Goal: Task Accomplishment & Management: Complete application form

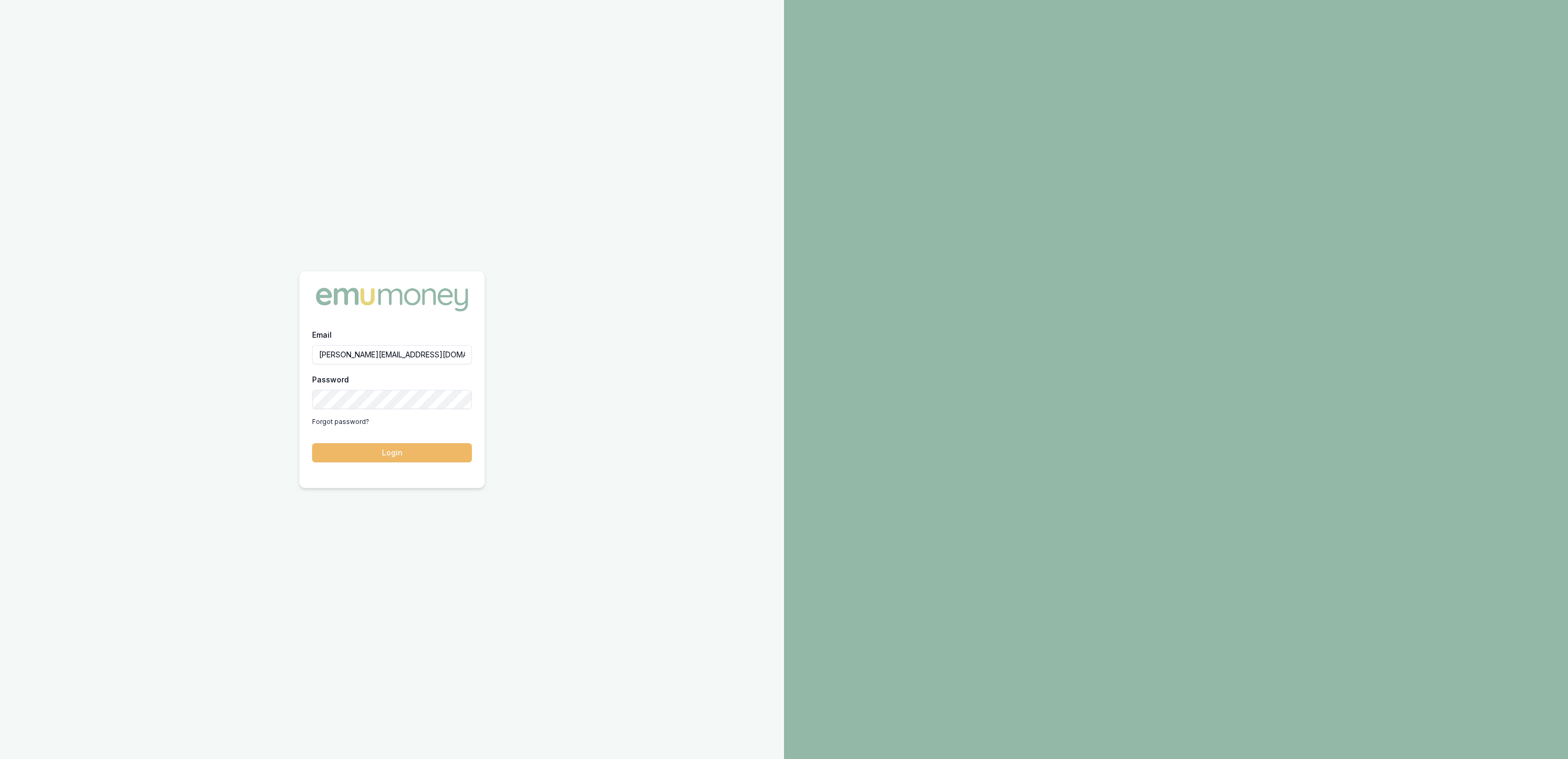
click at [394, 446] on button "Login" at bounding box center [392, 453] width 159 height 19
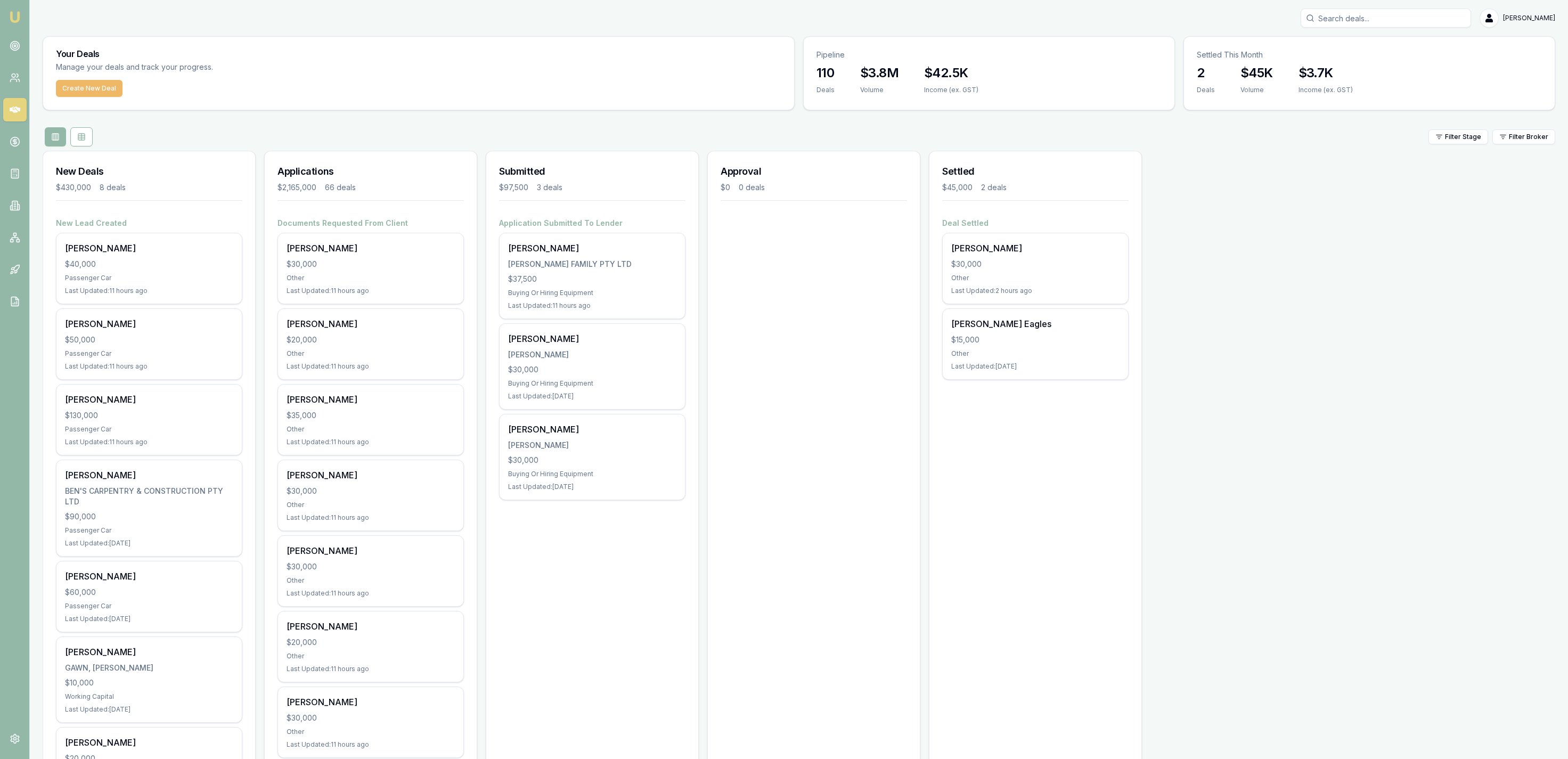
click at [107, 92] on button "Create New Deal" at bounding box center [89, 88] width 66 height 17
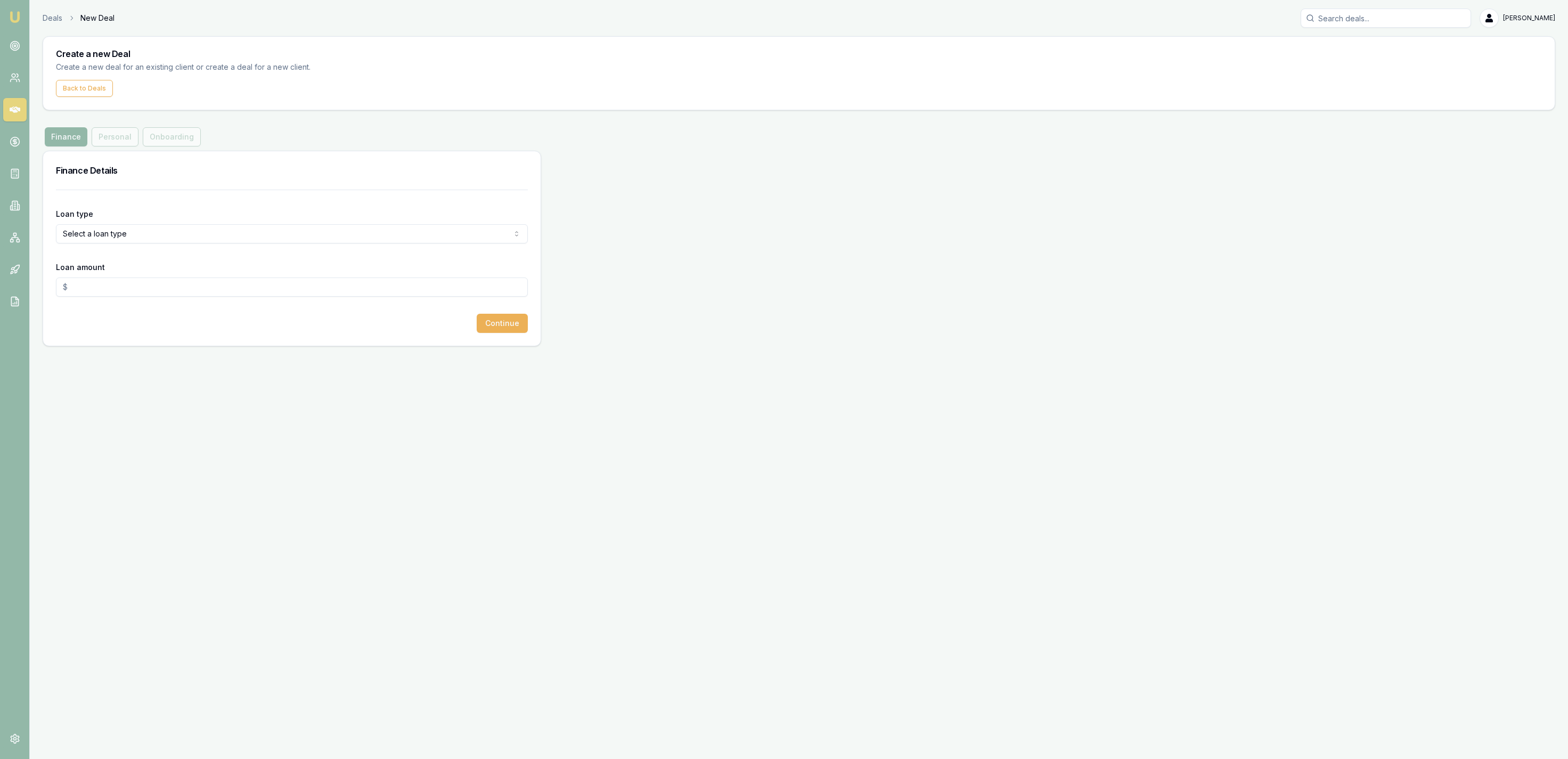
click at [114, 229] on html "Emu Broker Deals New Deal Jackson Fanfulla Toggle Menu Create a new Deal Create…" at bounding box center [784, 379] width 1568 height 759
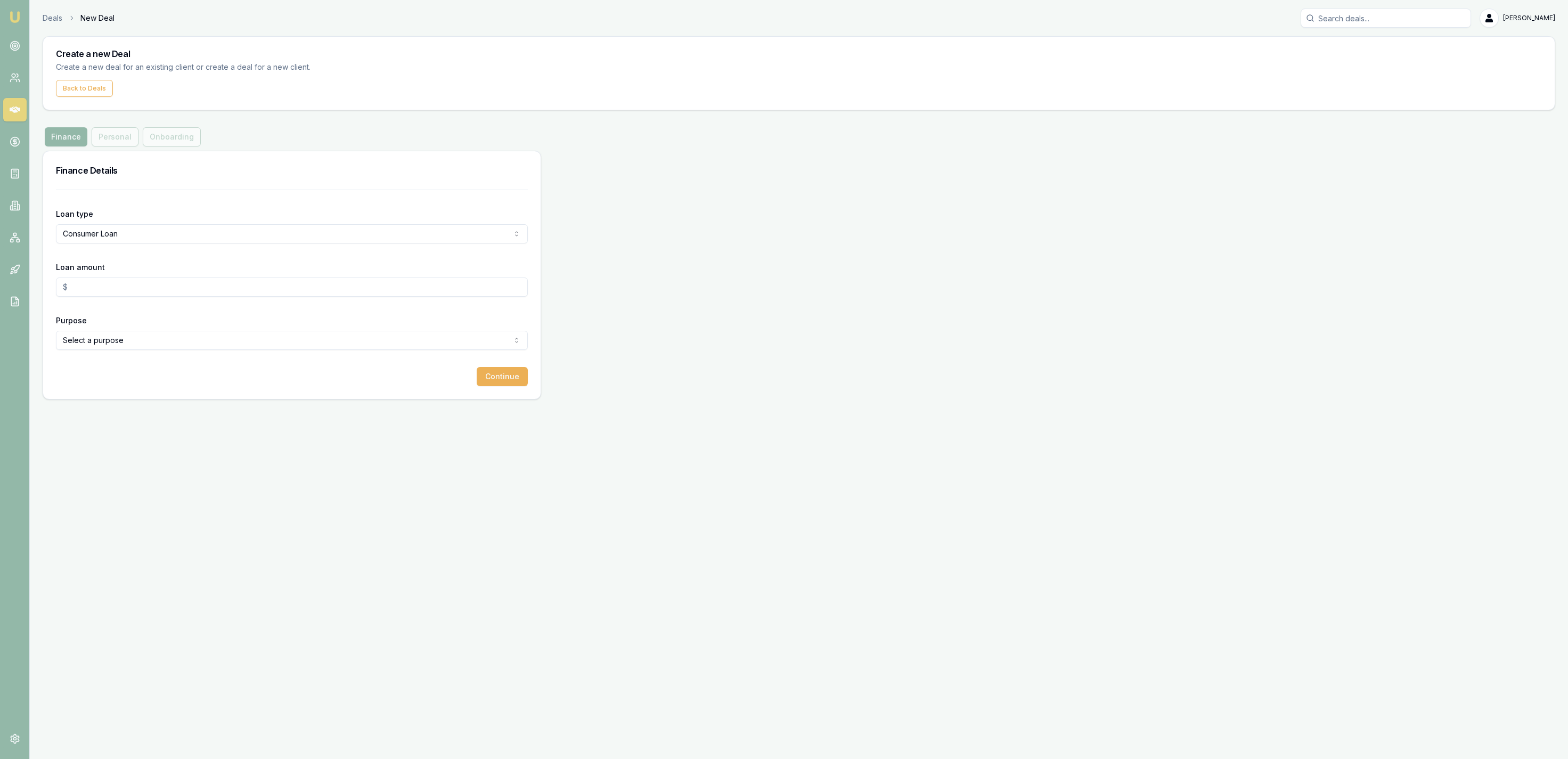
click at [119, 285] on input "Loan amount" at bounding box center [292, 287] width 472 height 19
type input "$30,000.00"
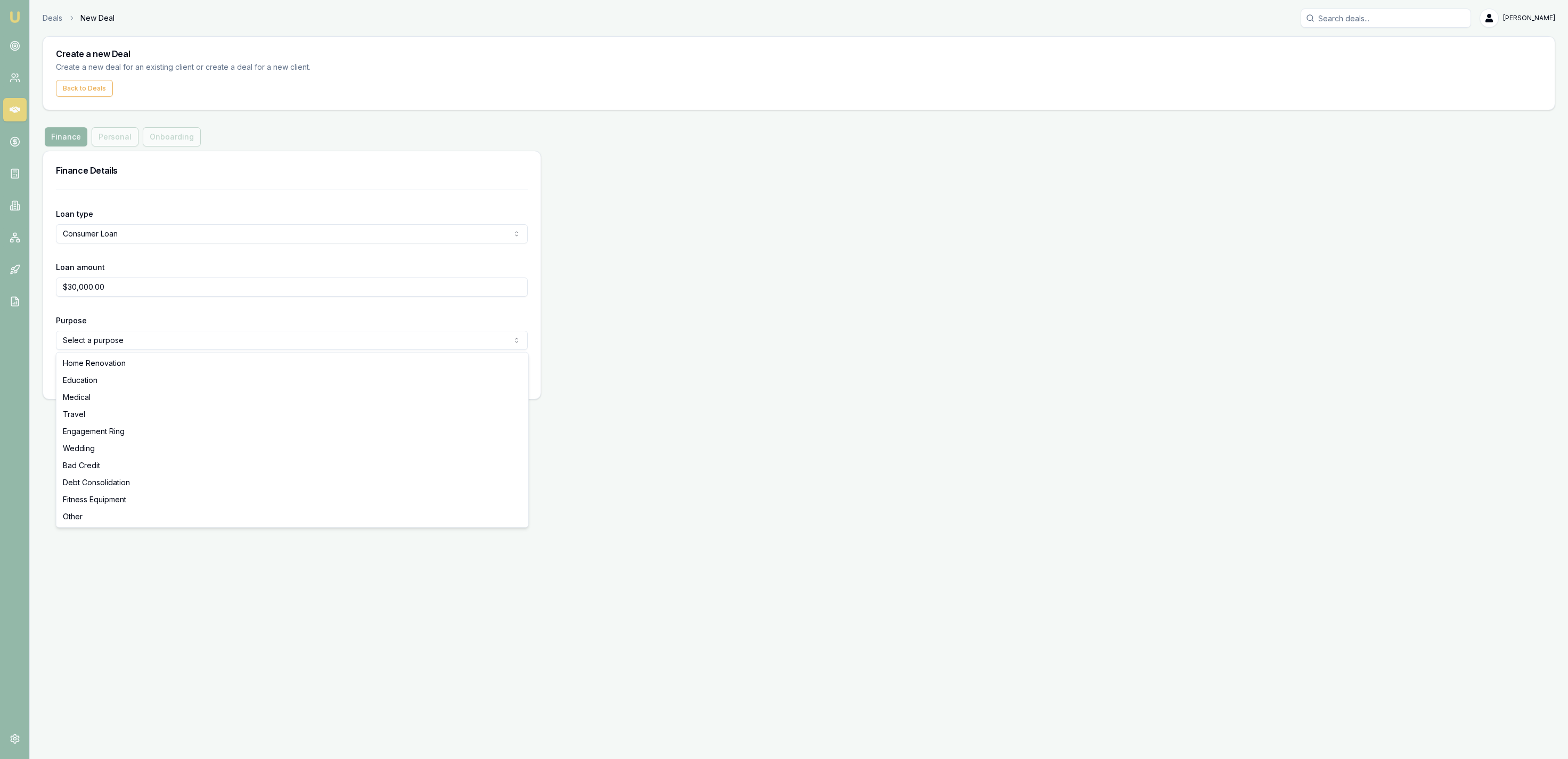
click at [88, 340] on html "Emu Broker Deals New Deal Jackson Fanfulla Toggle Menu Create a new Deal Create…" at bounding box center [784, 379] width 1568 height 759
click at [105, 526] on div "Home Renovation Education Medical Travel Engagement Ring Wedding Bad Credit Deb…" at bounding box center [292, 439] width 472 height 175
select select "OTHER"
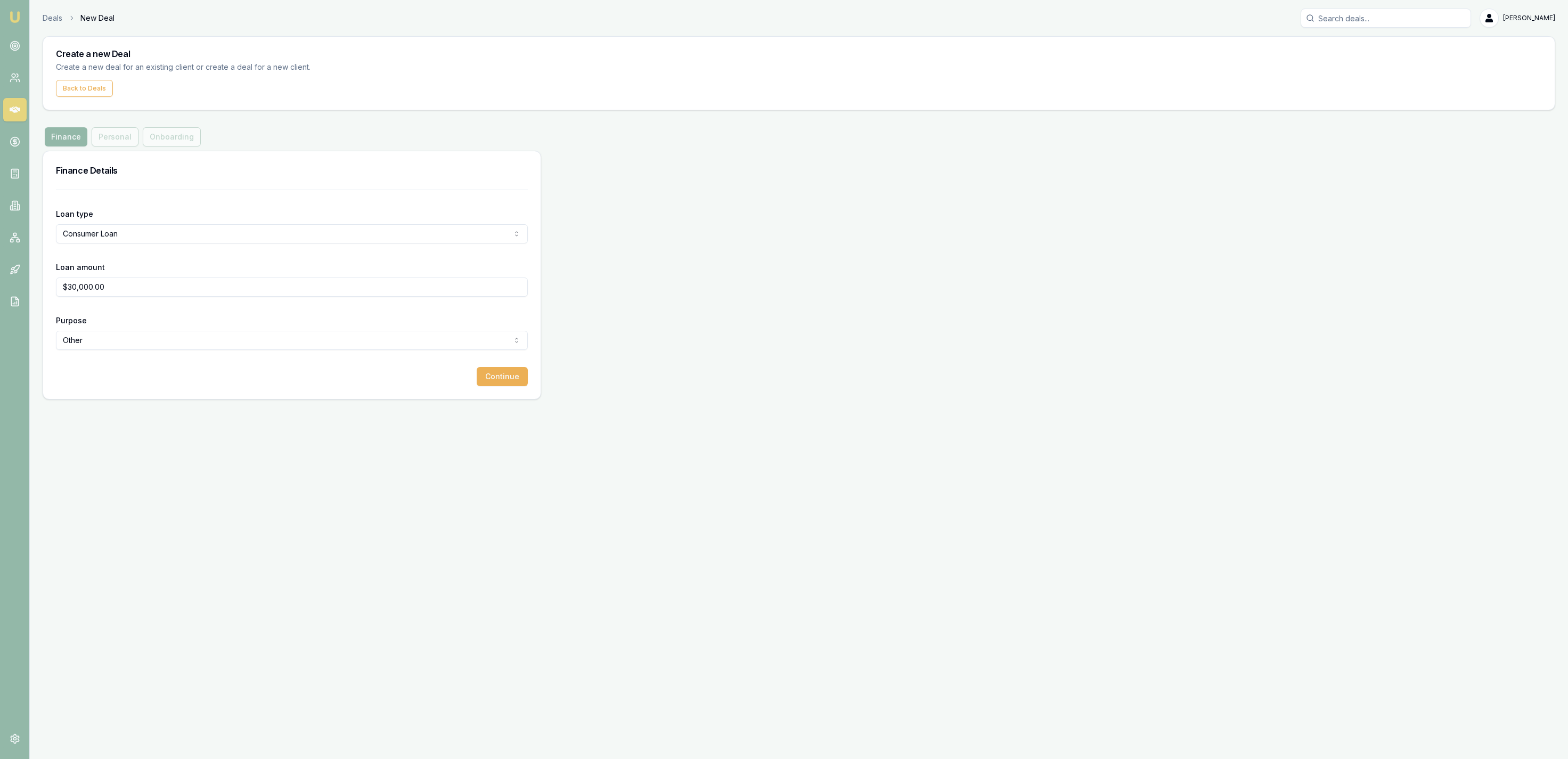
click at [112, 516] on div "Emu Broker Deals New Deal Jackson Fanfulla Toggle Menu Create a new Deal Create…" at bounding box center [784, 379] width 1568 height 759
click at [503, 368] on button "Continue" at bounding box center [502, 377] width 51 height 19
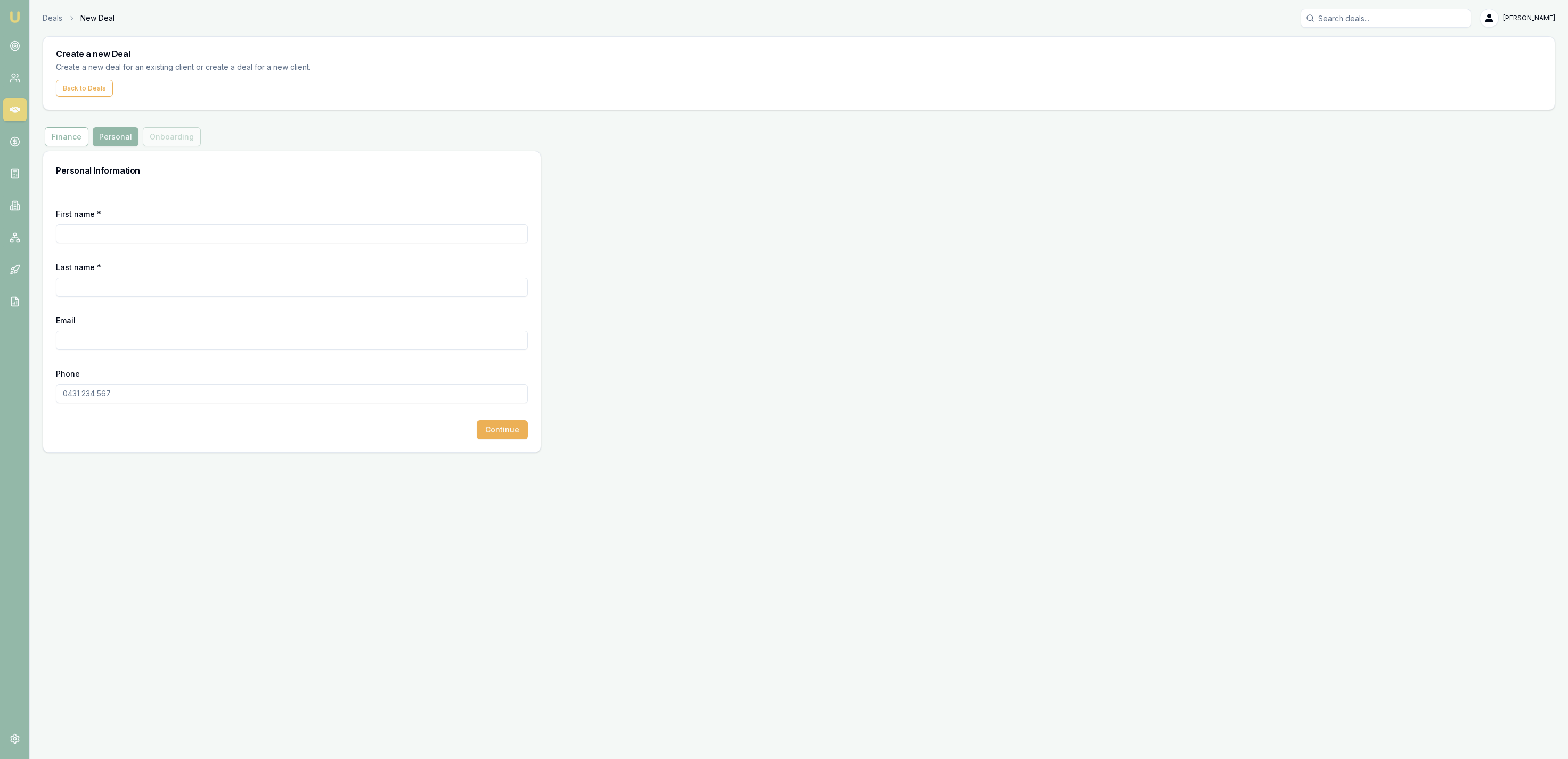
drag, startPoint x: 240, startPoint y: 256, endPoint x: 229, endPoint y: 241, distance: 18.6
click at [239, 256] on form "First name * Last name * Email Phone Continue" at bounding box center [292, 315] width 472 height 250
click at [231, 241] on input "First name *" at bounding box center [292, 234] width 472 height 19
type input "Jamie"
type input "Kermond"
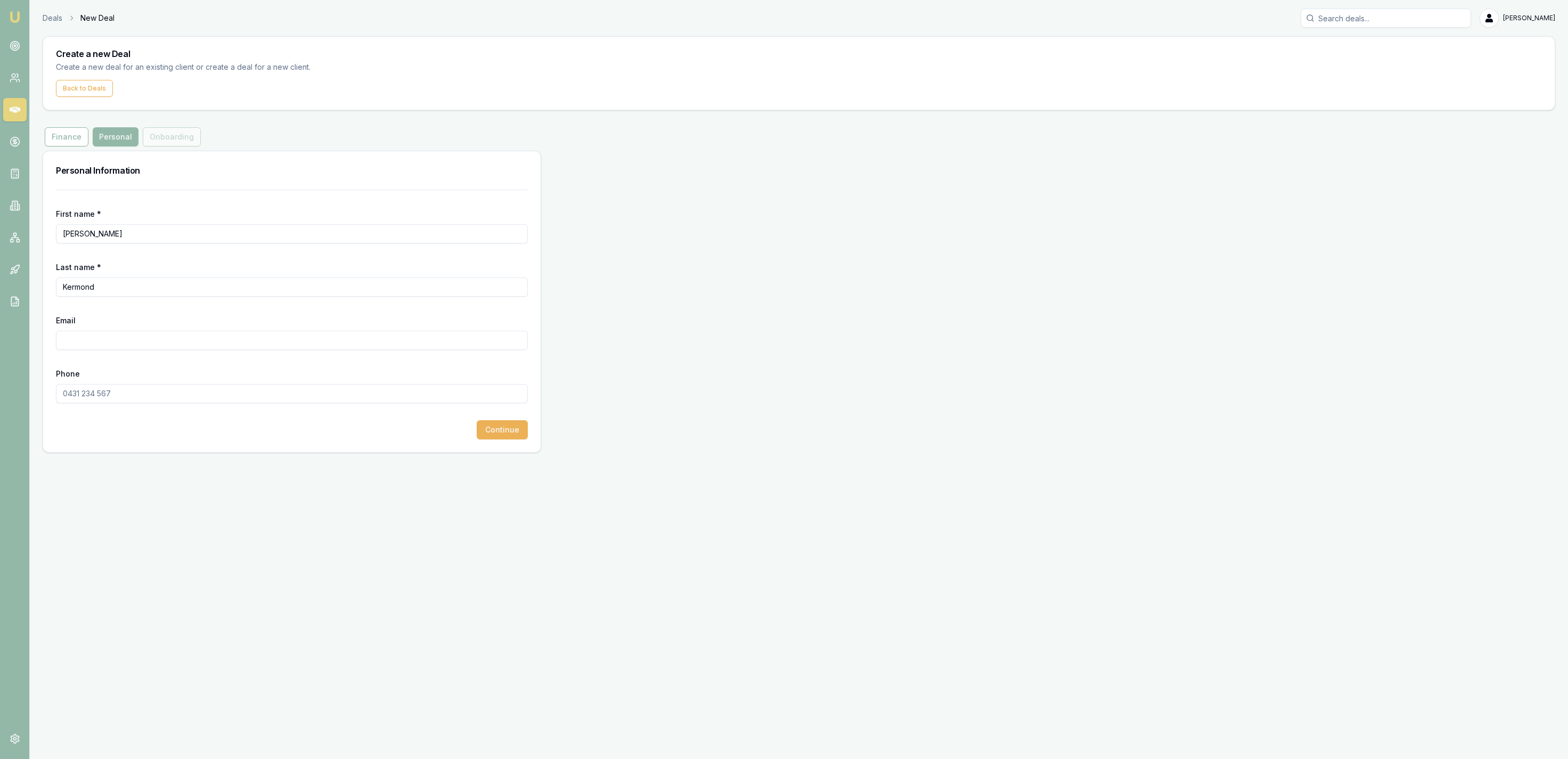
paste input "JKERMOND679@gmail.com"
type input "JKERMOND679@gmail.com"
click at [206, 415] on form "First name * Jamie Last name * Kermond Email JKERMOND679@gmail.com Phone Contin…" at bounding box center [292, 315] width 472 height 250
click at [205, 396] on input "Phone" at bounding box center [292, 394] width 472 height 19
paste input "0467 419 546"
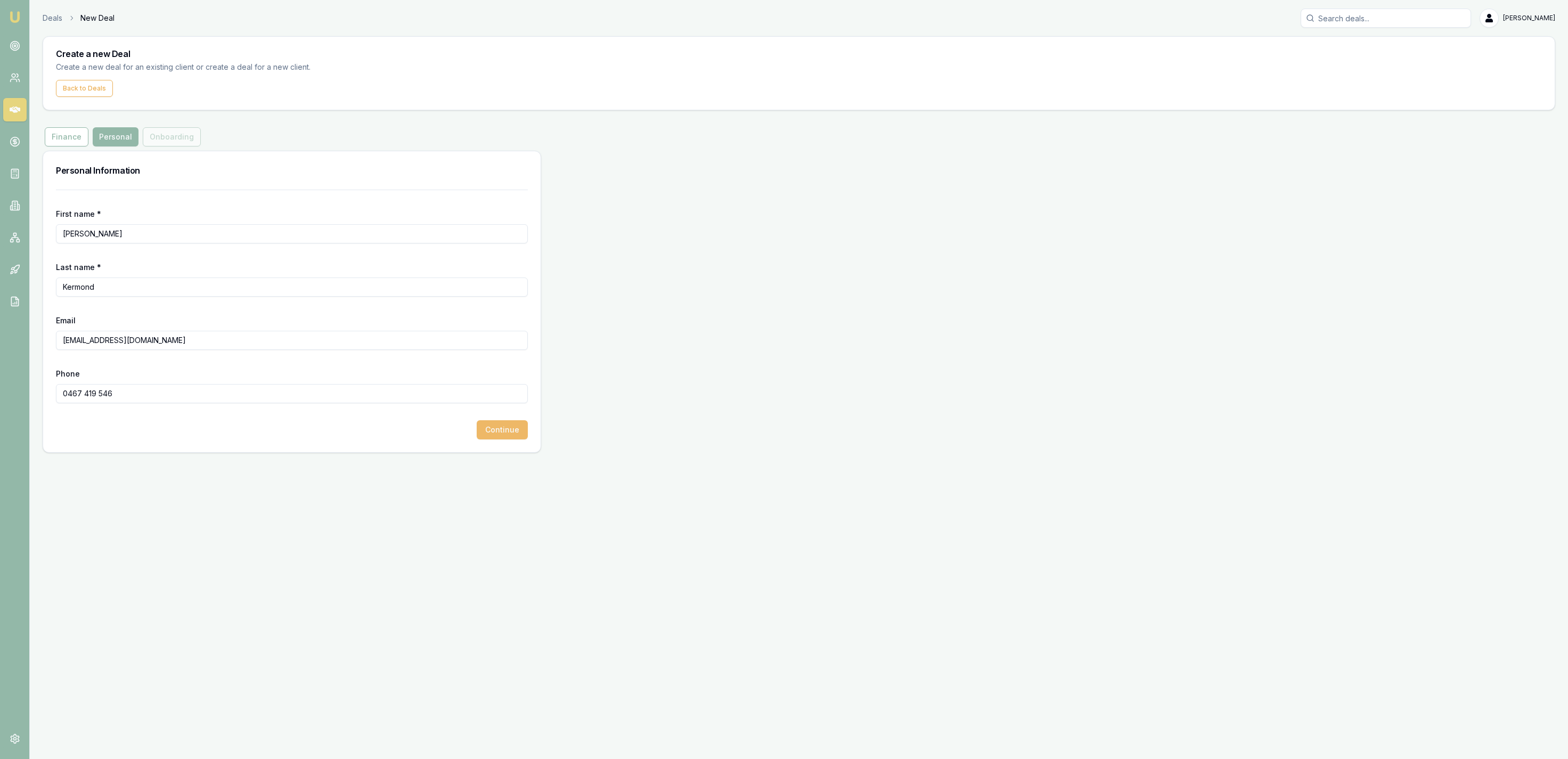
type input "0467 419 546"
click at [514, 432] on button "Continue" at bounding box center [502, 430] width 51 height 19
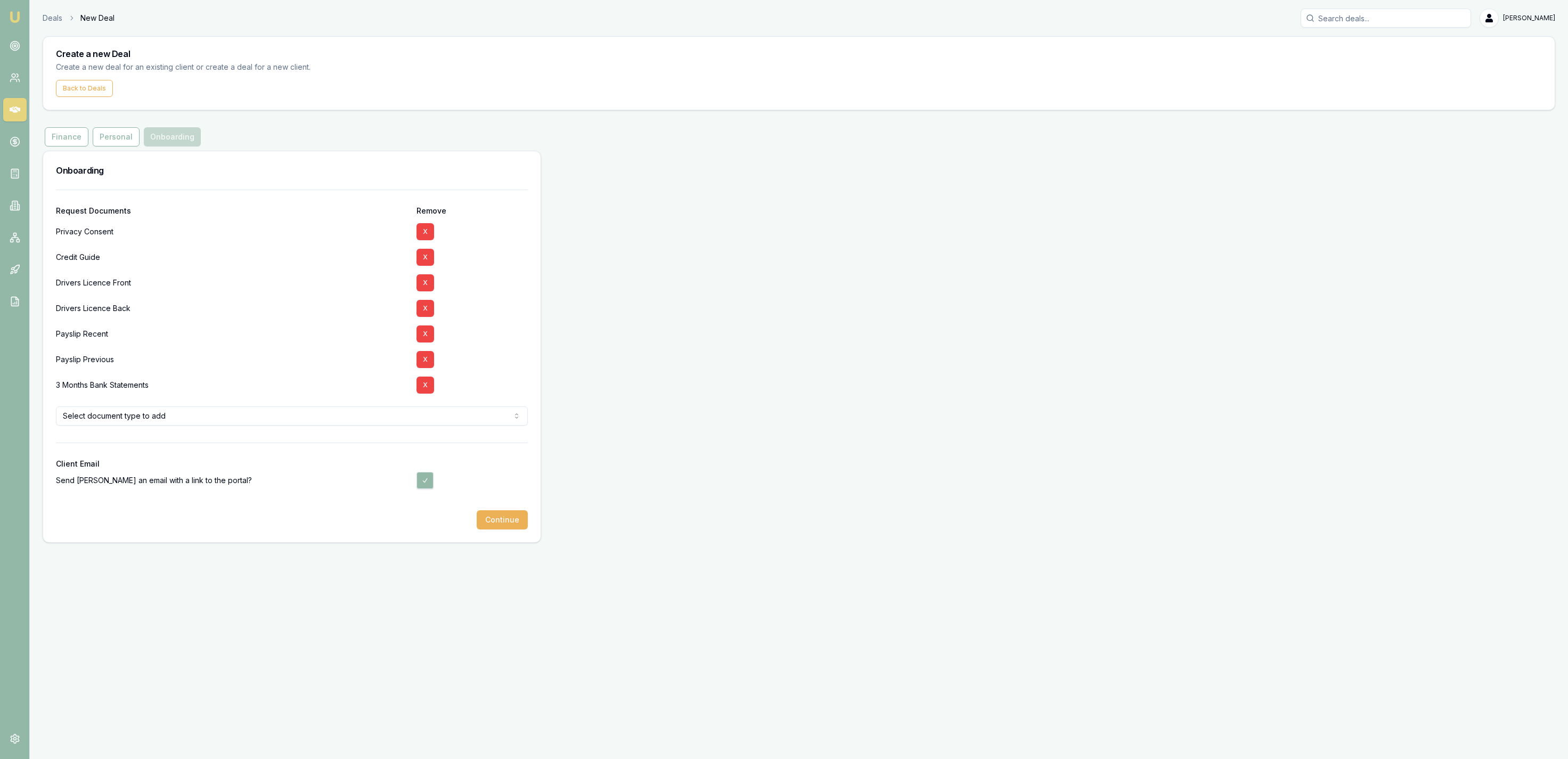
click at [487, 515] on button "Continue" at bounding box center [502, 520] width 51 height 19
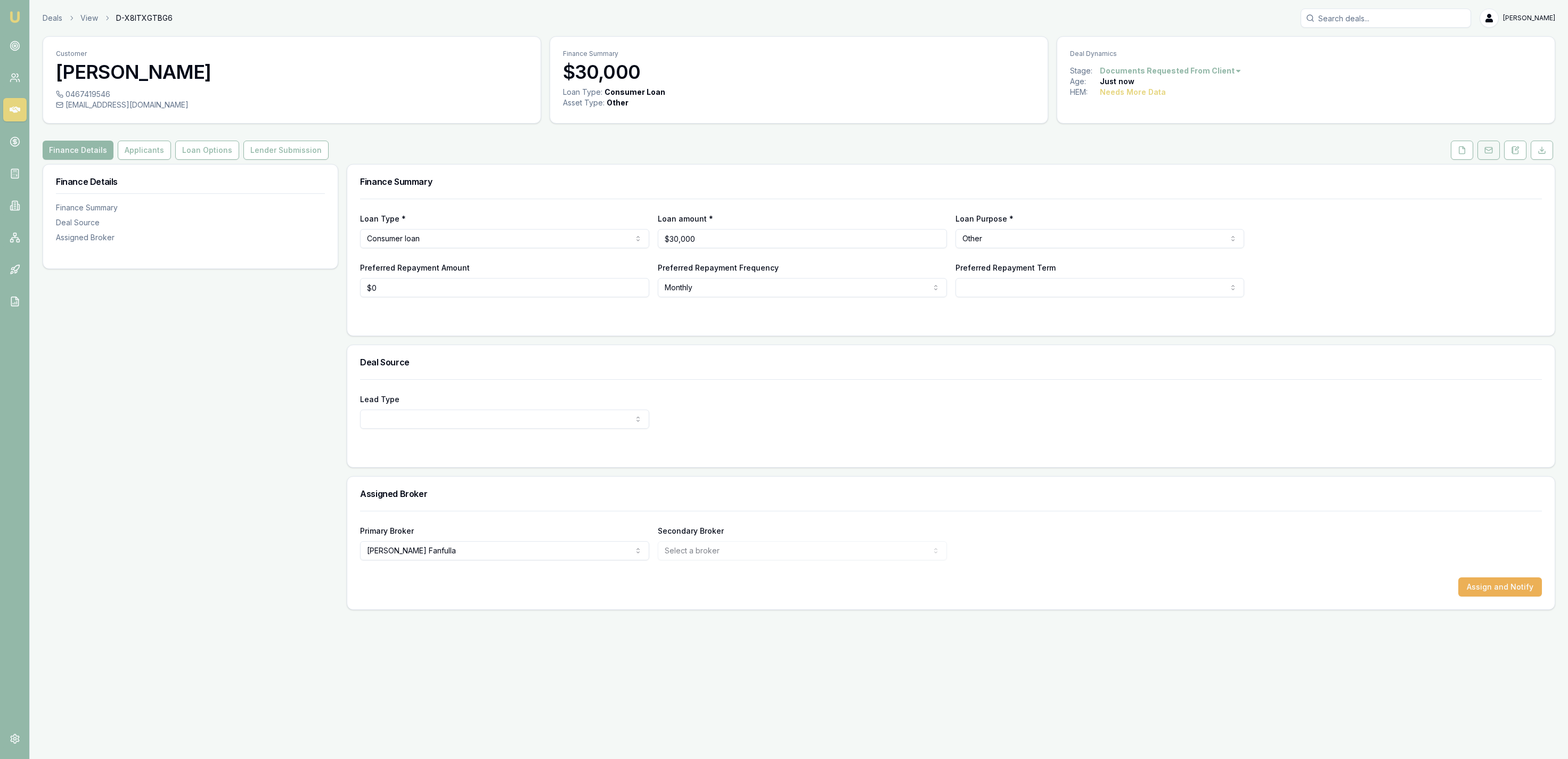
click at [1494, 159] on button at bounding box center [1488, 150] width 23 height 19
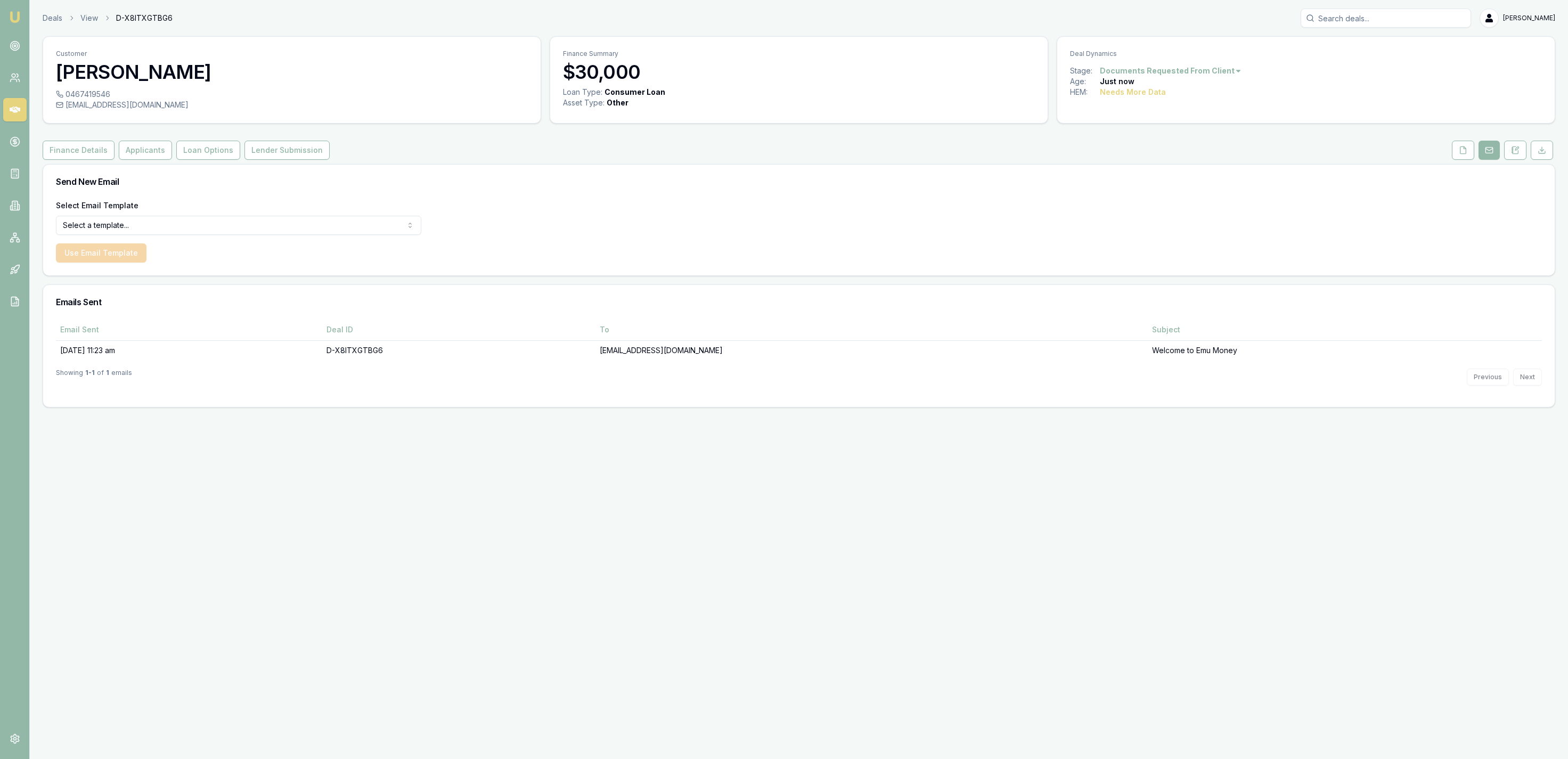
click at [1458, 162] on div "Customer Jamie Kermond 0467419546 jkermond679@gmail.com Finance Summary $30,000…" at bounding box center [799, 222] width 1513 height 371
click at [1458, 156] on button at bounding box center [1463, 150] width 23 height 19
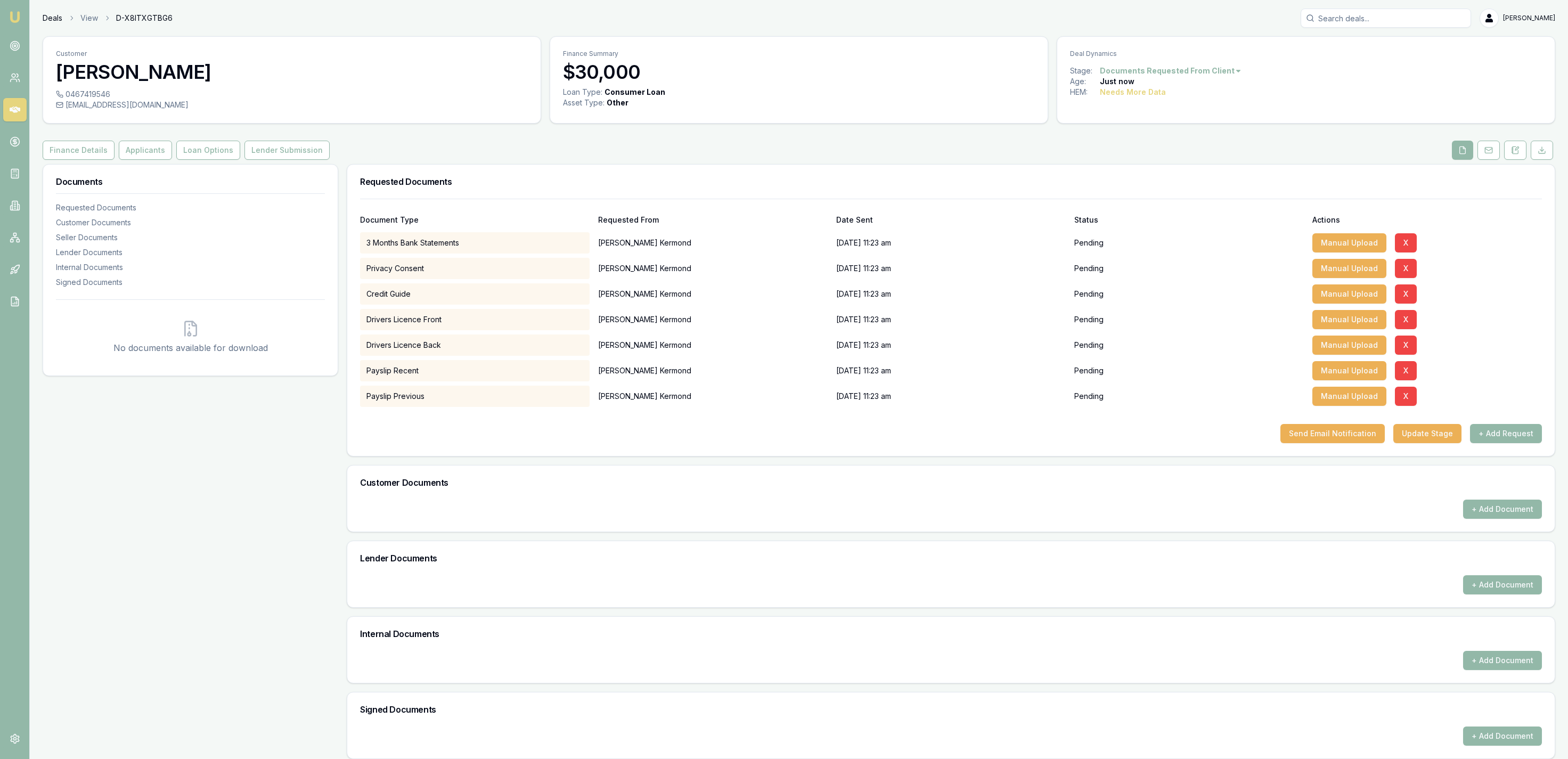
click at [46, 23] on link "Deals" at bounding box center [52, 18] width 19 height 11
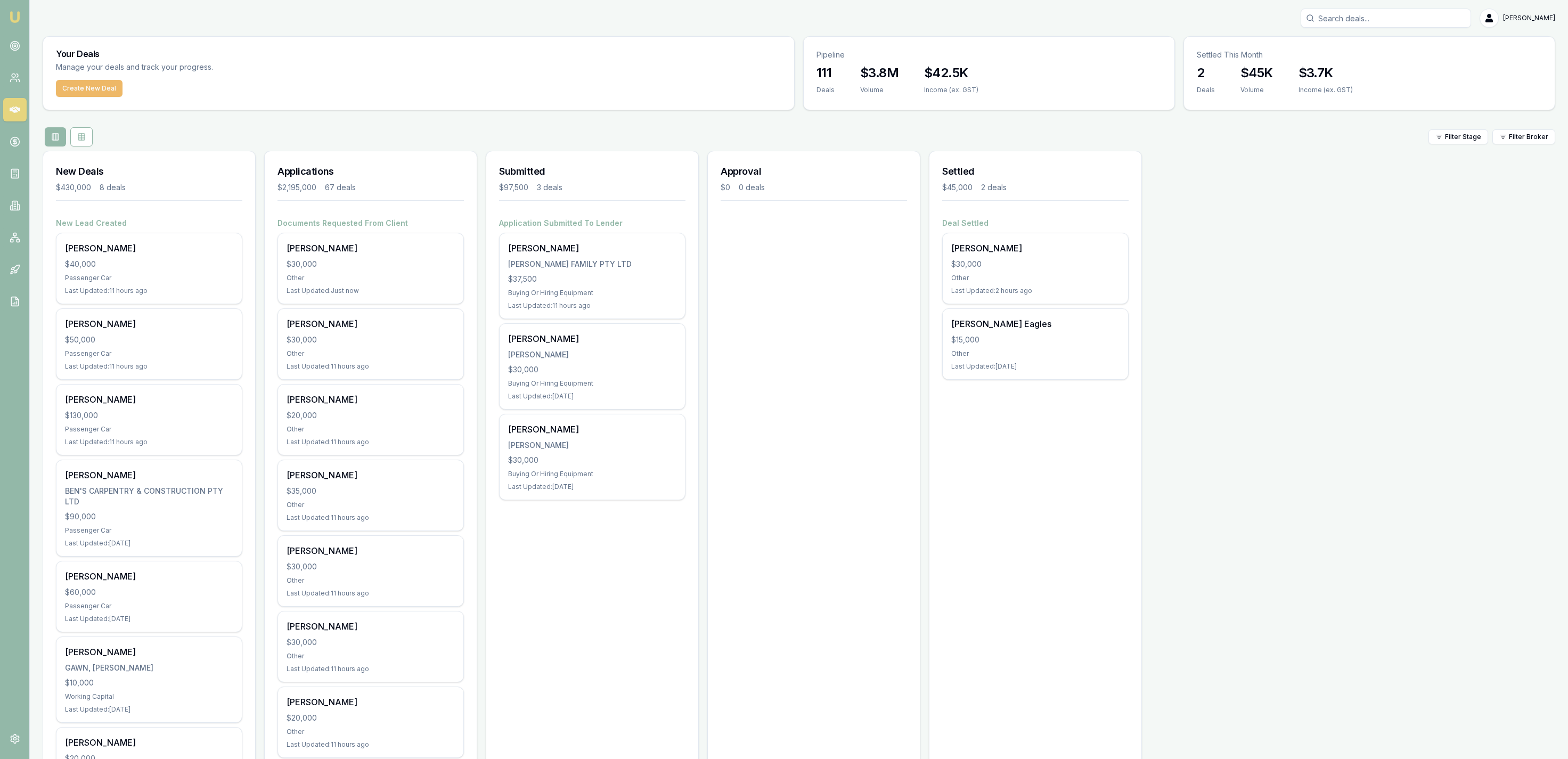
click at [113, 96] on button "Create New Deal" at bounding box center [89, 88] width 66 height 17
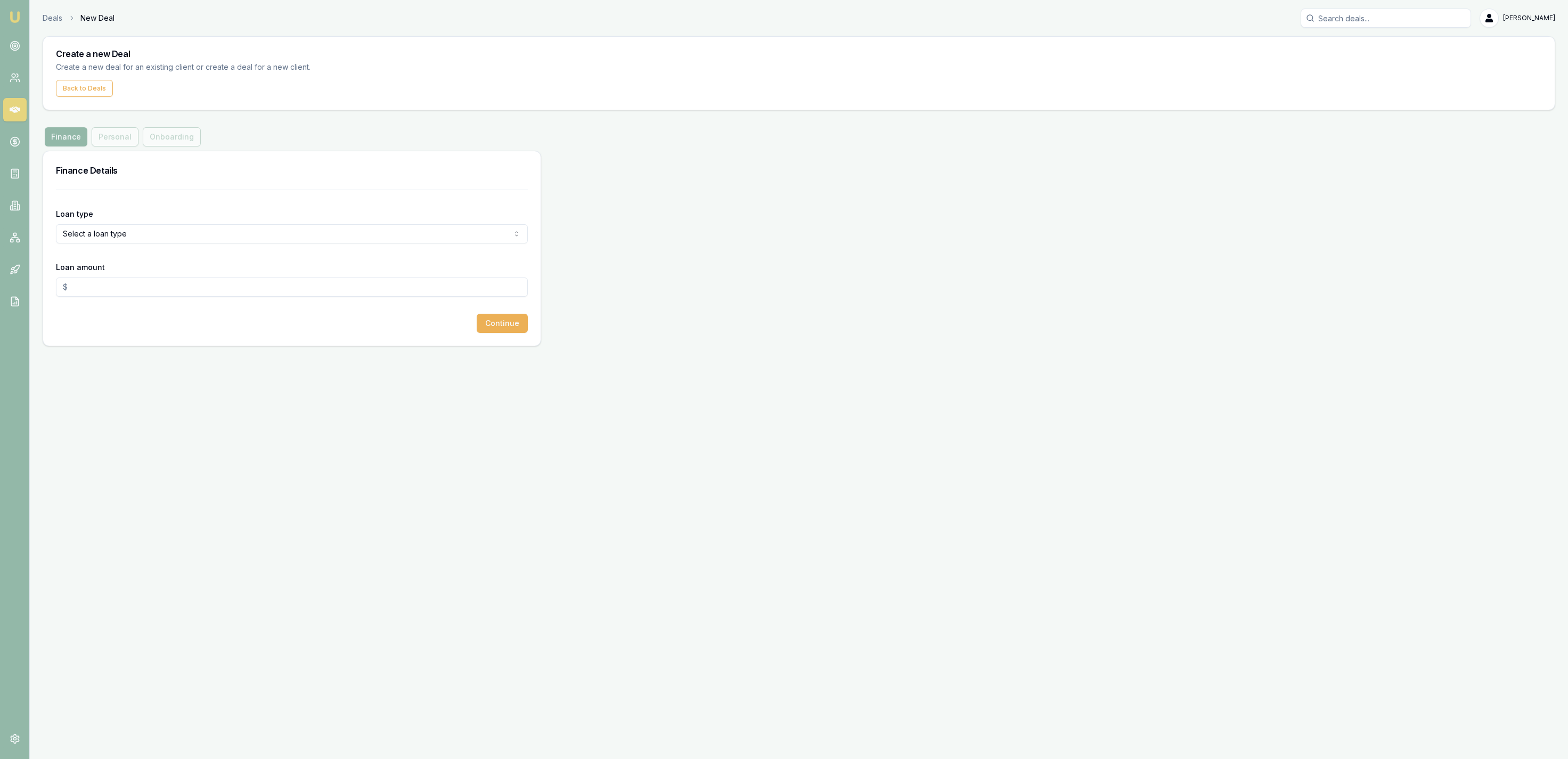
click at [186, 236] on html "Emu Broker Deals New Deal Jackson Fanfulla Toggle Menu Create a new Deal Create…" at bounding box center [784, 379] width 1568 height 759
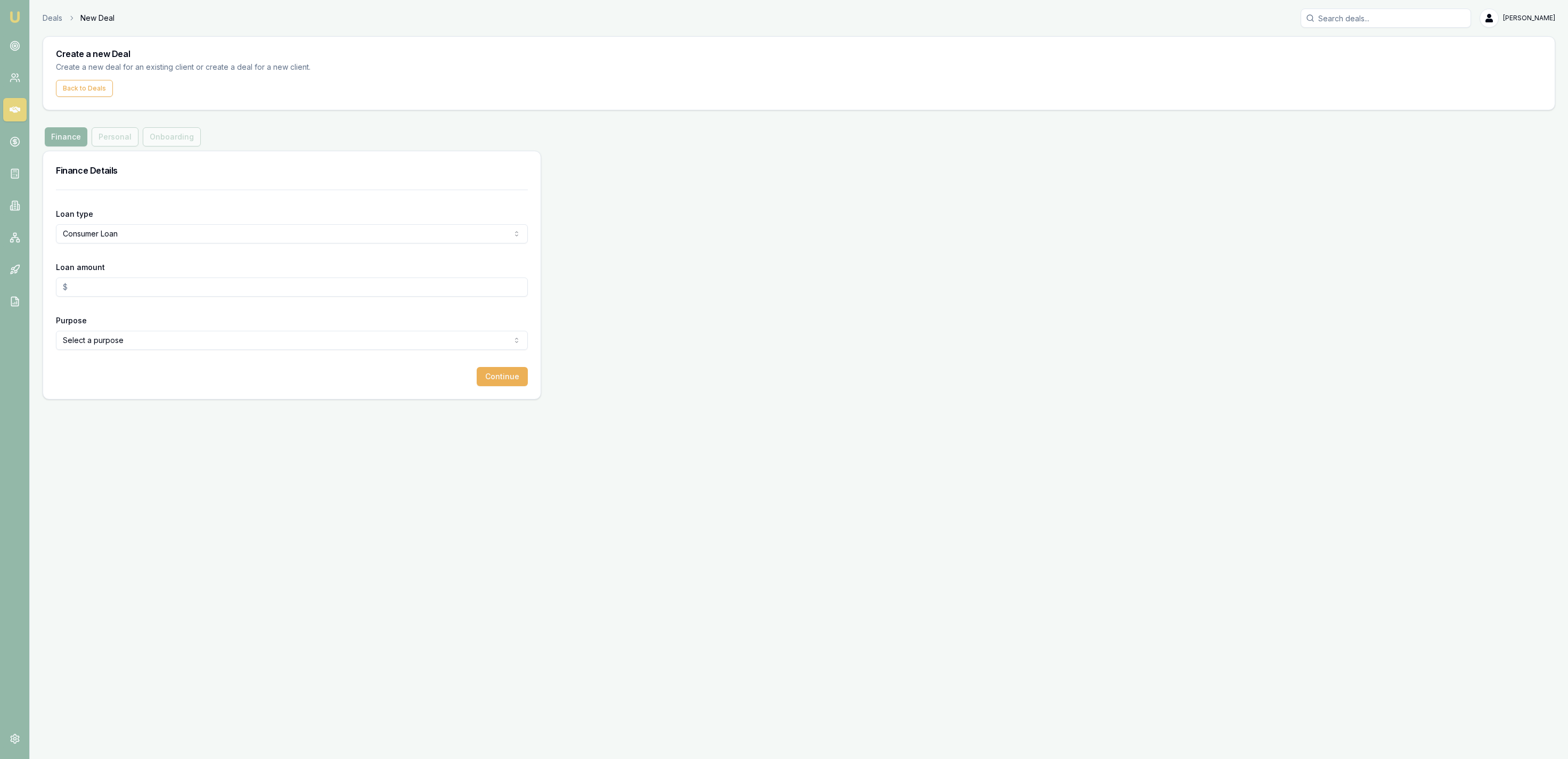
click at [144, 289] on input "Loan amount" at bounding box center [292, 287] width 472 height 19
type input "$30,000.00"
click at [153, 338] on html "Emu Broker Deals New Deal Jackson Fanfulla Toggle Menu Create a new Deal Create…" at bounding box center [784, 379] width 1568 height 759
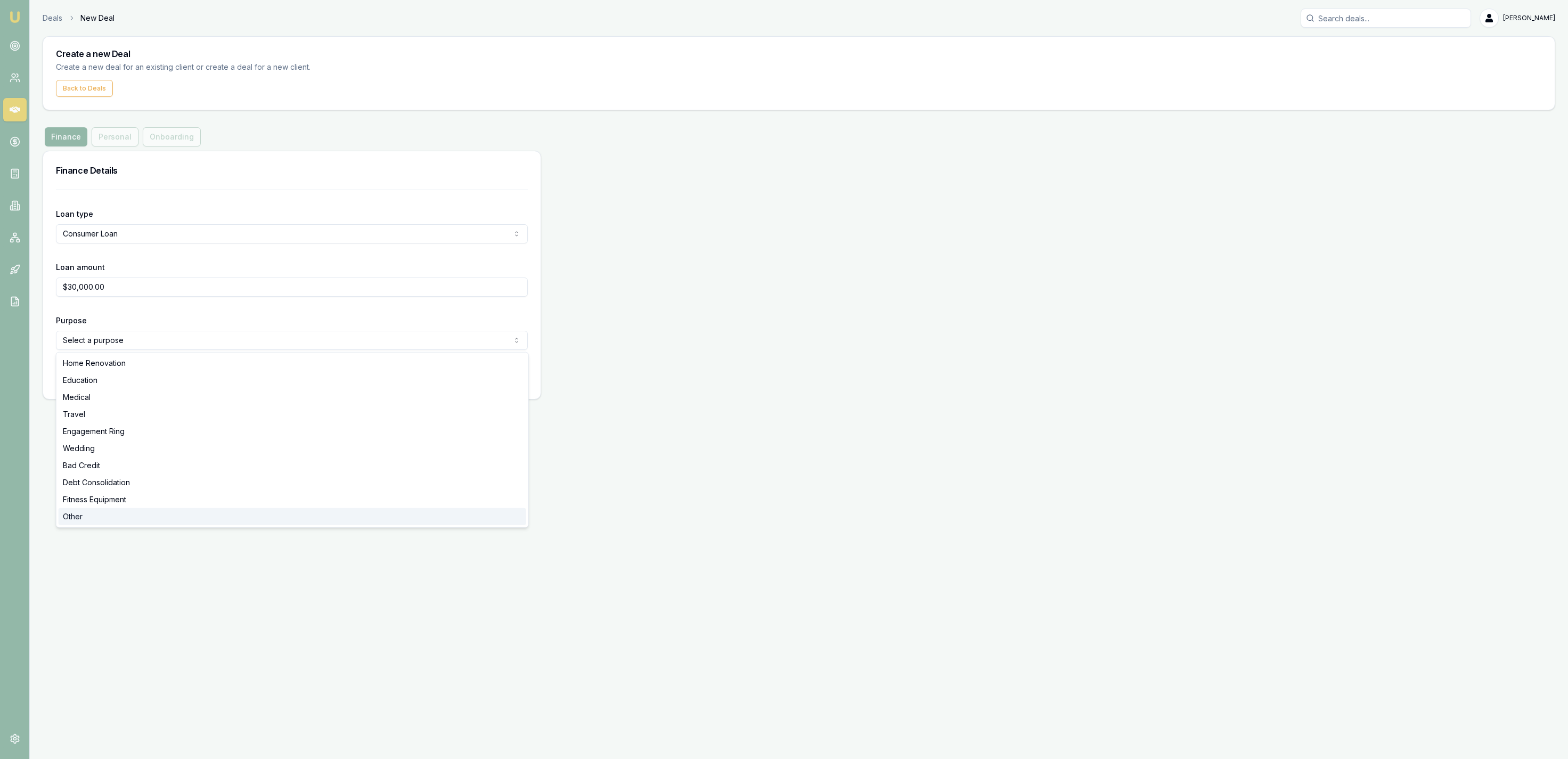
select select "OTHER"
drag, startPoint x: 89, startPoint y: 514, endPoint x: 107, endPoint y: 500, distance: 22.8
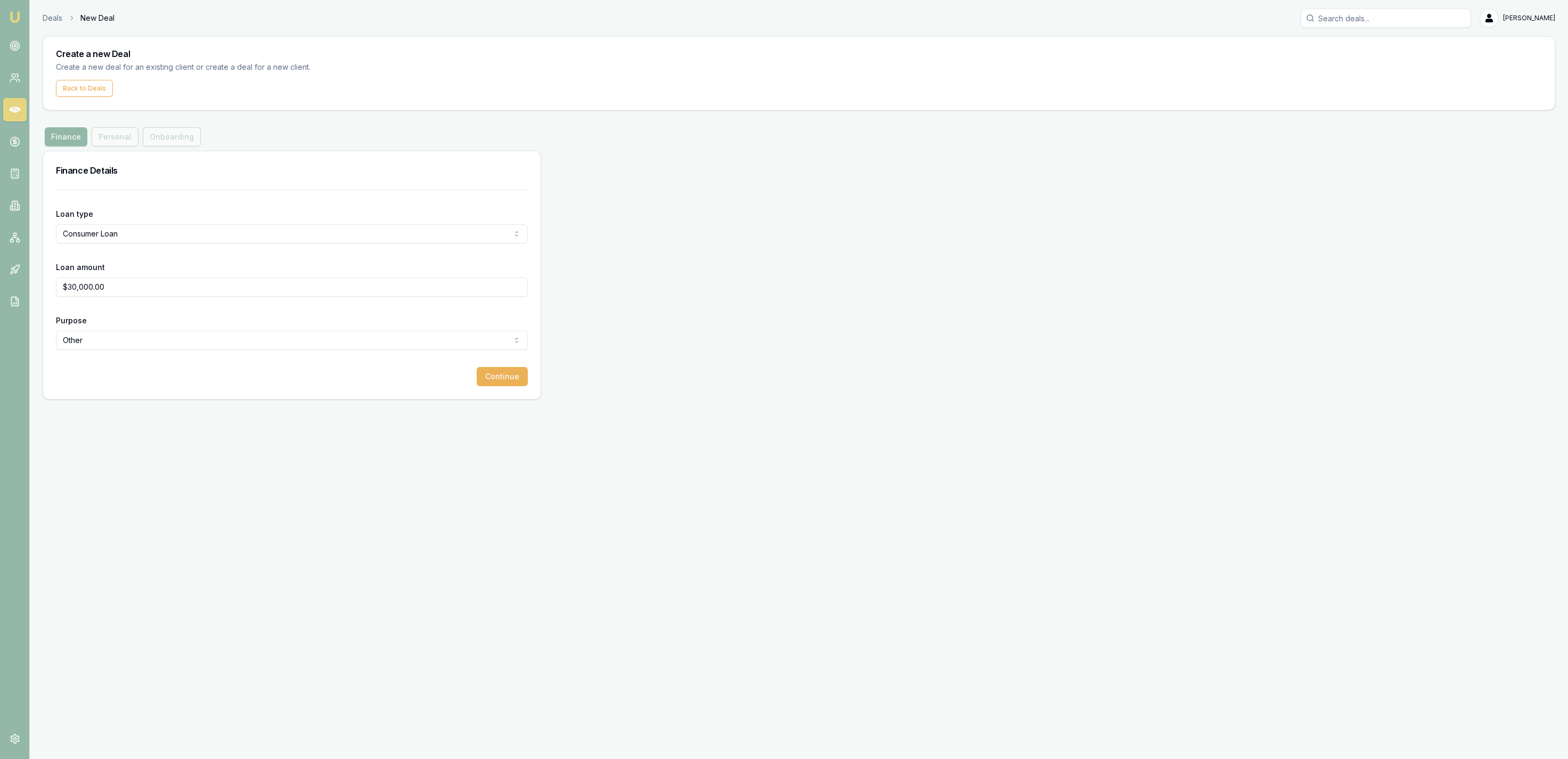
click at [189, 486] on div "Emu Broker Deals New Deal Jackson Fanfulla Toggle Menu Create a new Deal Create…" at bounding box center [784, 379] width 1568 height 759
click at [480, 367] on form "Loan type Consumer Loan Consumer Loan Consumer Asset Commercial Loan Commercial…" at bounding box center [292, 288] width 472 height 197
click at [485, 376] on button "Continue" at bounding box center [502, 377] width 51 height 19
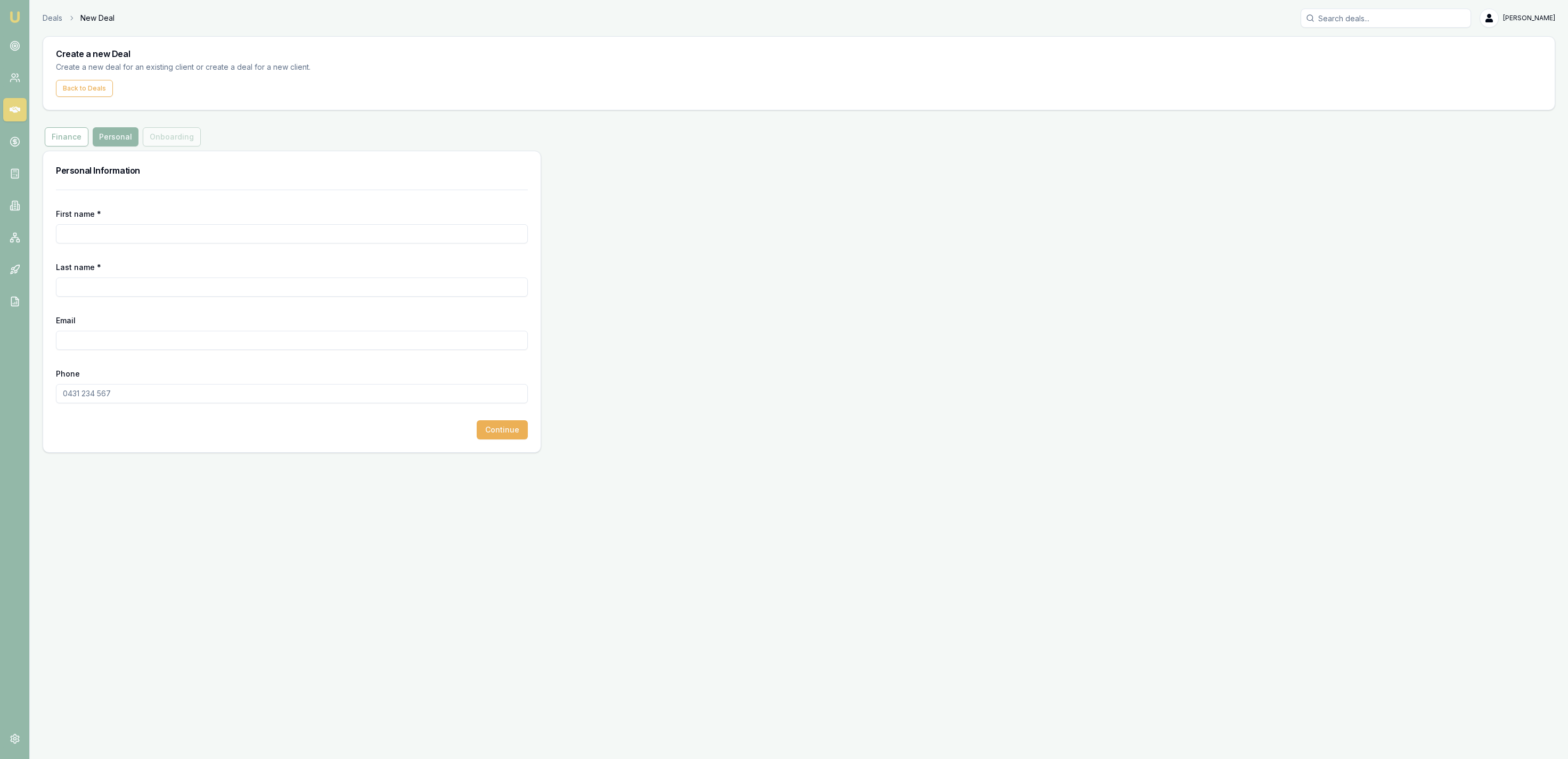
click at [94, 224] on div "First name *" at bounding box center [292, 225] width 472 height 37
click at [103, 239] on input "First name *" at bounding box center [292, 234] width 472 height 19
click at [91, 236] on input "Jamie" at bounding box center [292, 234] width 472 height 19
click at [93, 236] on input "Jamie" at bounding box center [292, 234] width 472 height 19
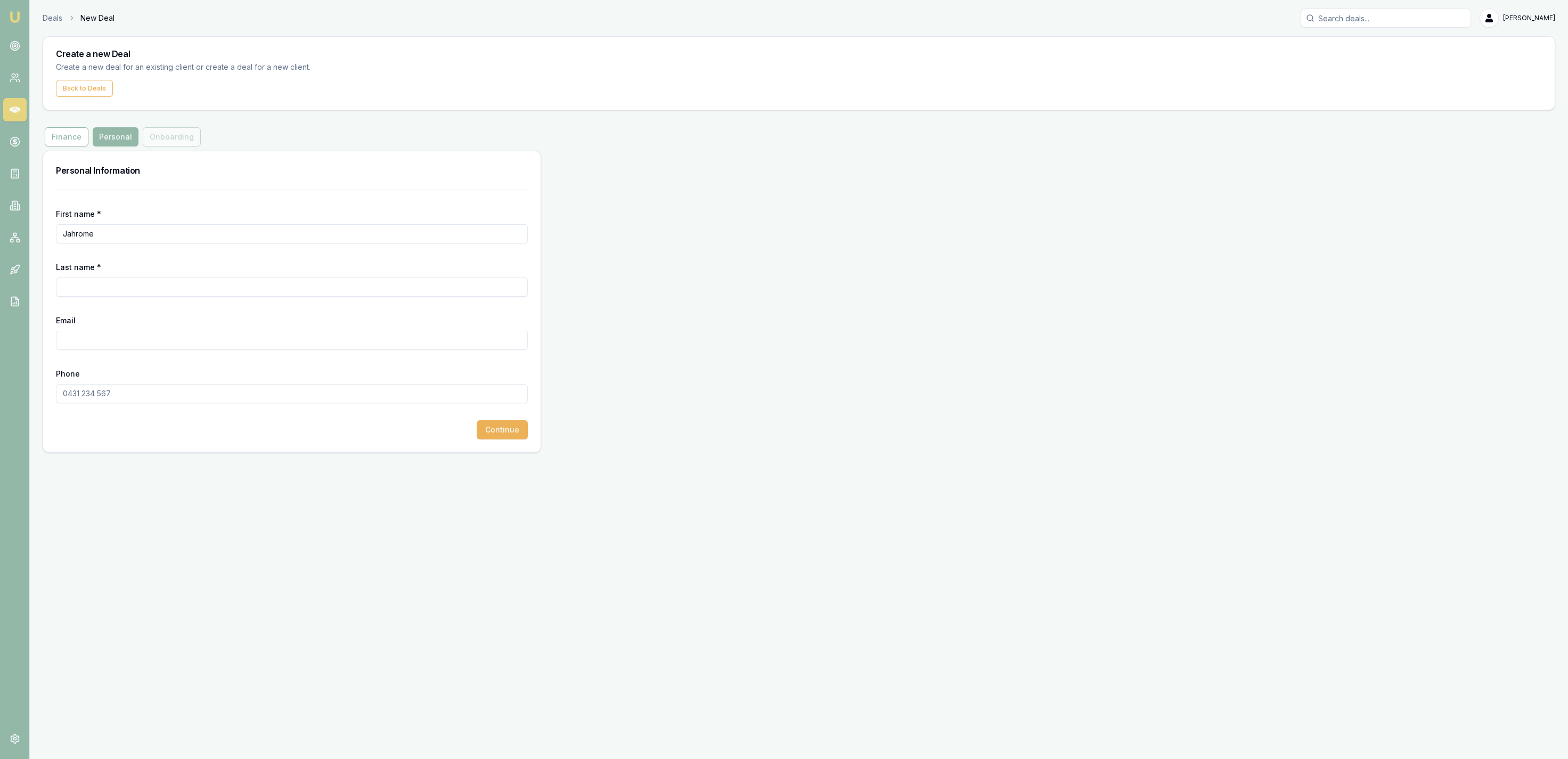
type input "Jahrome"
type input "Harris"
click at [201, 352] on form "First name * Jahrome Last name * Harris Email Phone Continue" at bounding box center [292, 315] width 472 height 250
click at [207, 350] on input "Email" at bounding box center [292, 340] width 472 height 19
paste input "JAHROMEHARRIS44@gmail.com"
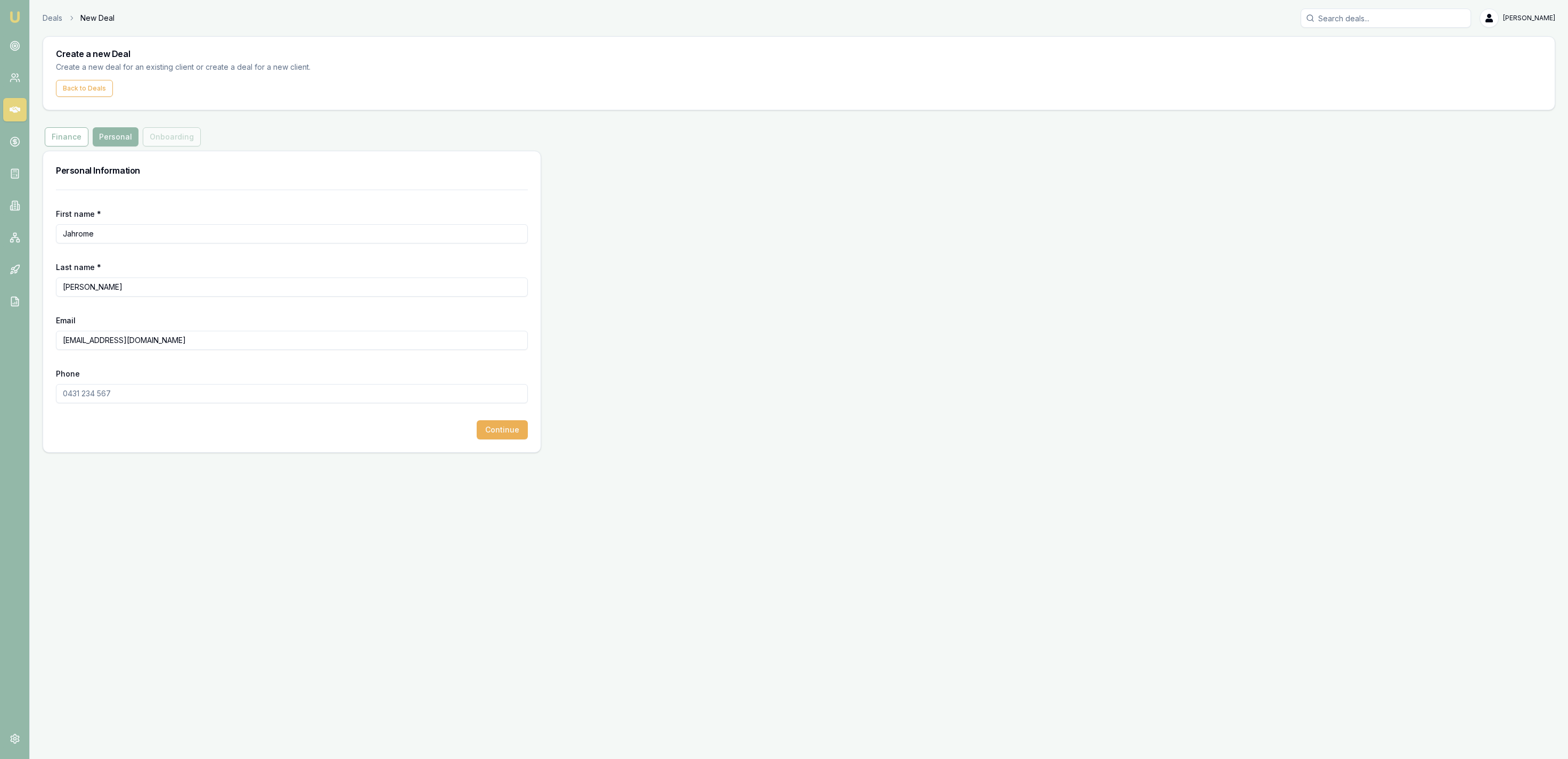
type input "JAHROMEHARRIS44@gmail.com"
click at [178, 396] on input "Phone" at bounding box center [292, 394] width 472 height 19
paste input "0400 914 296"
type input "0400 914 296"
click at [485, 428] on button "Continue" at bounding box center [502, 430] width 51 height 19
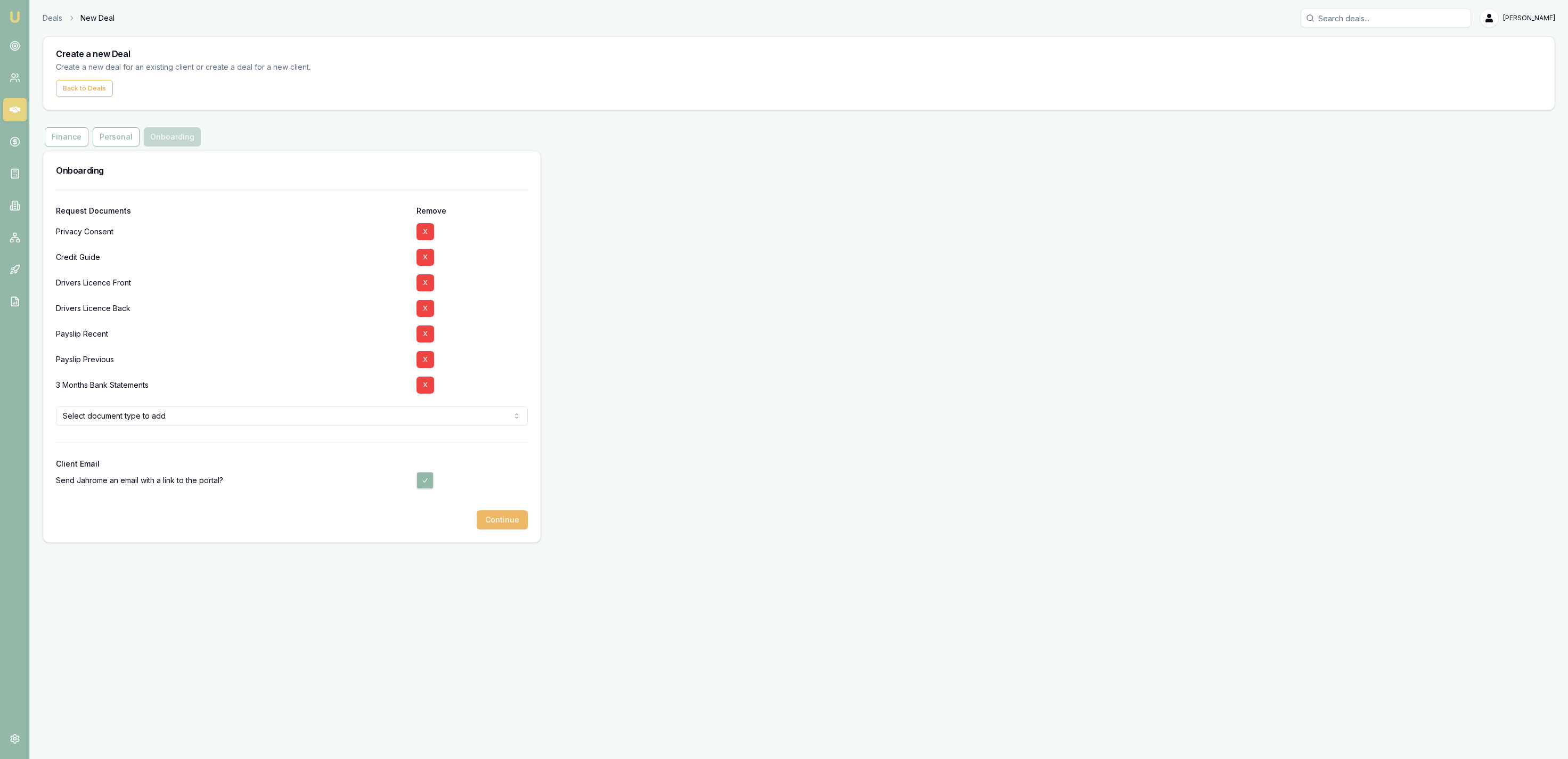
click at [501, 524] on button "Continue" at bounding box center [502, 520] width 51 height 19
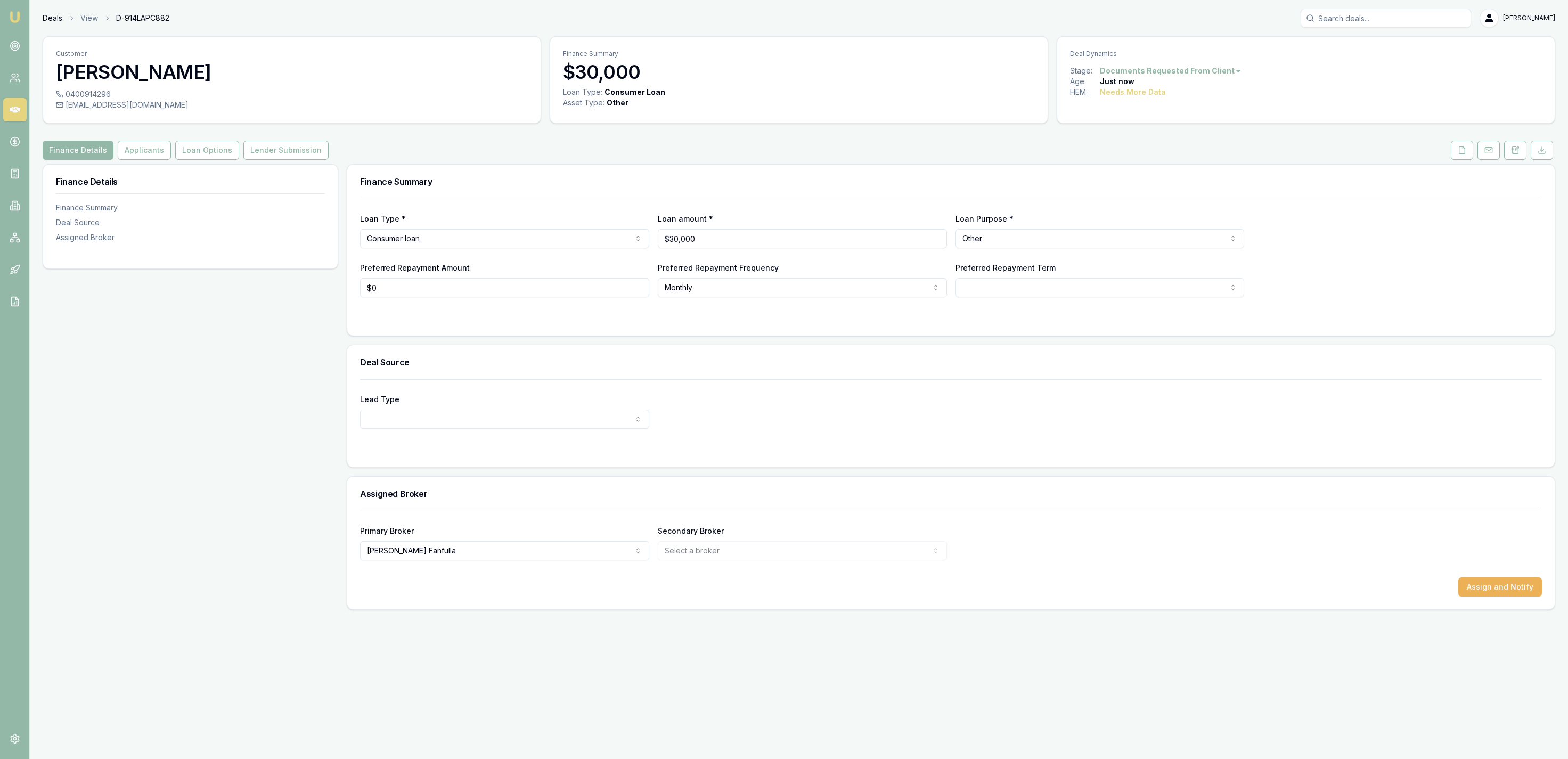
click at [45, 19] on link "Deals" at bounding box center [52, 18] width 19 height 11
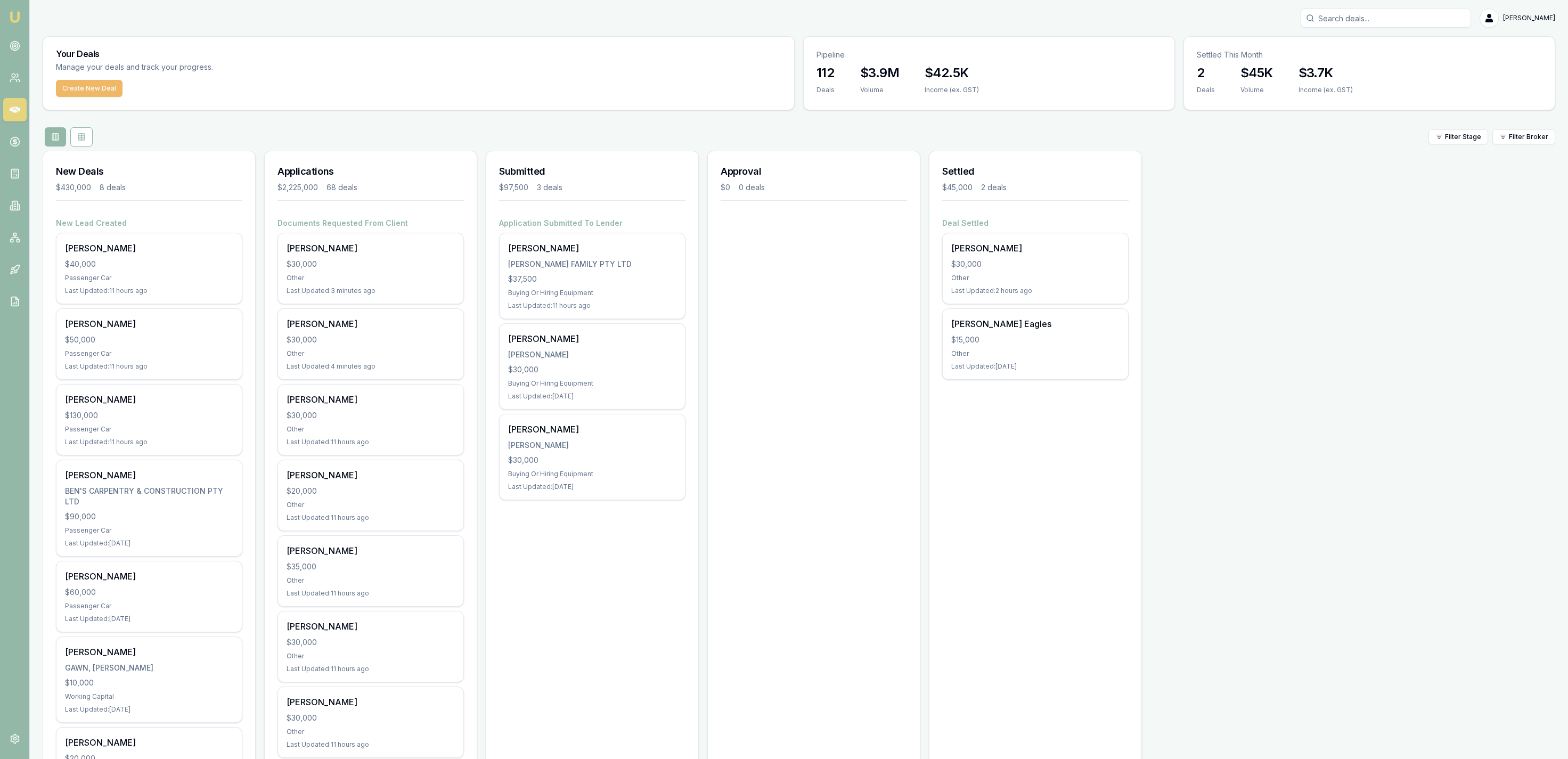
click at [96, 86] on button "Create New Deal" at bounding box center [89, 88] width 66 height 17
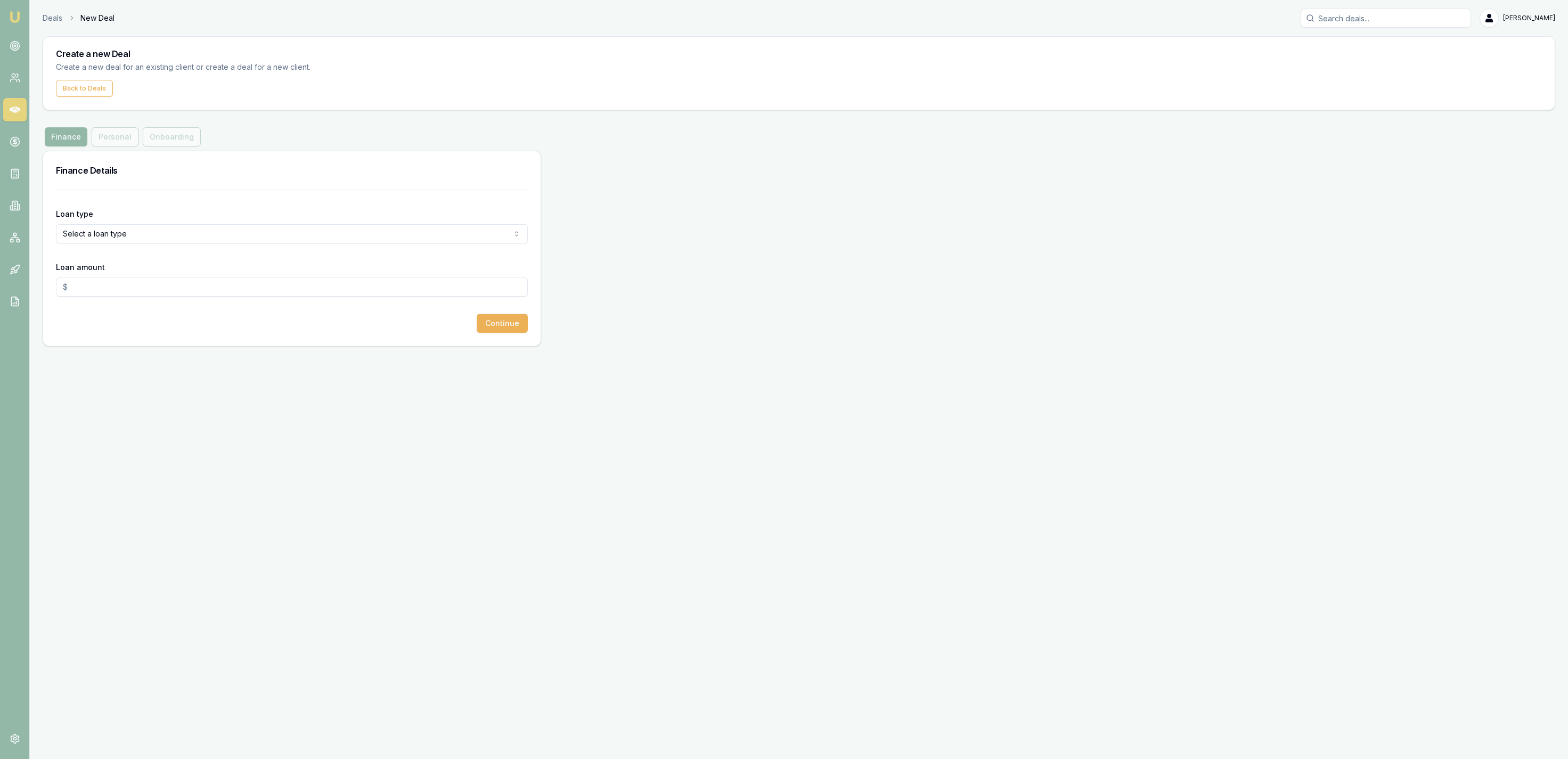
click at [108, 229] on html "Emu Broker Deals New Deal Jackson Fanfulla Toggle Menu Create a new Deal Create…" at bounding box center [784, 379] width 1568 height 759
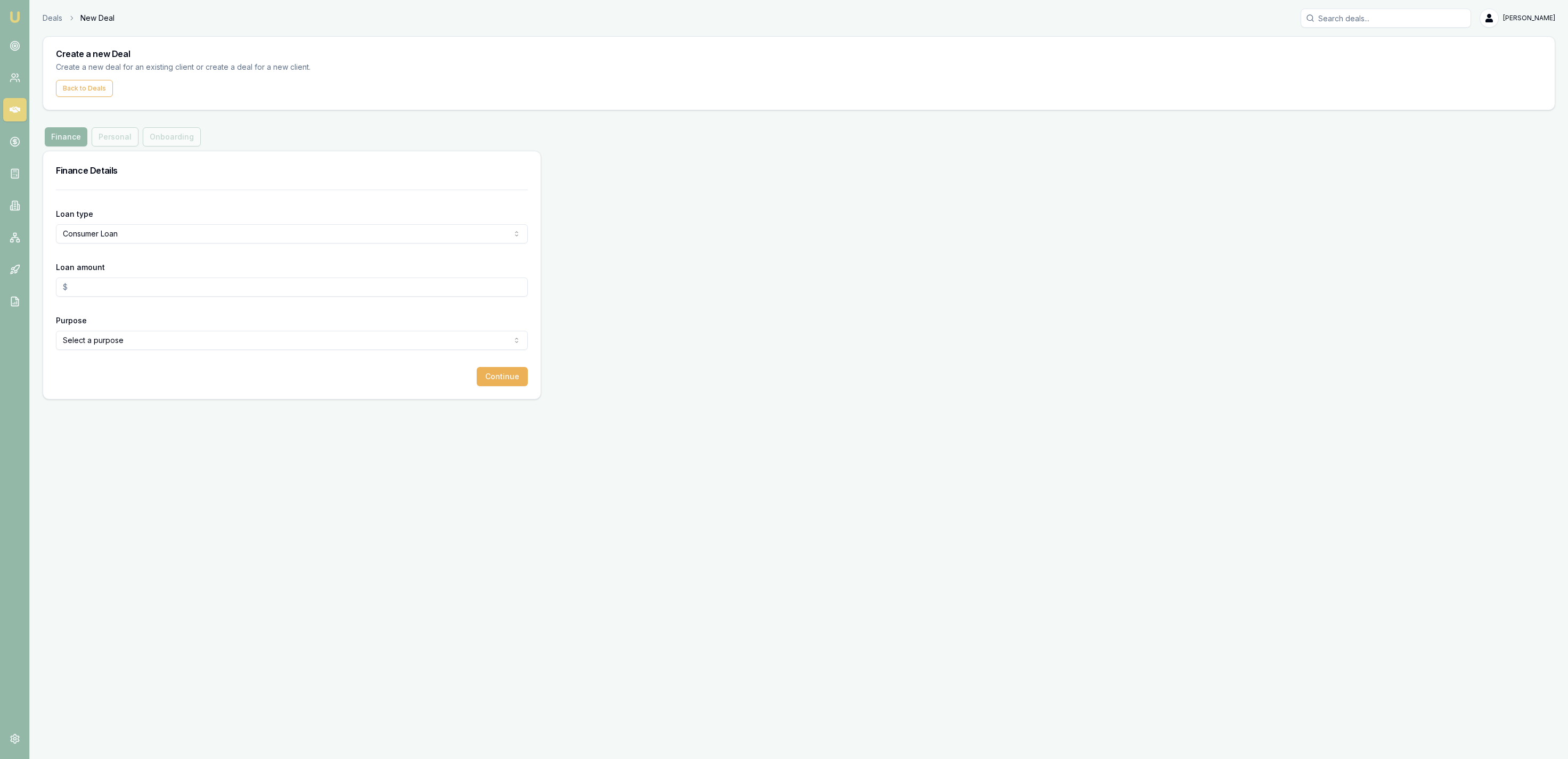
click at [108, 273] on div "Loan amount" at bounding box center [292, 279] width 472 height 37
drag, startPoint x: 105, startPoint y: 286, endPoint x: 99, endPoint y: 330, distance: 44.4
click at [105, 285] on input "Loan amount" at bounding box center [292, 287] width 472 height 19
type input "$30,000.00"
click at [176, 343] on html "Emu Broker Deals New Deal Jackson Fanfulla Toggle Menu Create a new Deal Create…" at bounding box center [784, 379] width 1568 height 759
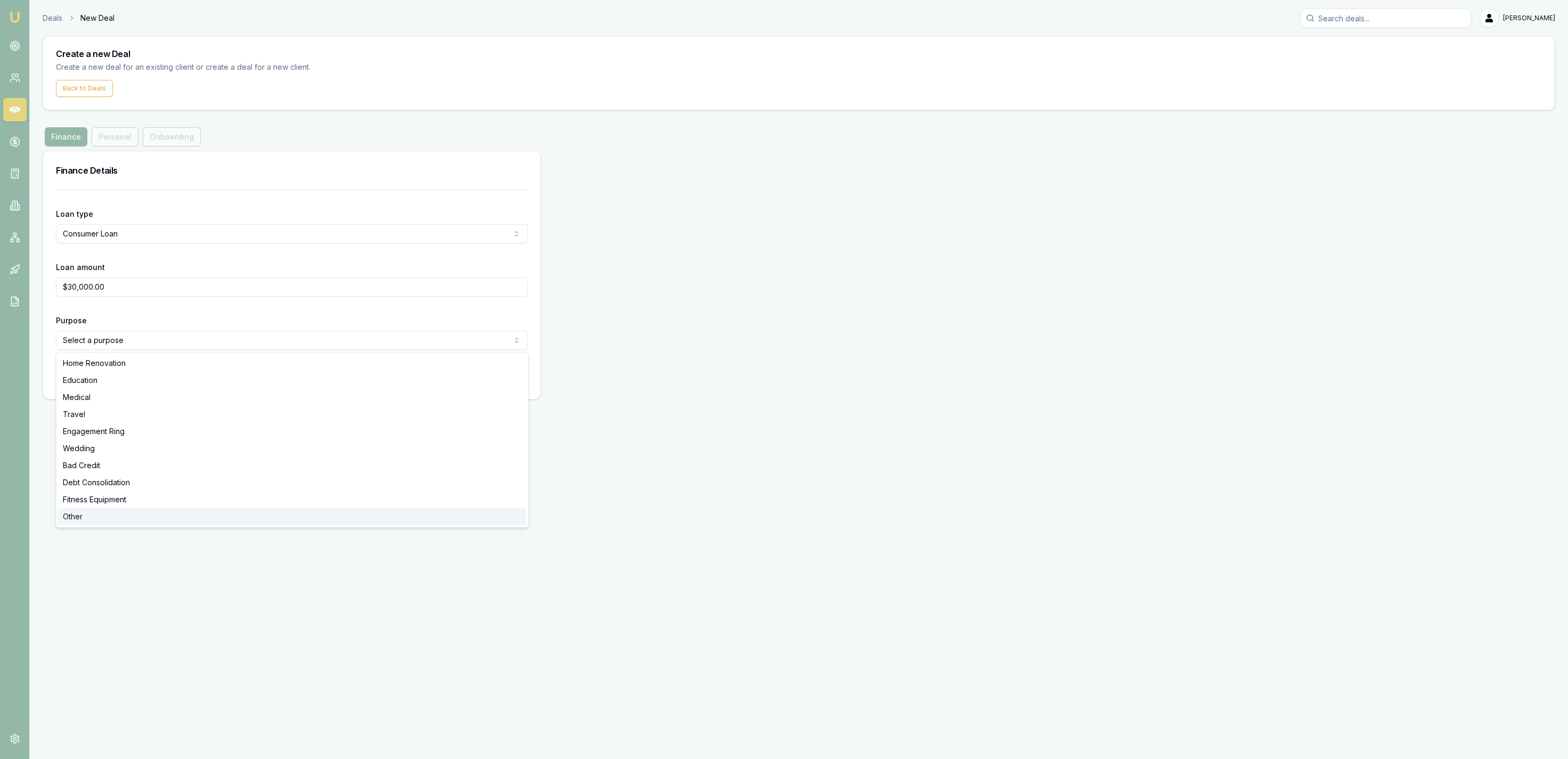
select select "OTHER"
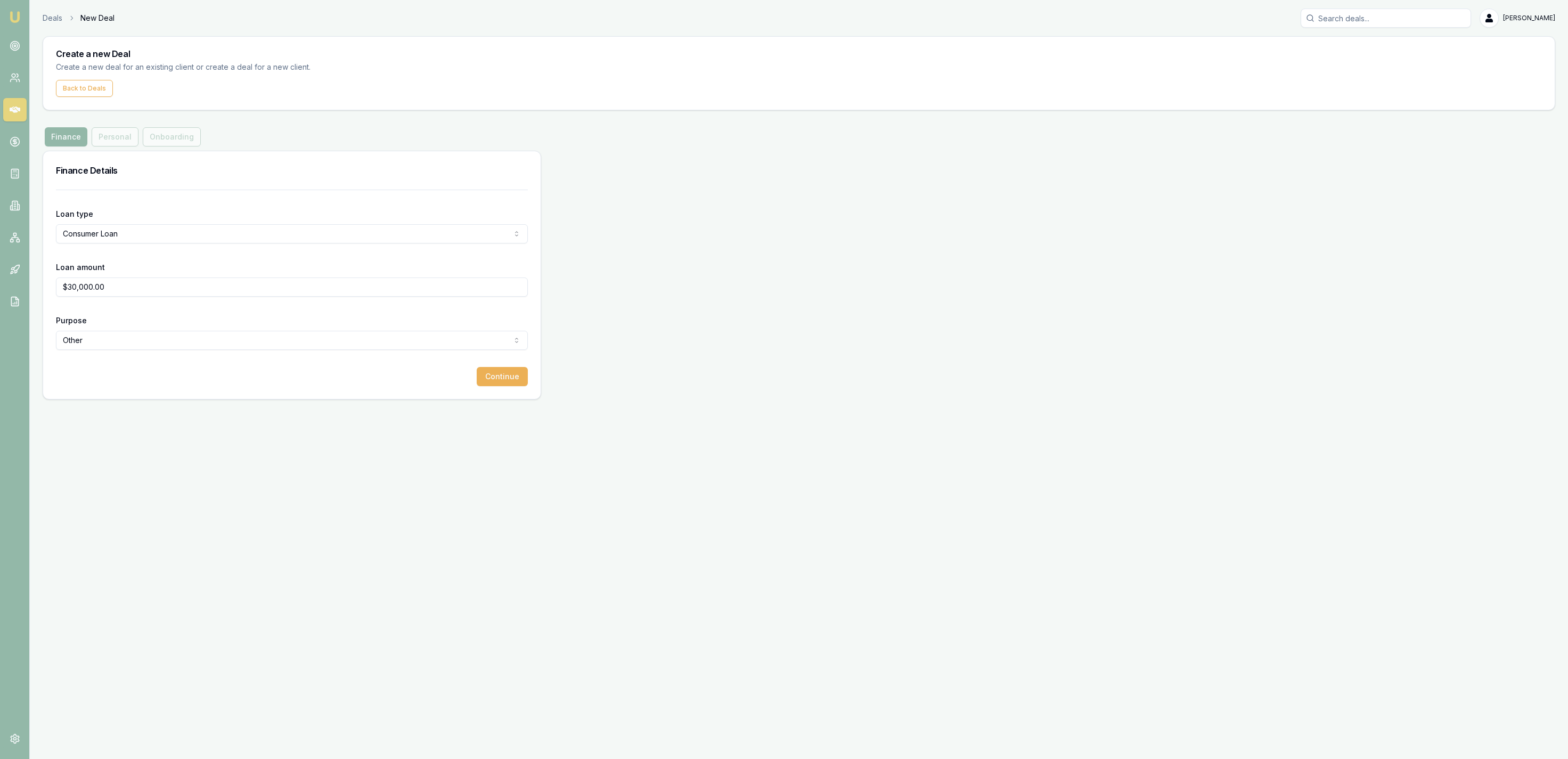
click at [307, 486] on div "Emu Broker Deals New Deal Jackson Fanfulla Toggle Menu Create a new Deal Create…" at bounding box center [784, 379] width 1568 height 759
click at [511, 381] on button "Continue" at bounding box center [502, 377] width 51 height 19
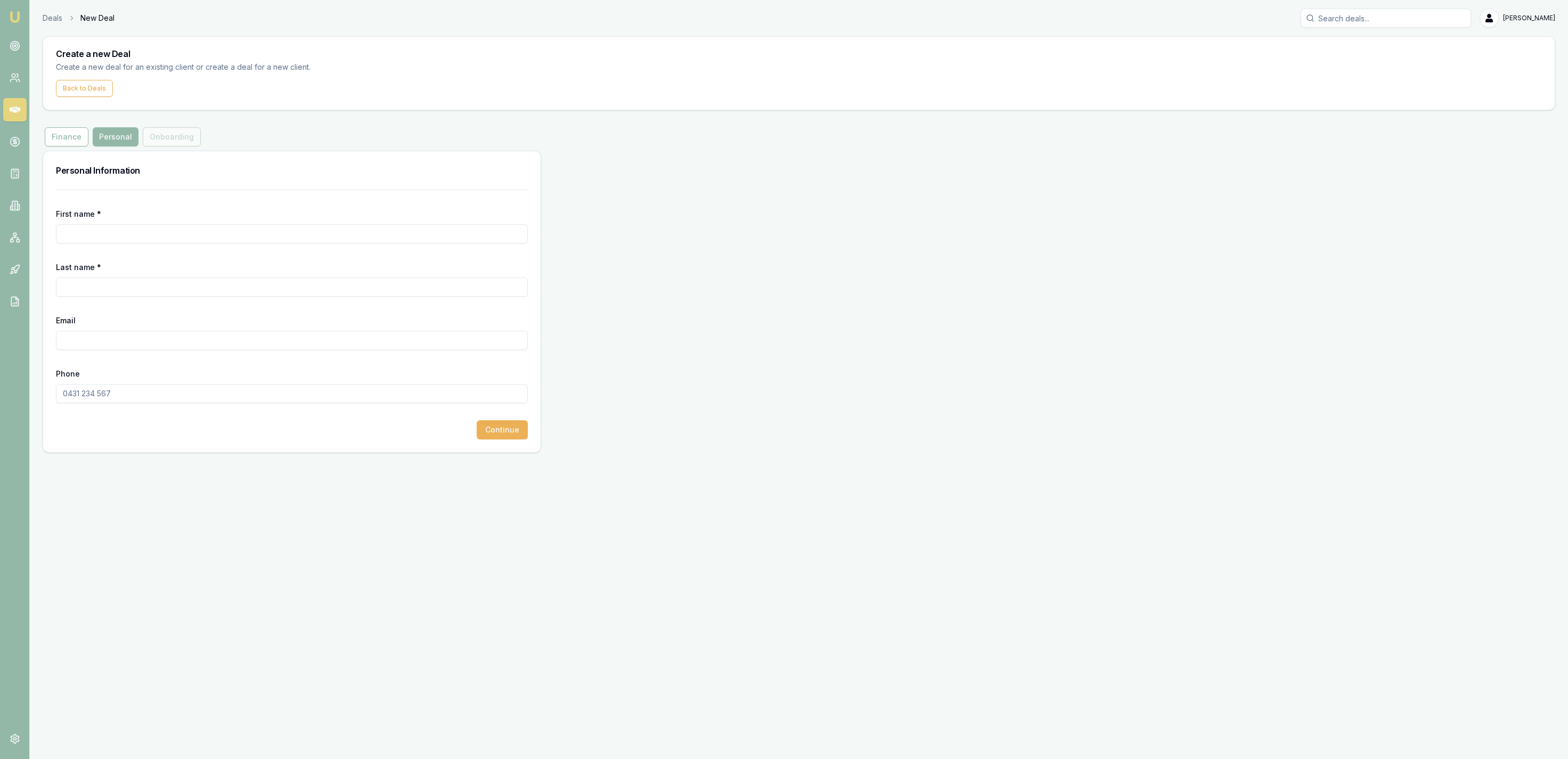
click at [240, 231] on input "First name *" at bounding box center [292, 234] width 472 height 19
type input "Jerard"
type input "Smallwood"
paste input "JERARDSMALLWOOD89@gmail.com"
paste input "0472723510"
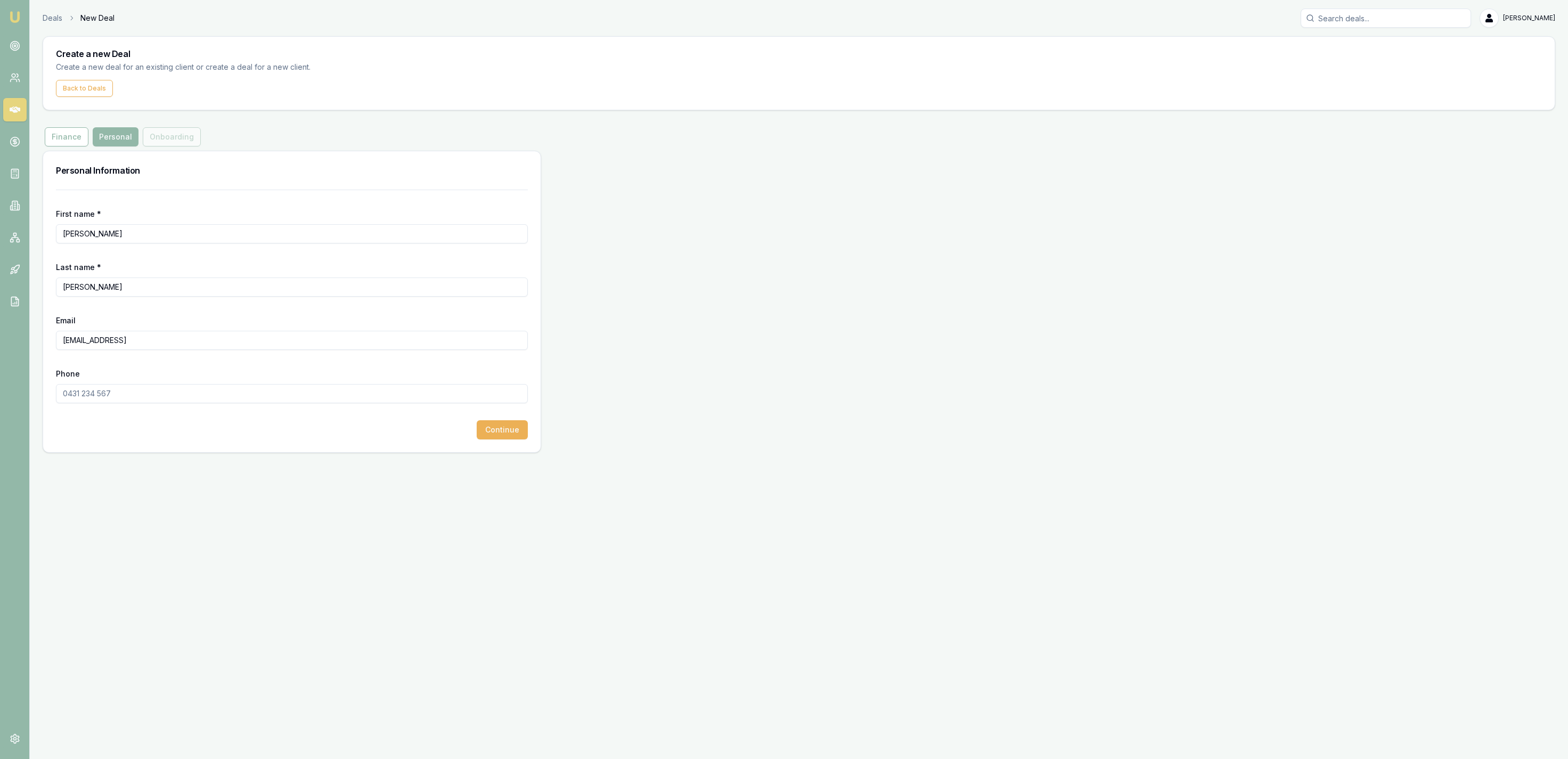
type input "JERARDSMALLWOOD89@gmail.com"
click at [145, 399] on input "Phone" at bounding box center [292, 394] width 472 height 19
paste input "0472 723 510"
type input "0472 723 510"
drag, startPoint x: 466, startPoint y: 436, endPoint x: 497, endPoint y: 433, distance: 31.1
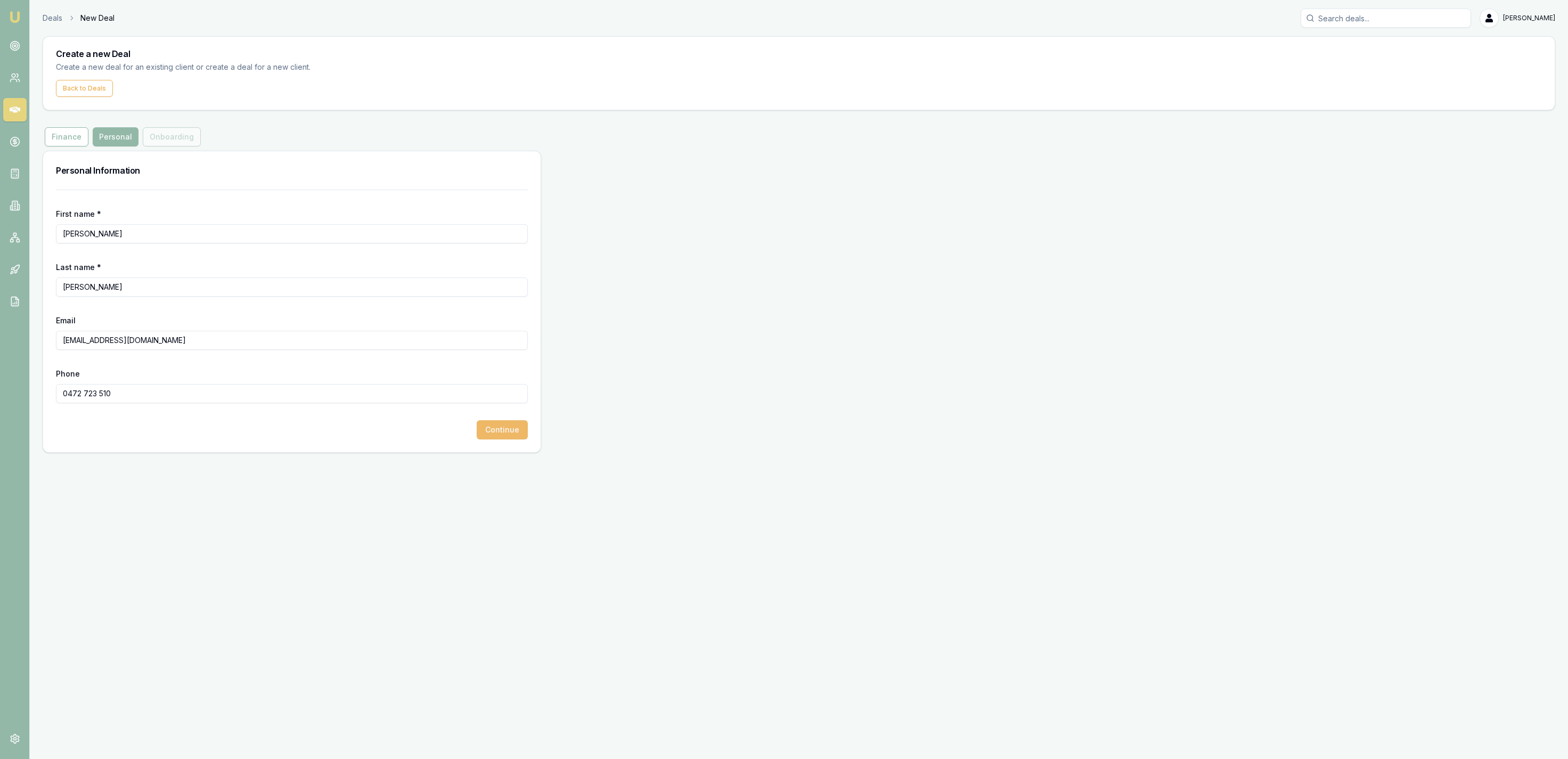
click at [469, 433] on div "Continue" at bounding box center [292, 430] width 472 height 19
click at [500, 432] on button "Continue" at bounding box center [502, 430] width 51 height 19
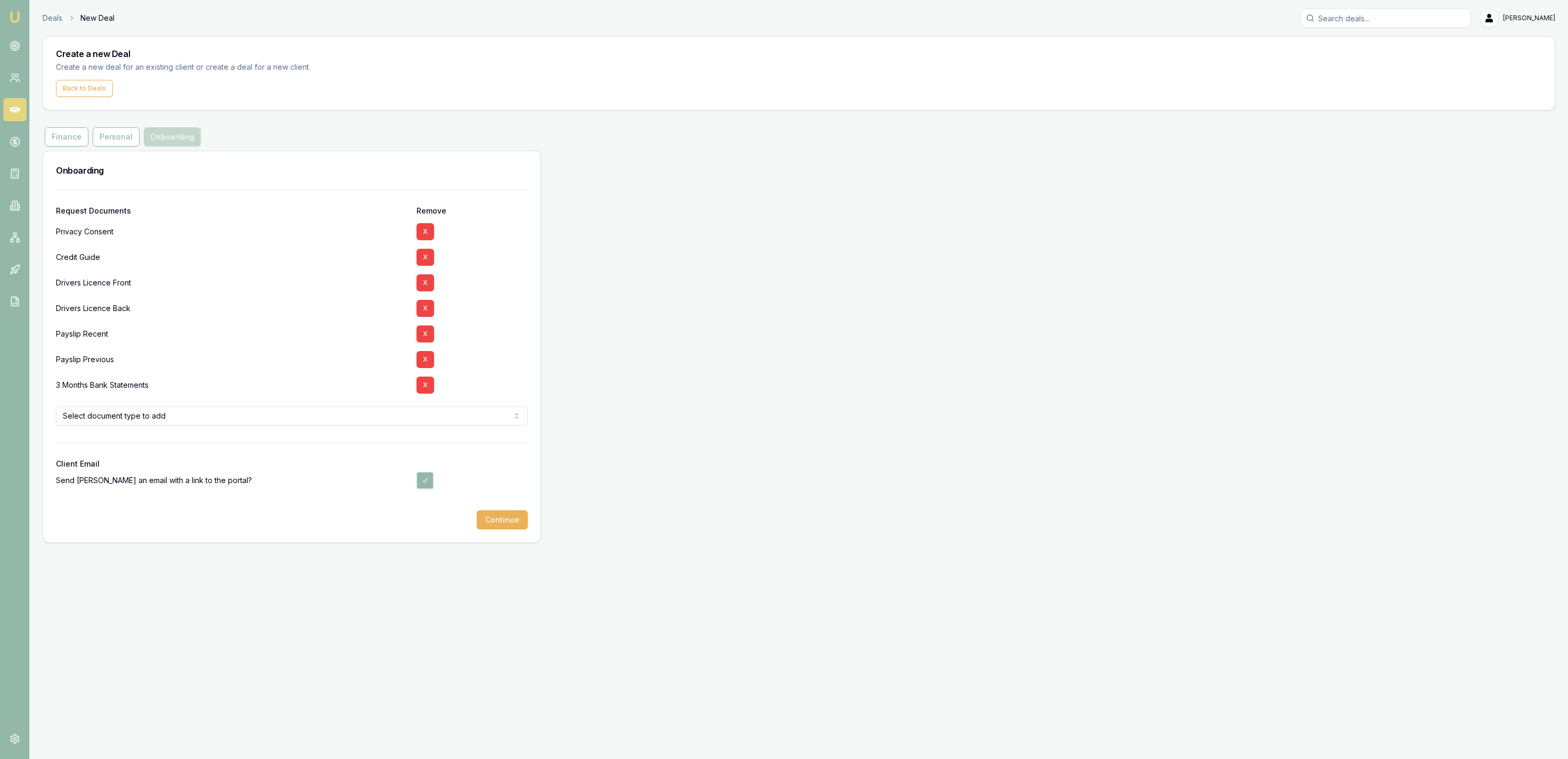
click at [511, 516] on button "Continue" at bounding box center [502, 520] width 51 height 19
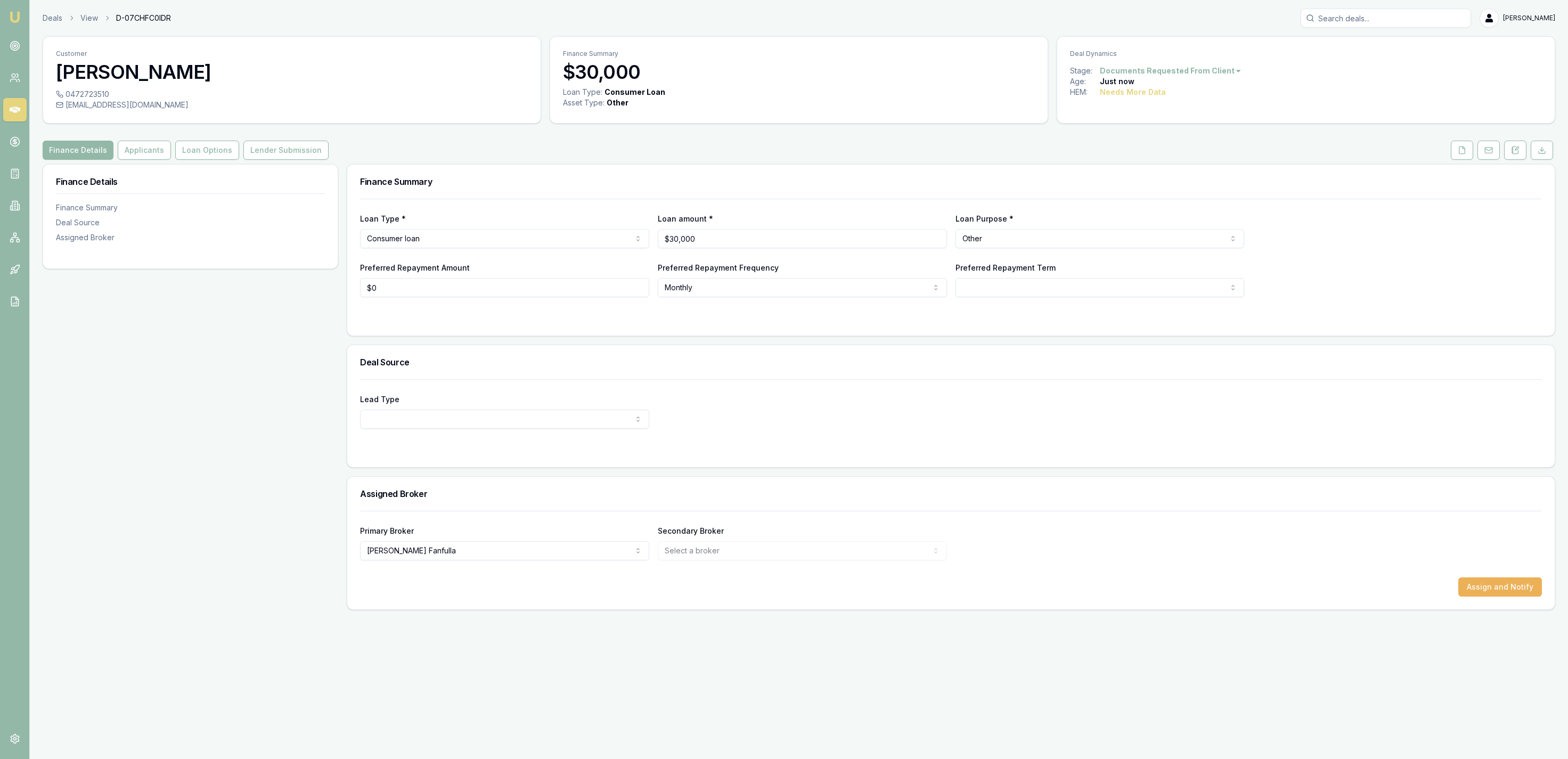
click at [1471, 153] on button at bounding box center [1462, 150] width 23 height 19
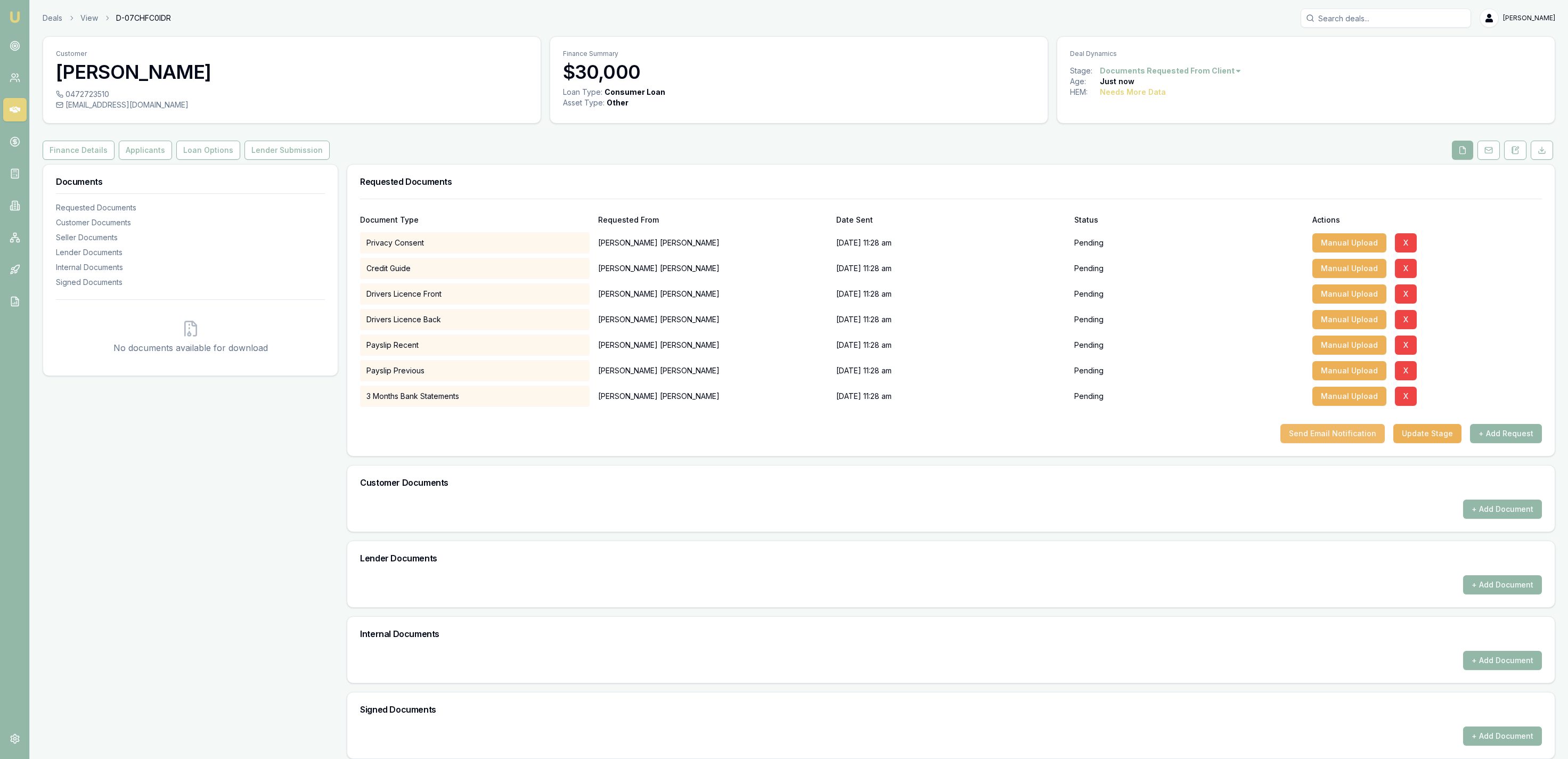
click at [1365, 442] on button "Send Email Notification" at bounding box center [1333, 433] width 105 height 19
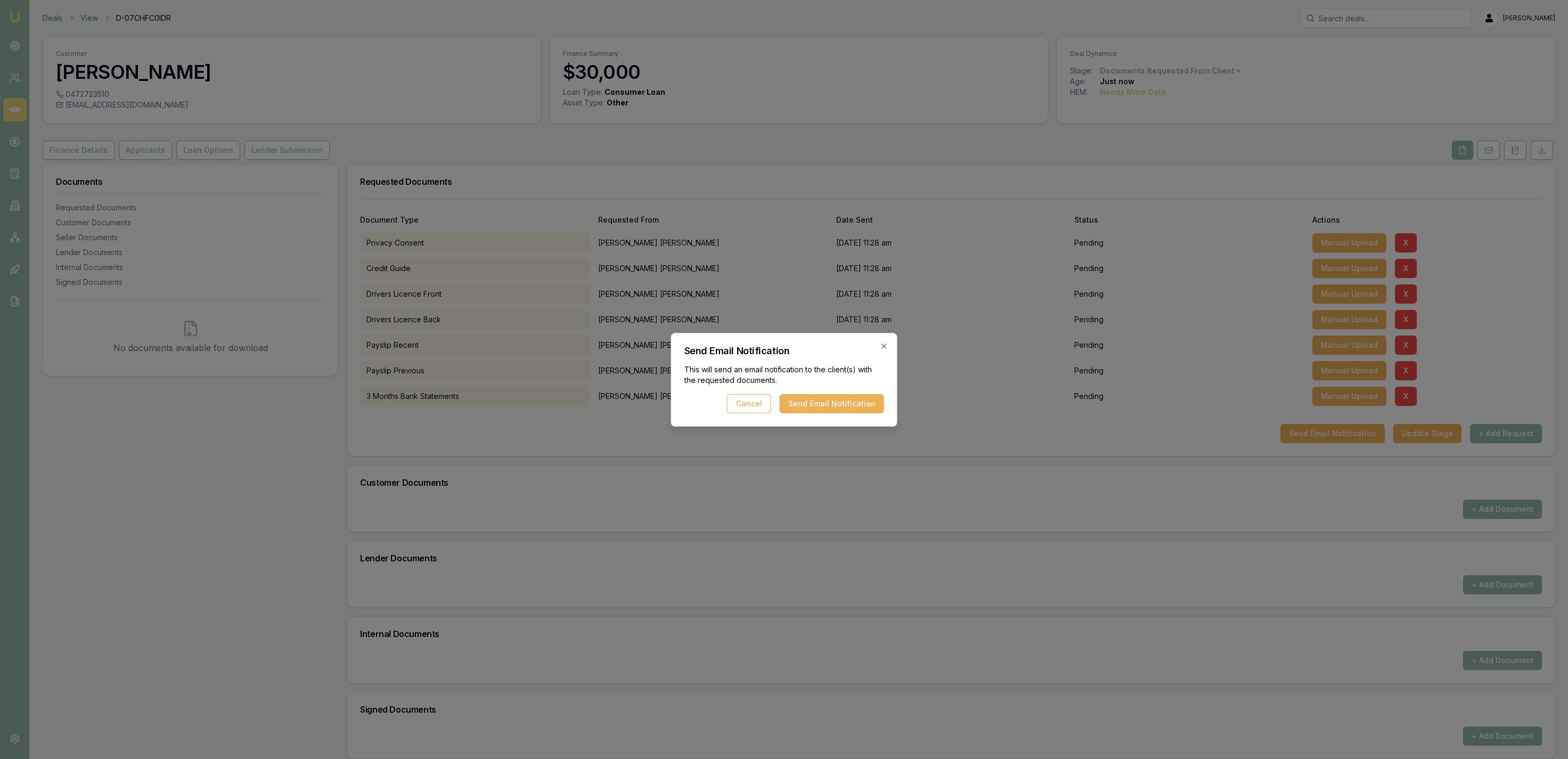
click at [845, 408] on button "Send Email Notification" at bounding box center [832, 404] width 105 height 19
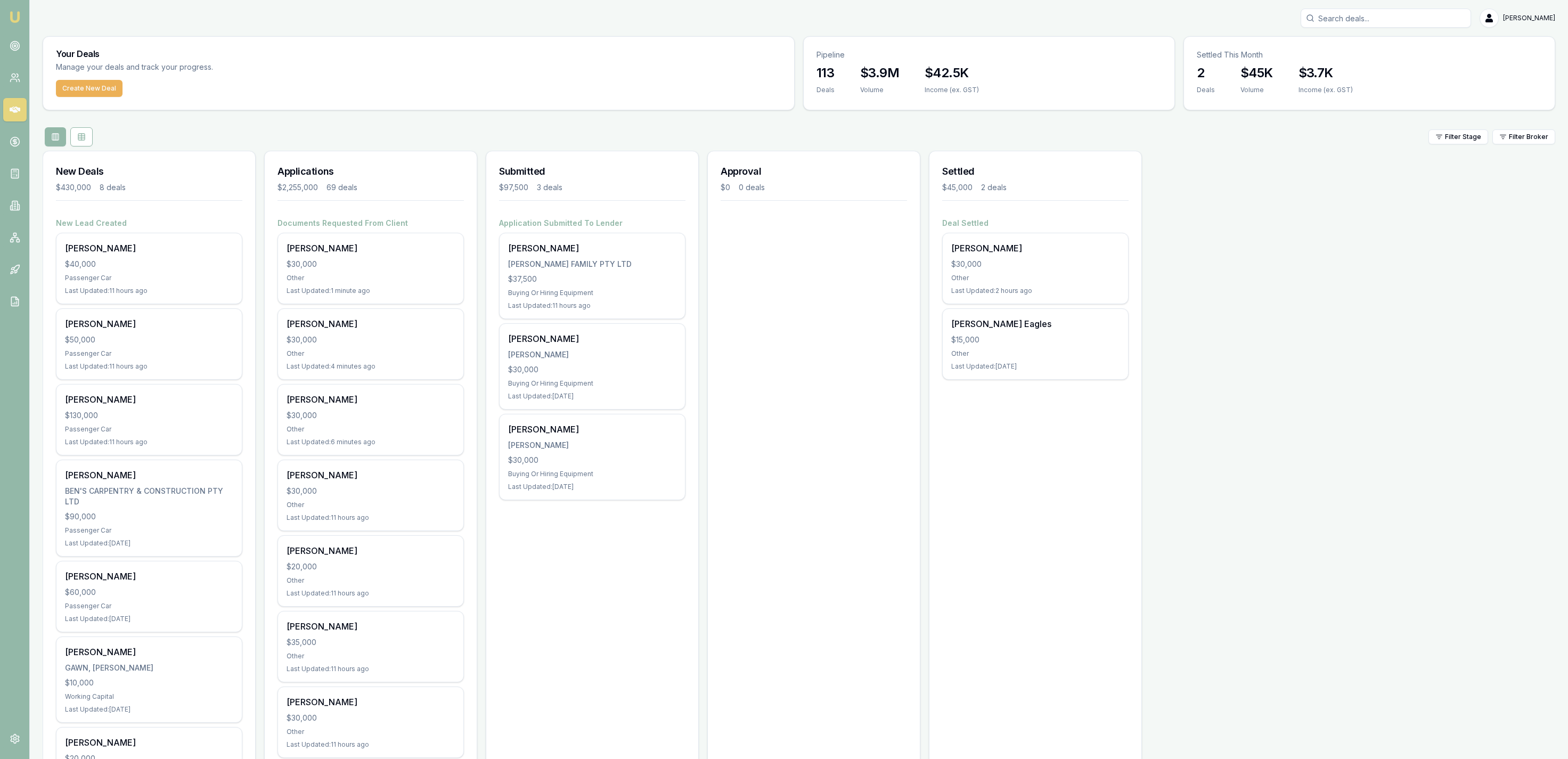
drag, startPoint x: 603, startPoint y: 656, endPoint x: 658, endPoint y: 352, distance: 308.9
click at [94, 90] on button "Create New Deal" at bounding box center [89, 88] width 66 height 17
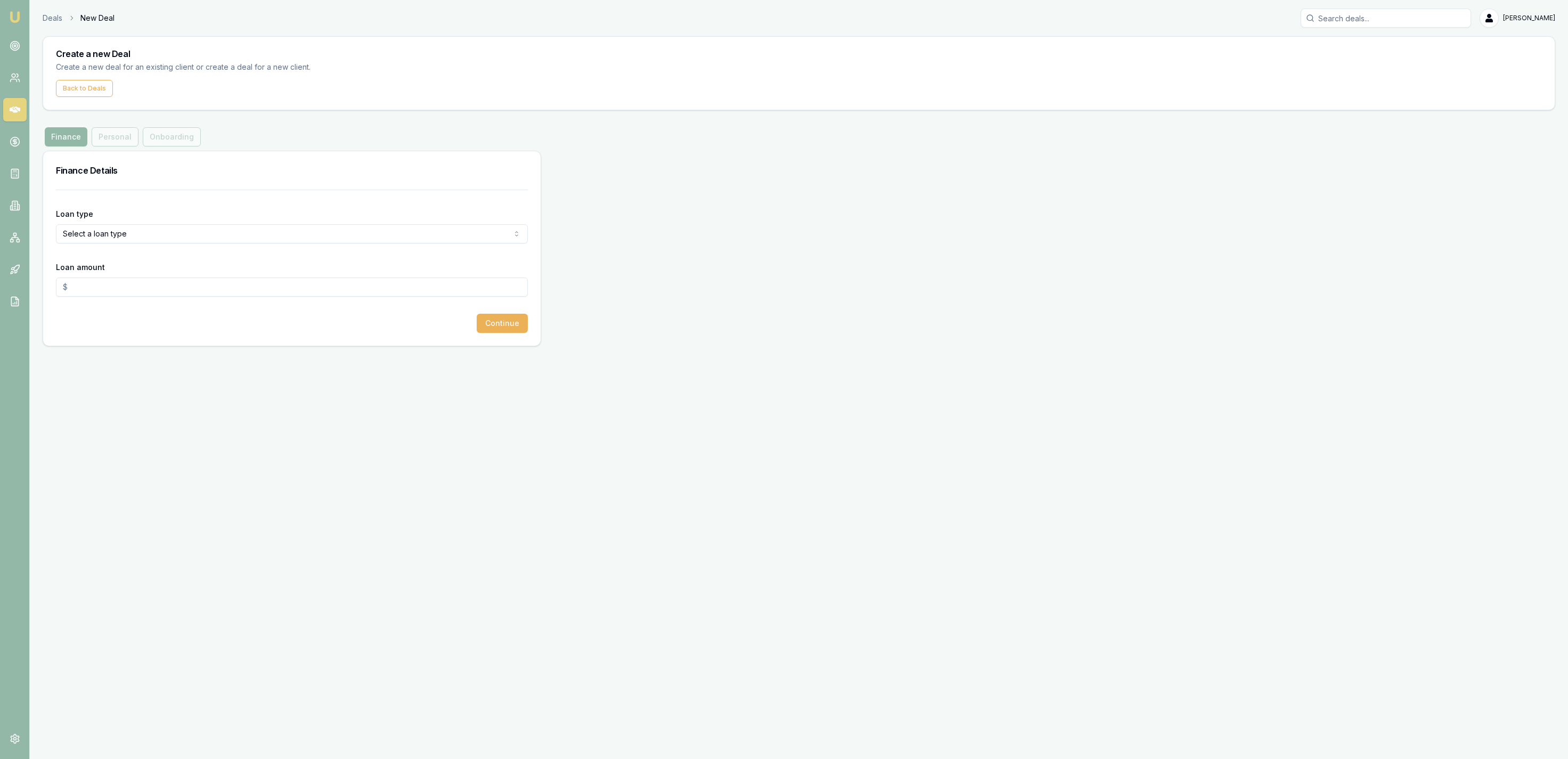
click at [153, 228] on html "Emu Broker Deals New Deal Jackson Fanfulla Toggle Menu Create a new Deal Create…" at bounding box center [784, 379] width 1568 height 759
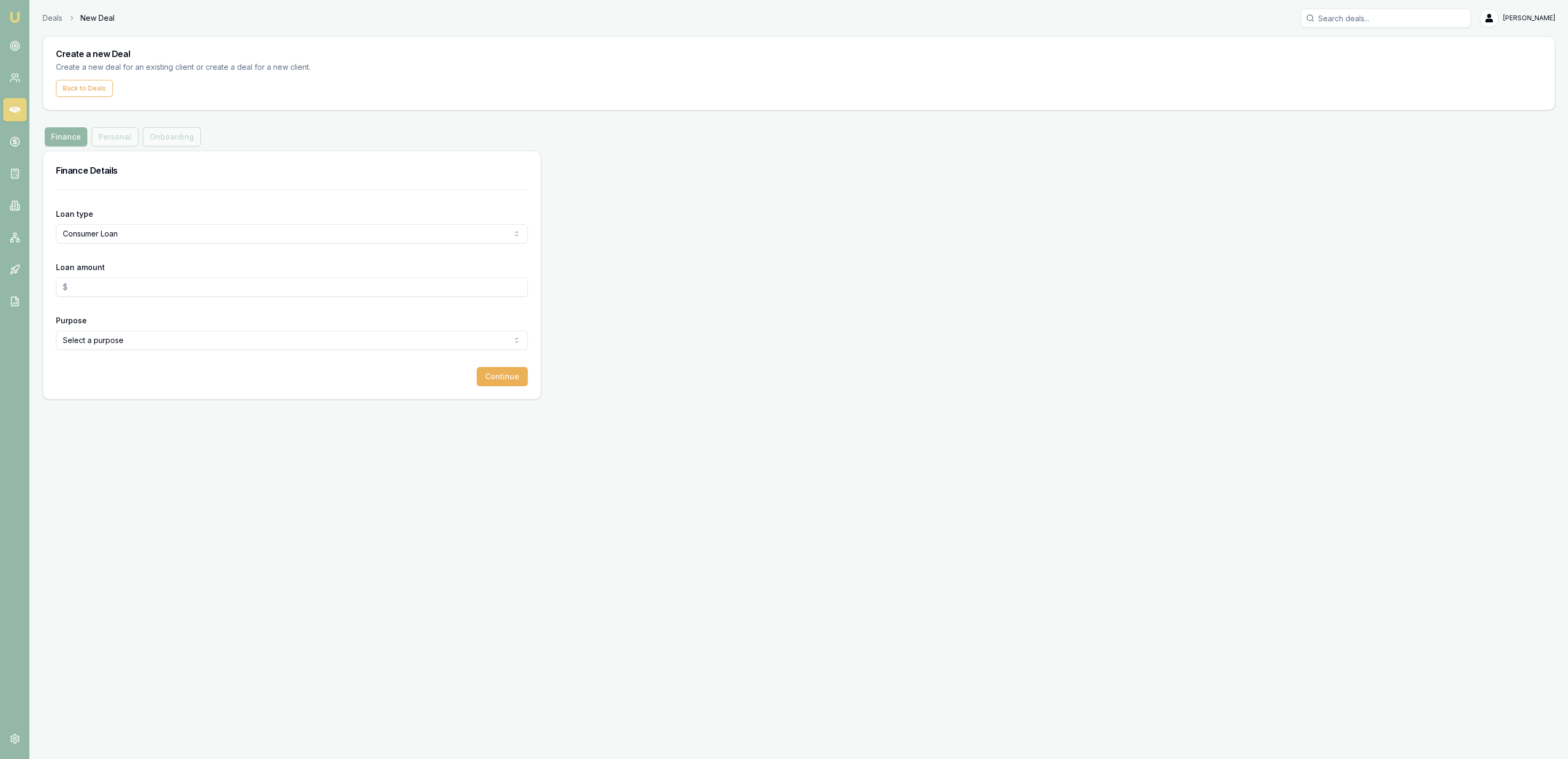
click at [147, 278] on div "Loan amount" at bounding box center [292, 279] width 472 height 37
click at [148, 282] on input "Loan amount" at bounding box center [292, 287] width 472 height 19
type input "$30,000.00"
select select "OTHER"
click at [477, 367] on button "Continue" at bounding box center [502, 377] width 51 height 19
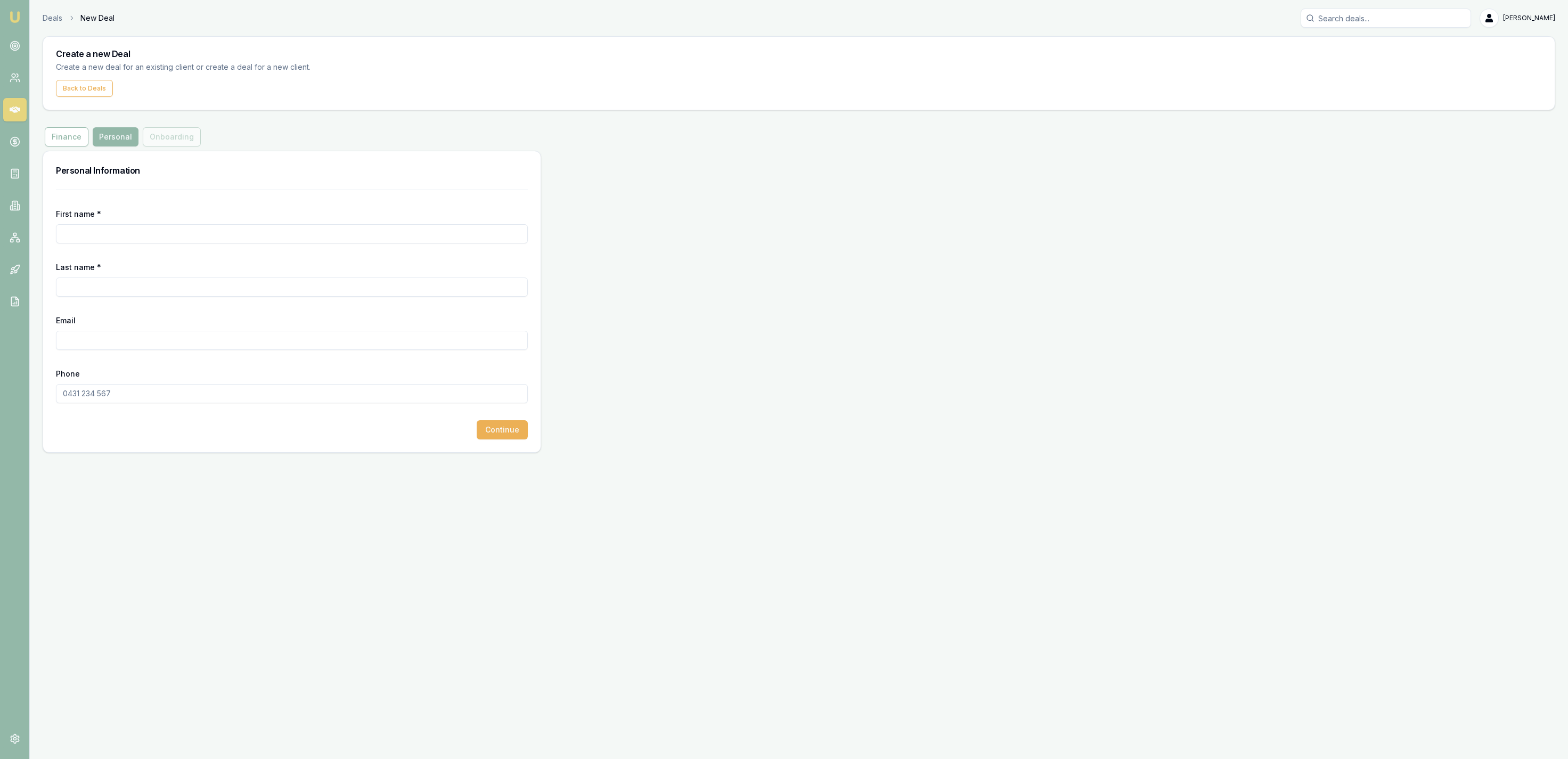
click at [299, 225] on div "First name *" at bounding box center [292, 225] width 472 height 37
click at [299, 228] on input "First name *" at bounding box center [292, 234] width 472 height 19
type input "Brett"
drag, startPoint x: 117, startPoint y: 310, endPoint x: 117, endPoint y: 301, distance: 9.0
click at [117, 306] on form "First name * Brett Last name * Email Phone Continue" at bounding box center [292, 315] width 472 height 250
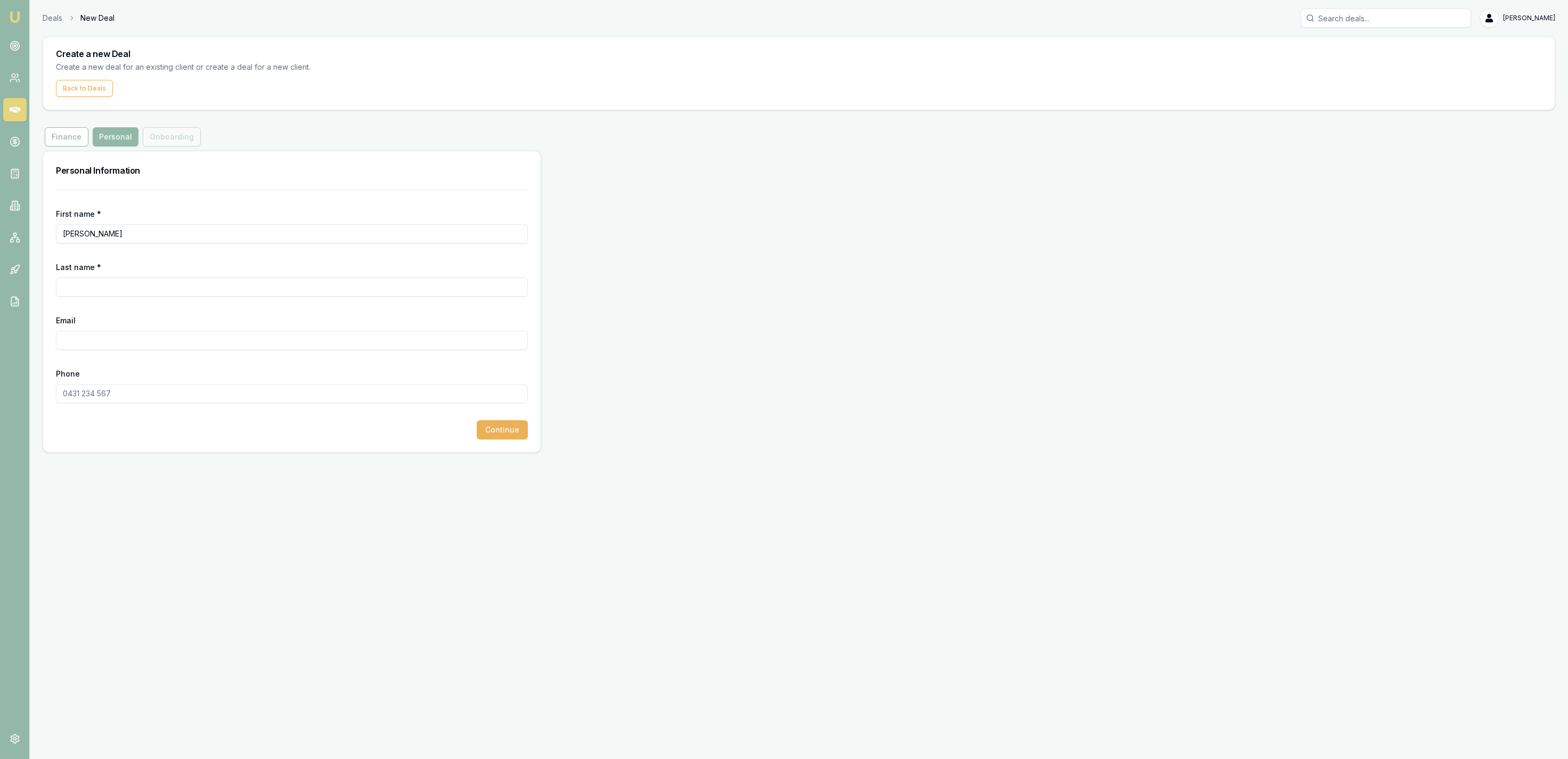
click at [116, 298] on form "First name * Brett Last name * Email Phone Continue" at bounding box center [292, 315] width 472 height 250
click at [114, 299] on form "First name * Brett Last name * Email Phone Continue" at bounding box center [292, 315] width 472 height 250
type input "Strother"
paste input "BRETTASTROTHER2939@gmail.com"
type input "BRETTASTROTHER2939@gmail.com"
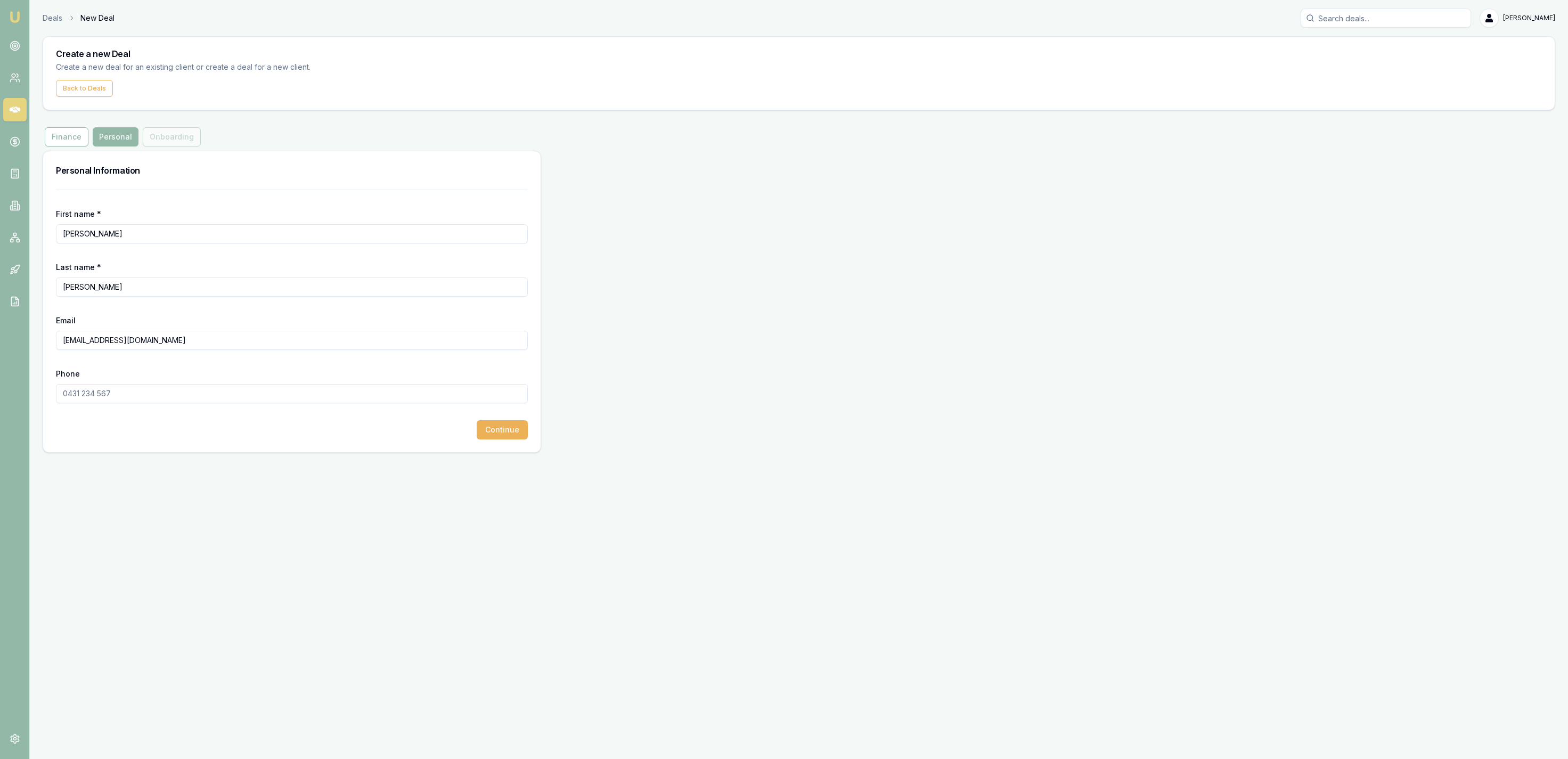
drag, startPoint x: 156, startPoint y: 416, endPoint x: 156, endPoint y: 391, distance: 25.0
click at [156, 408] on form "First name * Brett Last name * Strother Email BRETTASTROTHER2939@gmail.com Phon…" at bounding box center [292, 315] width 472 height 250
click at [156, 391] on input "Phone" at bounding box center [292, 394] width 472 height 19
paste input "0405 078 110"
type input "0405 078 110"
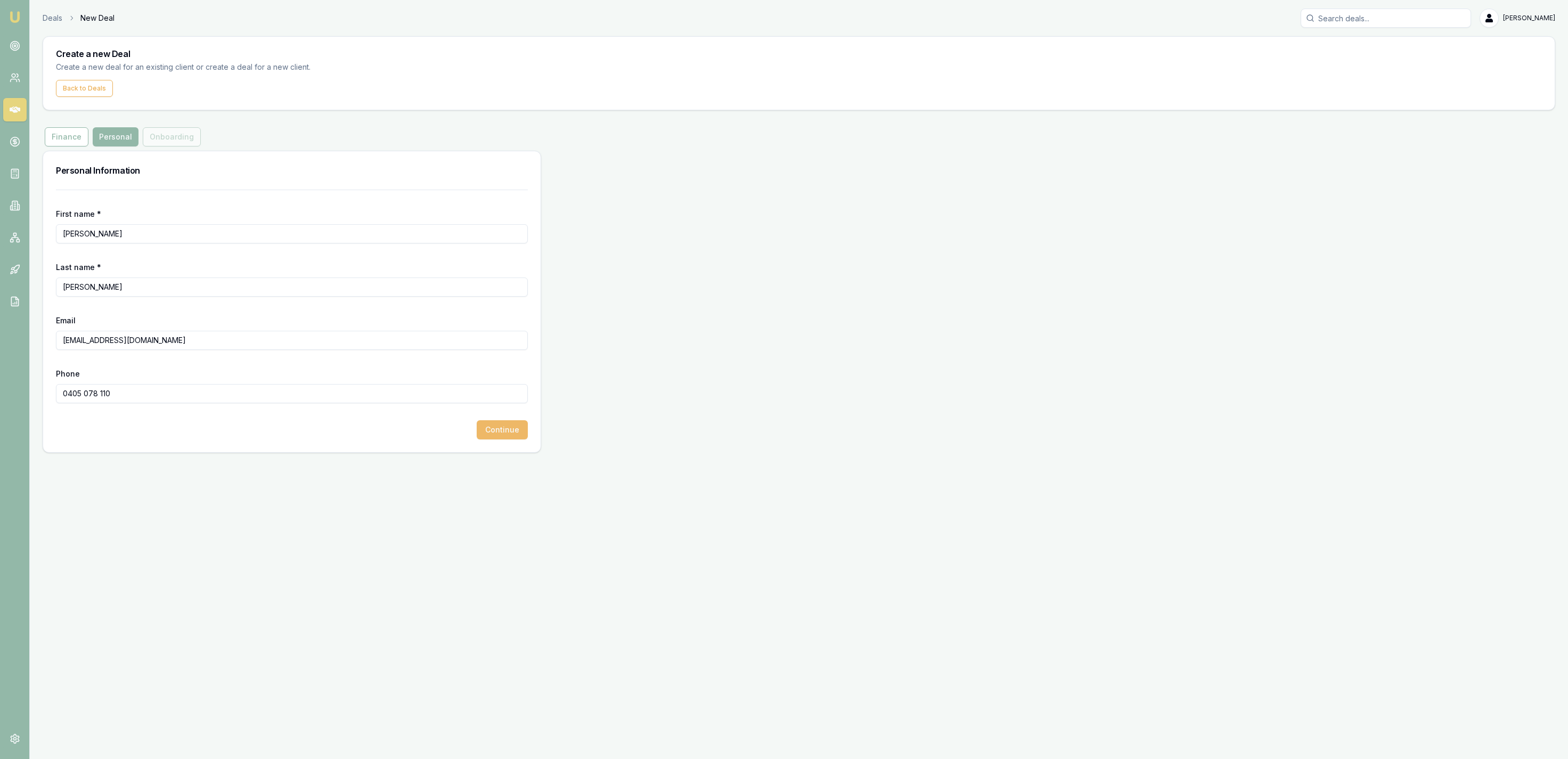
click at [485, 425] on button "Continue" at bounding box center [502, 430] width 51 height 19
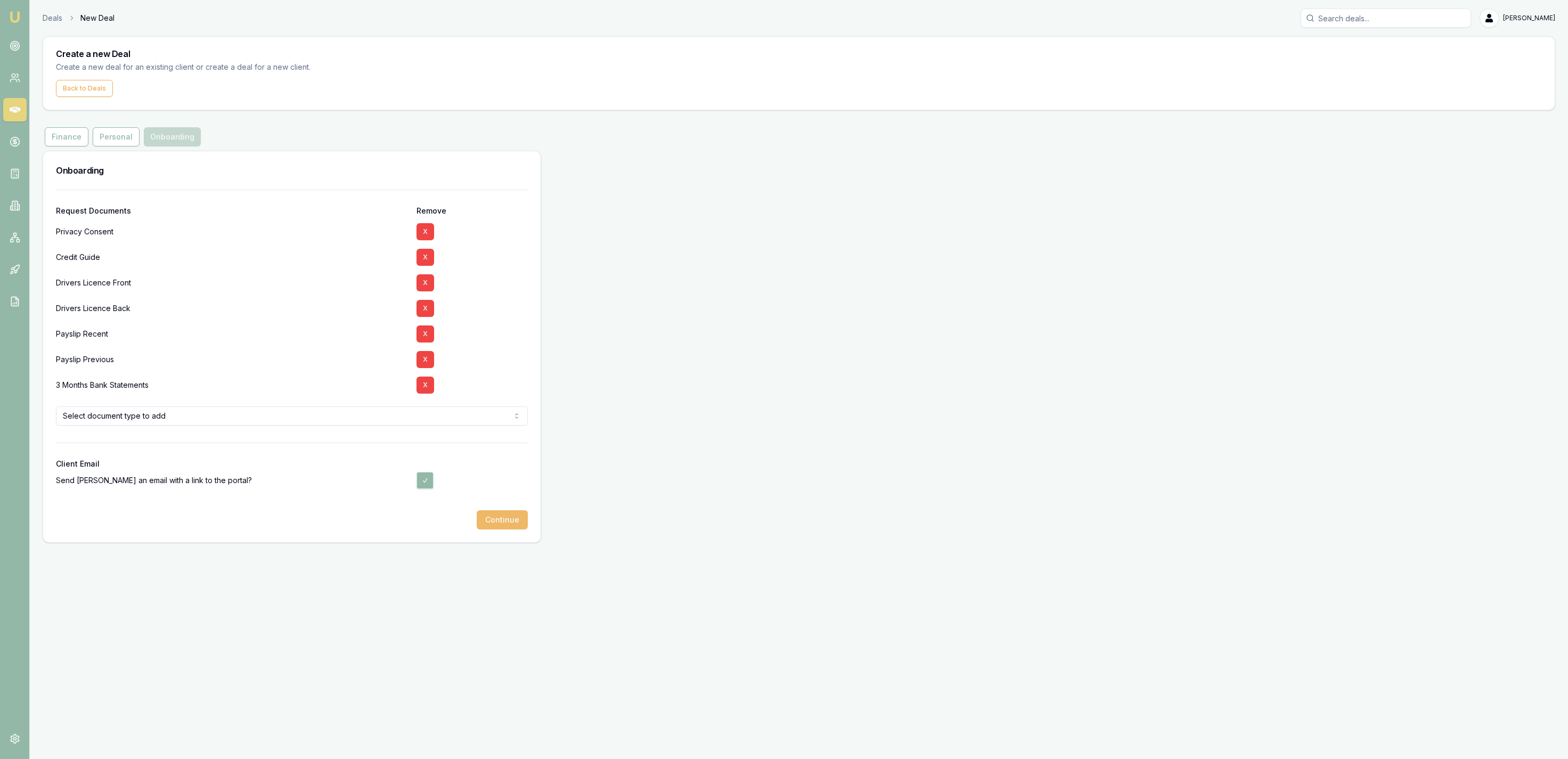
click at [523, 522] on button "Continue" at bounding box center [502, 520] width 51 height 19
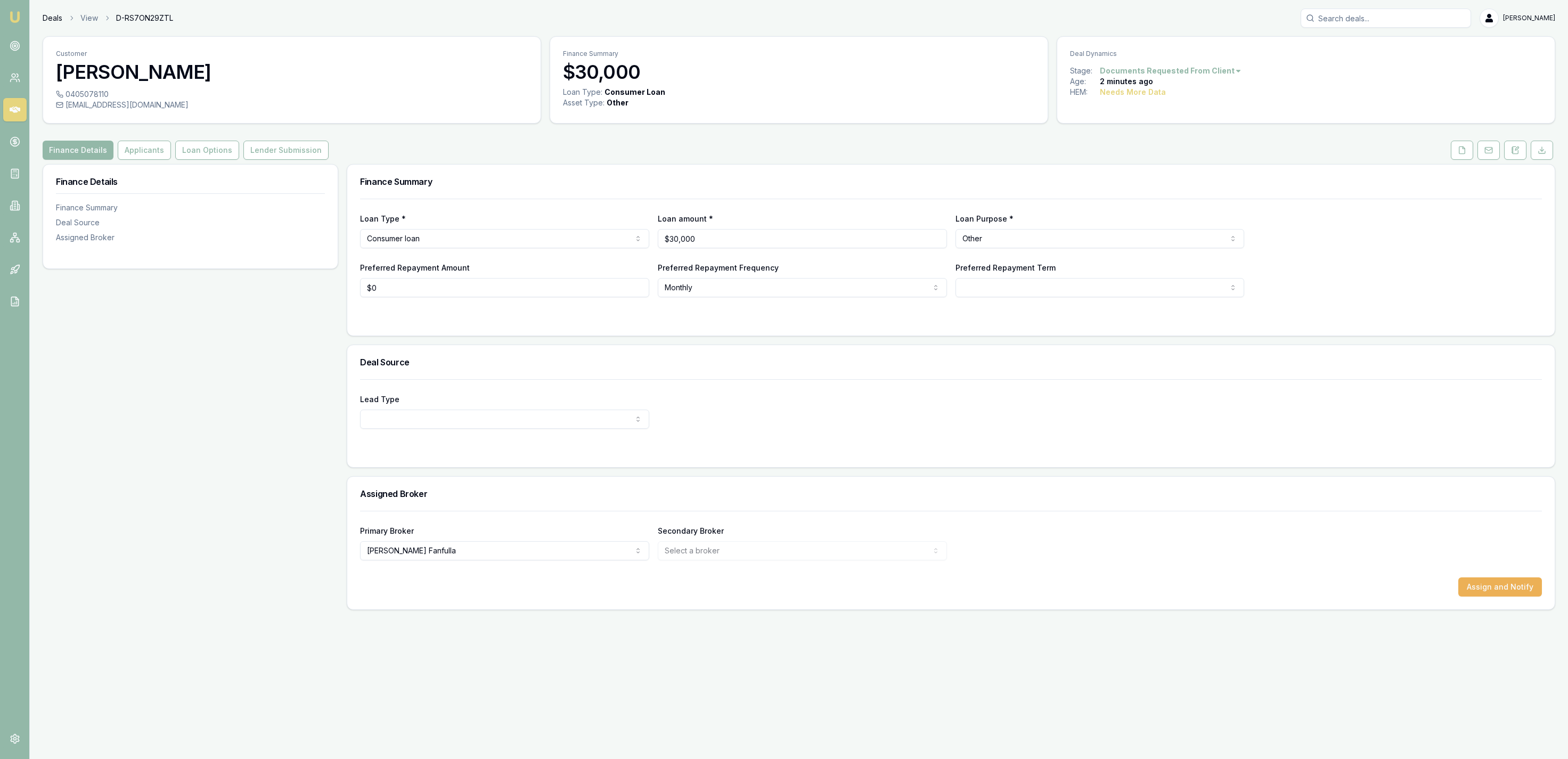
click at [41, 23] on header "Deals View D-RS7ON29ZTL Jackson Fanfulla Toggle Menu" at bounding box center [799, 18] width 1538 height 19
click at [44, 21] on link "Deals" at bounding box center [52, 18] width 19 height 11
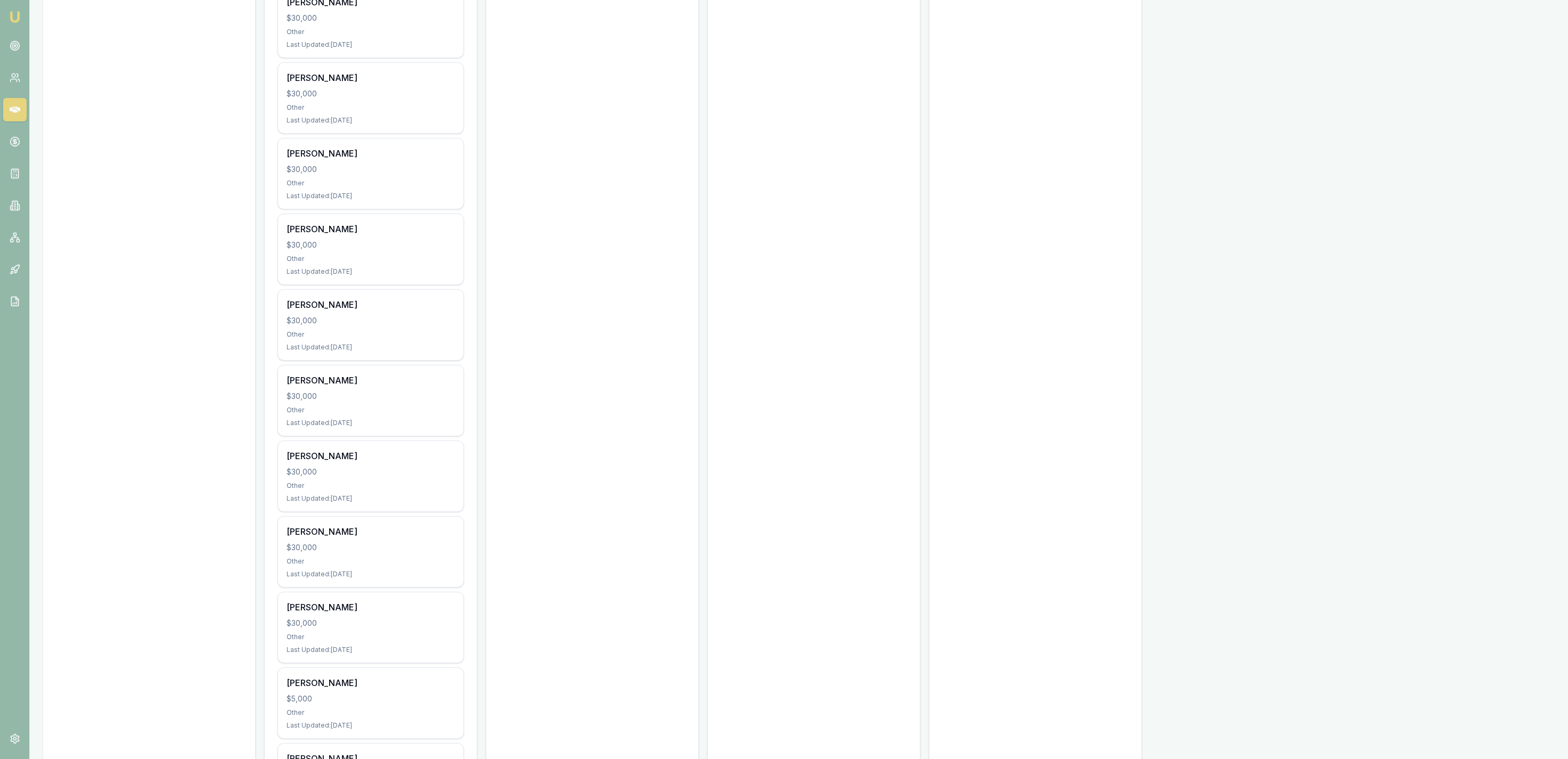
drag, startPoint x: 597, startPoint y: 397, endPoint x: 607, endPoint y: 515, distance: 118.4
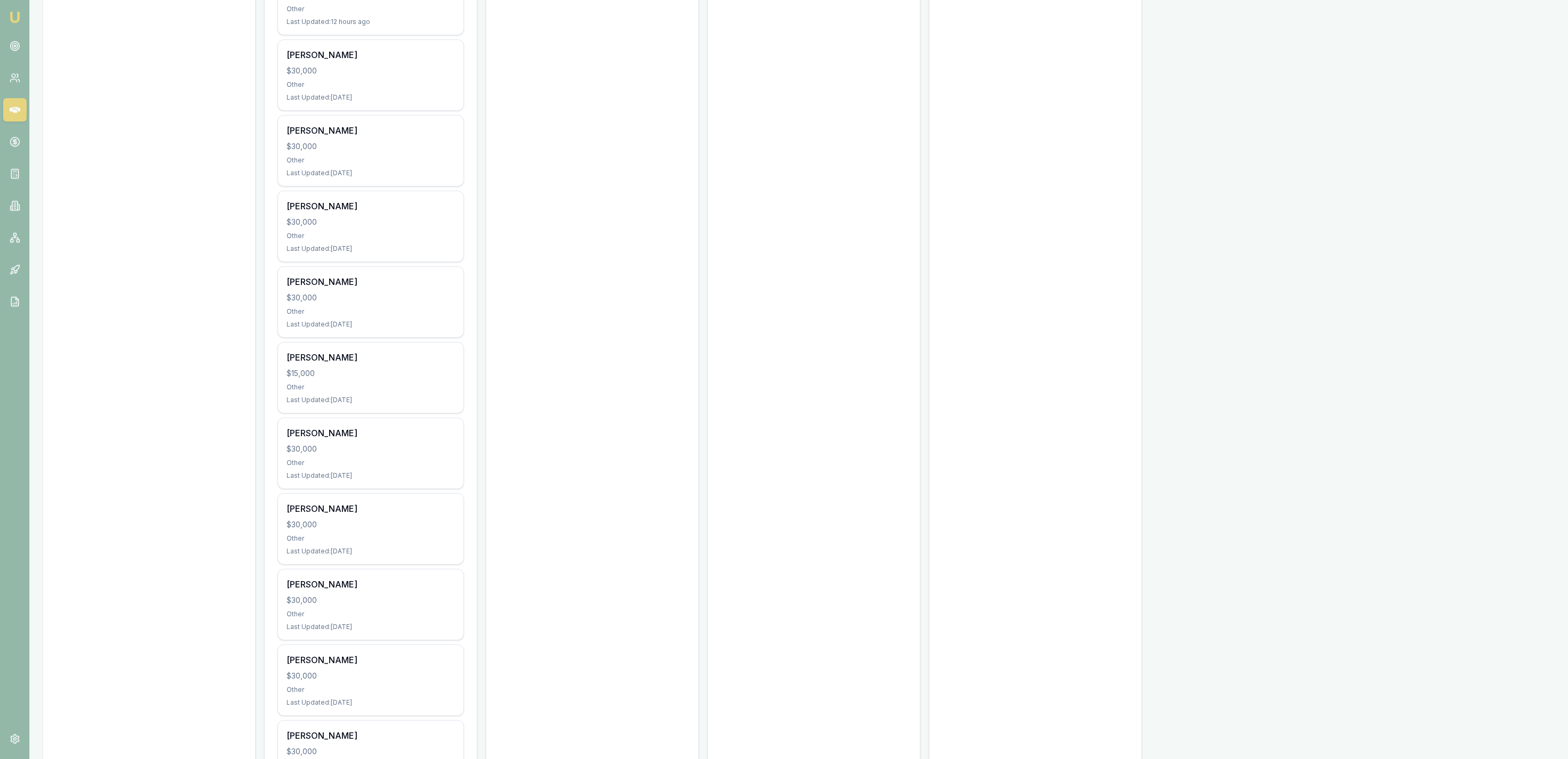
scroll to position [395, 0]
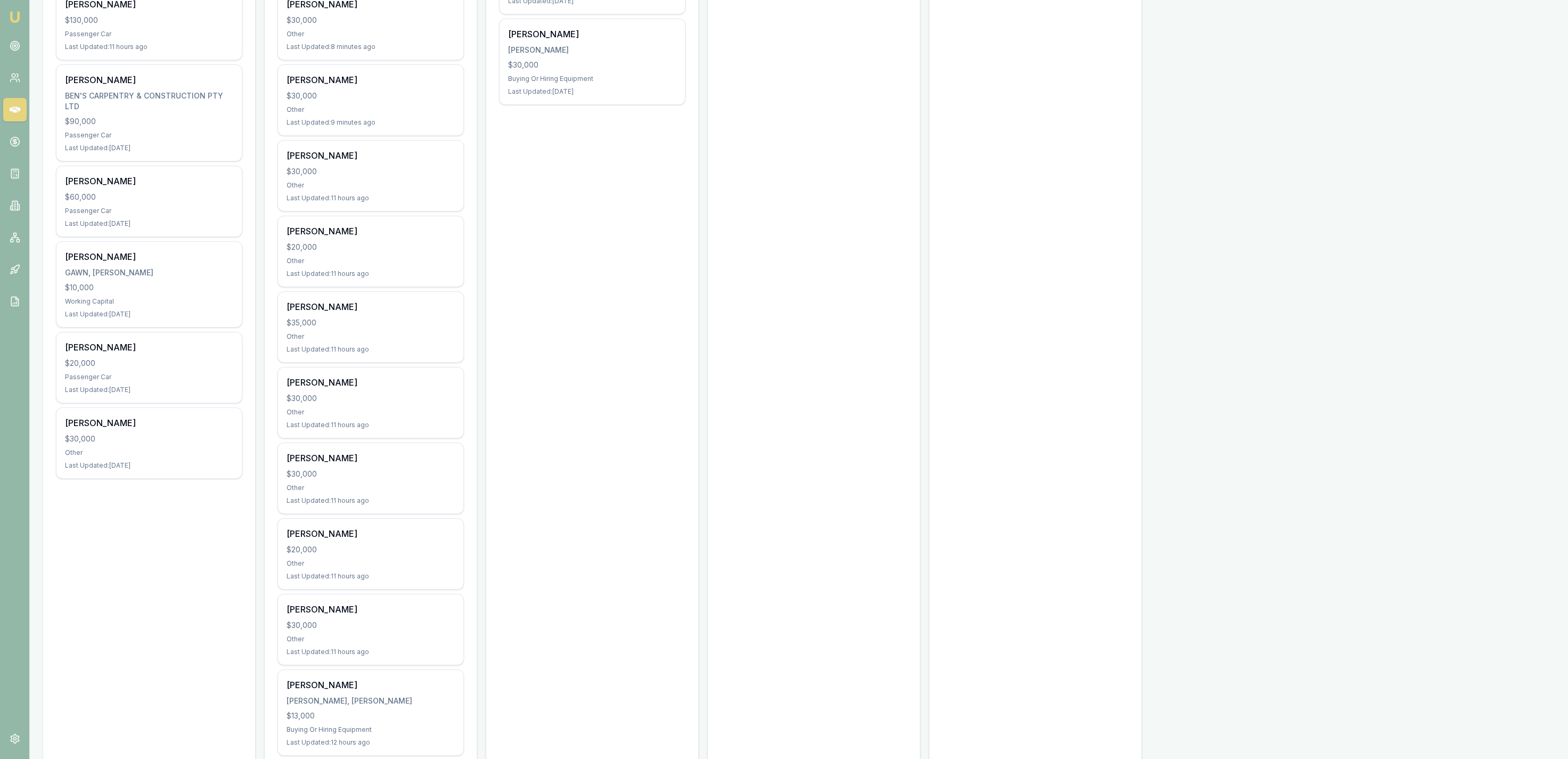
drag, startPoint x: 570, startPoint y: 579, endPoint x: 579, endPoint y: 215, distance: 364.1
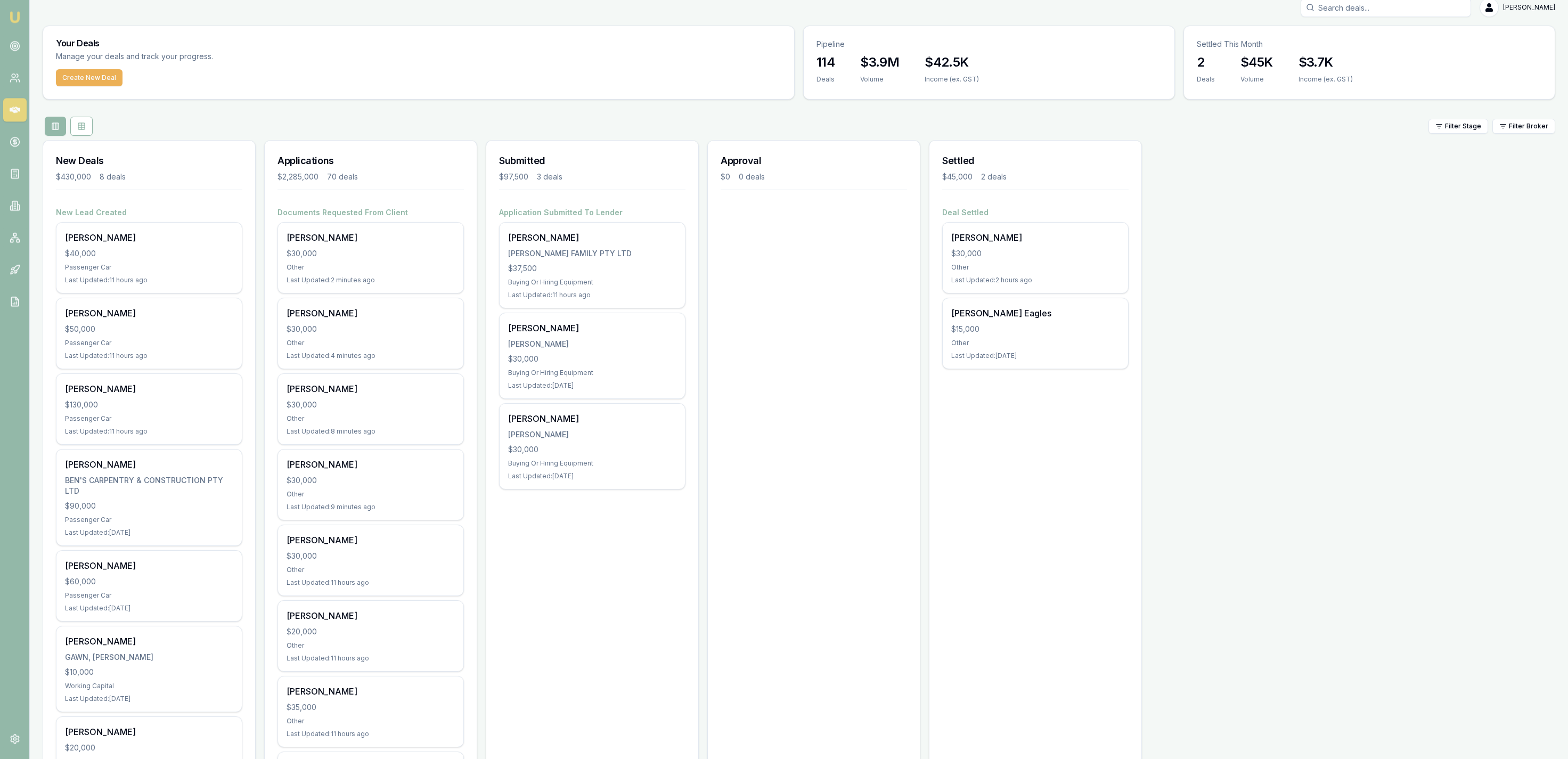
scroll to position [0, 0]
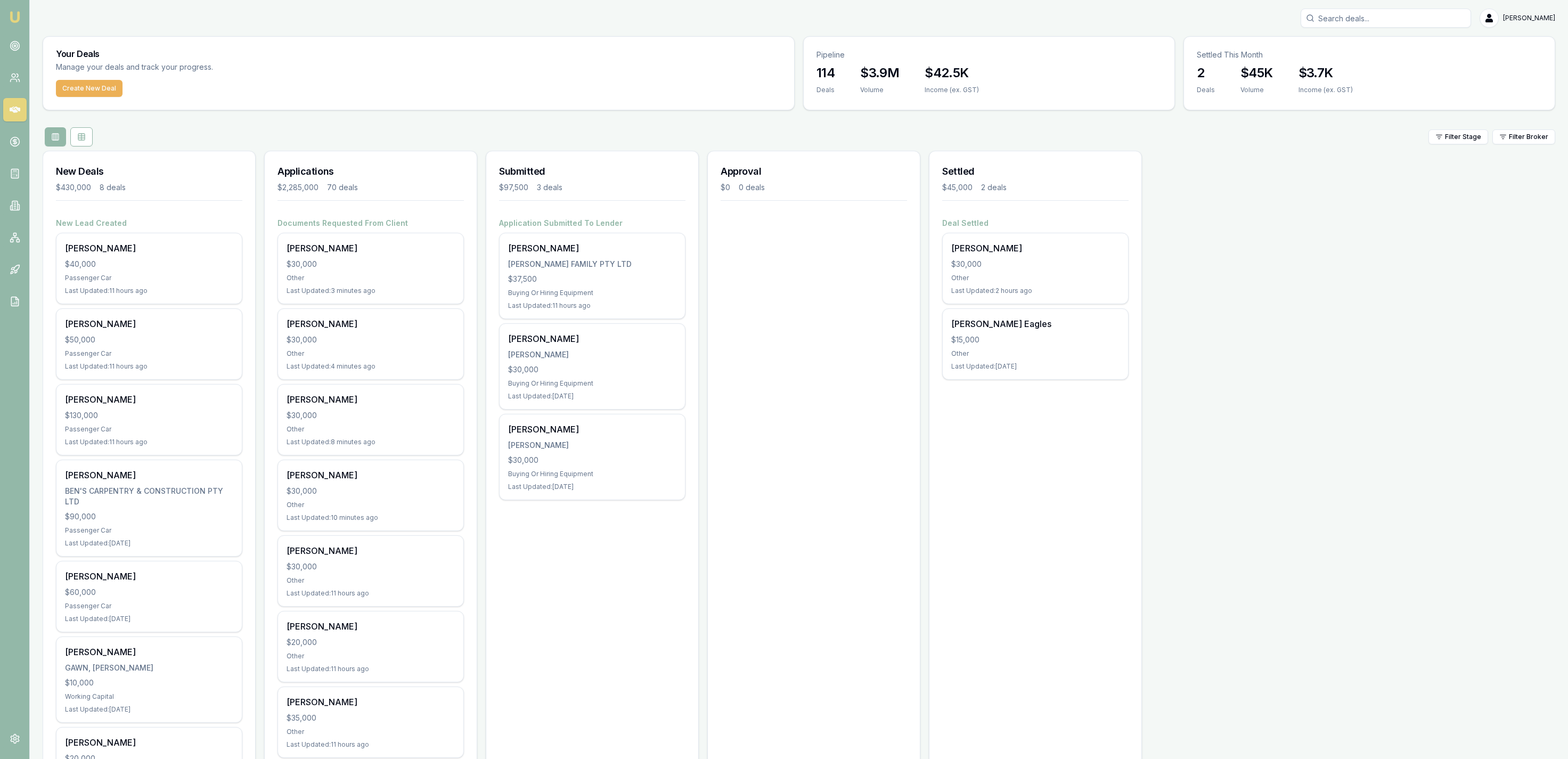
click at [1328, 16] on input "Search deals" at bounding box center [1386, 18] width 170 height 19
type input "glen"
click at [1409, 63] on p "muzzaglenmurray1985@gmail.com" at bounding box center [1386, 68] width 161 height 11
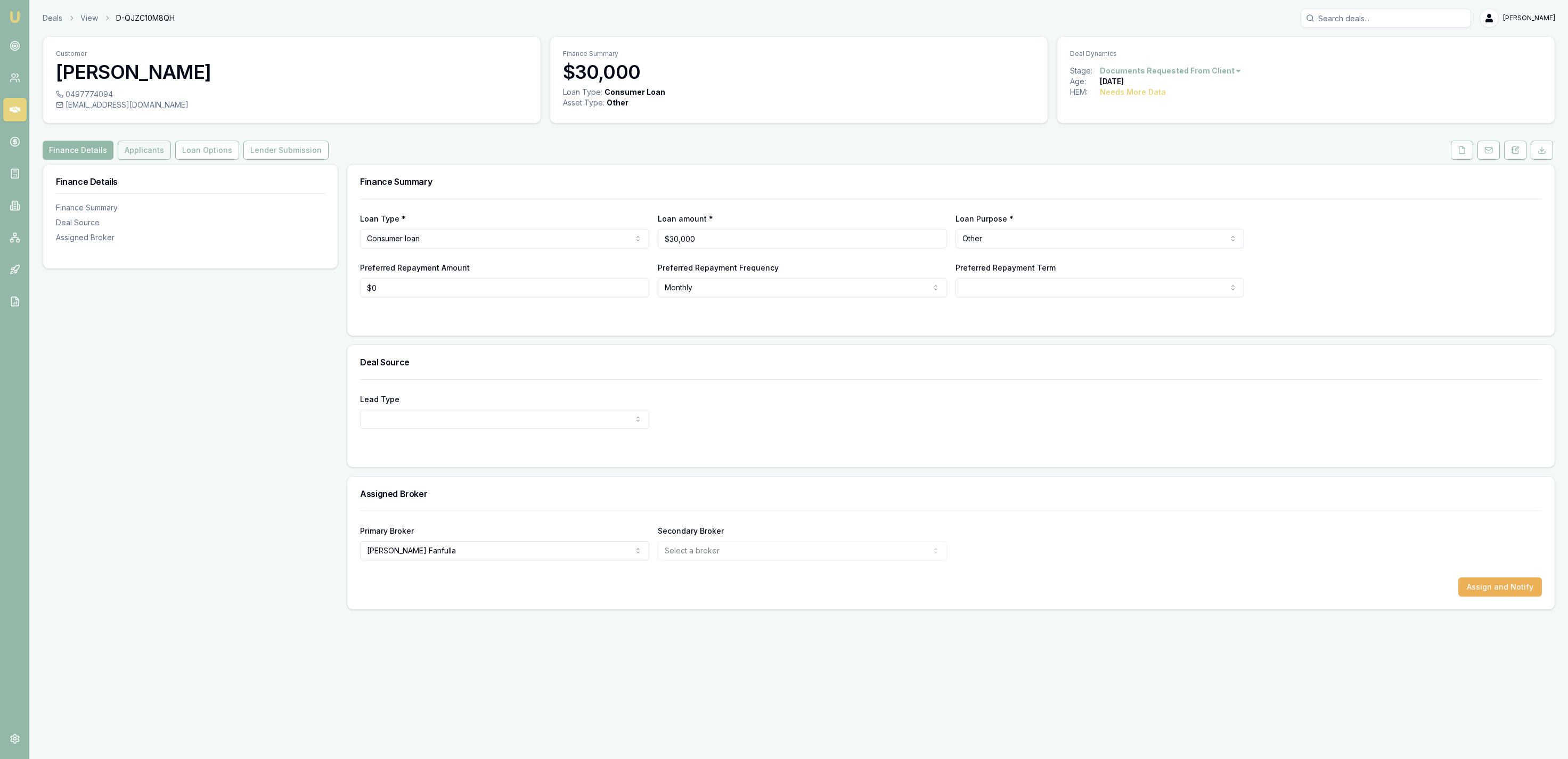
drag, startPoint x: 136, startPoint y: 156, endPoint x: 144, endPoint y: 152, distance: 8.9
click at [142, 154] on button "Applicants" at bounding box center [144, 150] width 54 height 19
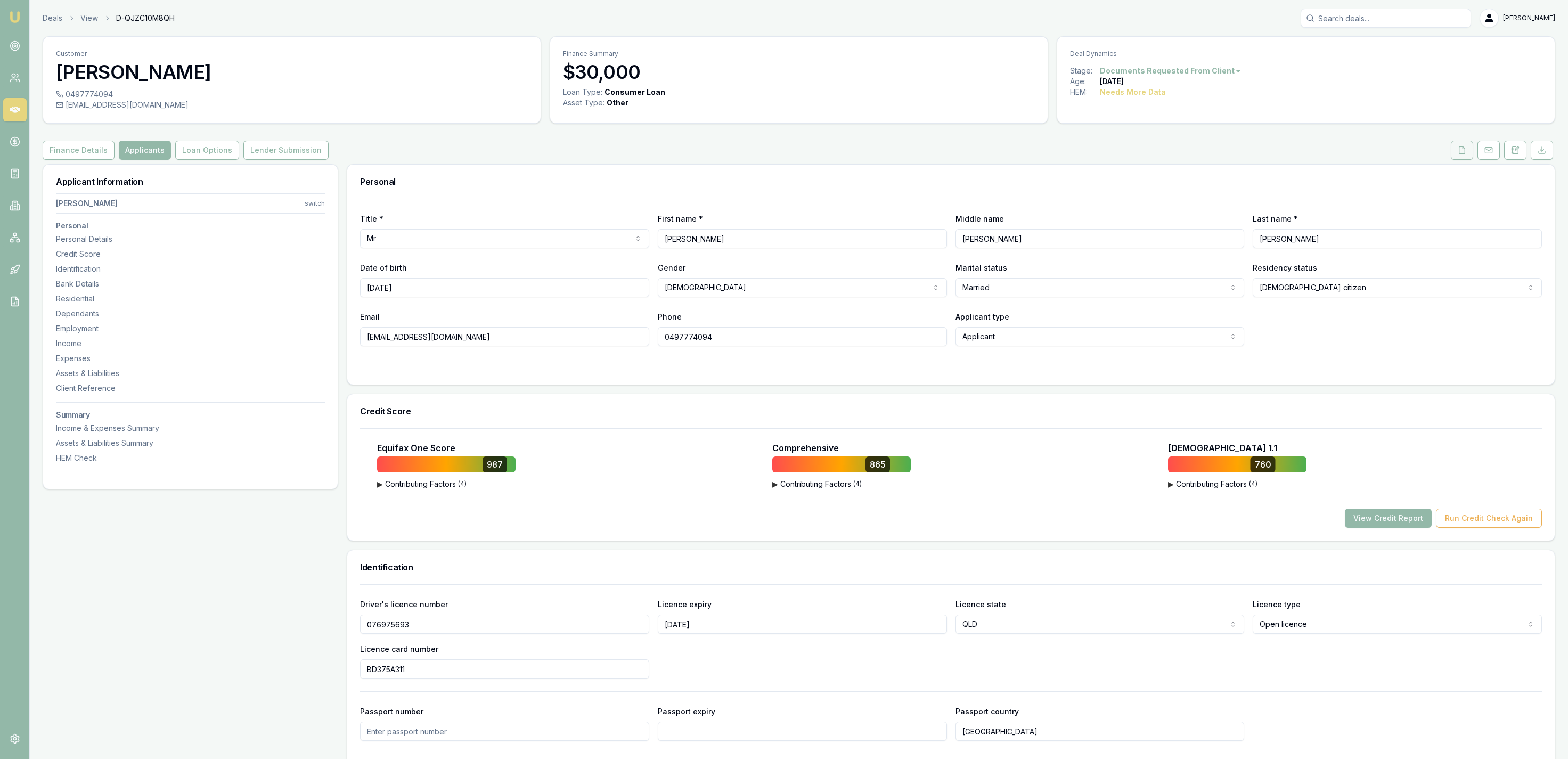
click at [1452, 146] on button at bounding box center [1462, 150] width 23 height 19
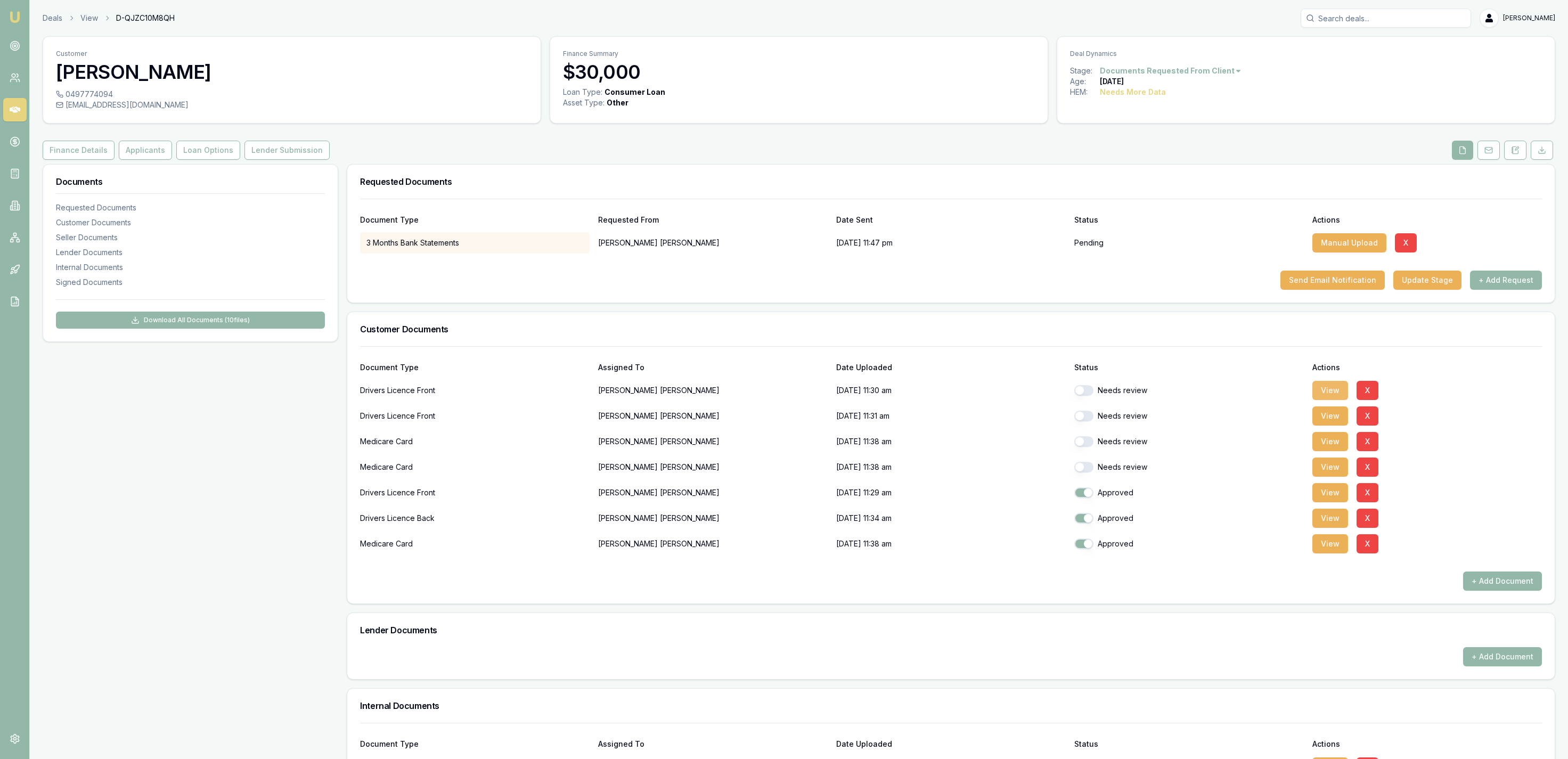
click at [1318, 388] on button "View" at bounding box center [1330, 391] width 36 height 19
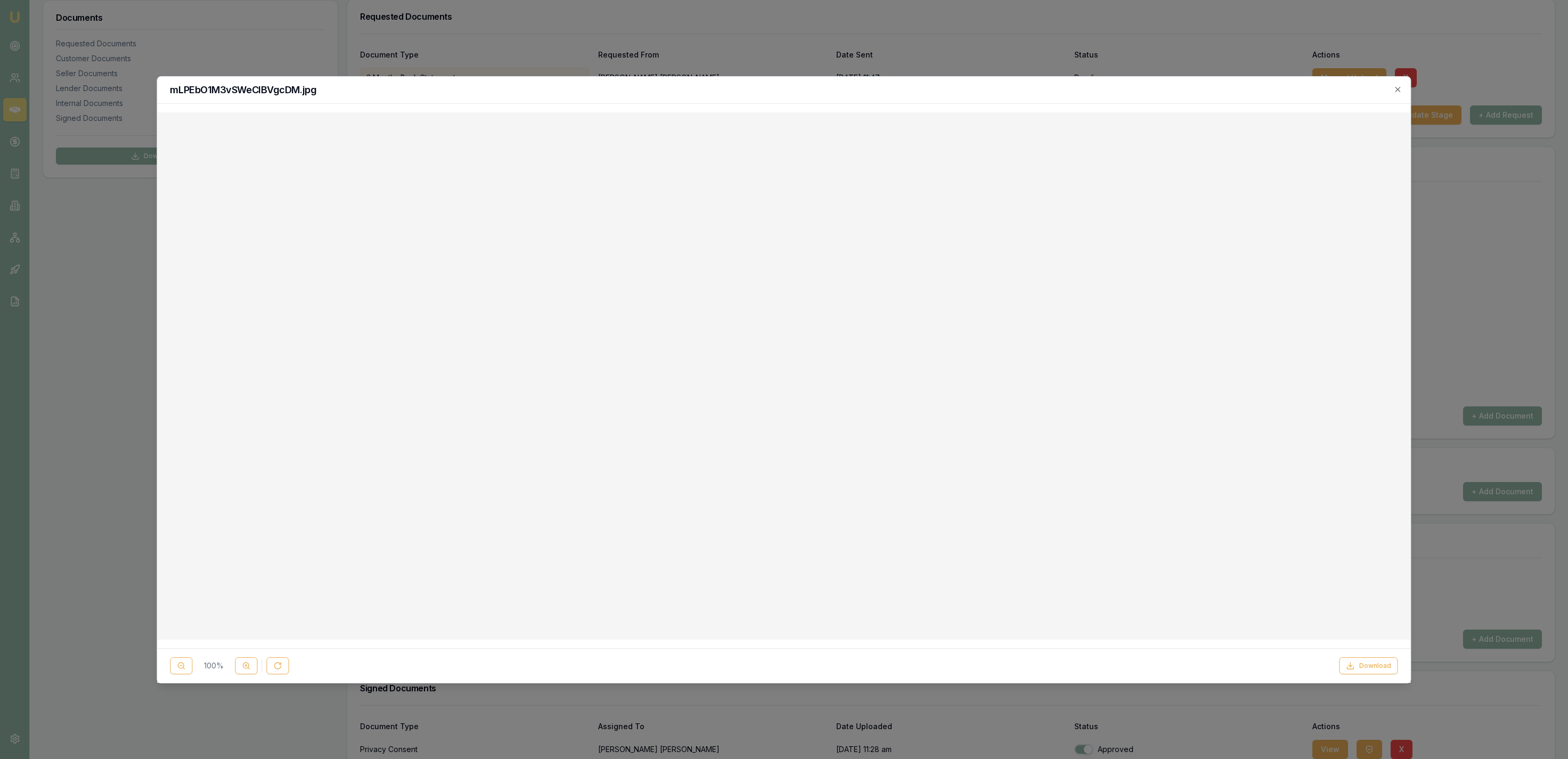
drag, startPoint x: 892, startPoint y: 44, endPoint x: 896, endPoint y: 23, distance: 21.4
click at [894, 37] on div at bounding box center [784, 379] width 1568 height 759
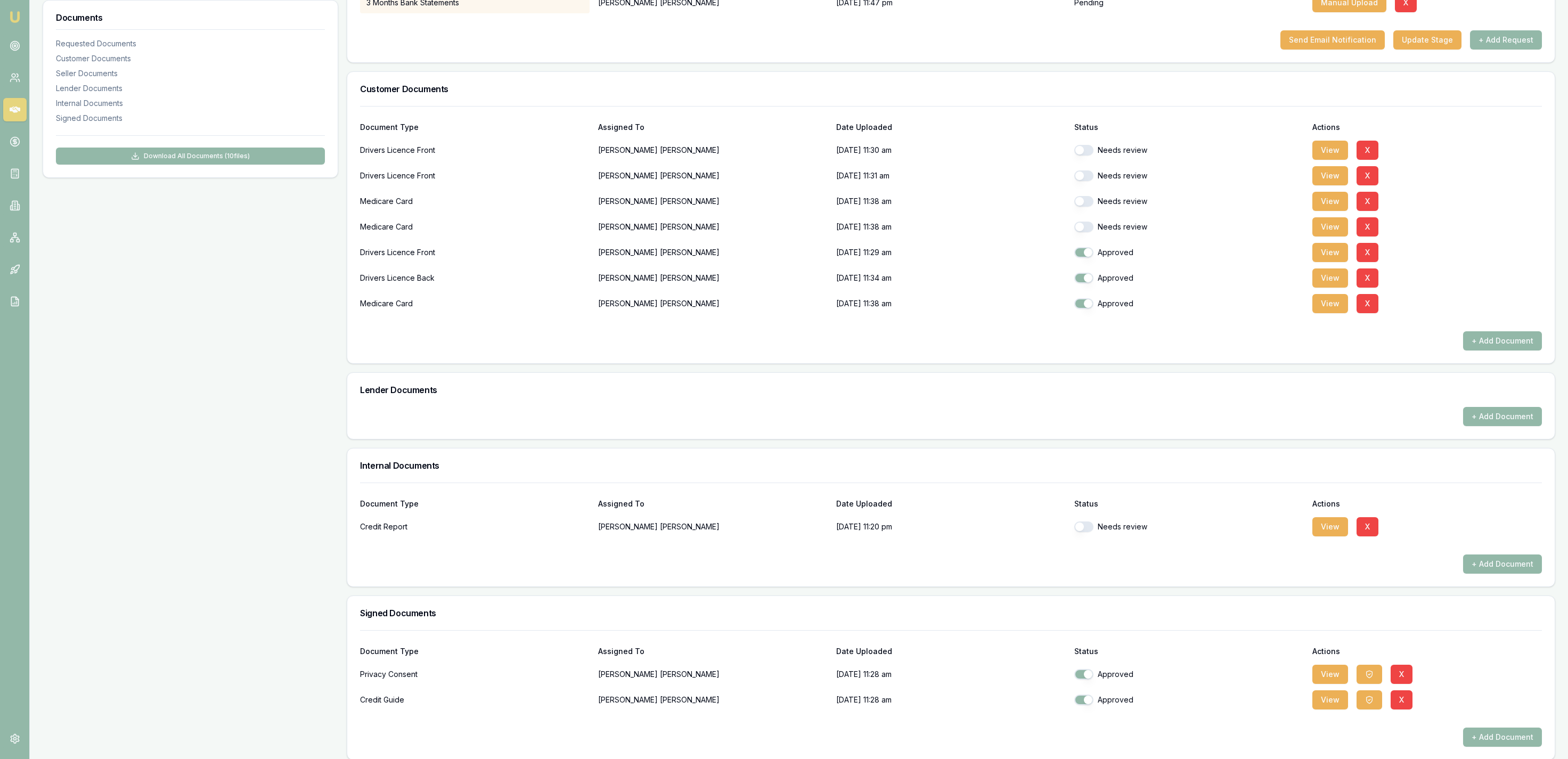
scroll to position [251, 0]
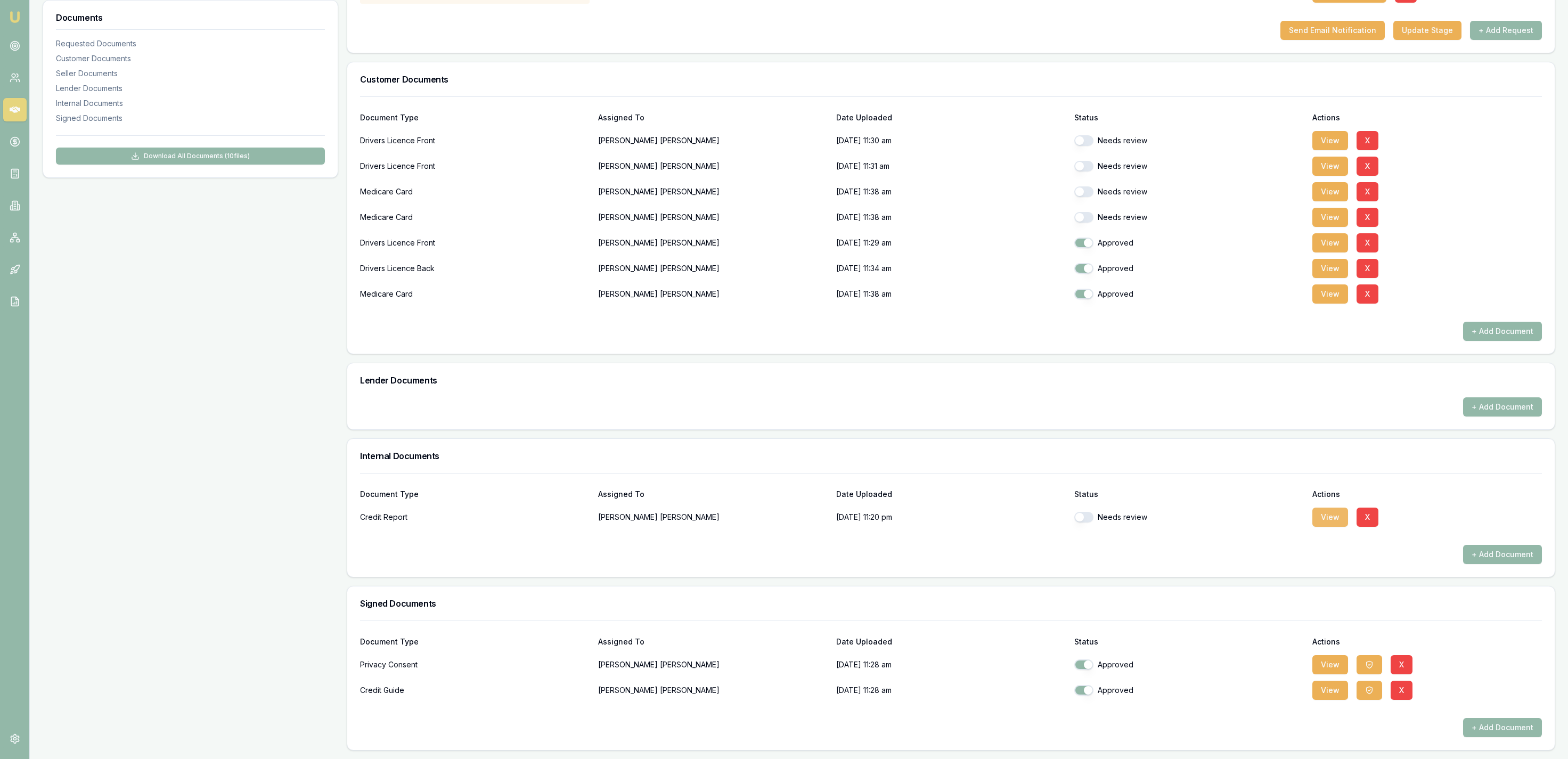
click at [1326, 522] on button "View" at bounding box center [1330, 517] width 36 height 19
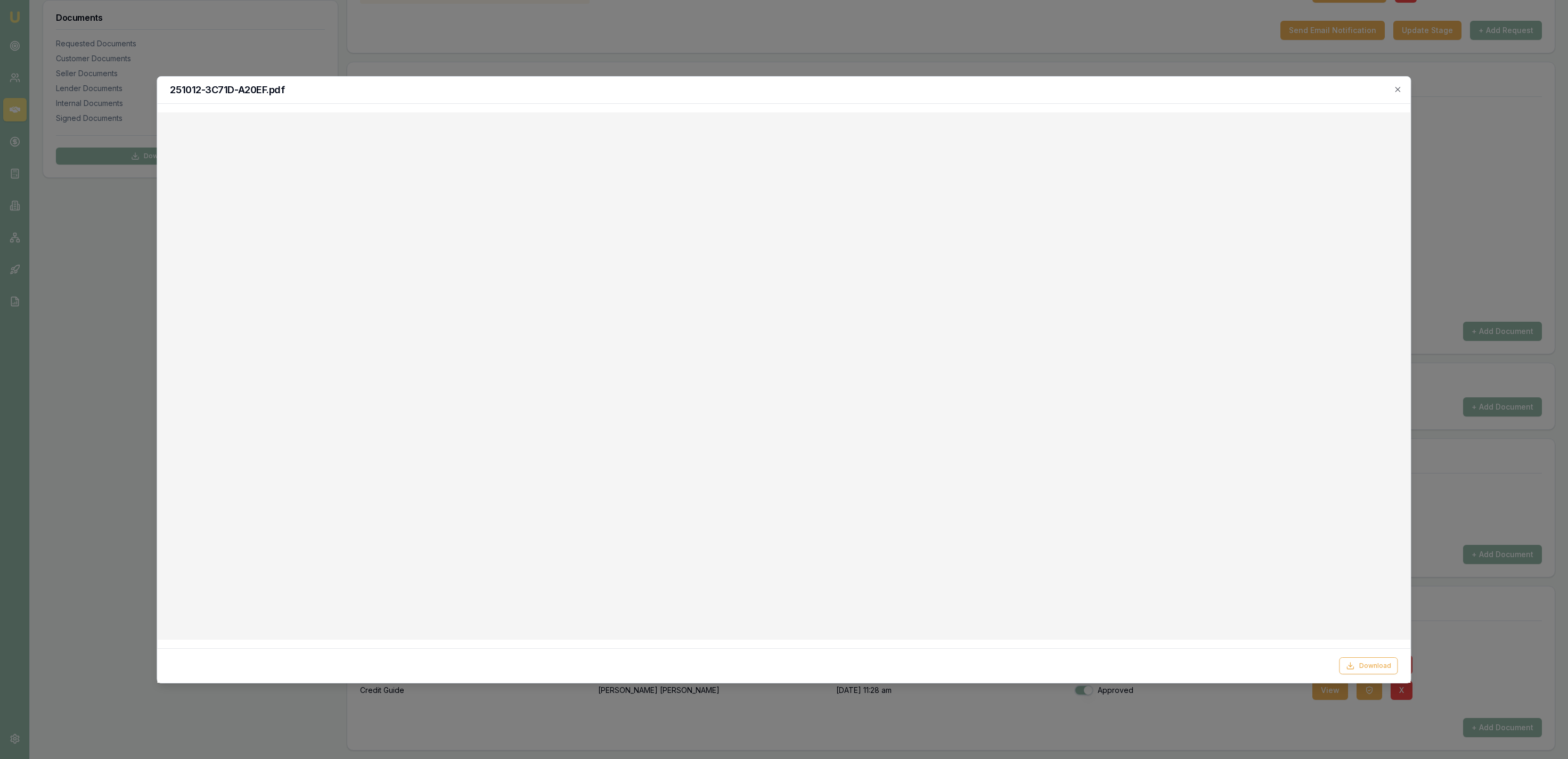
click at [890, 50] on div at bounding box center [784, 379] width 1568 height 759
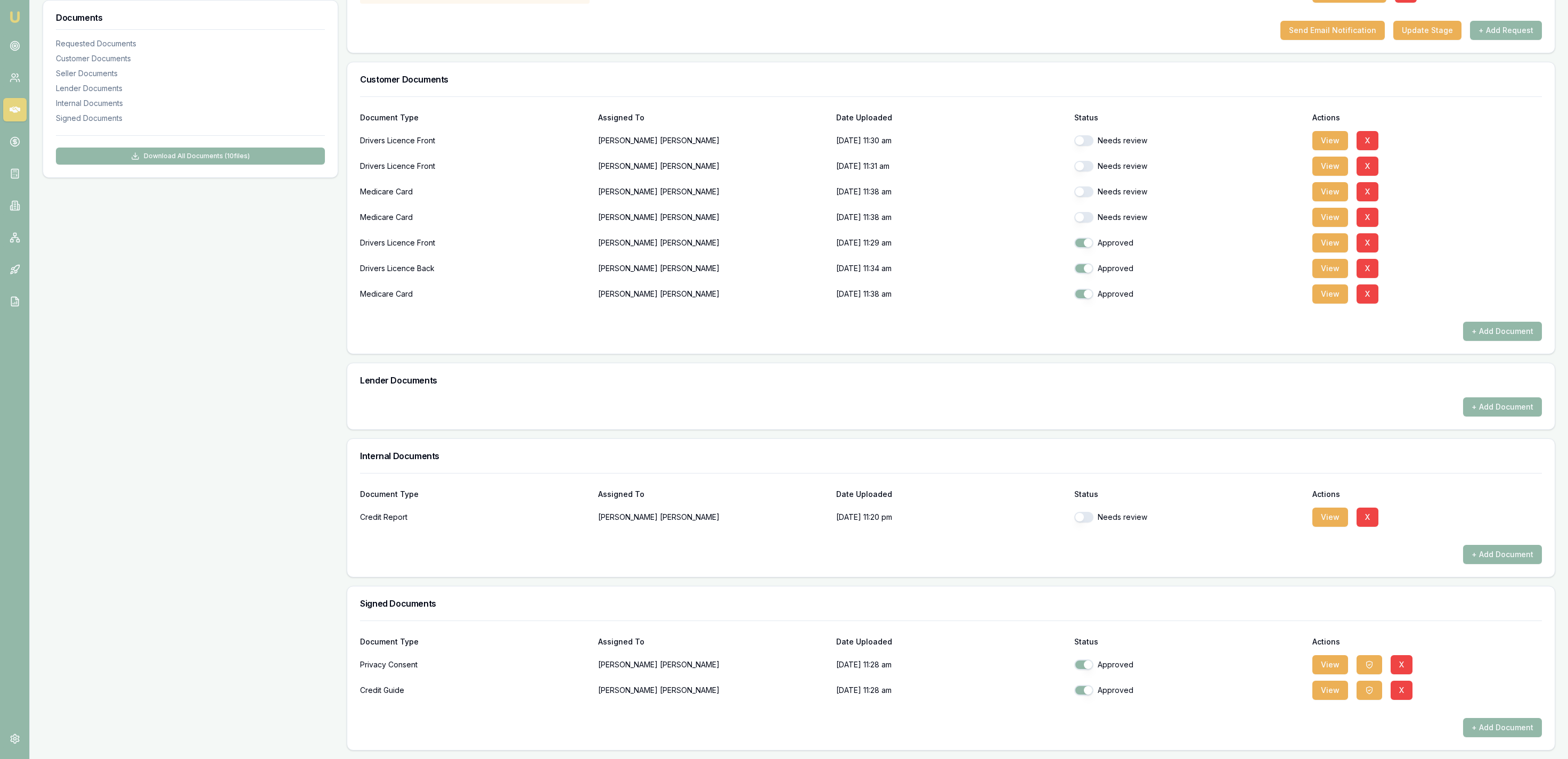
scroll to position [0, 0]
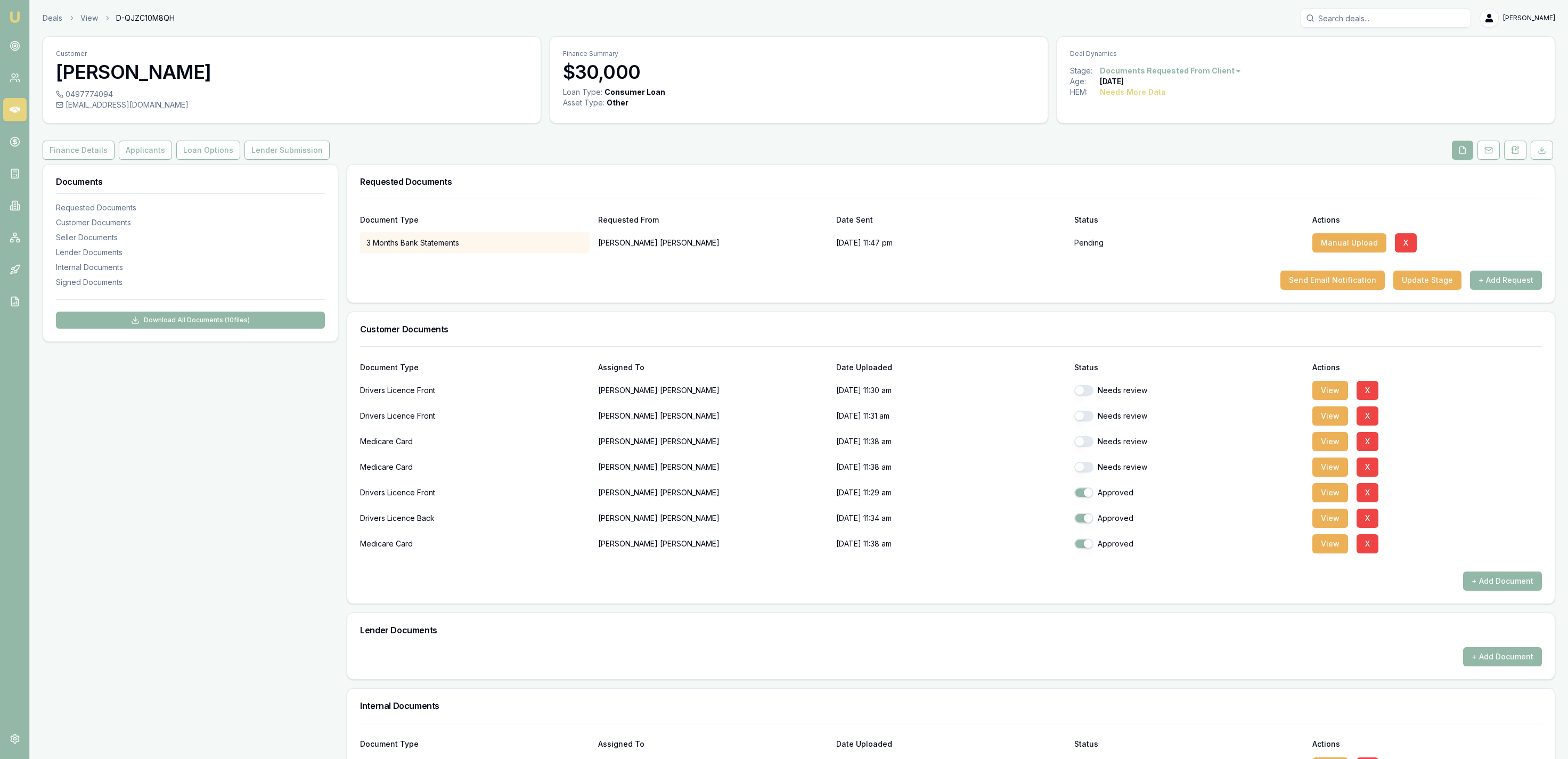
click at [54, 8] on div "Deals View D-QJZC10M8QH Jackson Fanfulla Toggle Menu Customer Glen Murray 04977…" at bounding box center [784, 504] width 1568 height 1009
click at [54, 13] on link "Deals" at bounding box center [52, 18] width 19 height 11
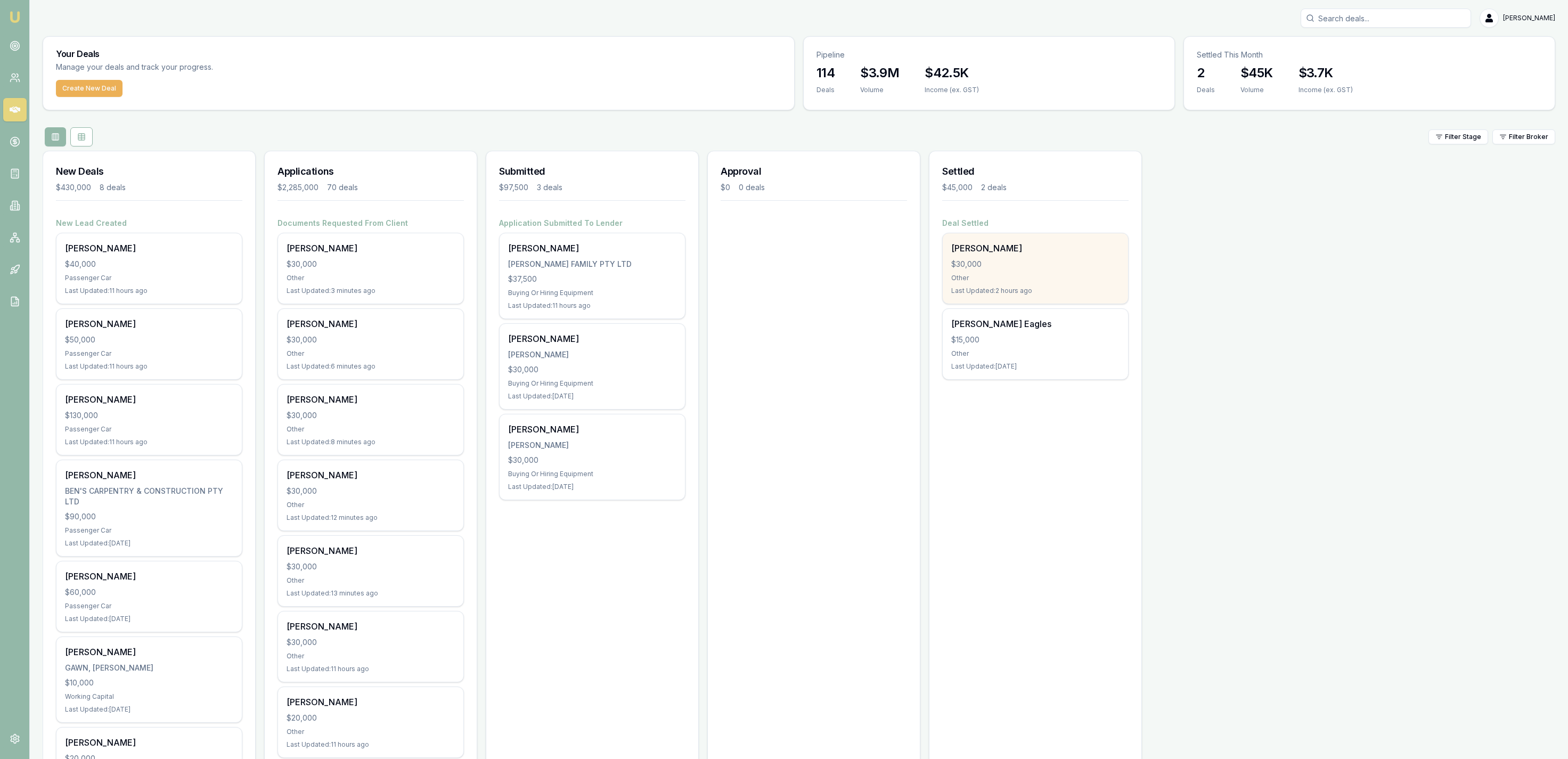
click at [1045, 292] on div "Last Updated: 2 hours ago" at bounding box center [1035, 291] width 168 height 9
click at [446, 91] on div "Create New Deal" at bounding box center [419, 94] width 751 height 30
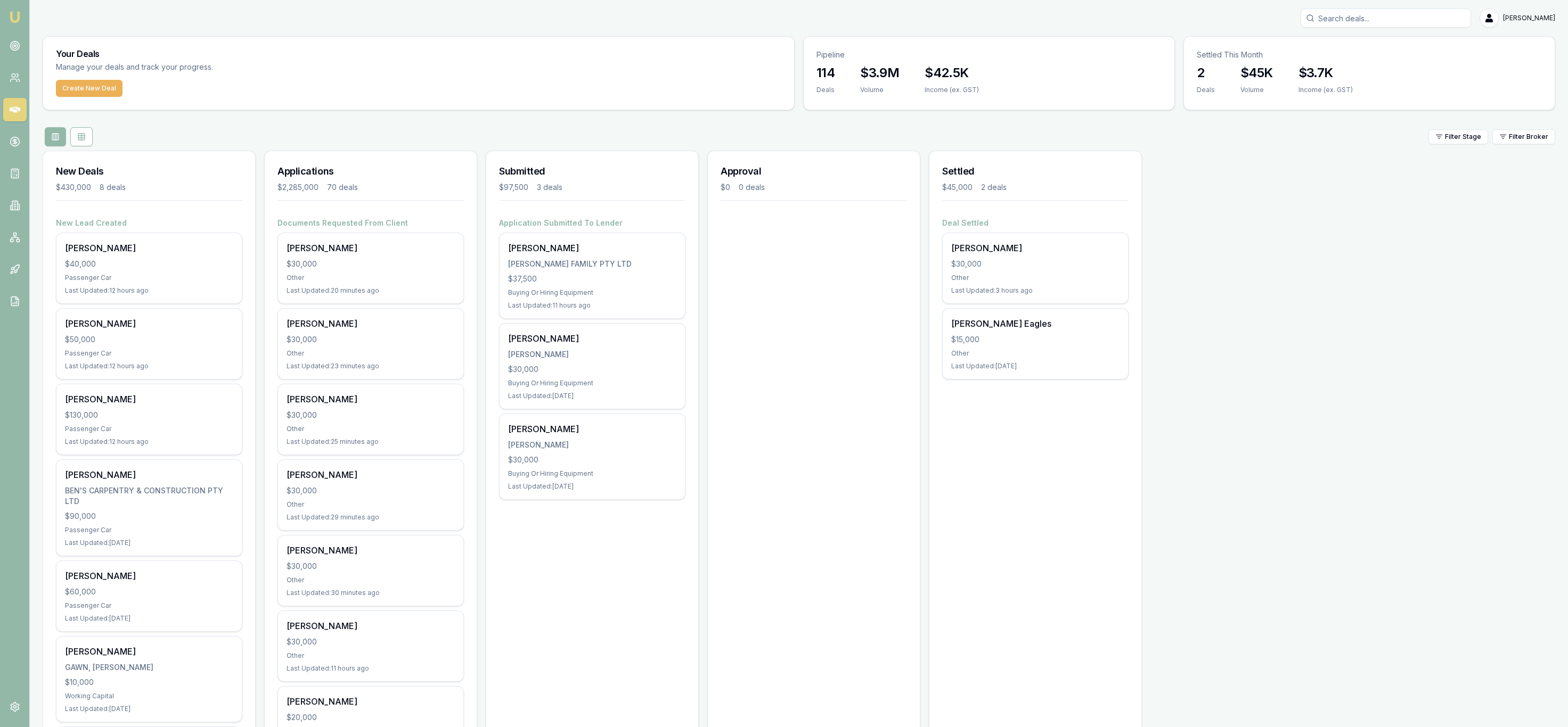
scroll to position [718, 0]
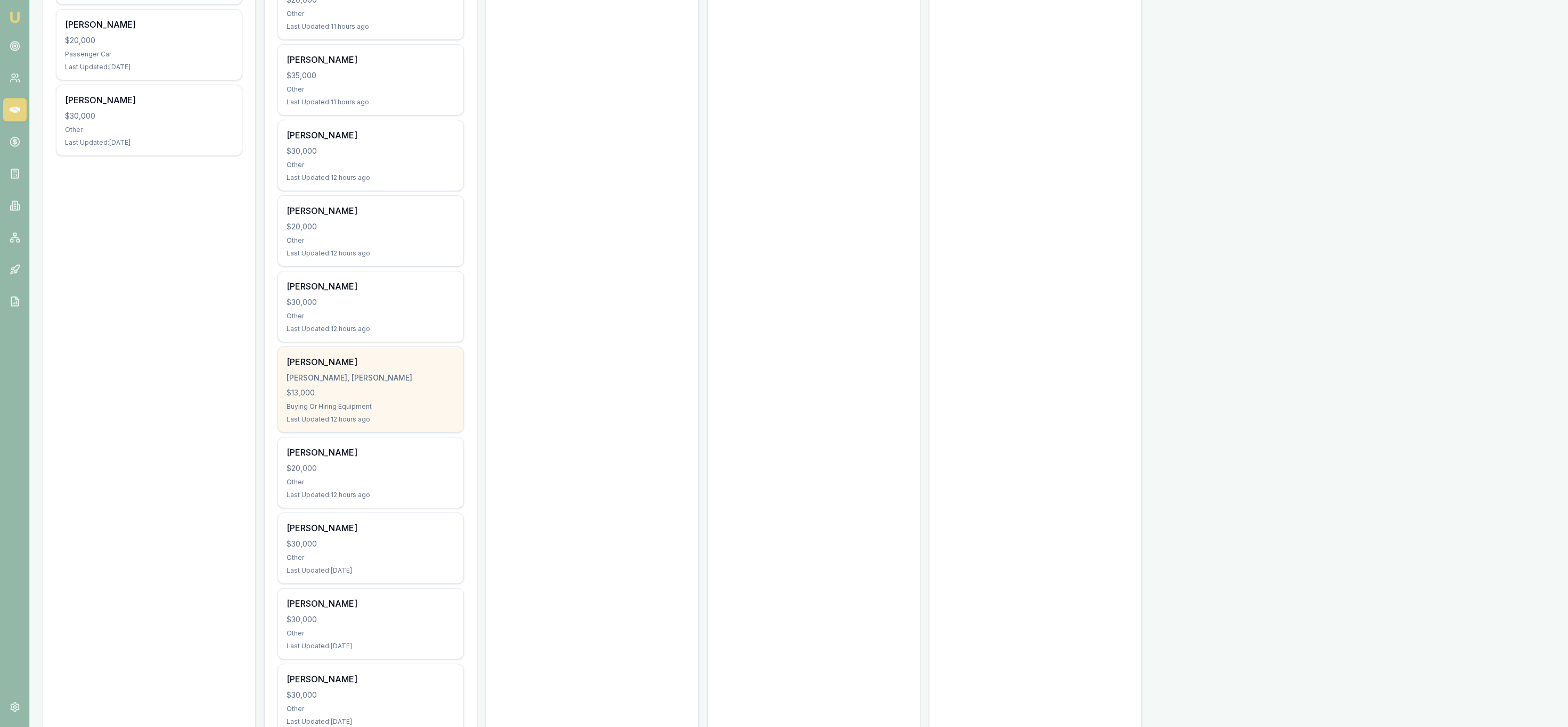
click at [326, 376] on div "[PERSON_NAME], [PERSON_NAME]" at bounding box center [371, 378] width 168 height 11
click at [441, 386] on div "Dylan Howes HOWES, DYLAN WALTER $13,000 Buying Or Hiring Equipment Last Updated…" at bounding box center [371, 389] width 185 height 85
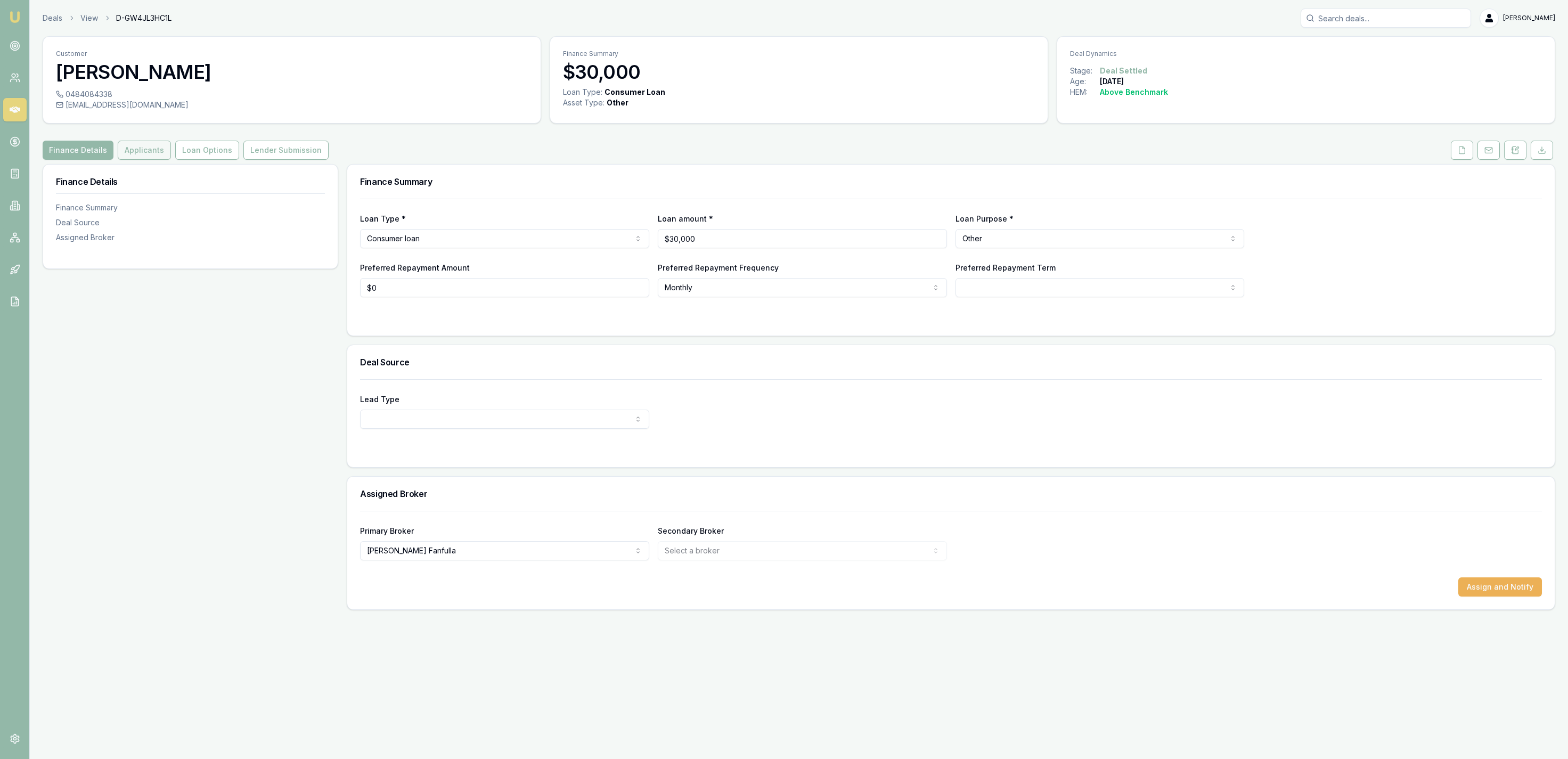
click at [148, 156] on button "Applicants" at bounding box center [144, 150] width 54 height 19
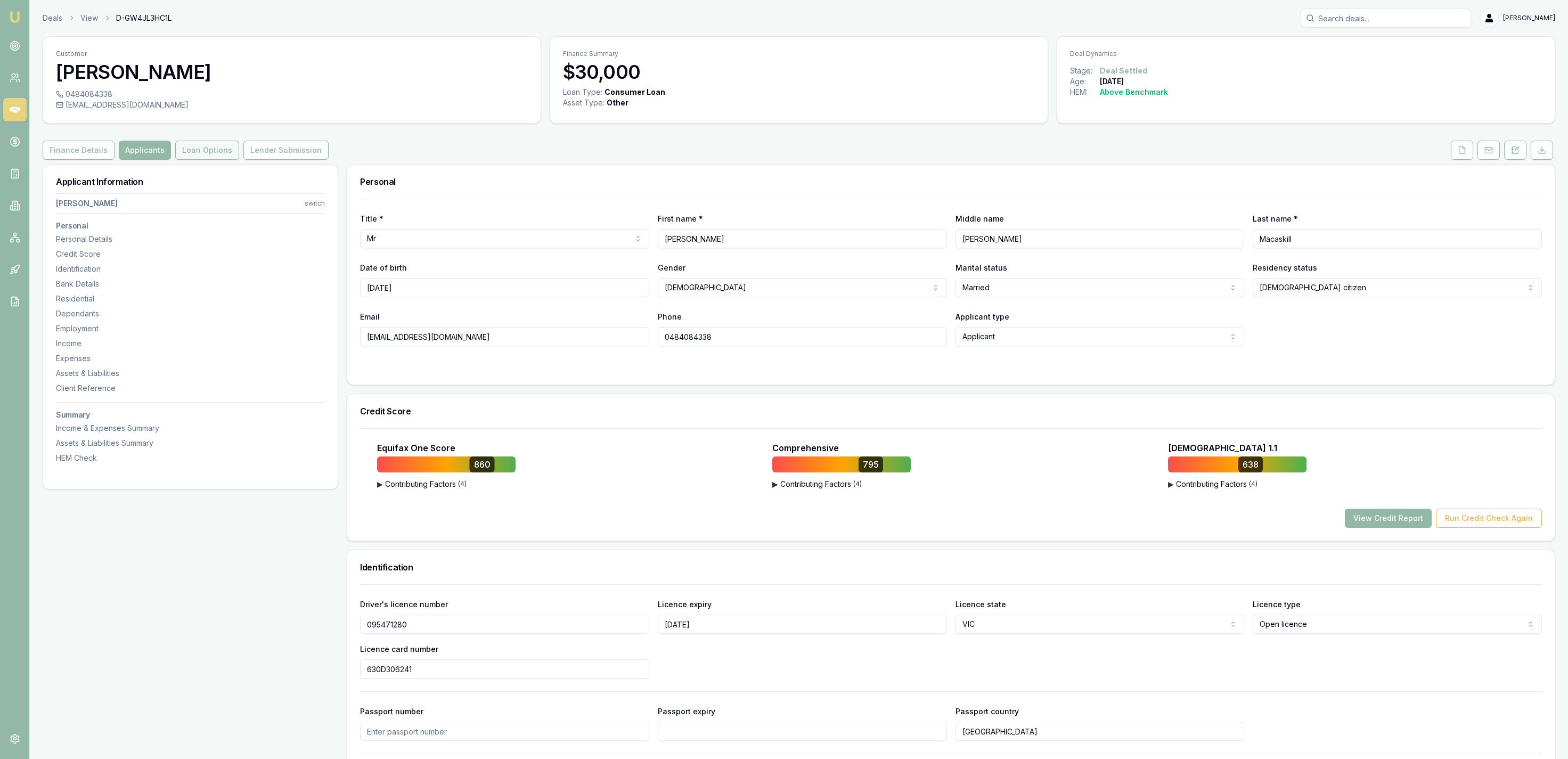
click at [187, 156] on button "Loan Options" at bounding box center [207, 150] width 64 height 19
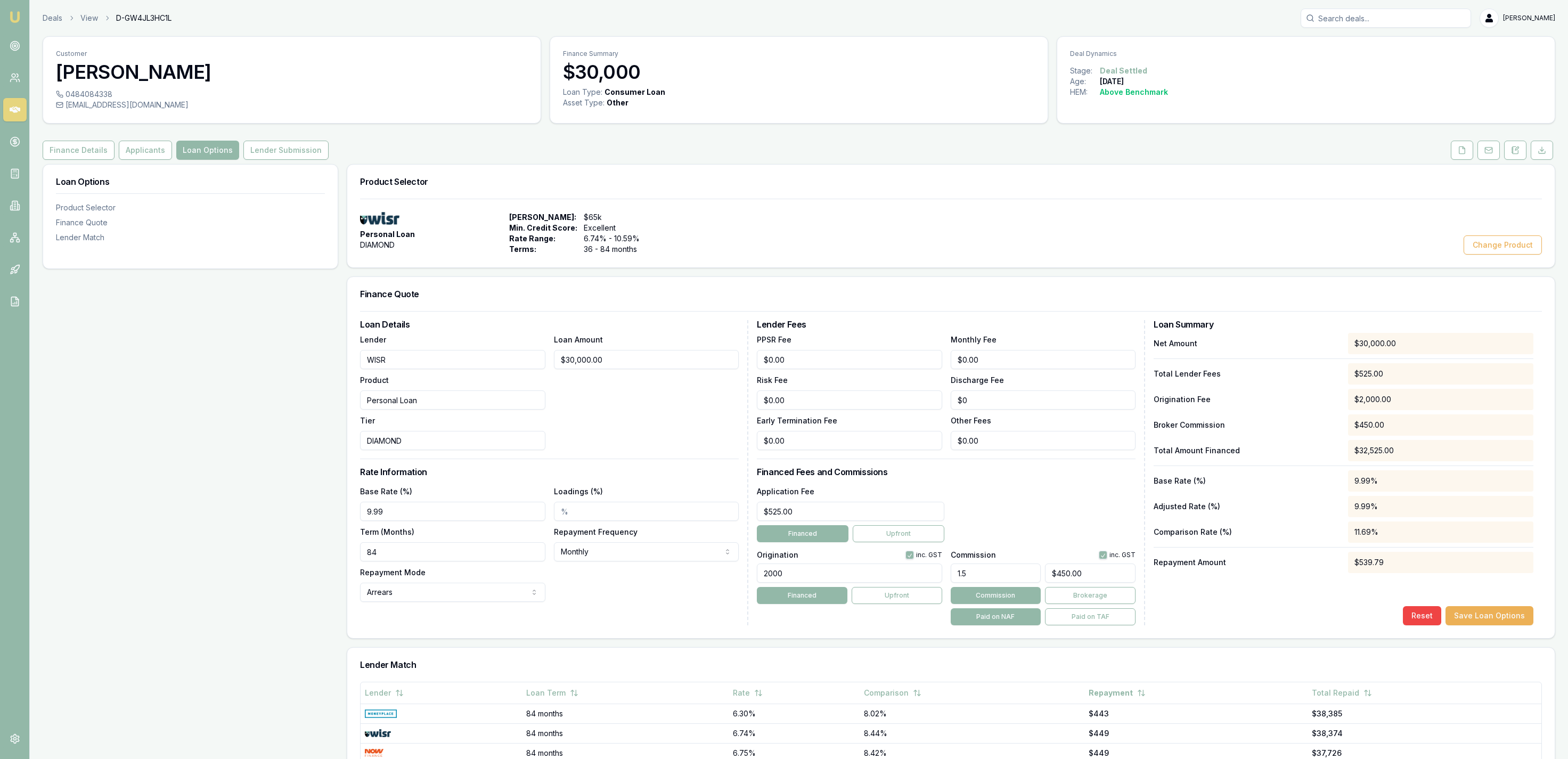
click at [202, 438] on div "Loan Options Product Selector Finance Quote Lender Match" at bounding box center [191, 556] width 296 height 785
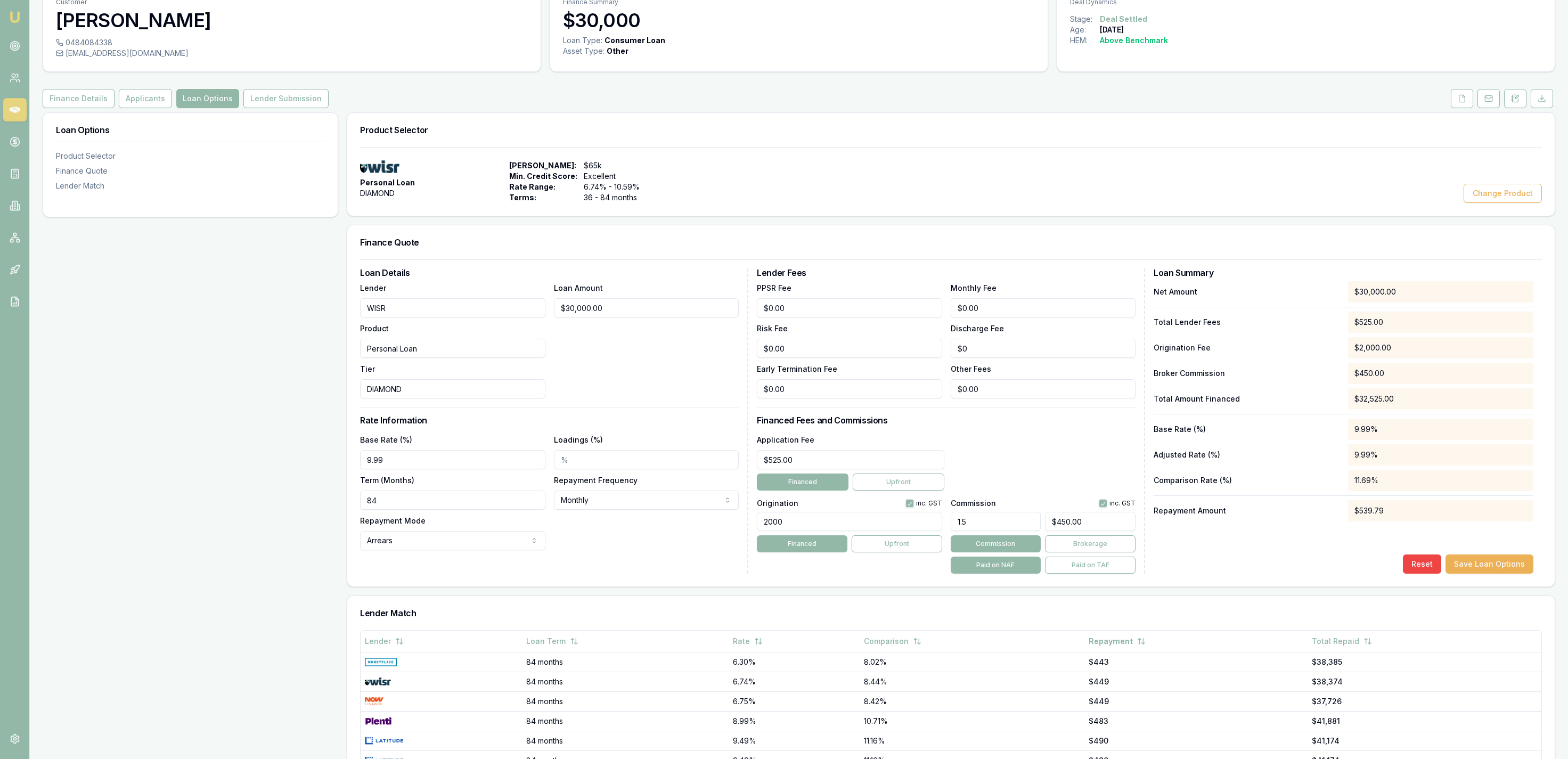
scroll to position [55, 0]
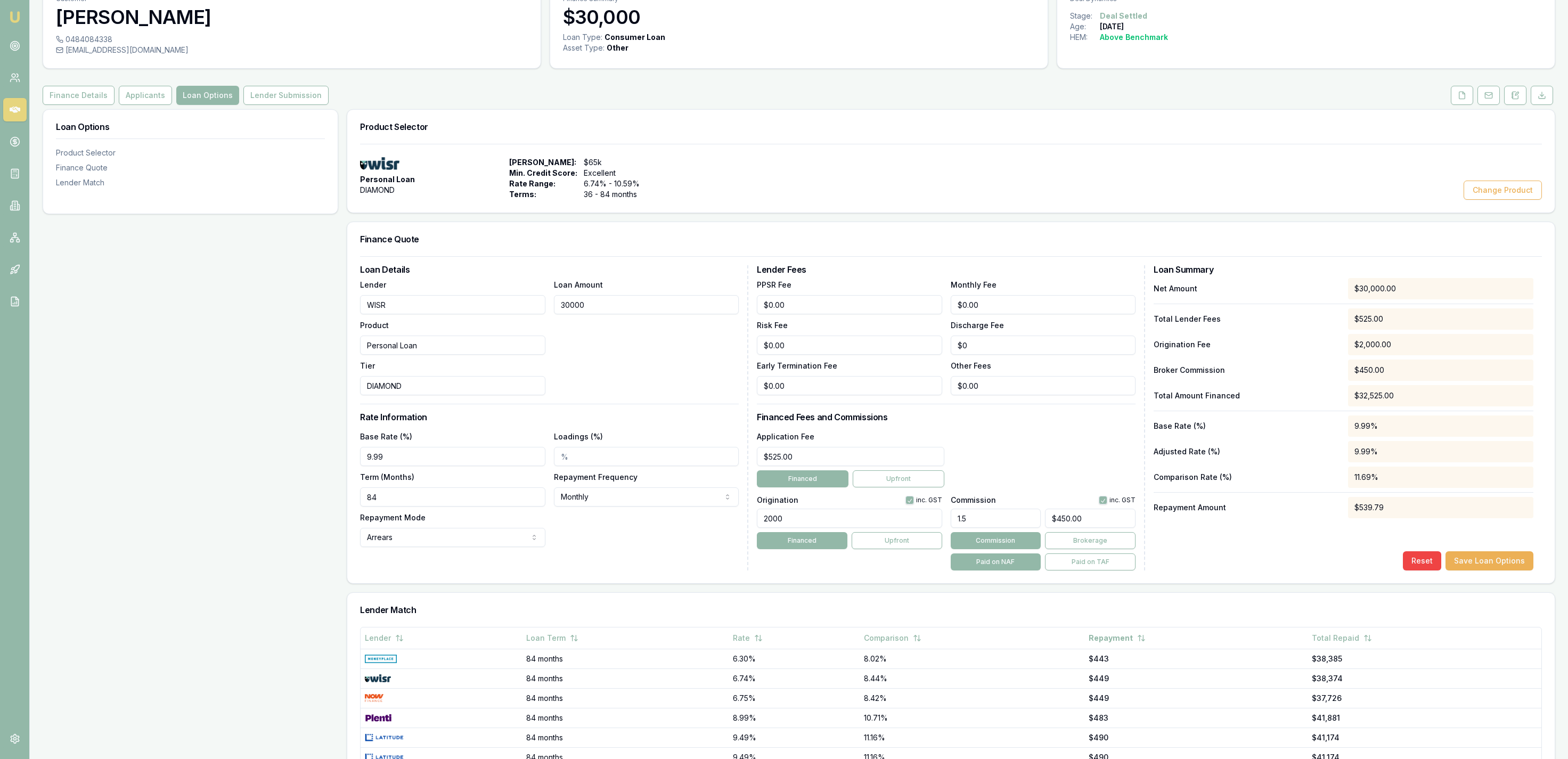
click at [589, 313] on input "30000" at bounding box center [646, 305] width 185 height 19
type input "$30,000.00"
click at [589, 346] on div "Loan Amount $30,000.00" at bounding box center [646, 337] width 185 height 117
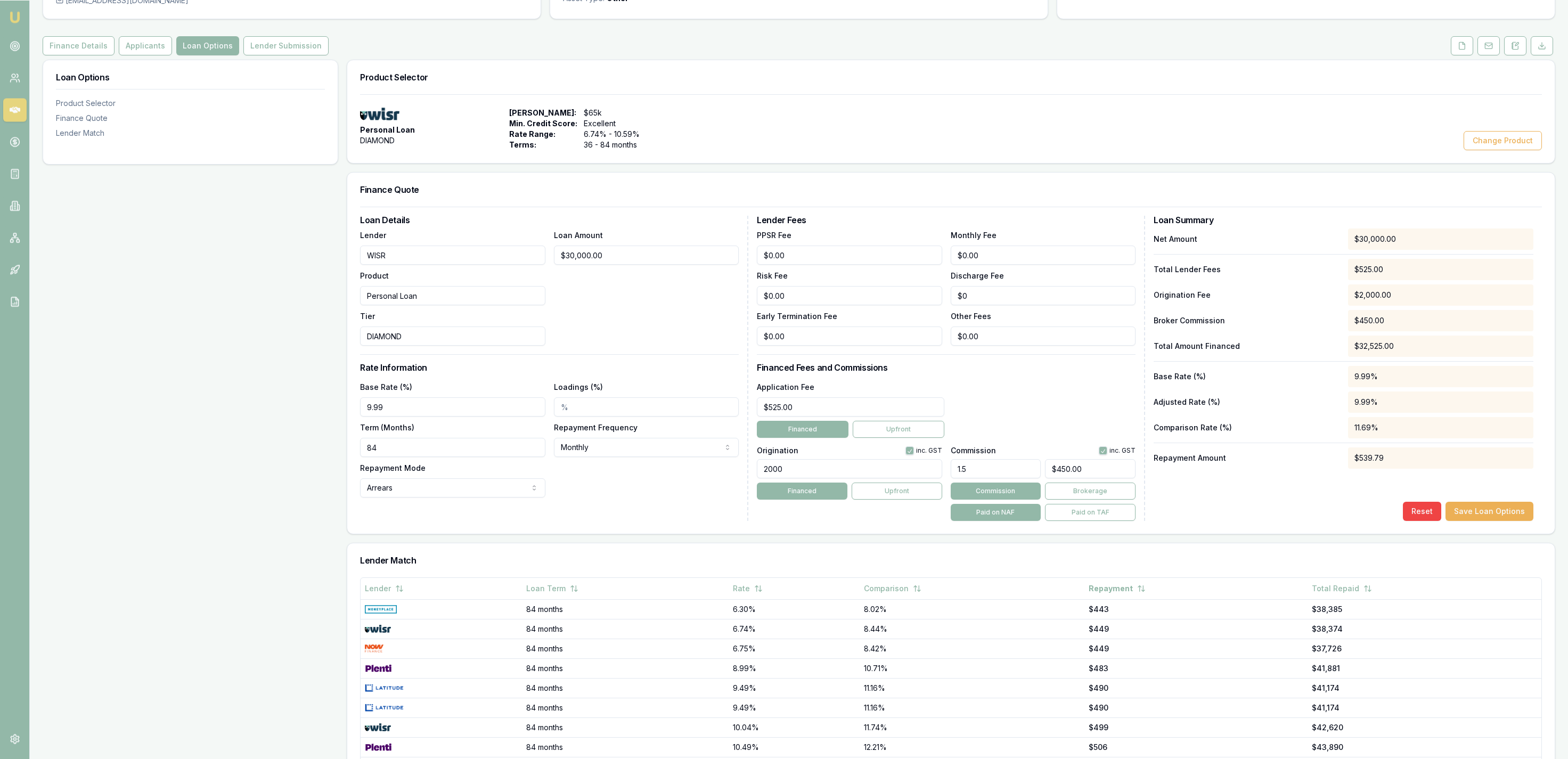
scroll to position [110, 0]
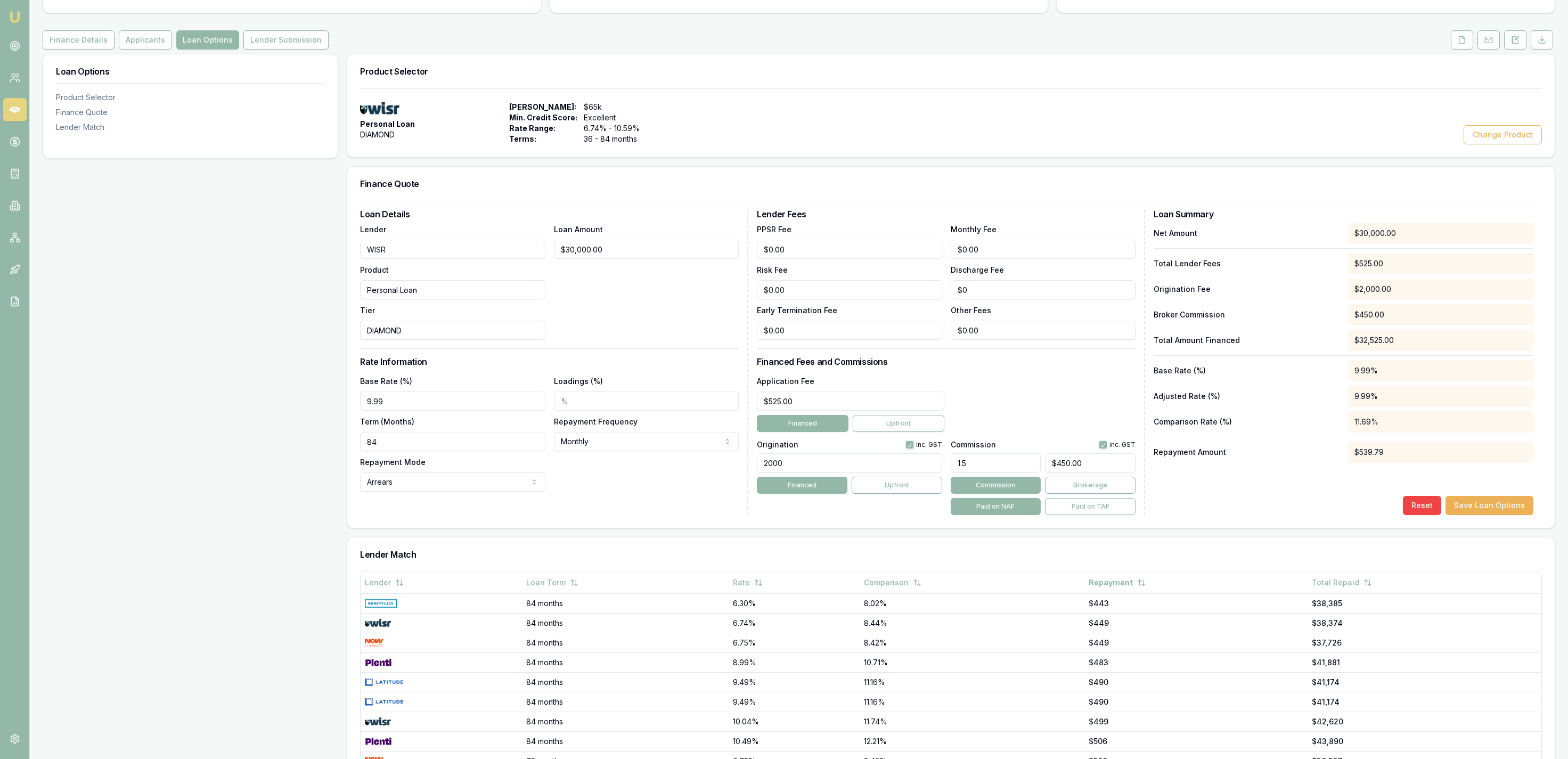
click at [222, 275] on div "Loan Options Product Selector Finance Quote Lender Match" at bounding box center [191, 446] width 296 height 785
click at [399, 437] on input "84" at bounding box center [453, 442] width 185 height 19
click at [151, 445] on div "Loan Options Product Selector Finance Quote Lender Match" at bounding box center [191, 446] width 296 height 785
click at [377, 444] on input "84" at bounding box center [453, 442] width 185 height 19
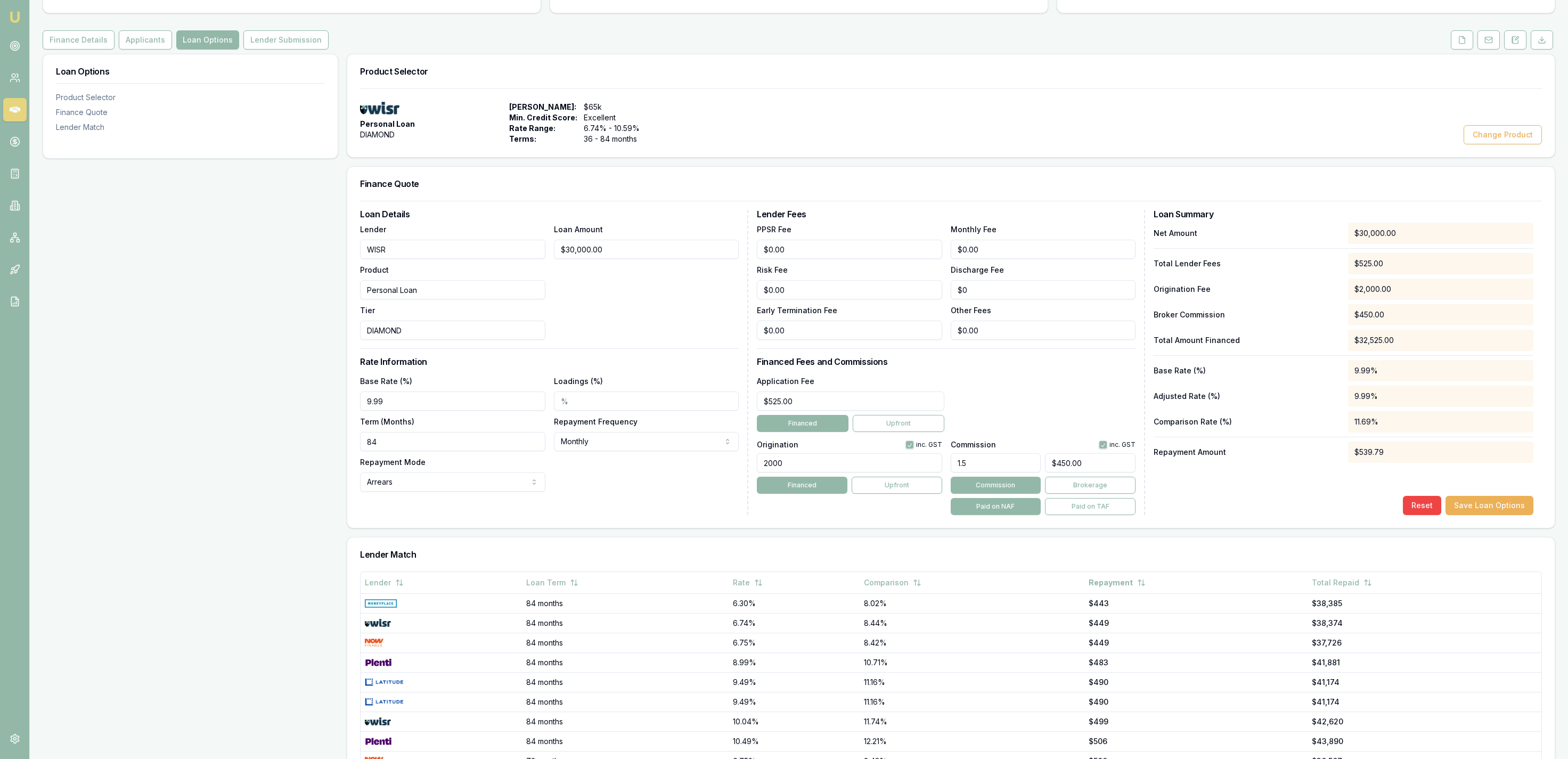
click at [377, 444] on input "84" at bounding box center [453, 442] width 185 height 19
click at [307, 463] on div "Loan Options Product Selector Finance Quote Lender Match" at bounding box center [191, 446] width 296 height 785
click at [394, 442] on input "60" at bounding box center [453, 442] width 185 height 19
click at [330, 458] on div "Loan Options Product Selector Finance Quote Lender Match" at bounding box center [191, 446] width 296 height 785
click at [396, 434] on input "60" at bounding box center [453, 442] width 185 height 19
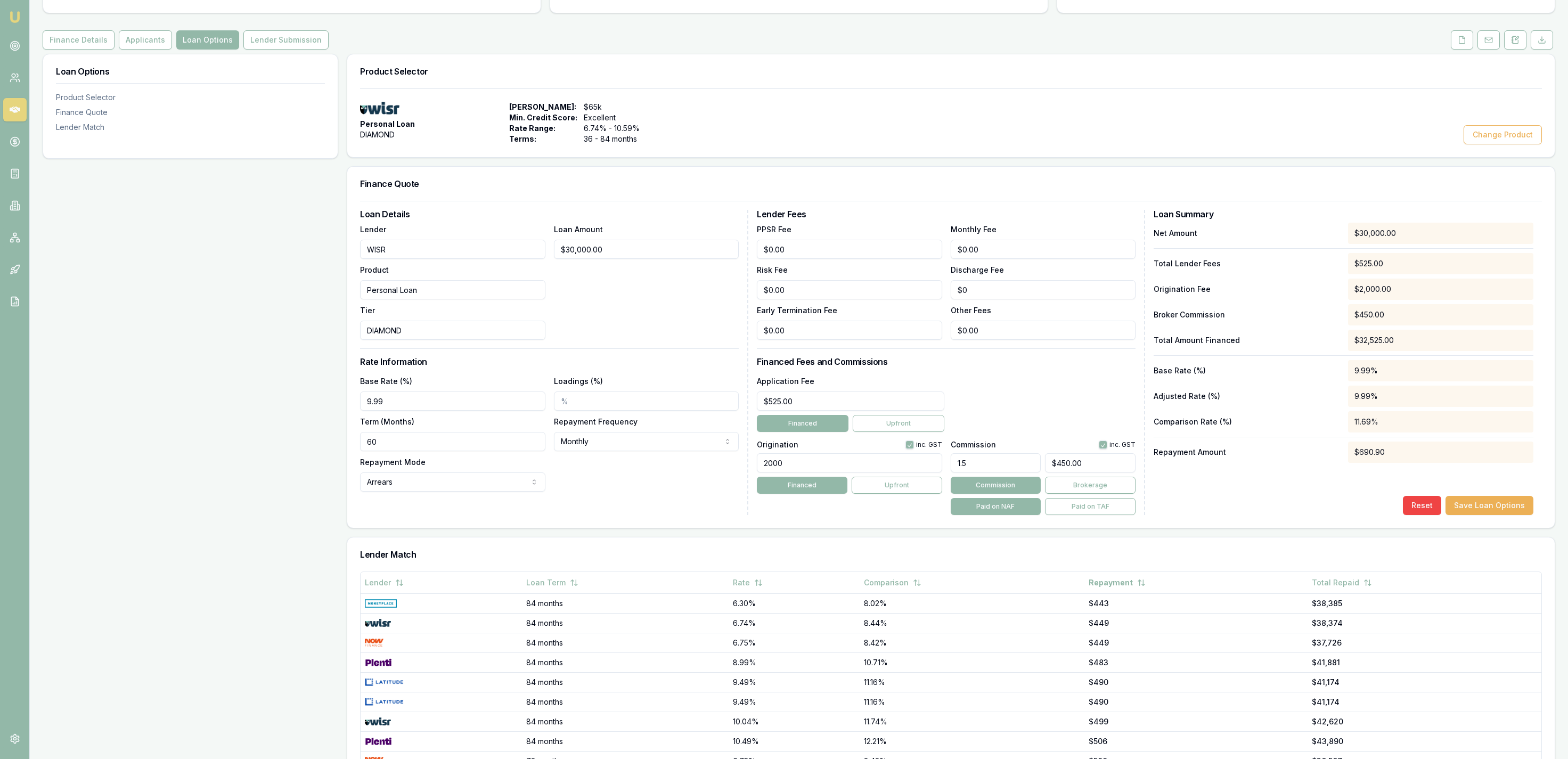
click at [396, 433] on input "60" at bounding box center [453, 442] width 185 height 19
click at [438, 437] on input "60" at bounding box center [453, 442] width 185 height 19
click at [190, 470] on div "Loan Options Product Selector Finance Quote Lender Match" at bounding box center [191, 446] width 296 height 785
click at [421, 433] on input "48" at bounding box center [453, 442] width 185 height 19
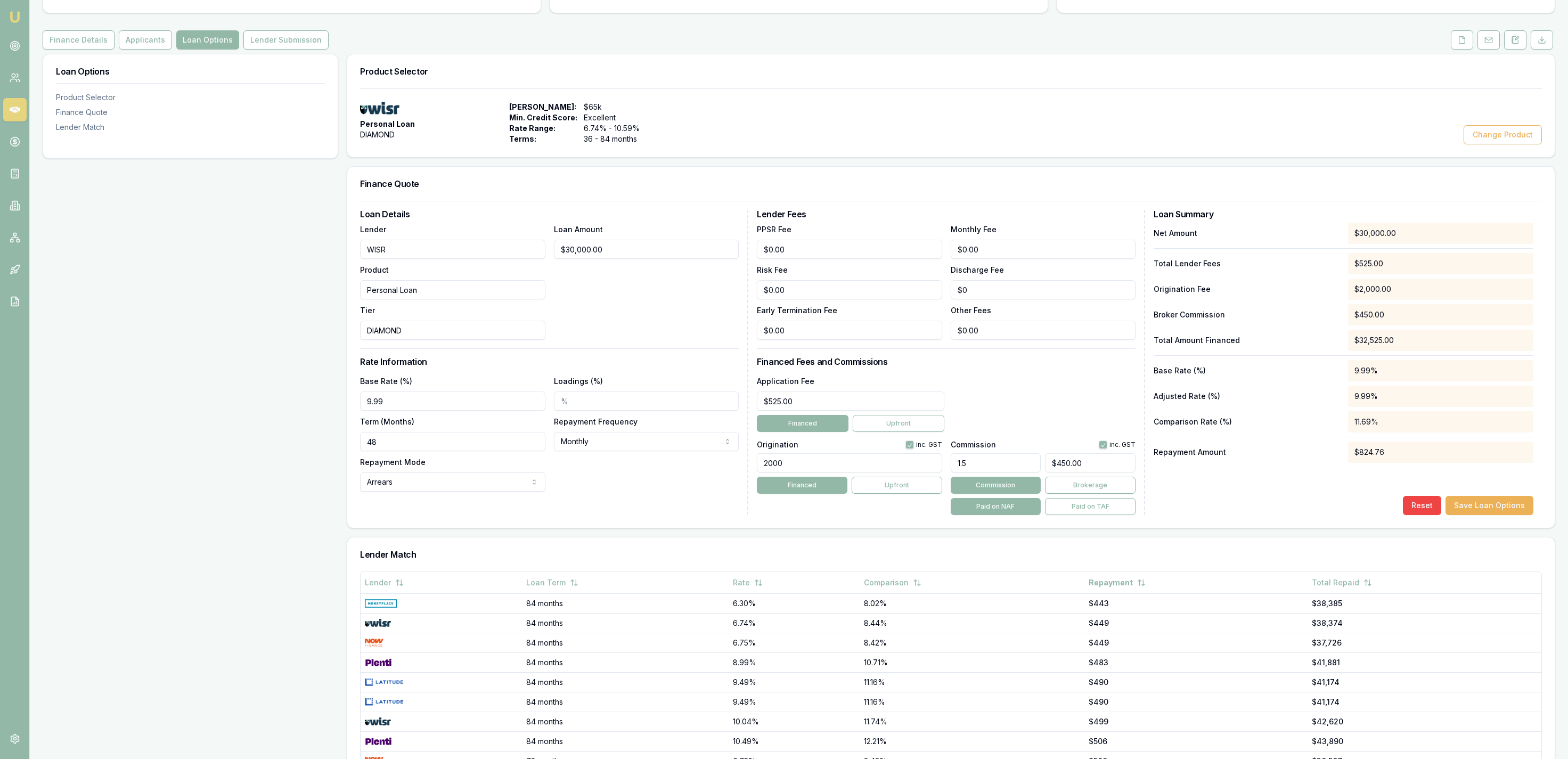
click at [418, 446] on input "48" at bounding box center [453, 442] width 185 height 19
click at [418, 445] on input "48" at bounding box center [453, 442] width 185 height 19
click at [224, 456] on div "Loan Options Product Selector Finance Quote Lender Match" at bounding box center [191, 446] width 296 height 785
click at [322, 466] on div "Loan Options Product Selector Finance Quote Lender Match" at bounding box center [191, 446] width 296 height 785
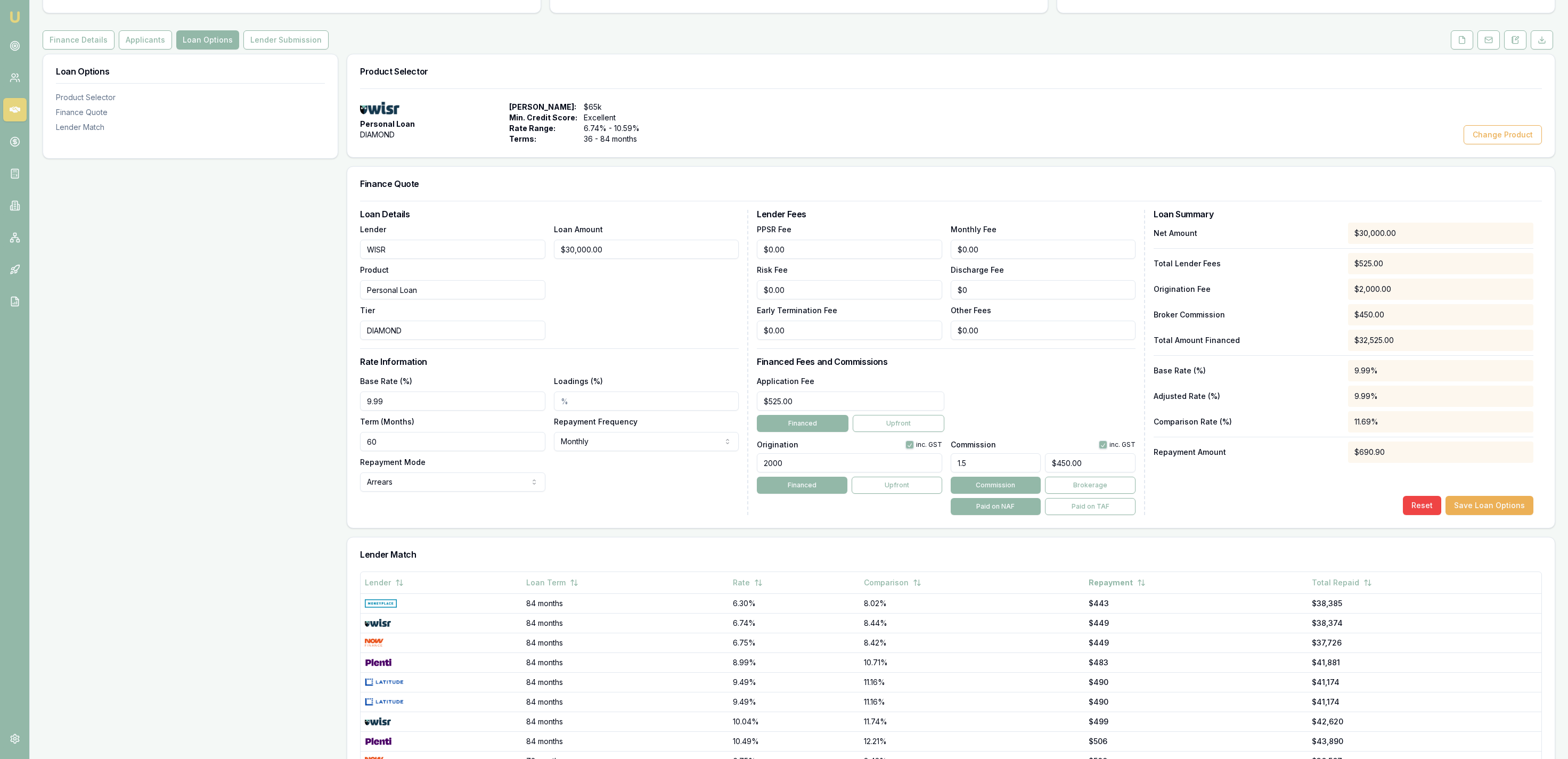
click at [347, 430] on div "Loan Options Product Selector Finance Quote Lender Match Product Selector Perso…" at bounding box center [799, 446] width 1513 height 785
click at [371, 439] on input "60" at bounding box center [453, 442] width 185 height 19
click at [358, 446] on div "Loan Details Lender WISR Product Personal Loan Tier DIAMOND Loan Amount $30,000…" at bounding box center [951, 364] width 1208 height 327
click at [377, 450] on input "60" at bounding box center [453, 442] width 185 height 19
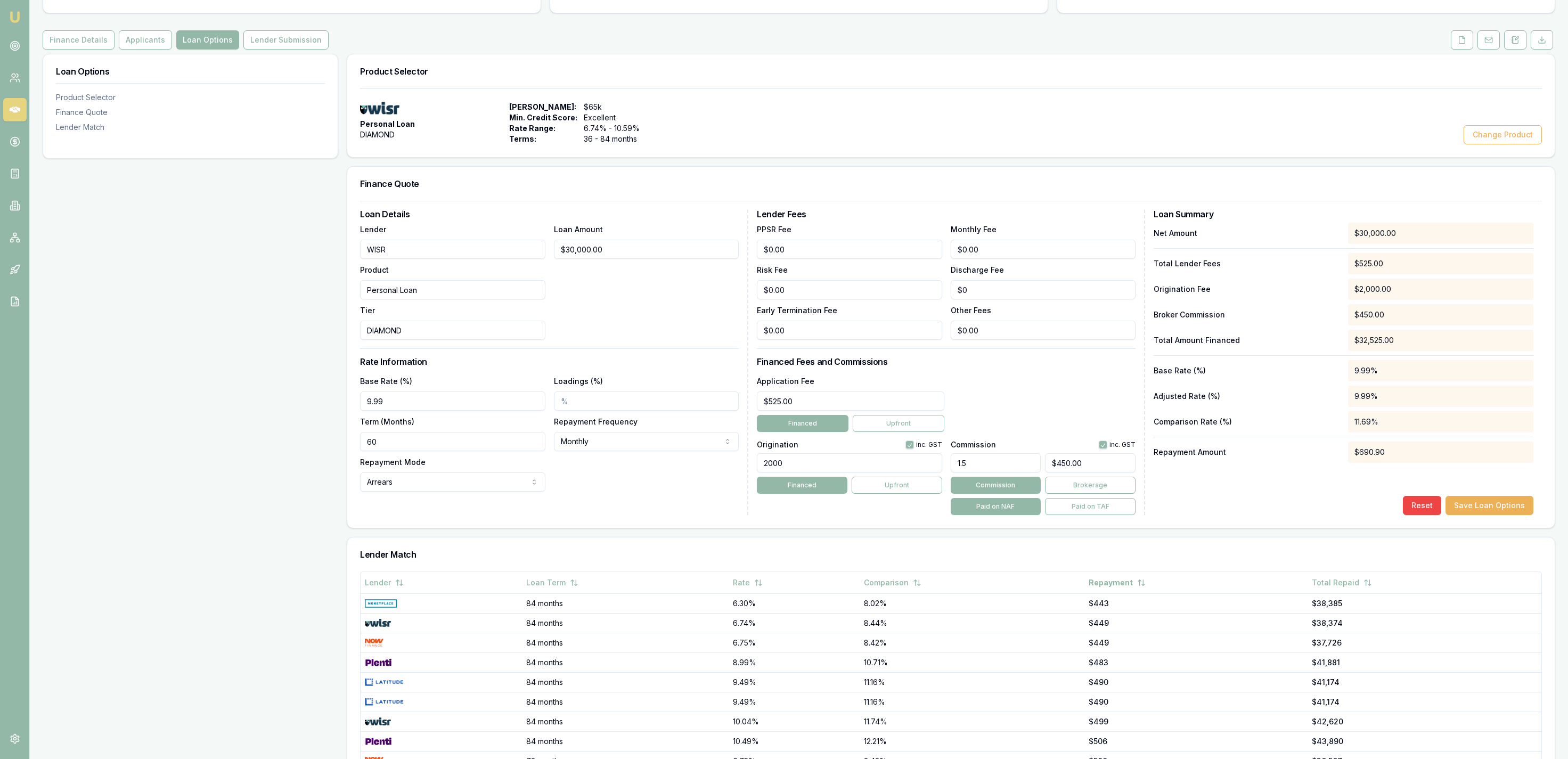
click at [377, 450] on input "60" at bounding box center [453, 442] width 185 height 19
click at [293, 410] on div "Loan Options Product Selector Finance Quote Lender Match" at bounding box center [191, 446] width 296 height 785
click at [276, 405] on div "Loan Options Product Selector Finance Quote Lender Match" at bounding box center [191, 446] width 296 height 785
click at [432, 441] on input "48" at bounding box center [453, 442] width 185 height 19
click at [430, 438] on input "48" at bounding box center [453, 442] width 185 height 19
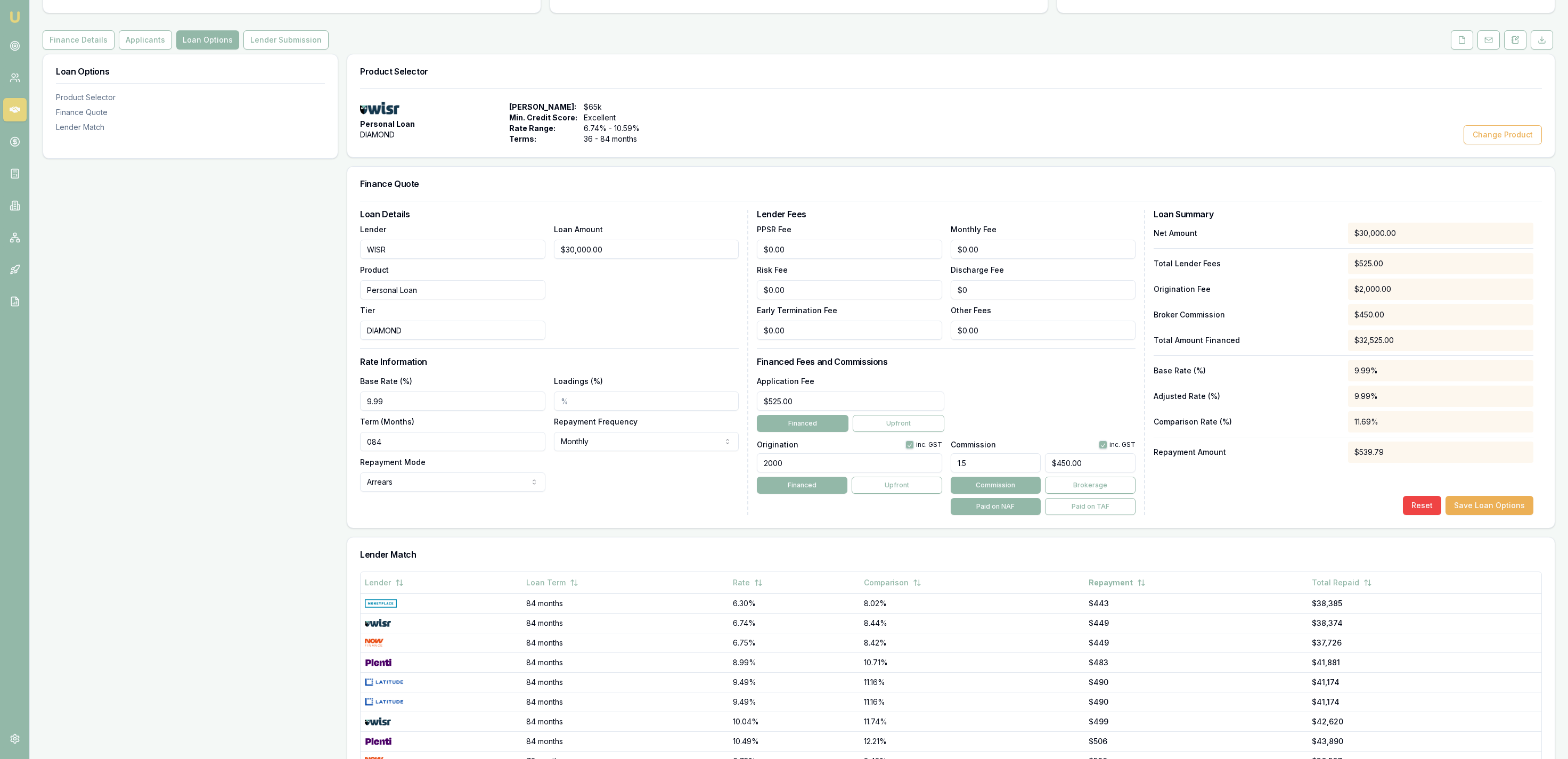
drag, startPoint x: 384, startPoint y: 438, endPoint x: 346, endPoint y: 442, distance: 38.2
click at [360, 436] on input "084" at bounding box center [453, 442] width 185 height 19
type input "84"
click at [331, 438] on div "Loan Options Product Selector Finance Quote Lender Match" at bounding box center [191, 446] width 296 height 785
click at [274, 441] on div "Loan Options Product Selector Finance Quote Lender Match" at bounding box center [191, 446] width 296 height 785
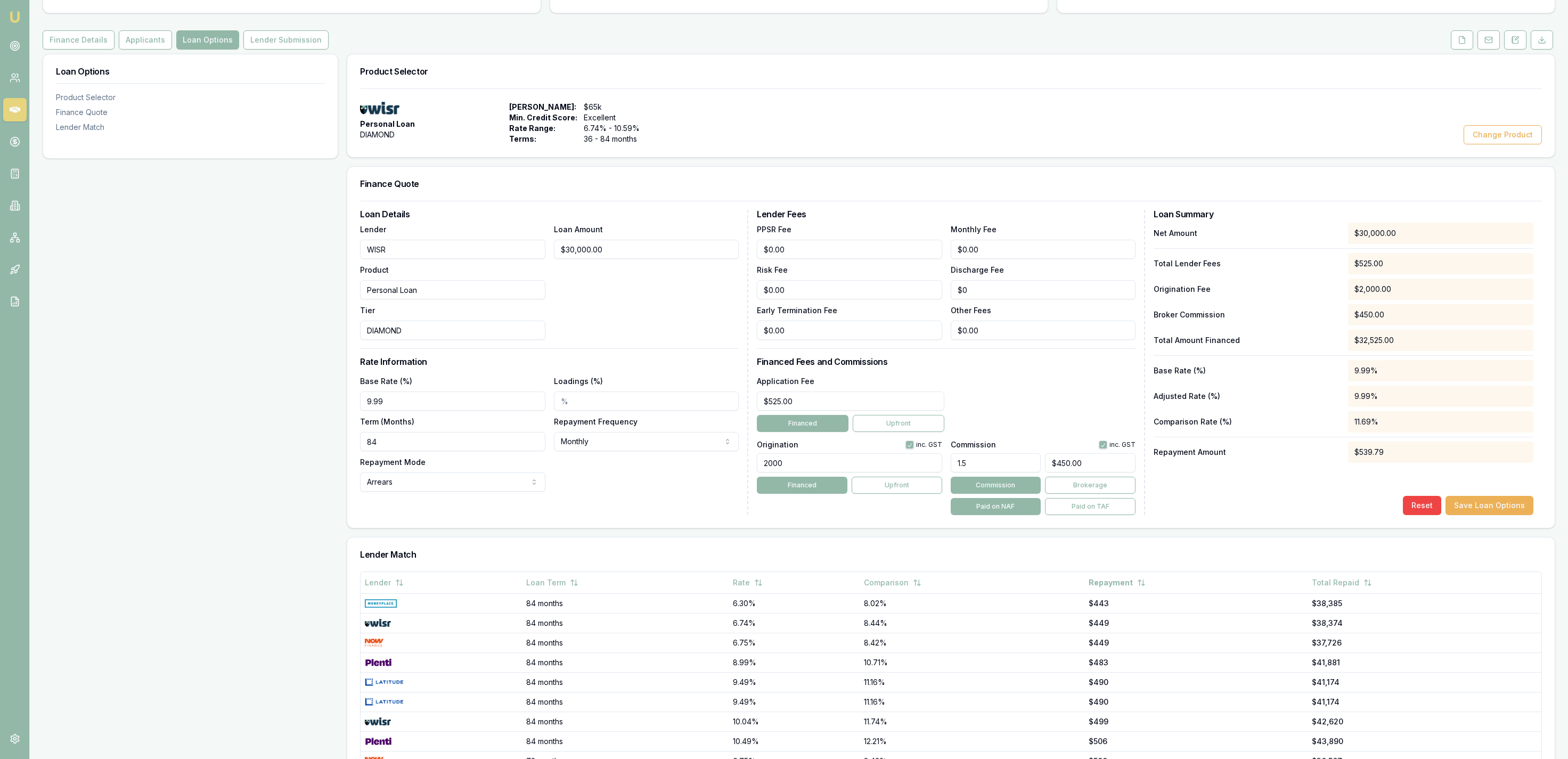
scroll to position [0, 0]
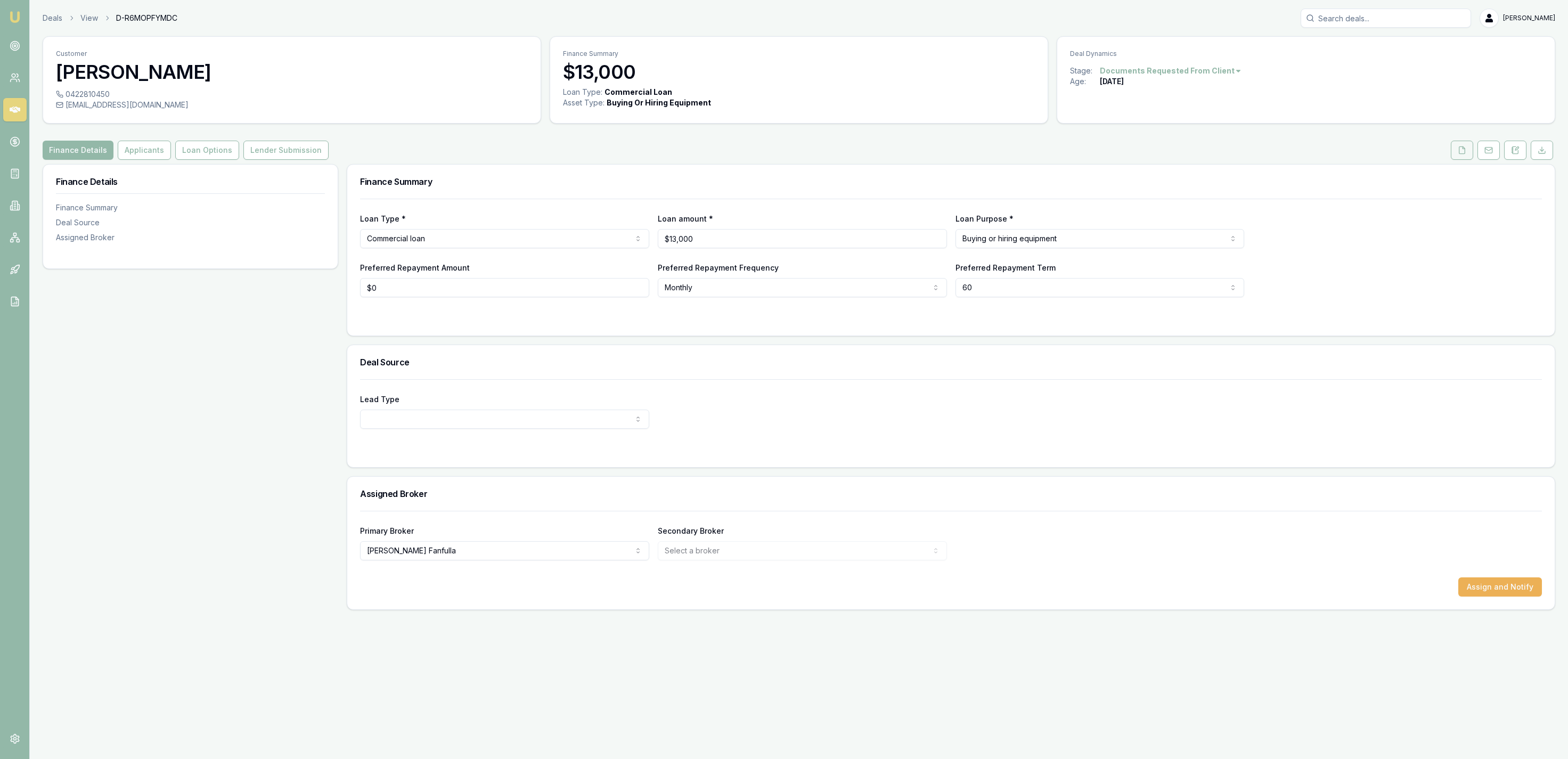
click at [1455, 150] on button at bounding box center [1462, 150] width 23 height 19
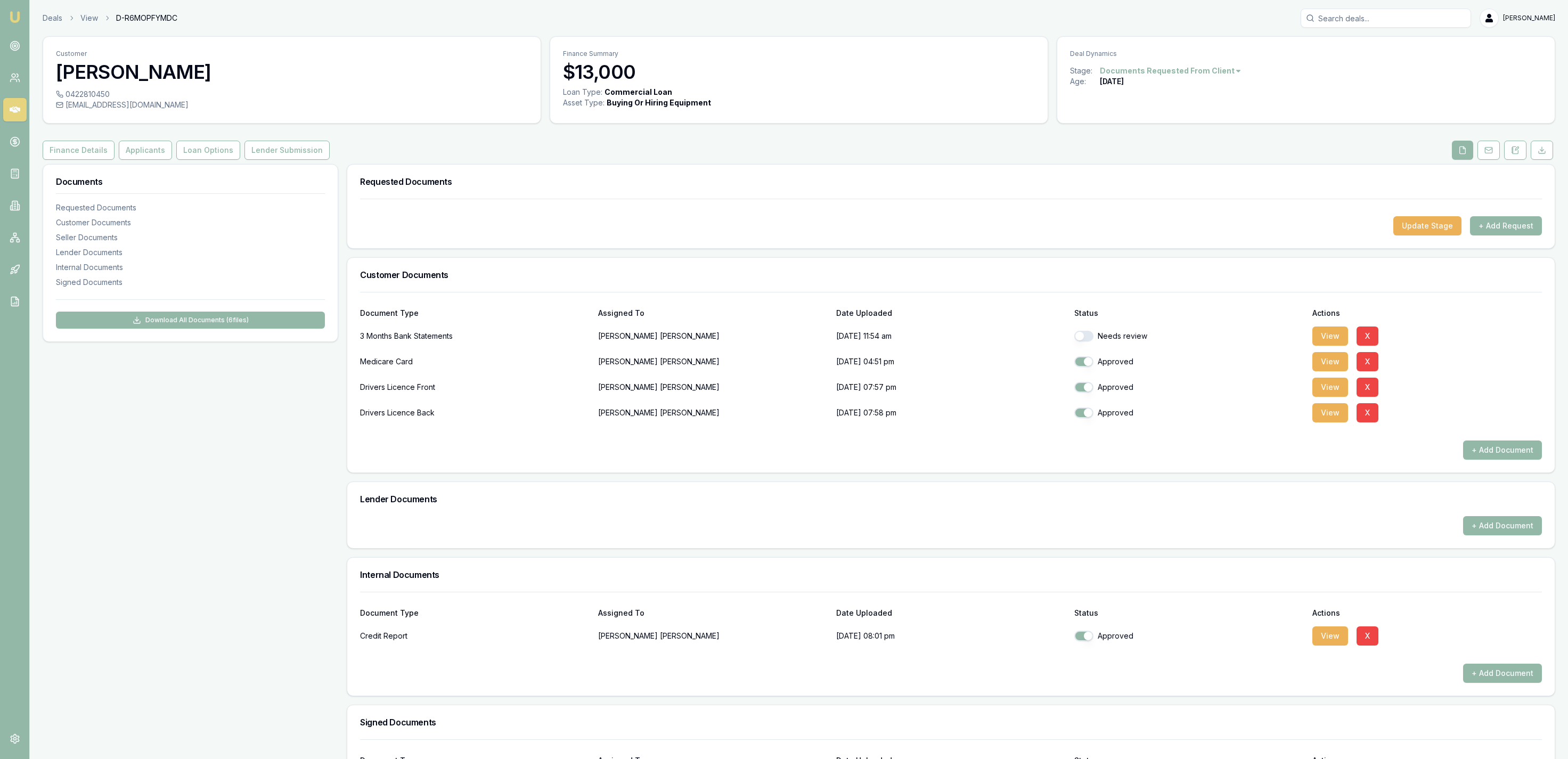
click at [1085, 338] on button "button" at bounding box center [1084, 336] width 19 height 11
checkbox input "true"
click at [1323, 329] on button "View" at bounding box center [1330, 336] width 36 height 19
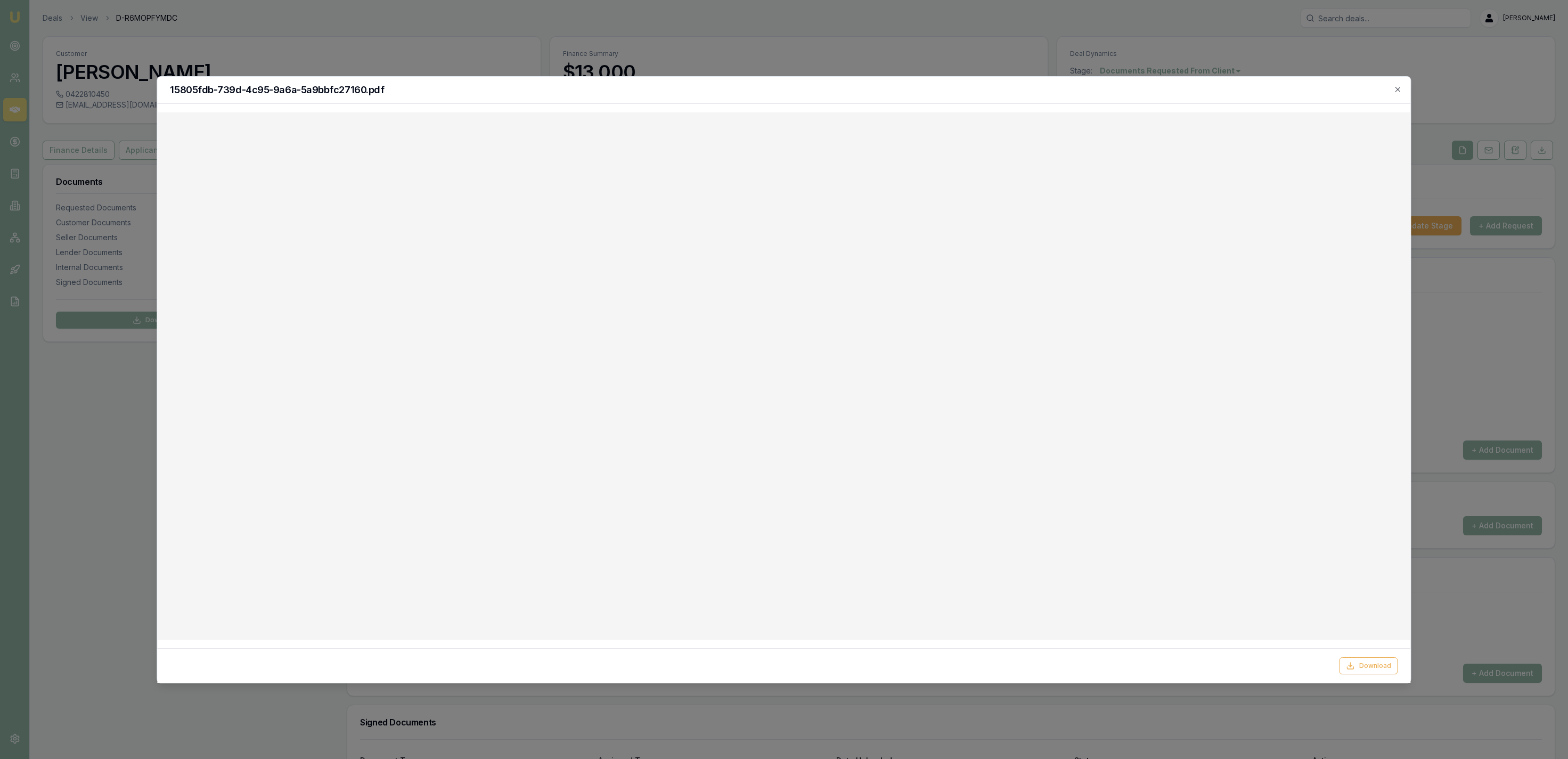
click at [675, 74] on div at bounding box center [784, 379] width 1568 height 759
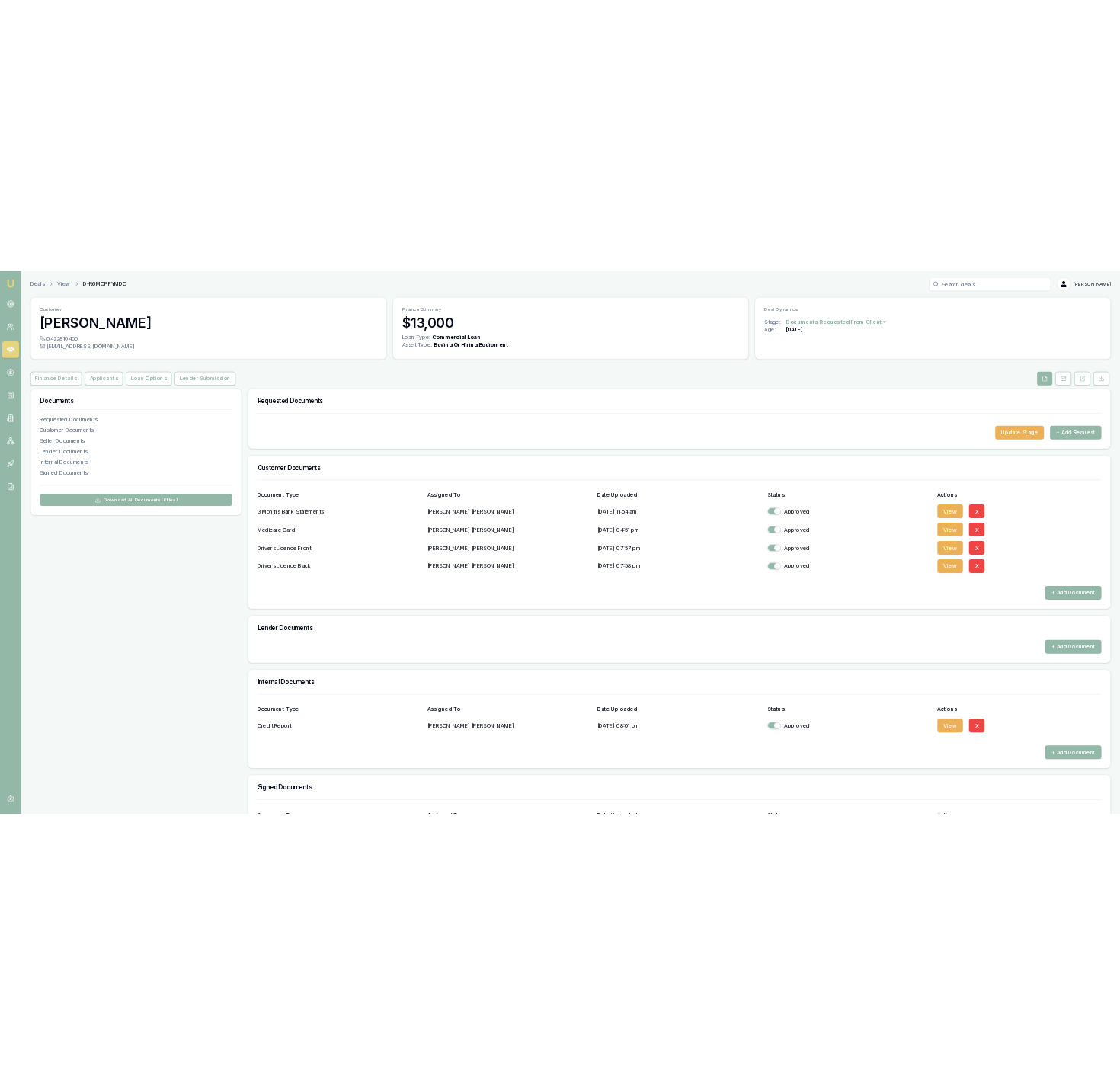
scroll to position [135, 0]
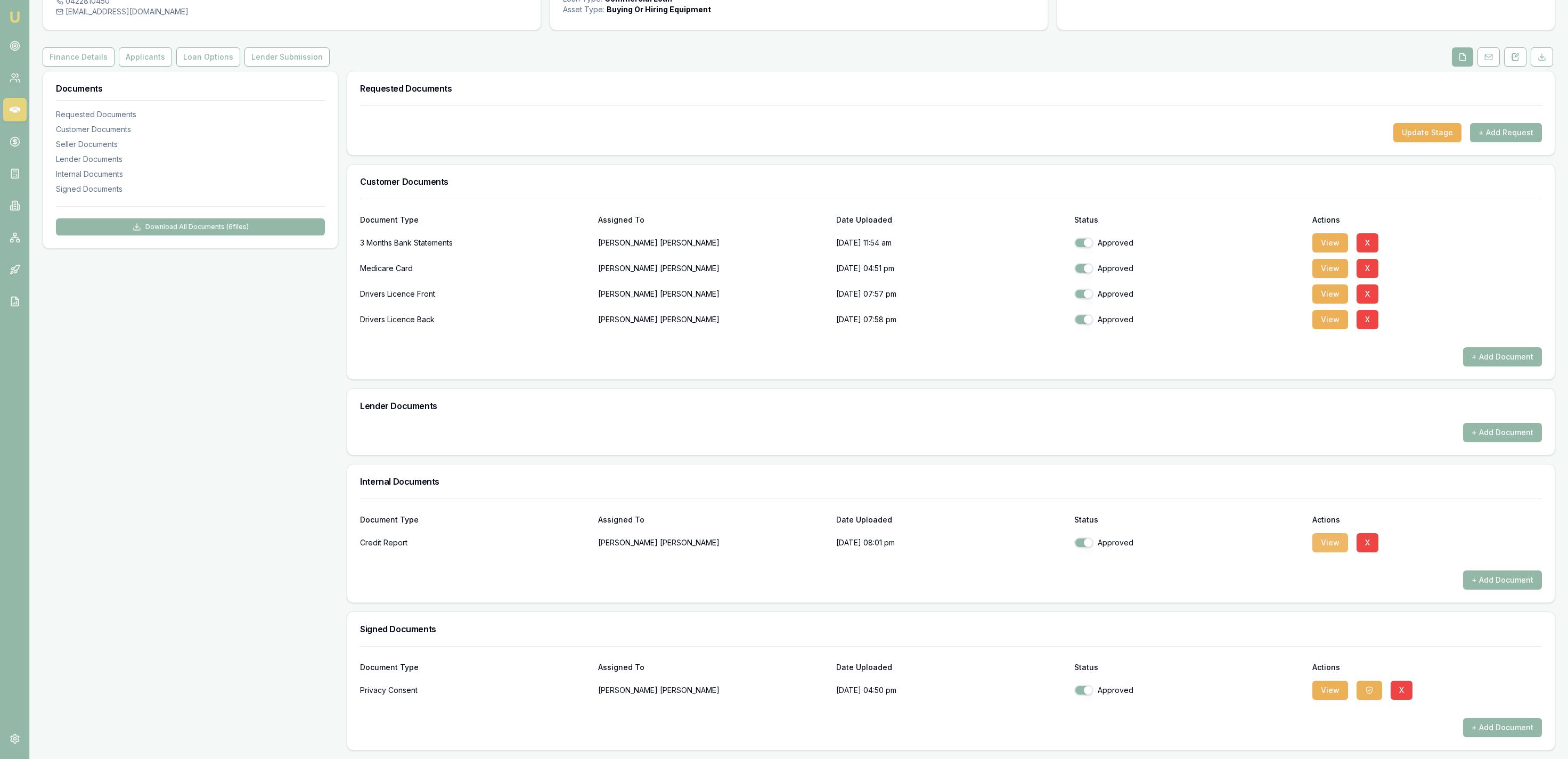
click at [1326, 537] on button "View" at bounding box center [1330, 543] width 36 height 19
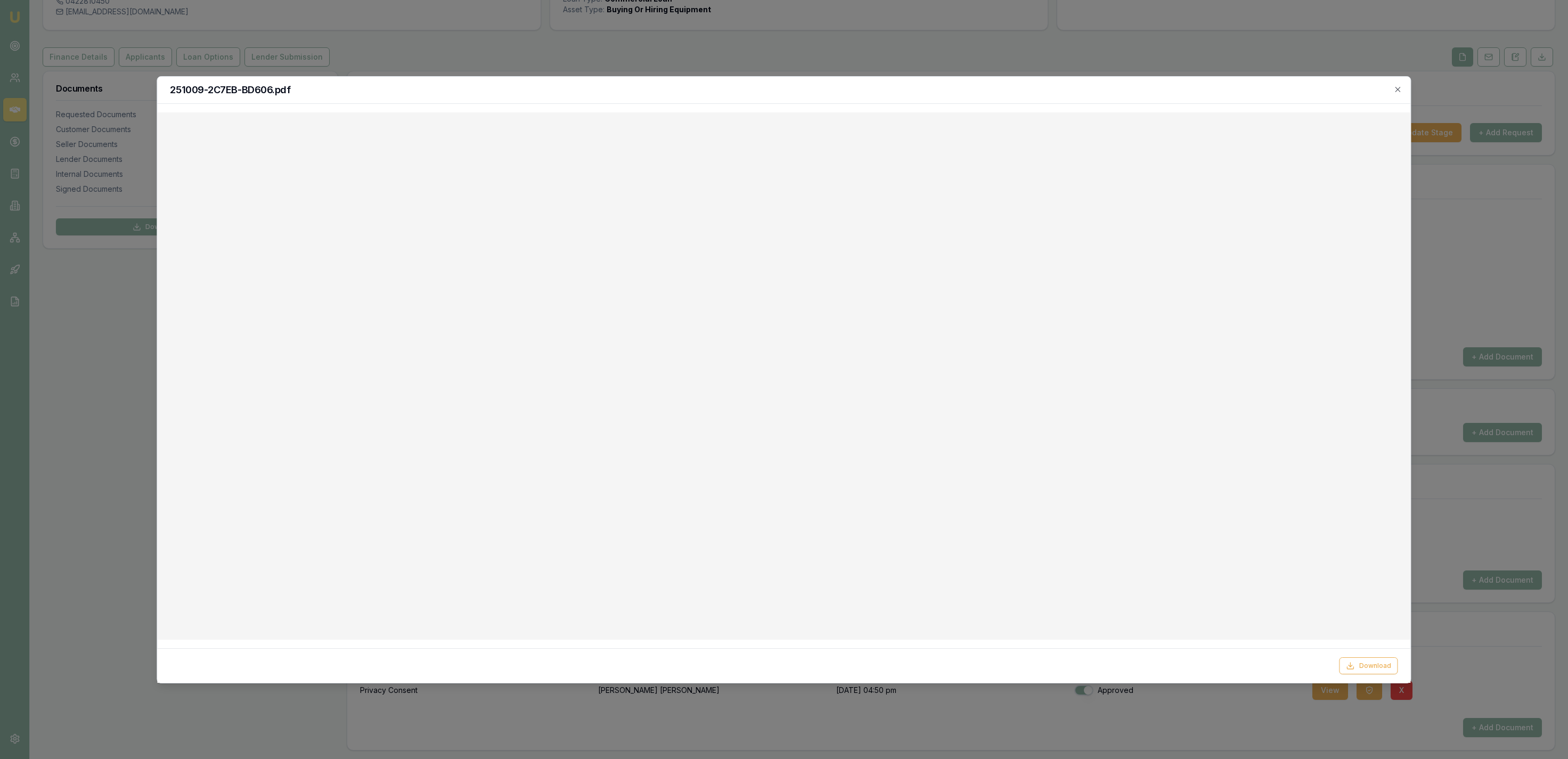
click at [664, 26] on div at bounding box center [784, 379] width 1568 height 759
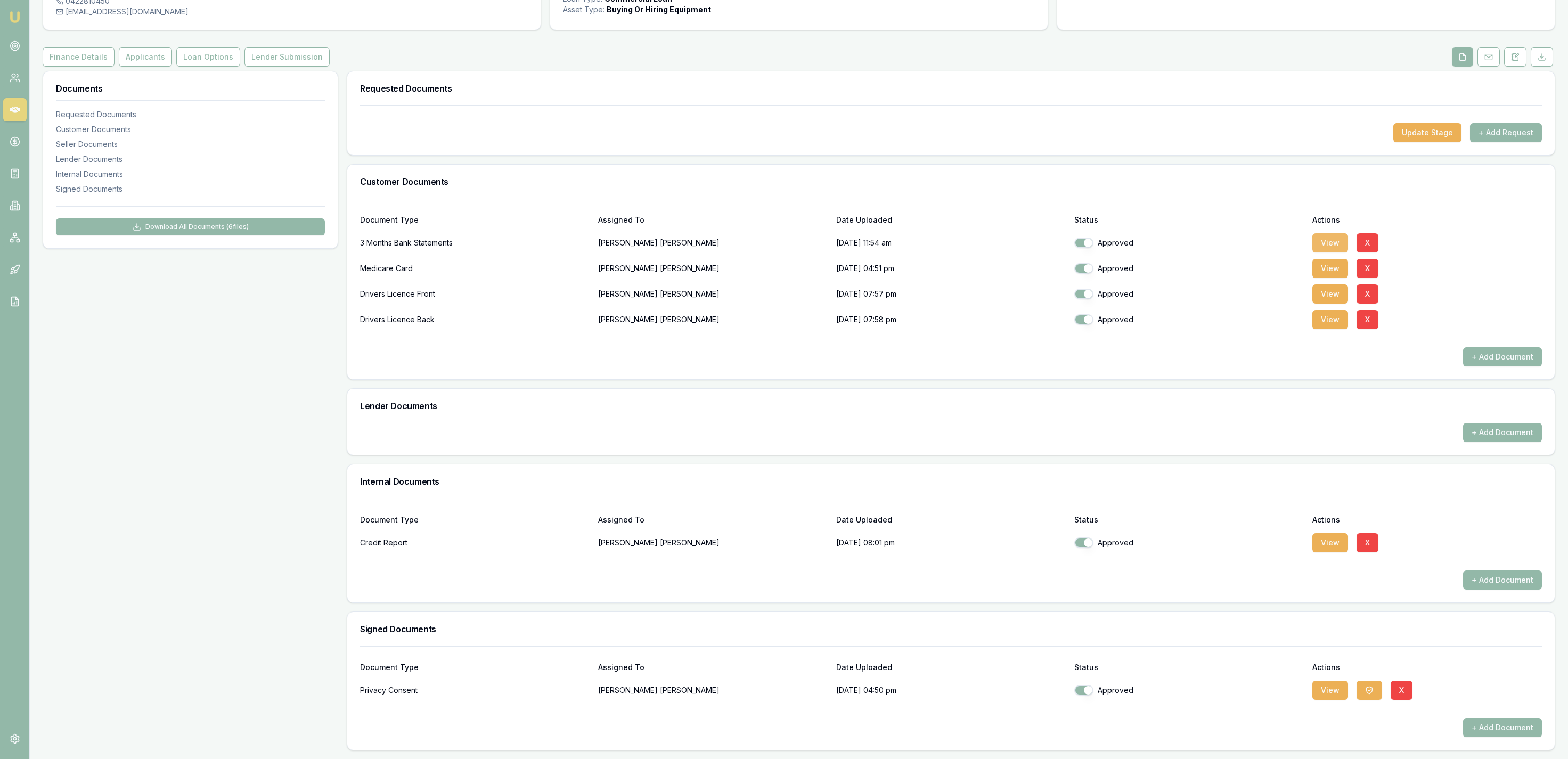
click at [1316, 246] on button "View" at bounding box center [1330, 243] width 36 height 19
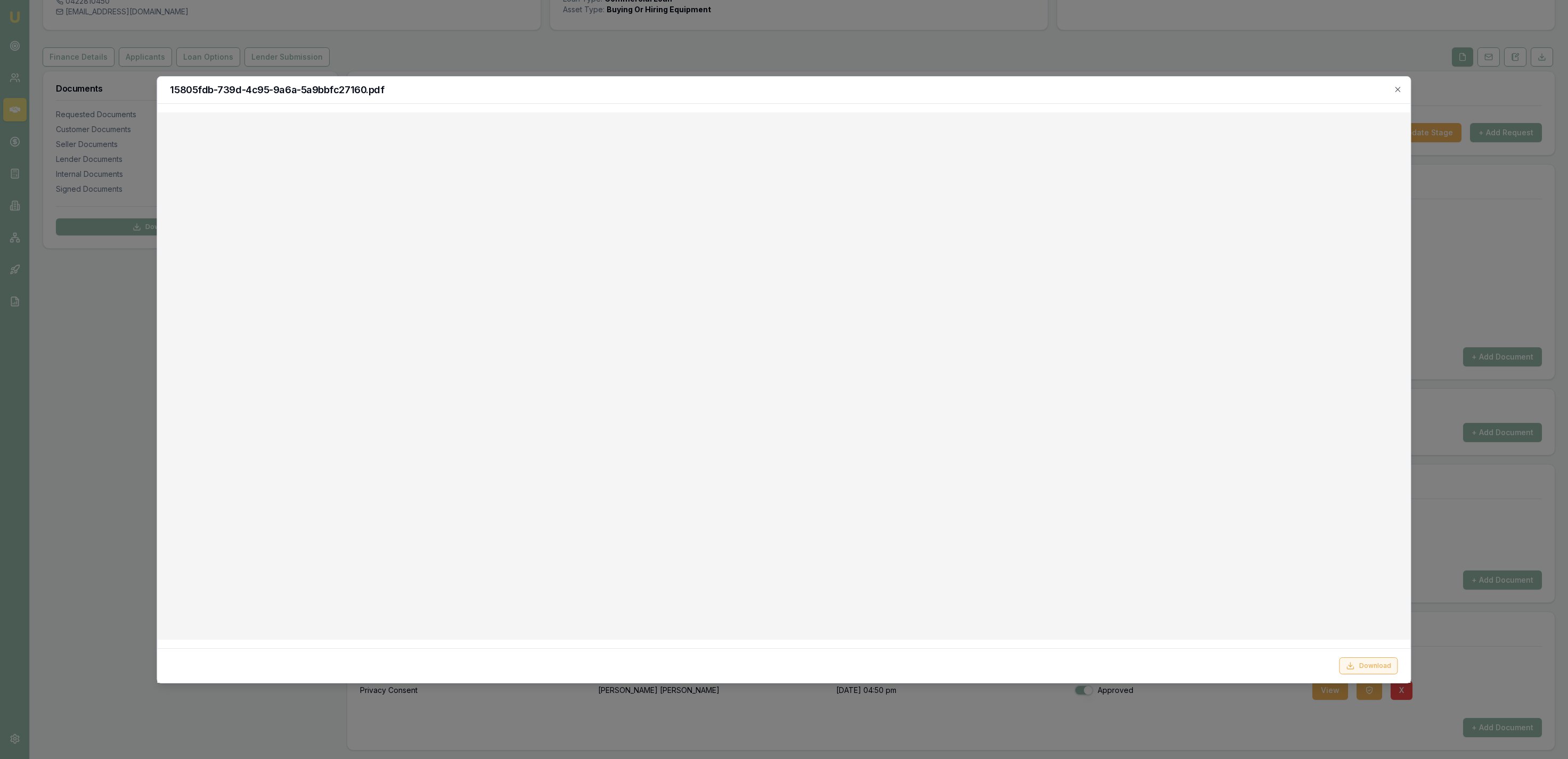
click at [1355, 662] on icon at bounding box center [1351, 666] width 9 height 9
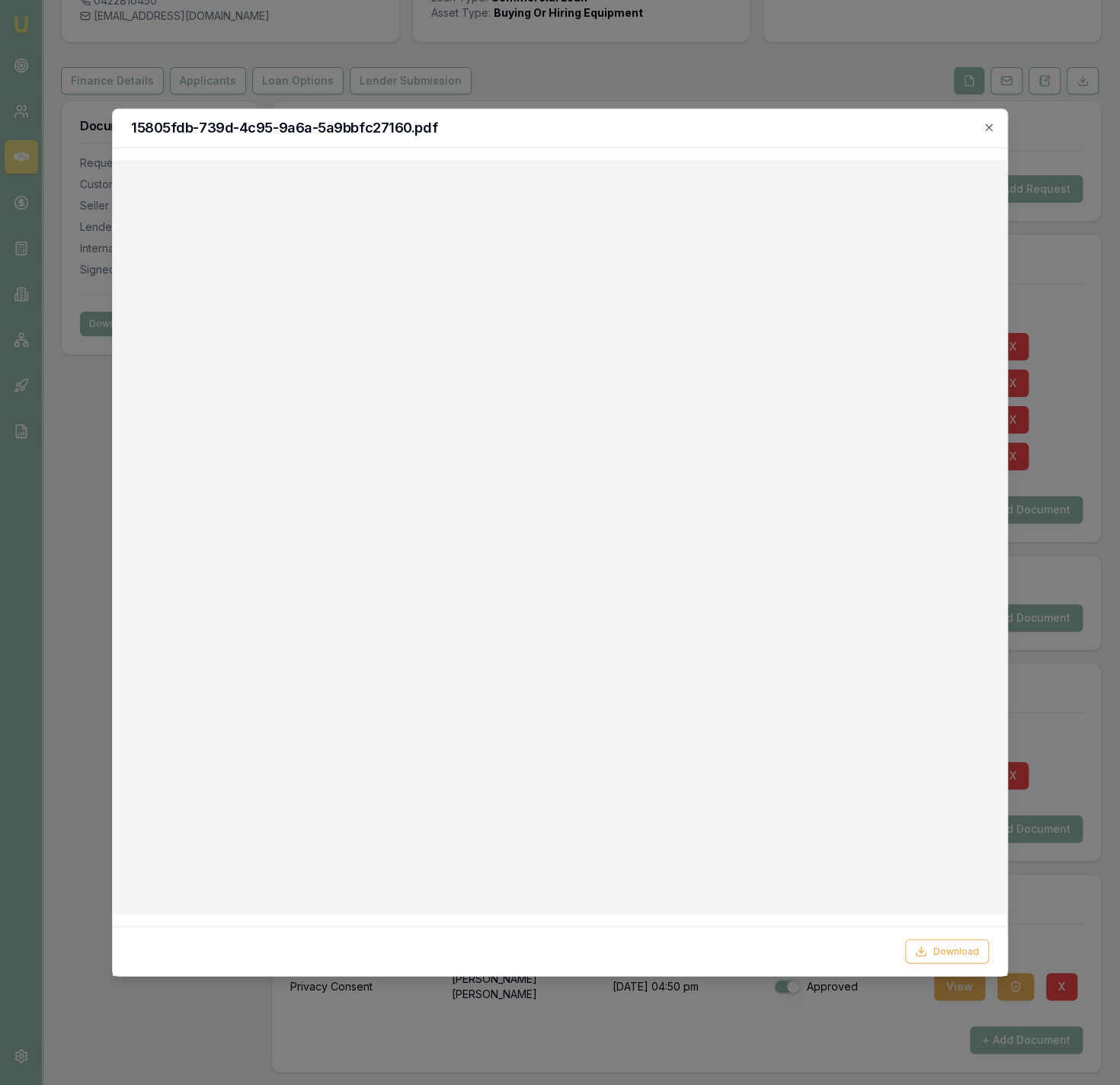
click at [994, 131] on icon "button" at bounding box center [989, 127] width 12 height 12
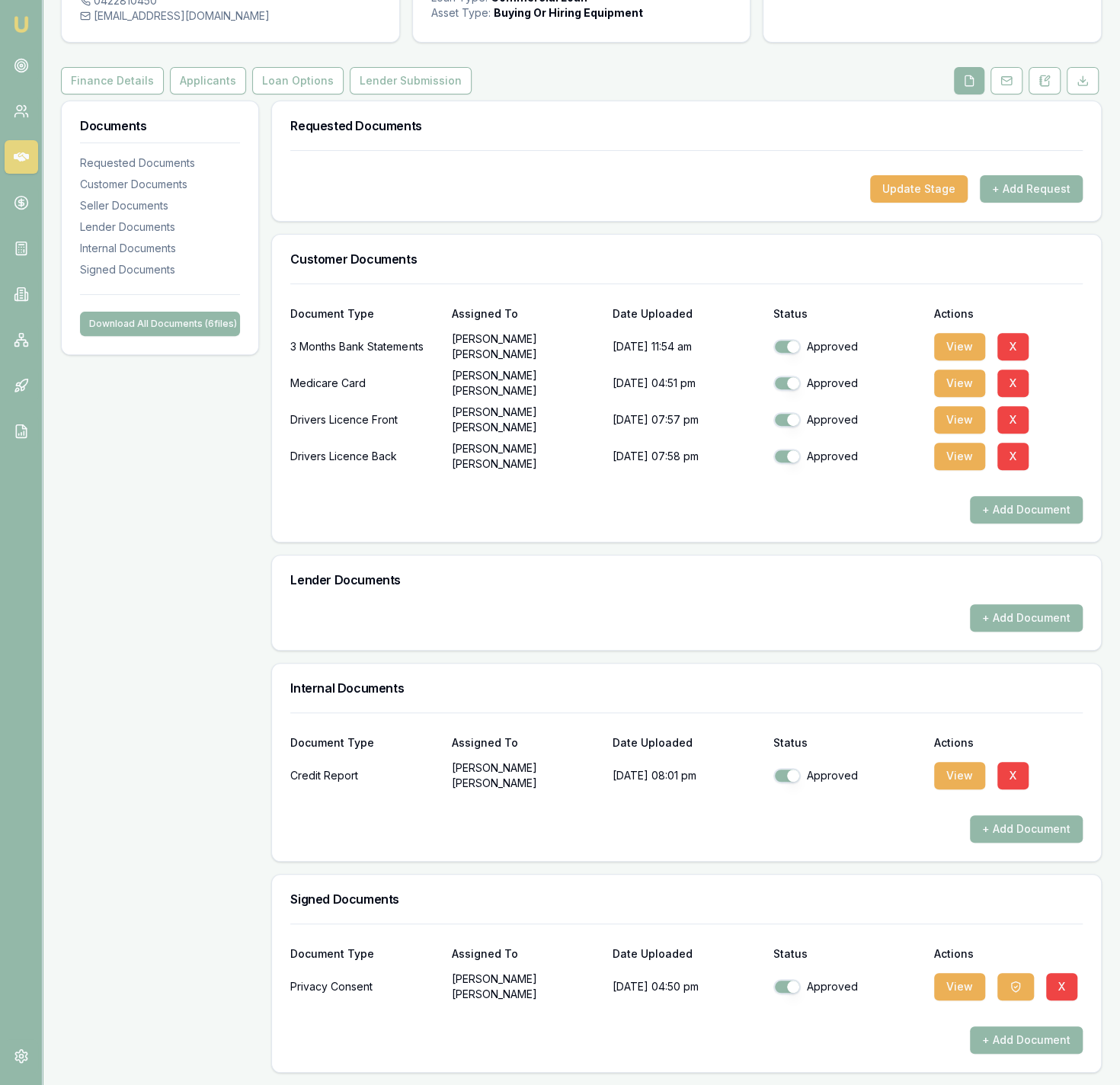
checkbox input "false"
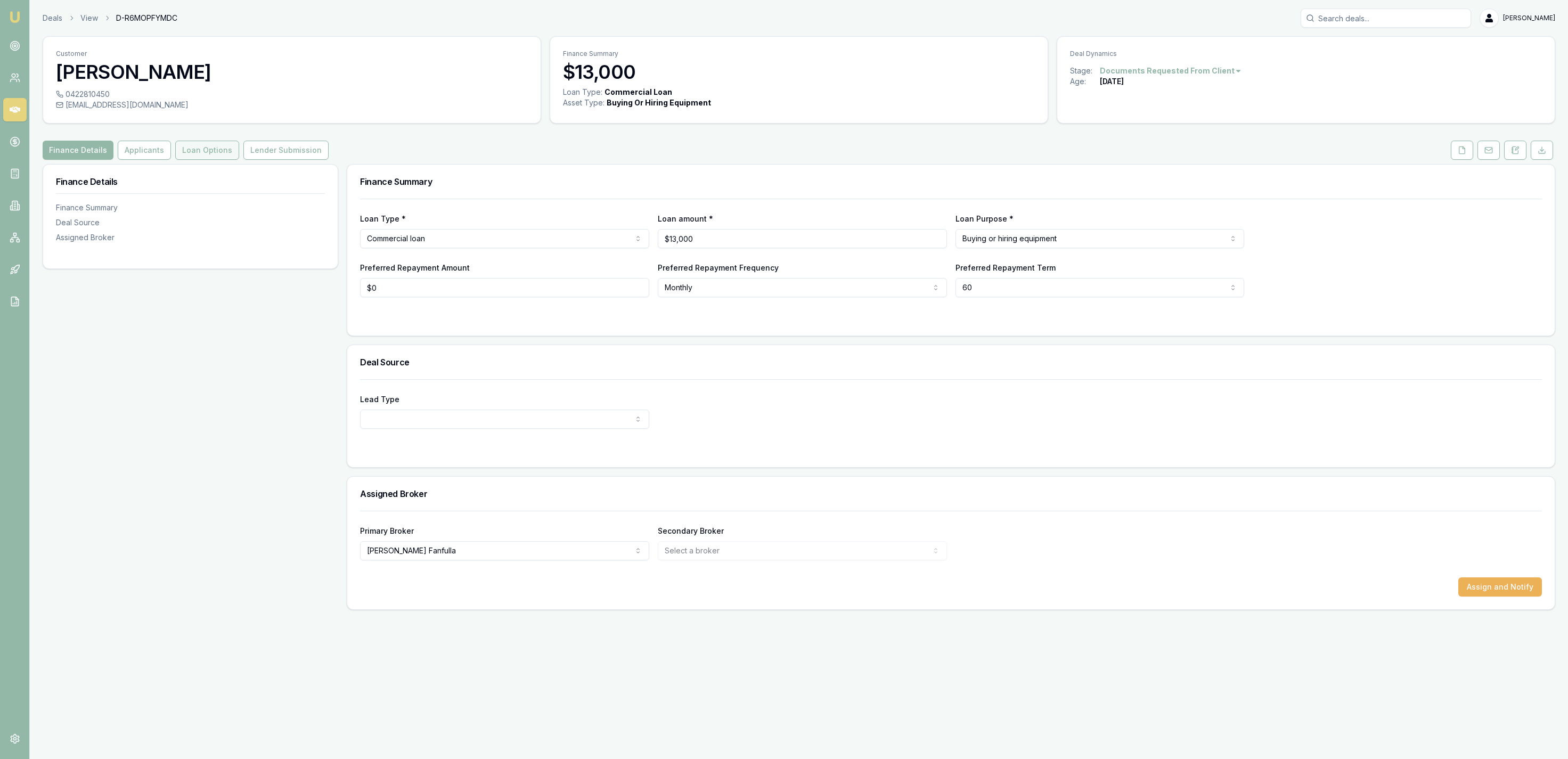
click at [191, 146] on button "Loan Options" at bounding box center [207, 150] width 64 height 19
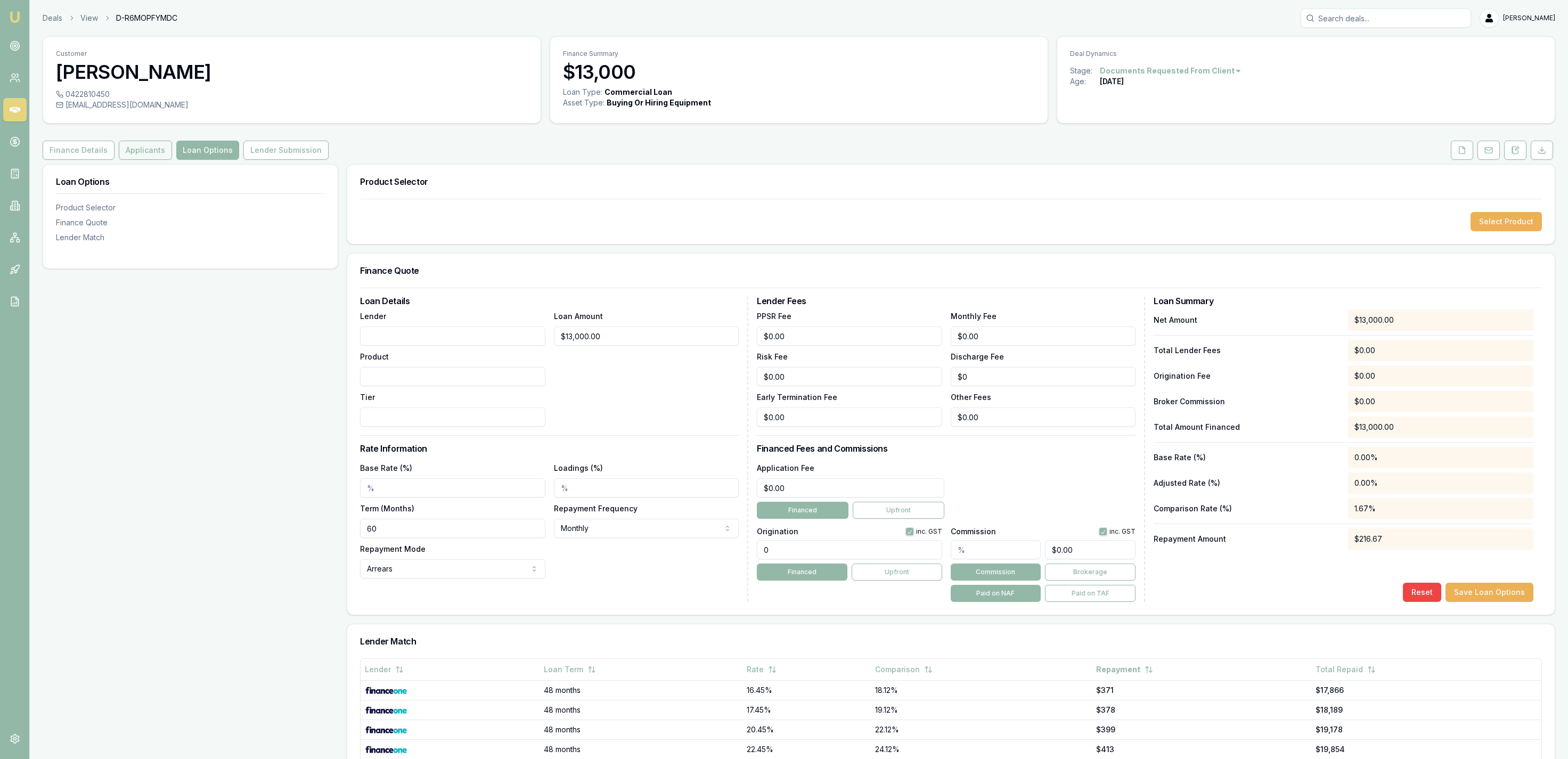
click at [159, 149] on button "Applicants" at bounding box center [145, 150] width 54 height 19
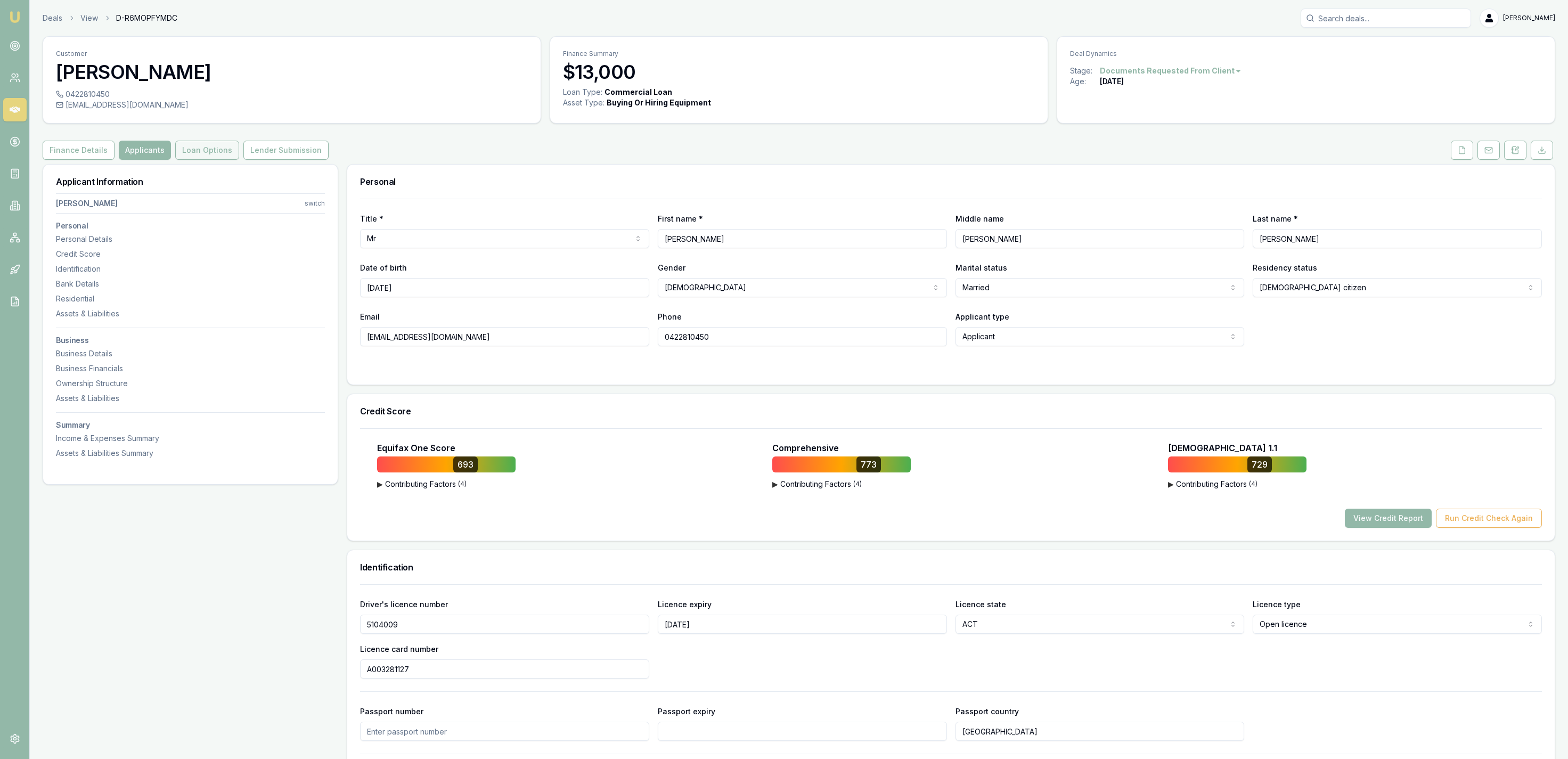
click at [200, 154] on button "Loan Options" at bounding box center [207, 150] width 64 height 19
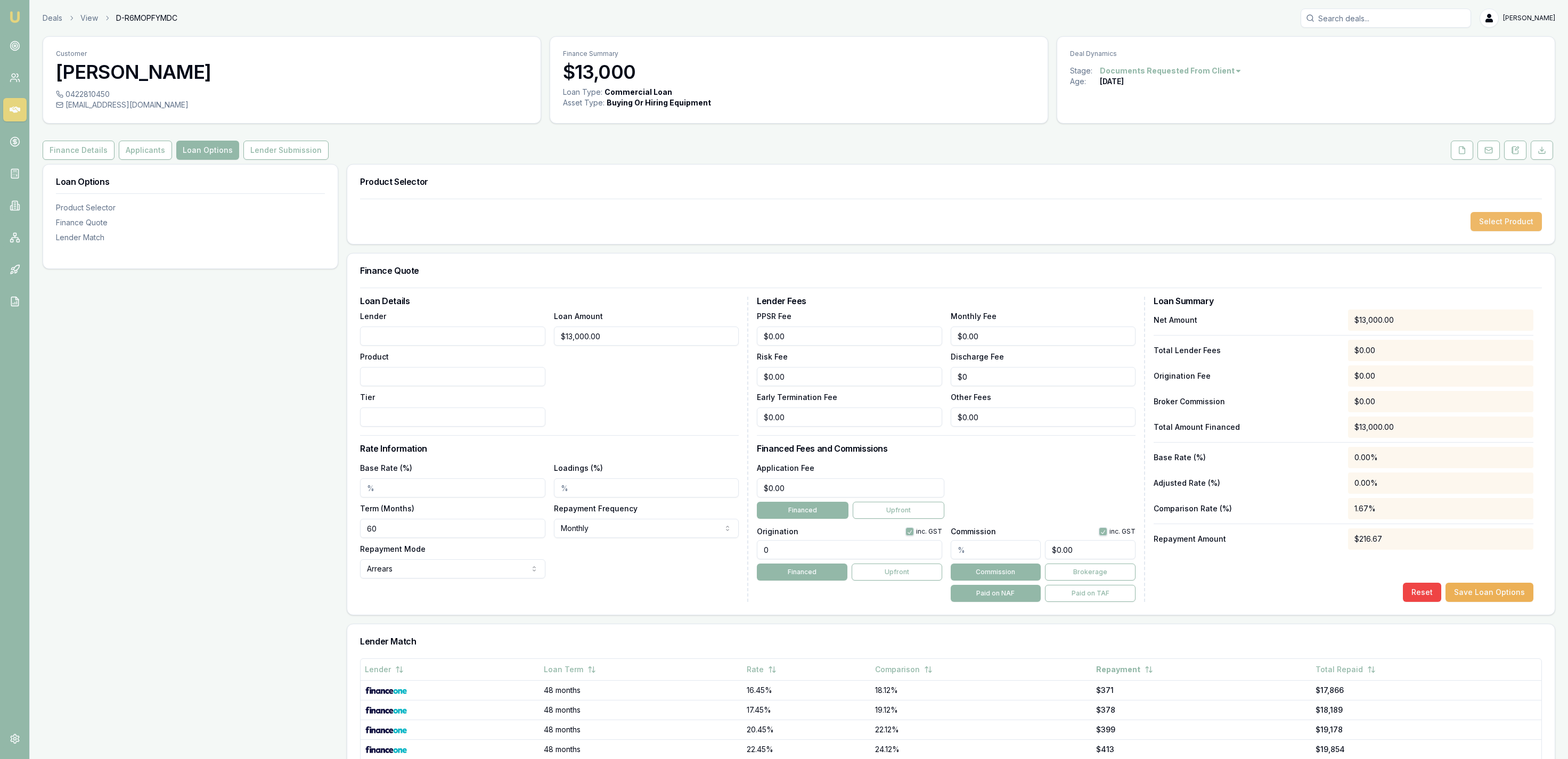
click at [1481, 222] on button "Select Product" at bounding box center [1506, 222] width 71 height 19
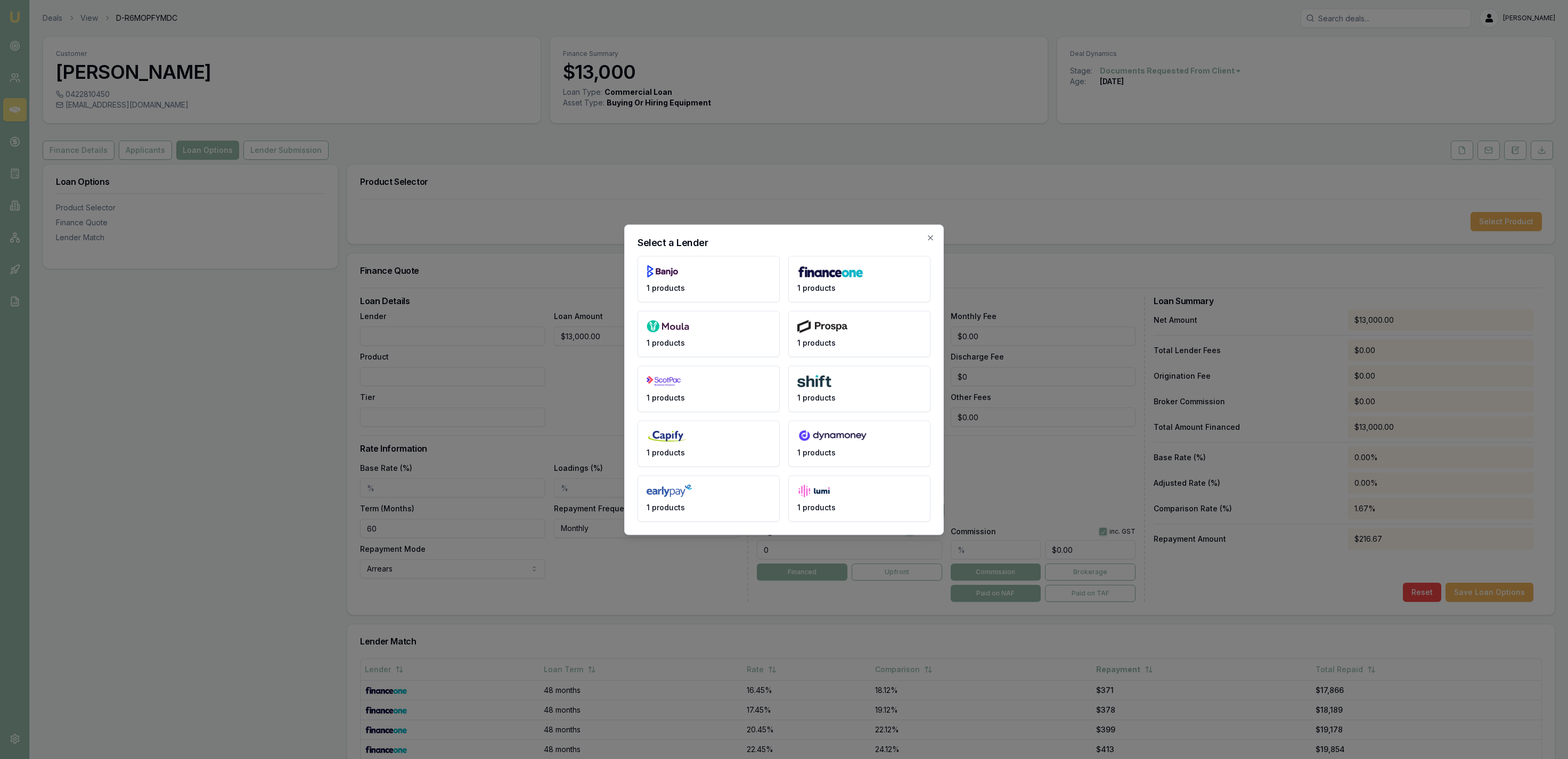
click at [1114, 322] on body "Emu Broker Deals View D-R6MOPFYMDC Jackson Fanfulla Toggle Menu Customer Dylan …" at bounding box center [784, 379] width 1568 height 759
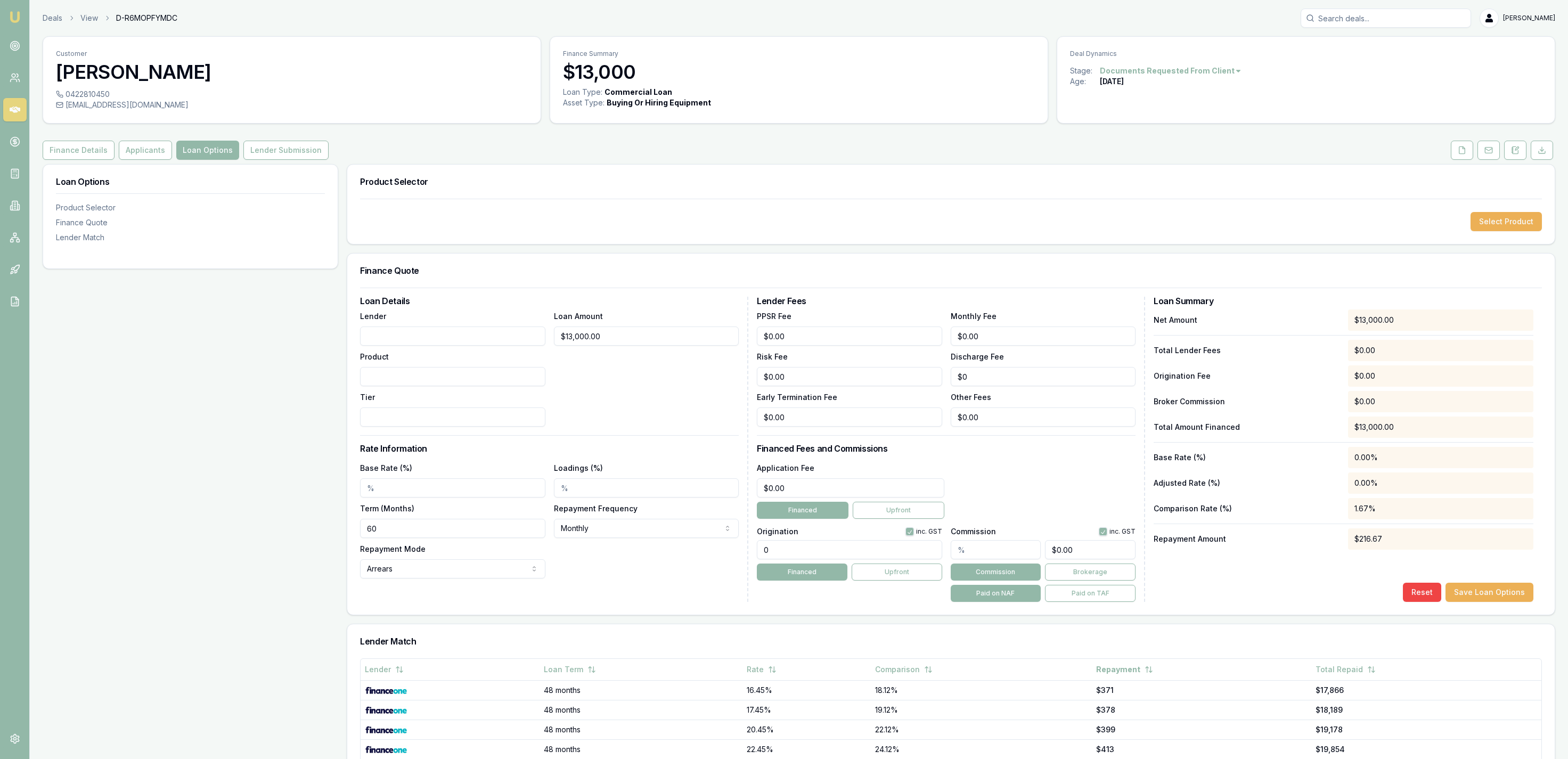
click at [447, 335] on input "Lender" at bounding box center [453, 336] width 185 height 19
type input "Autopay"
type input "~"
type input "$20,000.00"
type input "9.59%"
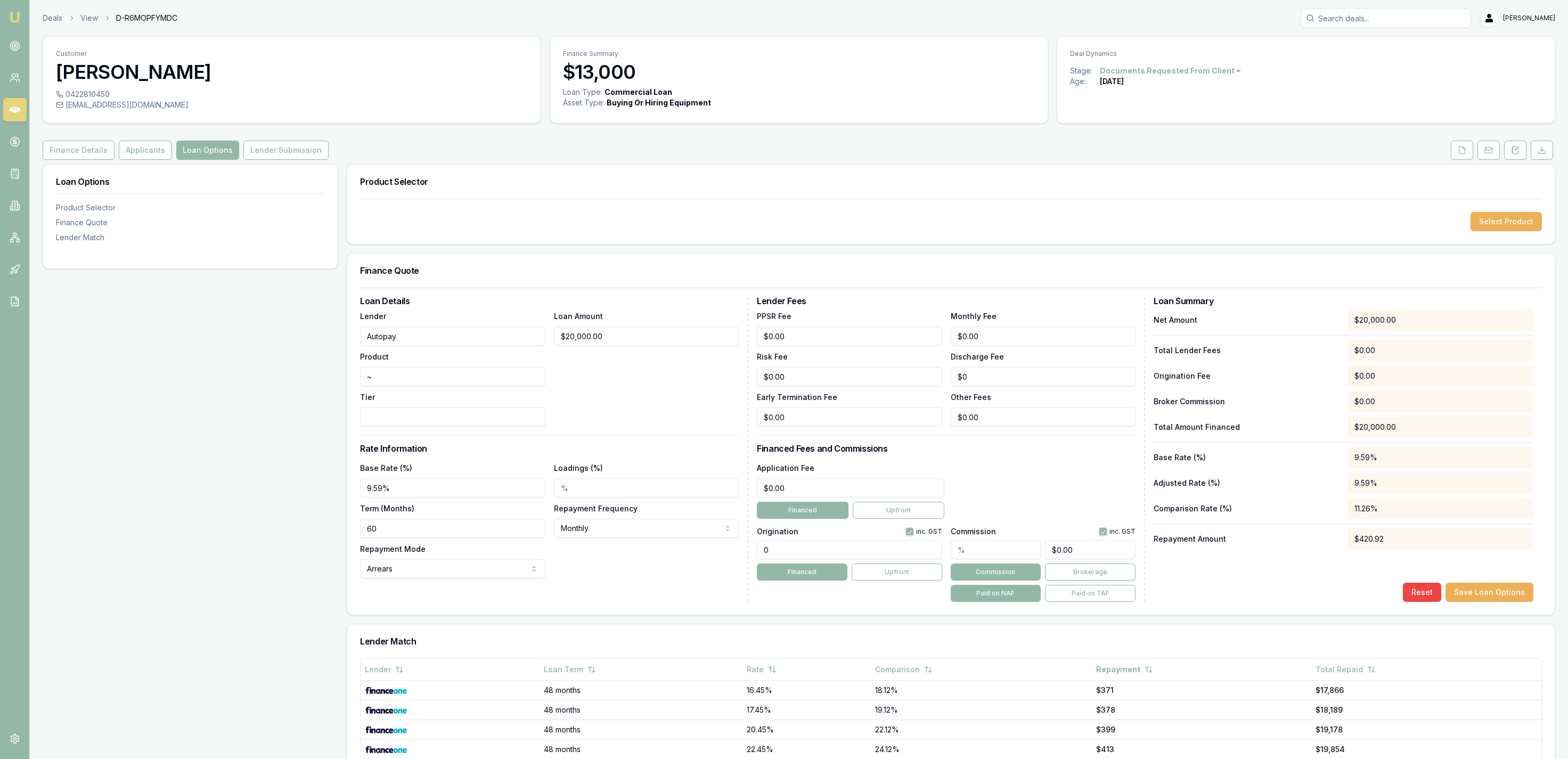
click at [91, 400] on div "Loan Options Product Selector Finance Quote Lender Match" at bounding box center [191, 545] width 296 height 761
click at [501, 521] on input "60" at bounding box center [453, 528] width 185 height 19
type input "84"
click at [517, 470] on div "Base Rate (%) 9.59%" at bounding box center [453, 480] width 185 height 37
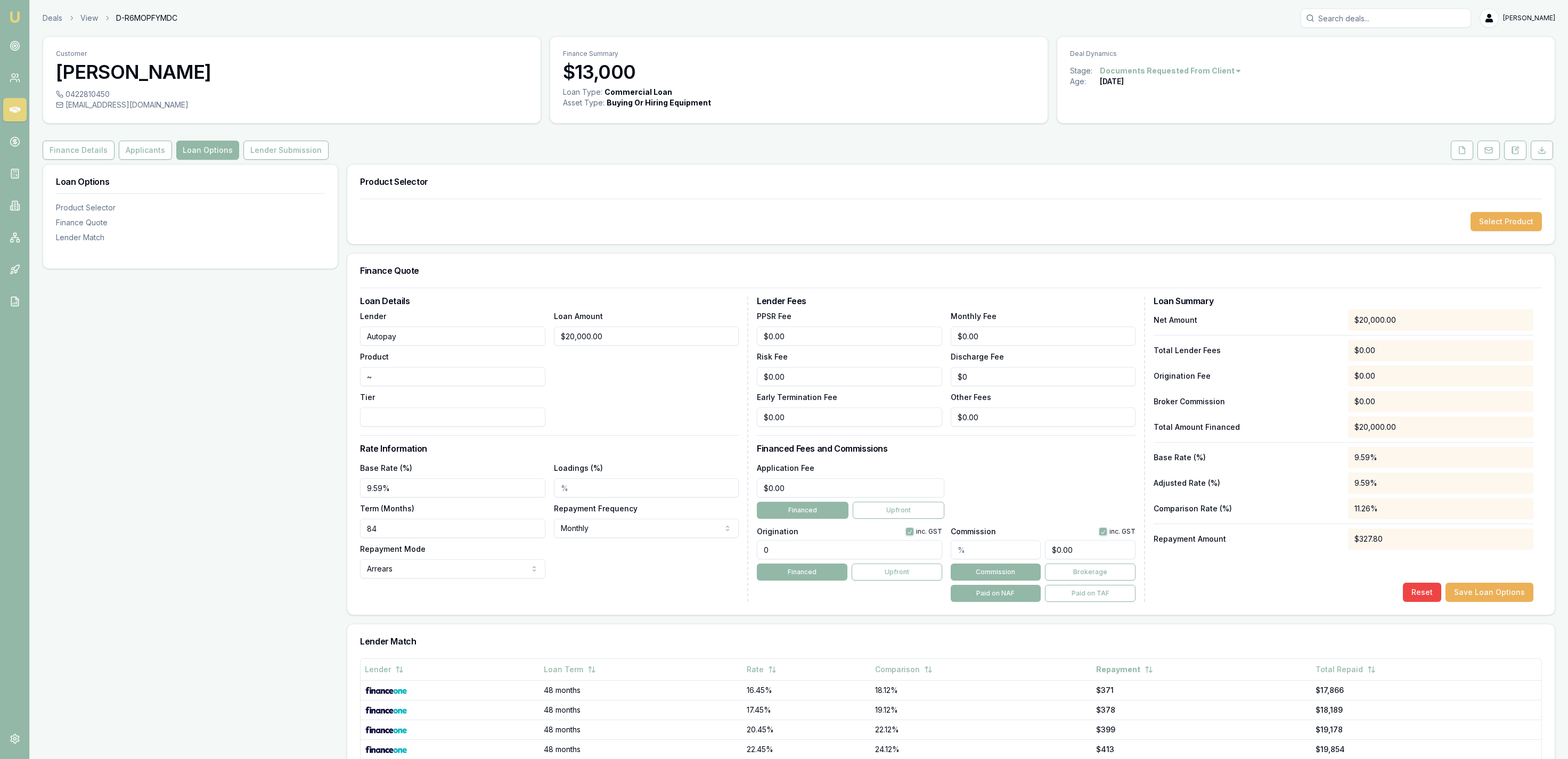
click at [668, 432] on div "Loan Details Lender Autopay Product ~ Tier Loan Amount $20,000.00 Rate Informat…" at bounding box center [555, 449] width 388 height 305
click at [802, 556] on input "0" at bounding box center [849, 550] width 185 height 19
type input "1490.00"
click at [997, 554] on input "text" at bounding box center [996, 550] width 91 height 19
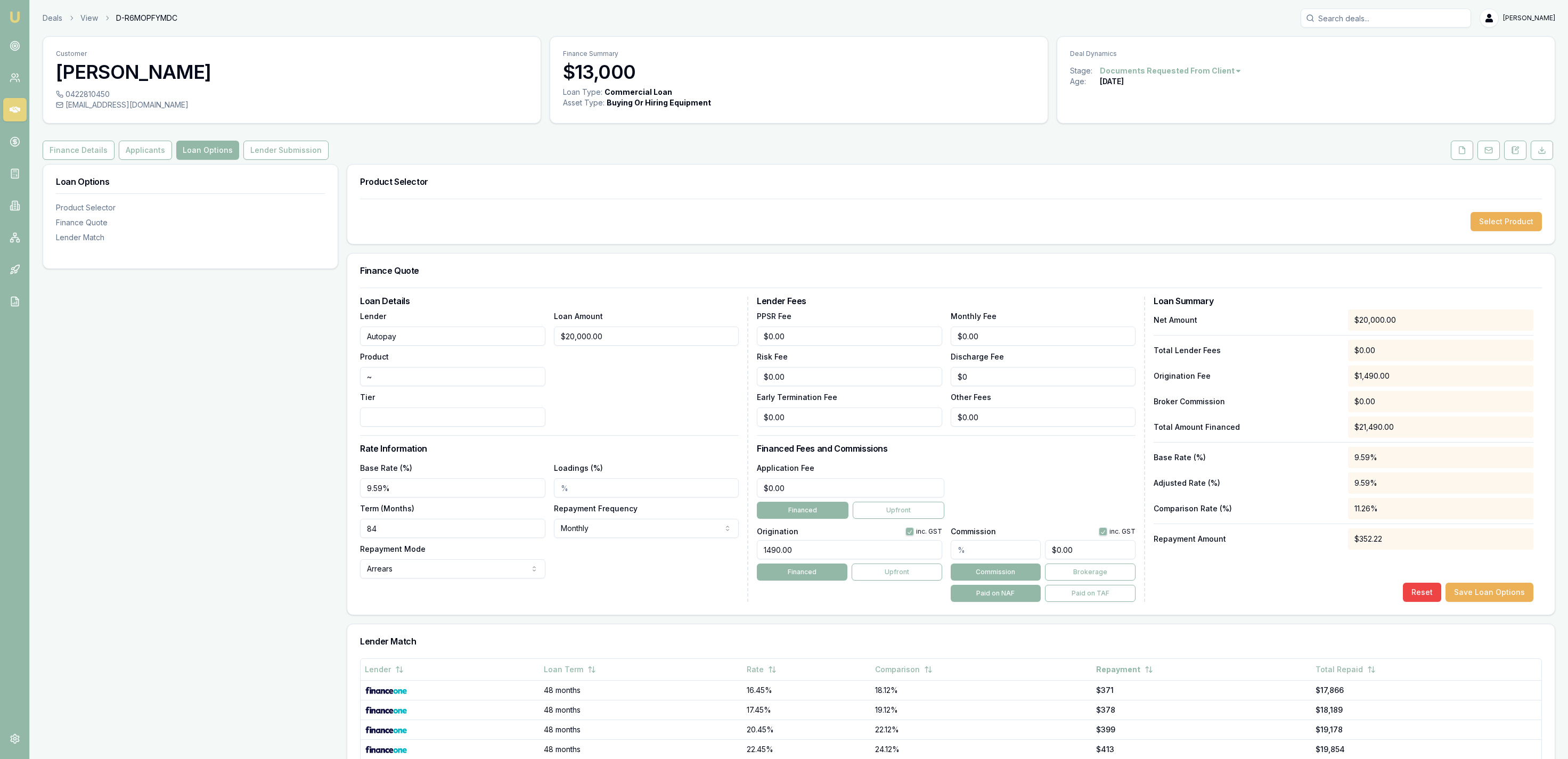
type input "1"
type input "$200.00"
type input "1.00%"
click at [1069, 592] on button "Paid on TAF" at bounding box center [1090, 593] width 91 height 17
type input "$214.90"
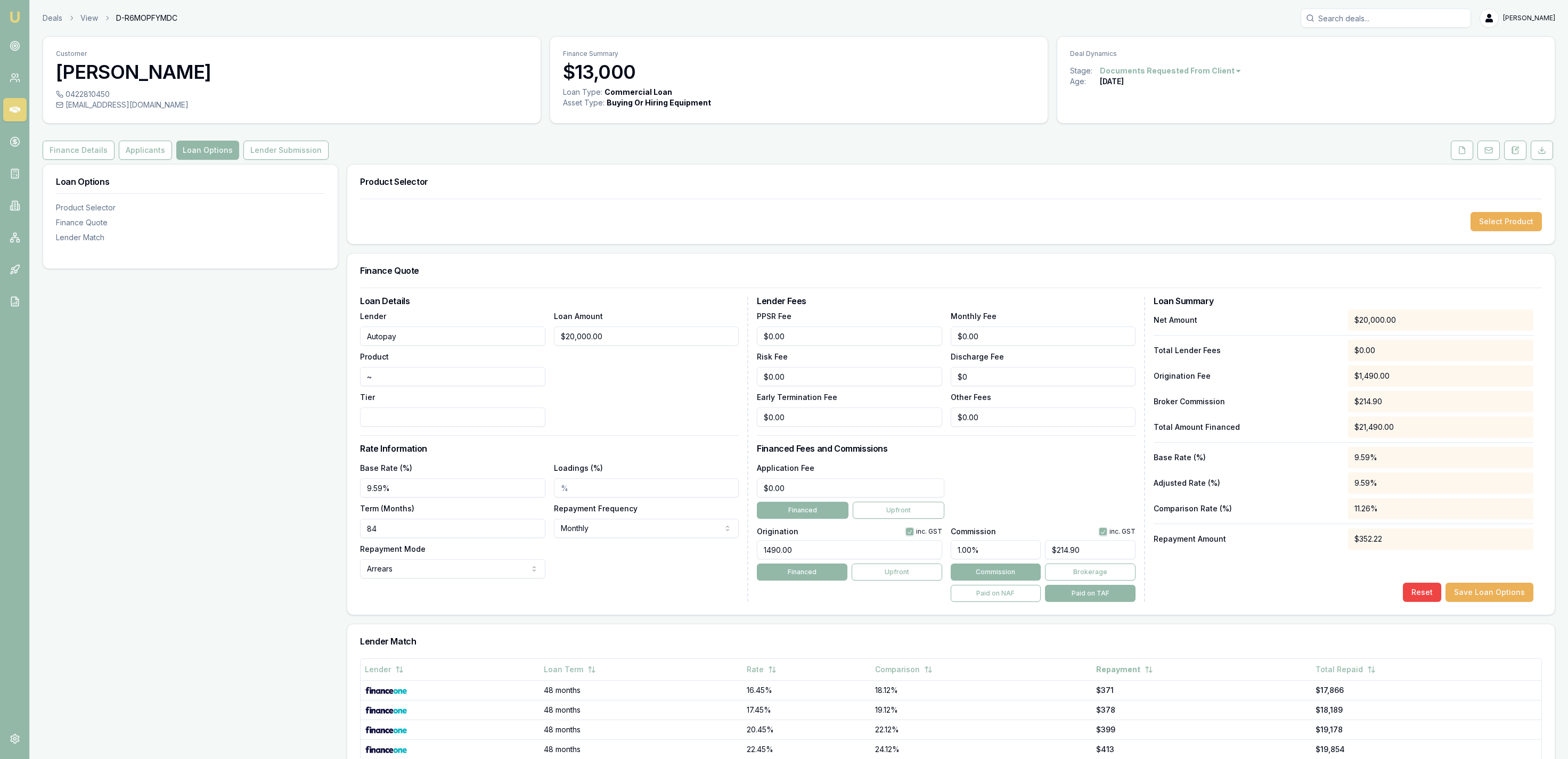
click at [1045, 474] on div "Application Fee $0.00 Financed Upfront" at bounding box center [946, 490] width 379 height 57
click at [1519, 589] on button "Save Loan Options" at bounding box center [1489, 592] width 88 height 19
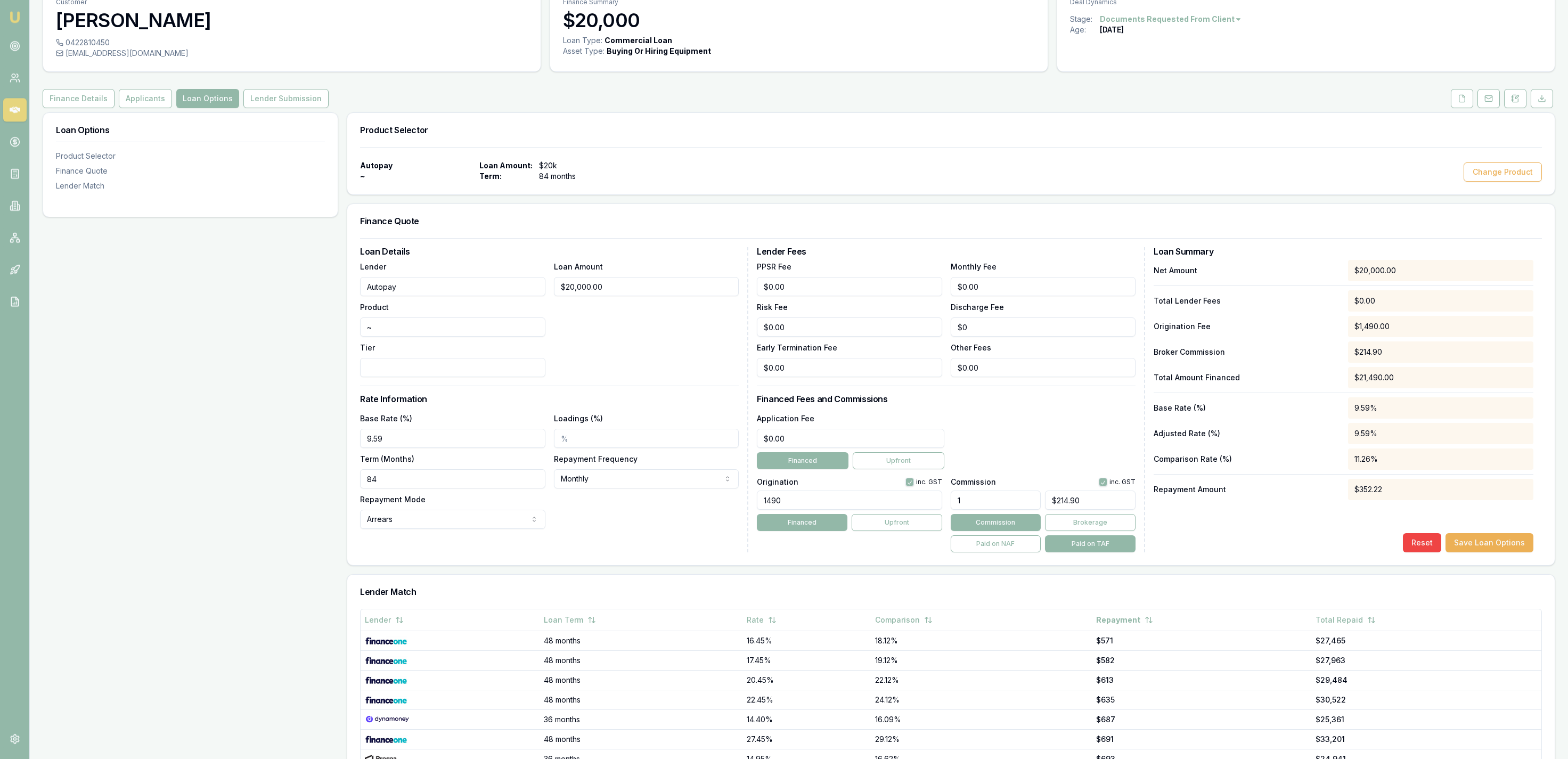
scroll to position [55, 0]
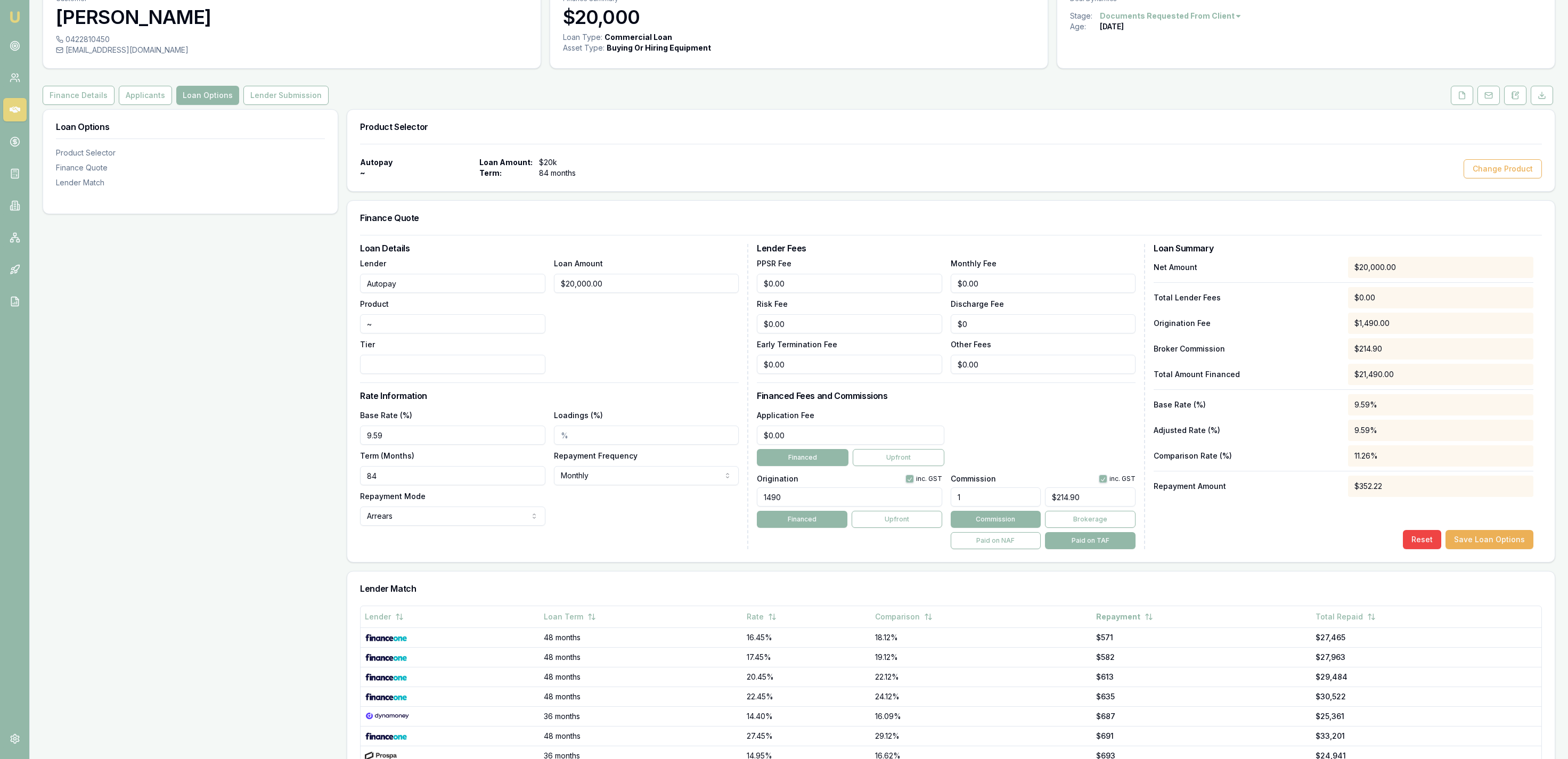
click at [478, 488] on div "Base Rate (%) 9.59 Loadings (%) Term (Months) 84 Repayment Frequency Monthly We…" at bounding box center [550, 467] width 379 height 117
click at [478, 480] on input "84" at bounding box center [453, 476] width 185 height 19
type input "60"
drag, startPoint x: 614, startPoint y: 367, endPoint x: 626, endPoint y: 371, distance: 12.6
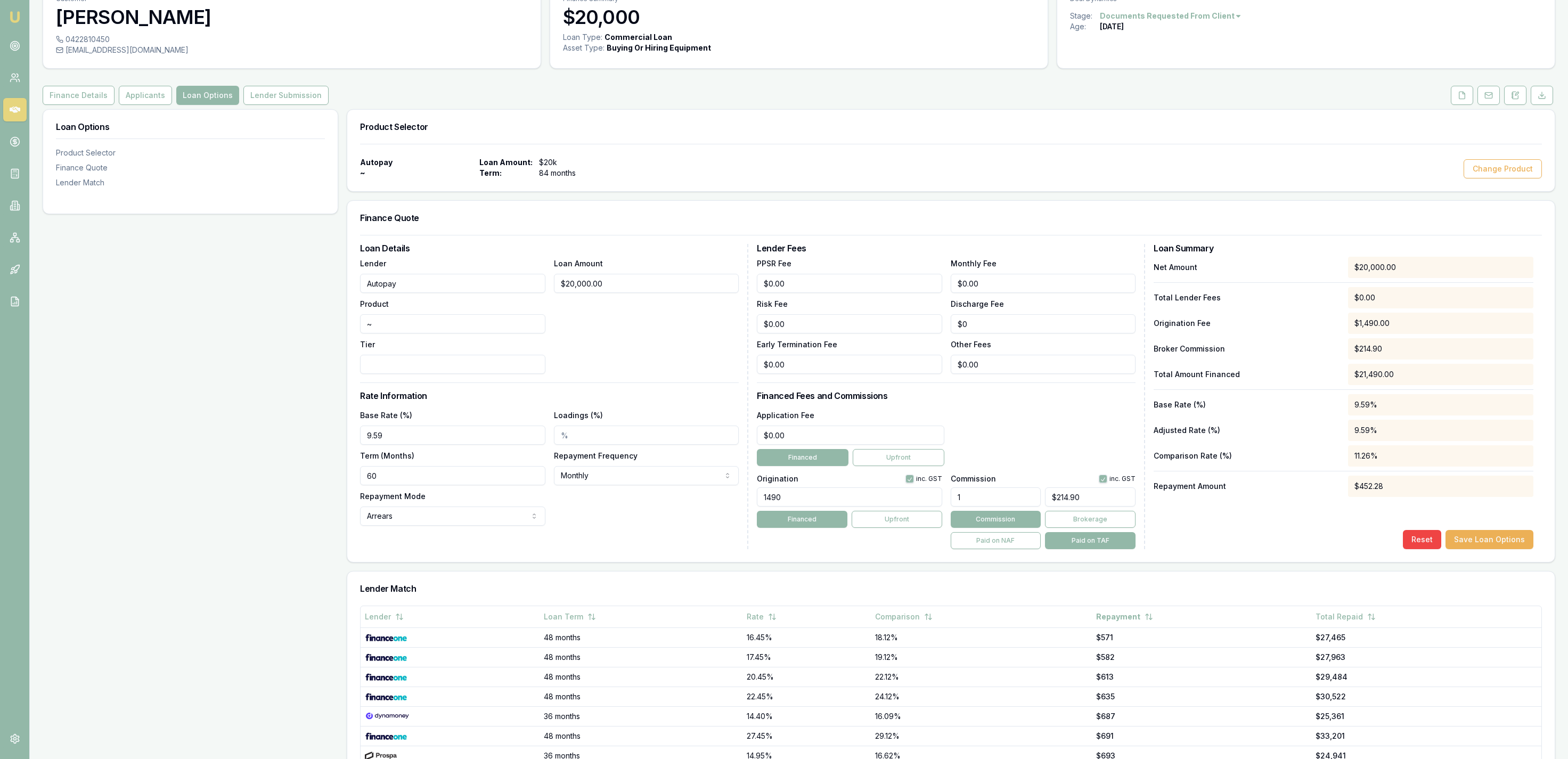
click at [615, 367] on div "Loan Amount $20,000.00" at bounding box center [646, 315] width 185 height 117
click at [1501, 543] on button "Save Loan Options" at bounding box center [1489, 540] width 88 height 19
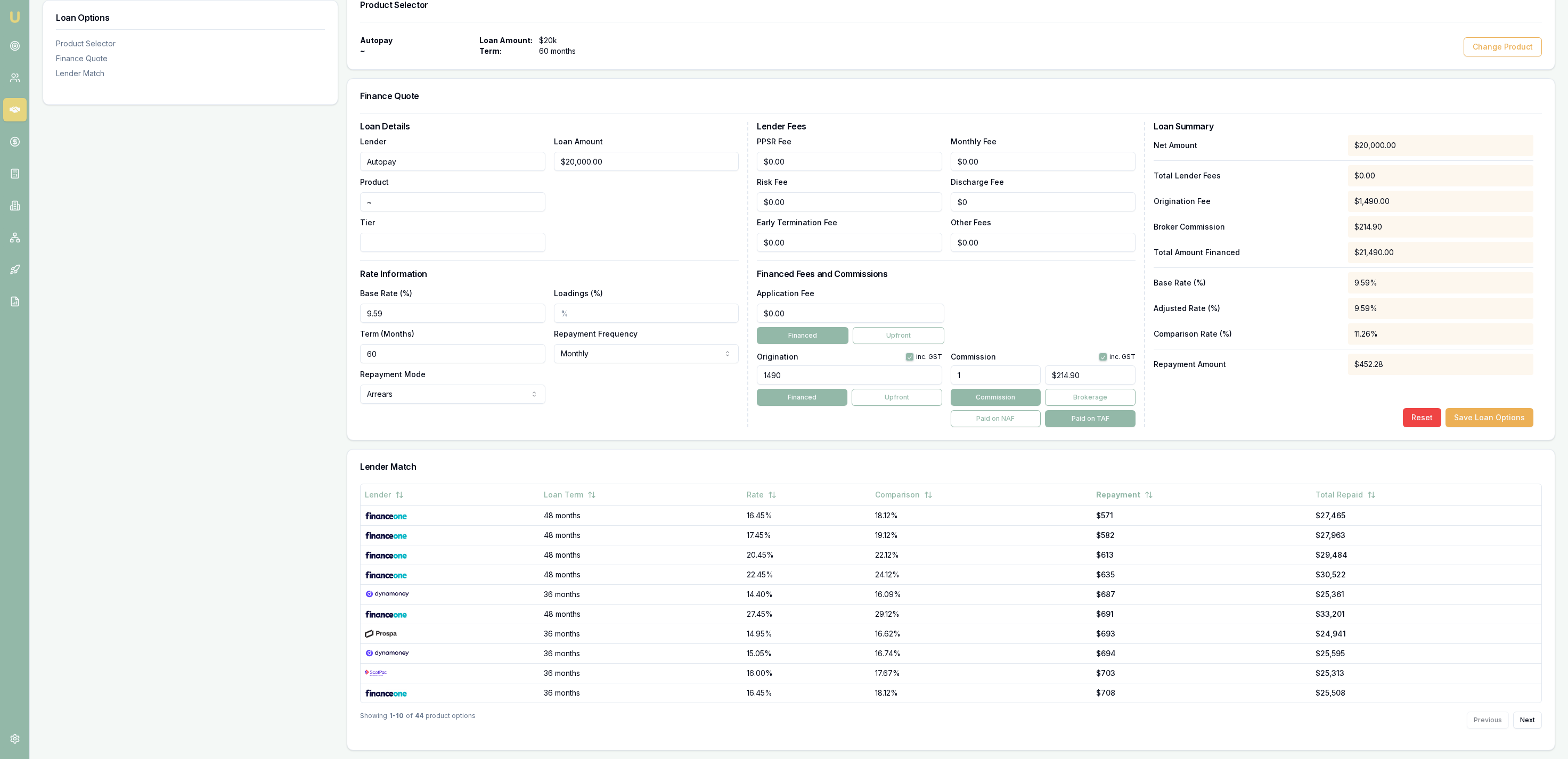
scroll to position [0, 0]
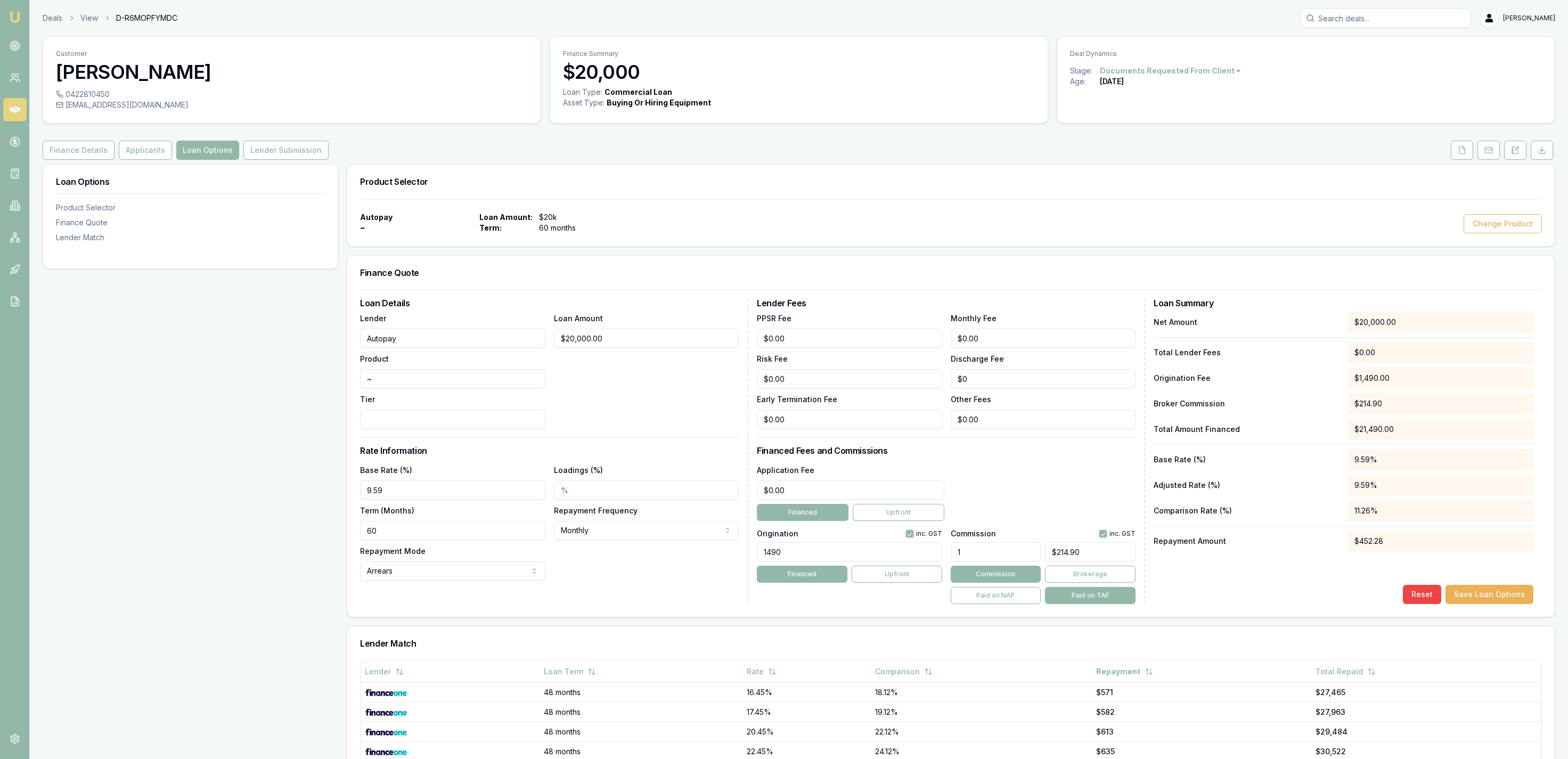
click at [321, 348] on div "Loan Options Product Selector Finance Quote Lender Match" at bounding box center [191, 546] width 296 height 763
click at [295, 147] on button "Lender Submission" at bounding box center [286, 150] width 85 height 19
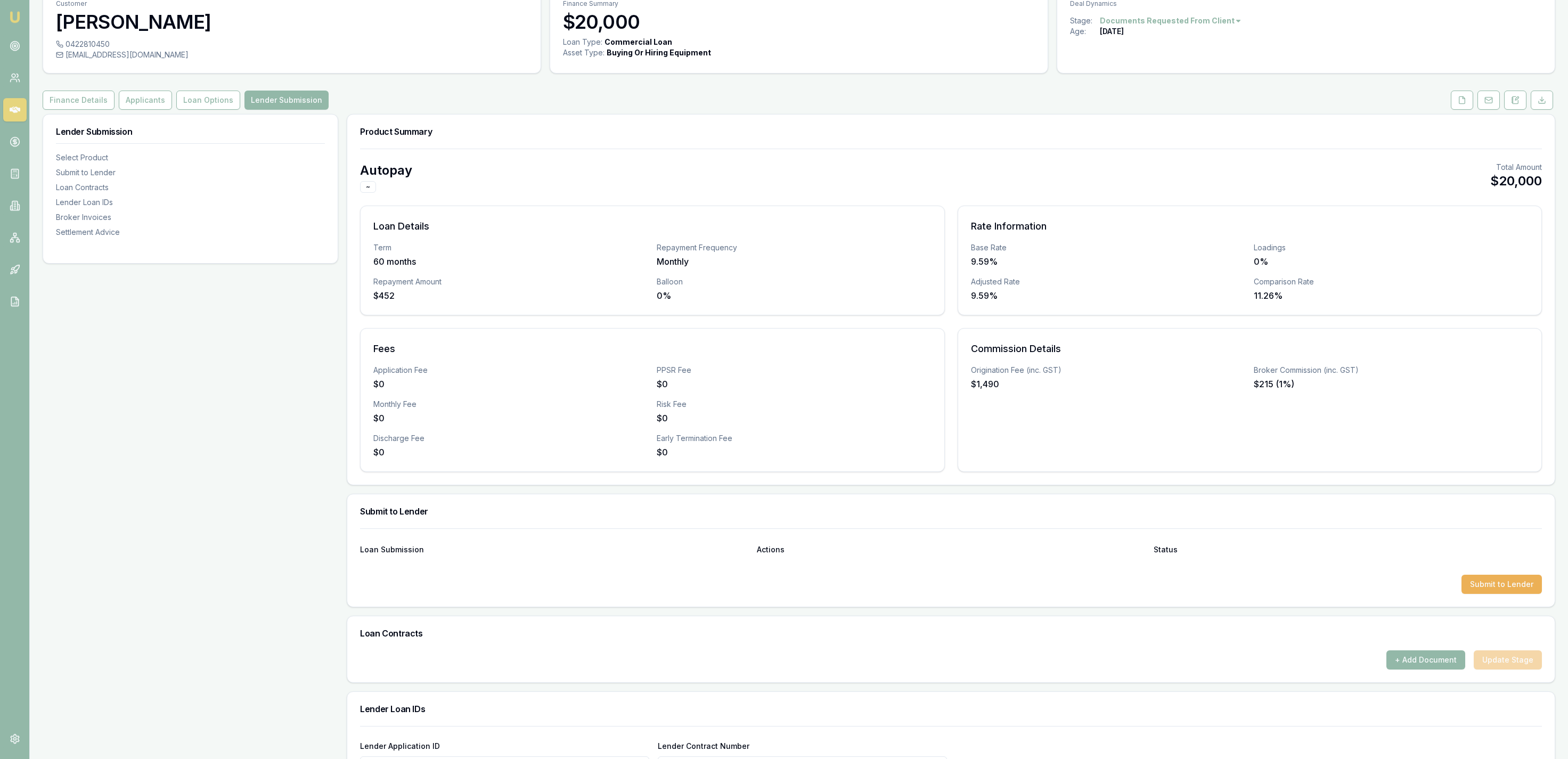
scroll to position [55, 0]
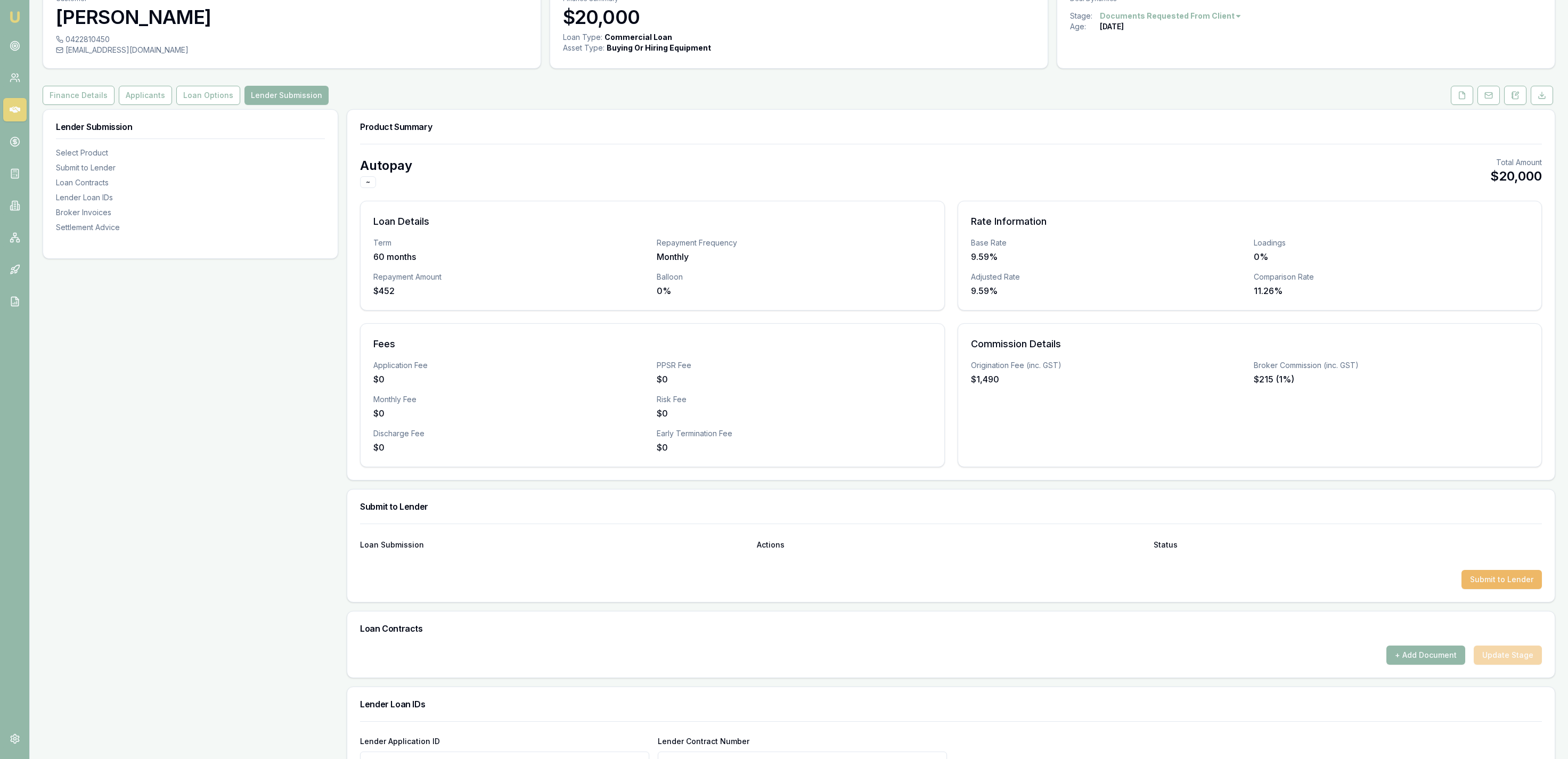
click at [1500, 586] on button "Submit to Lender" at bounding box center [1502, 579] width 80 height 19
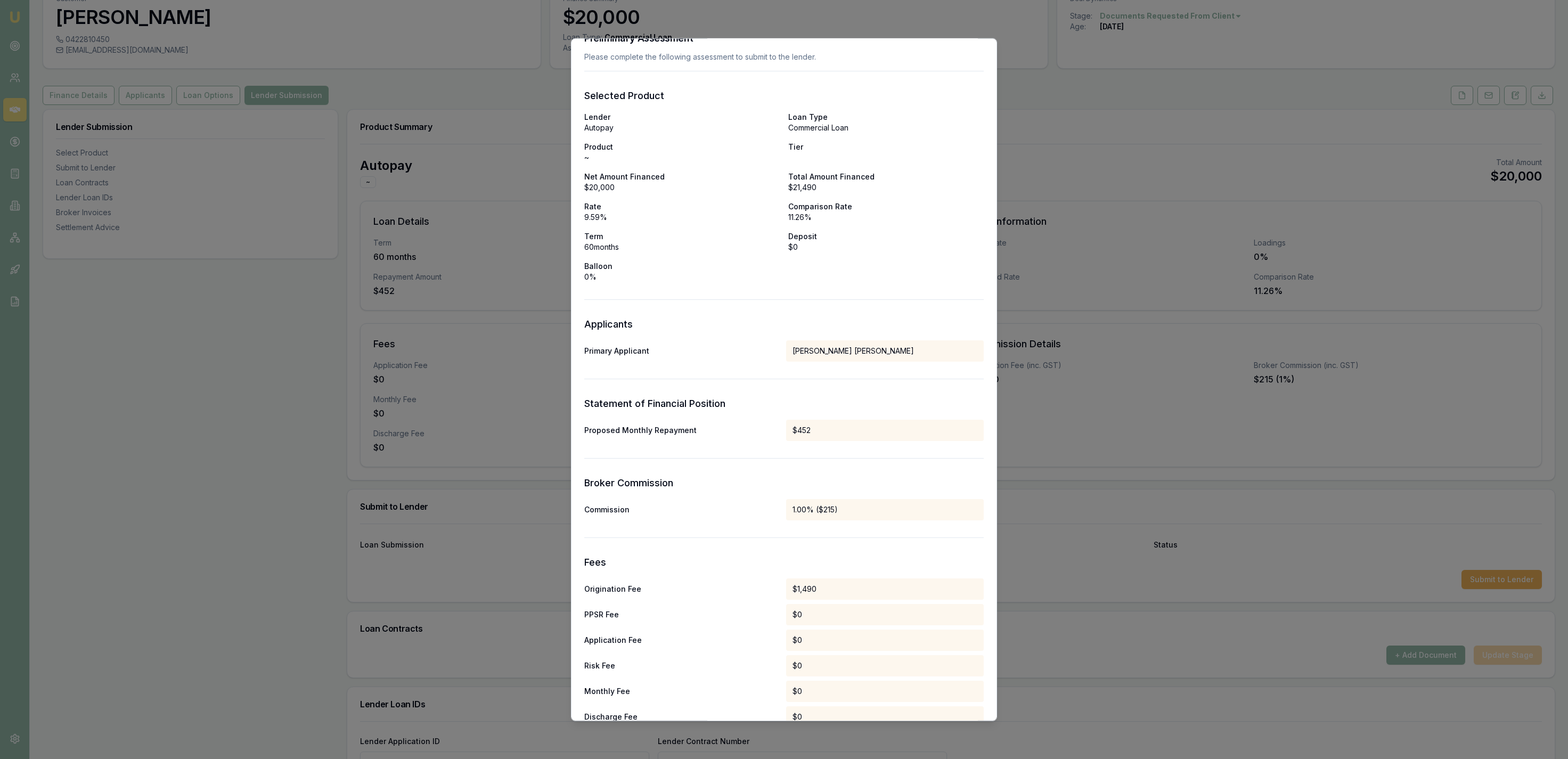
scroll to position [0, 0]
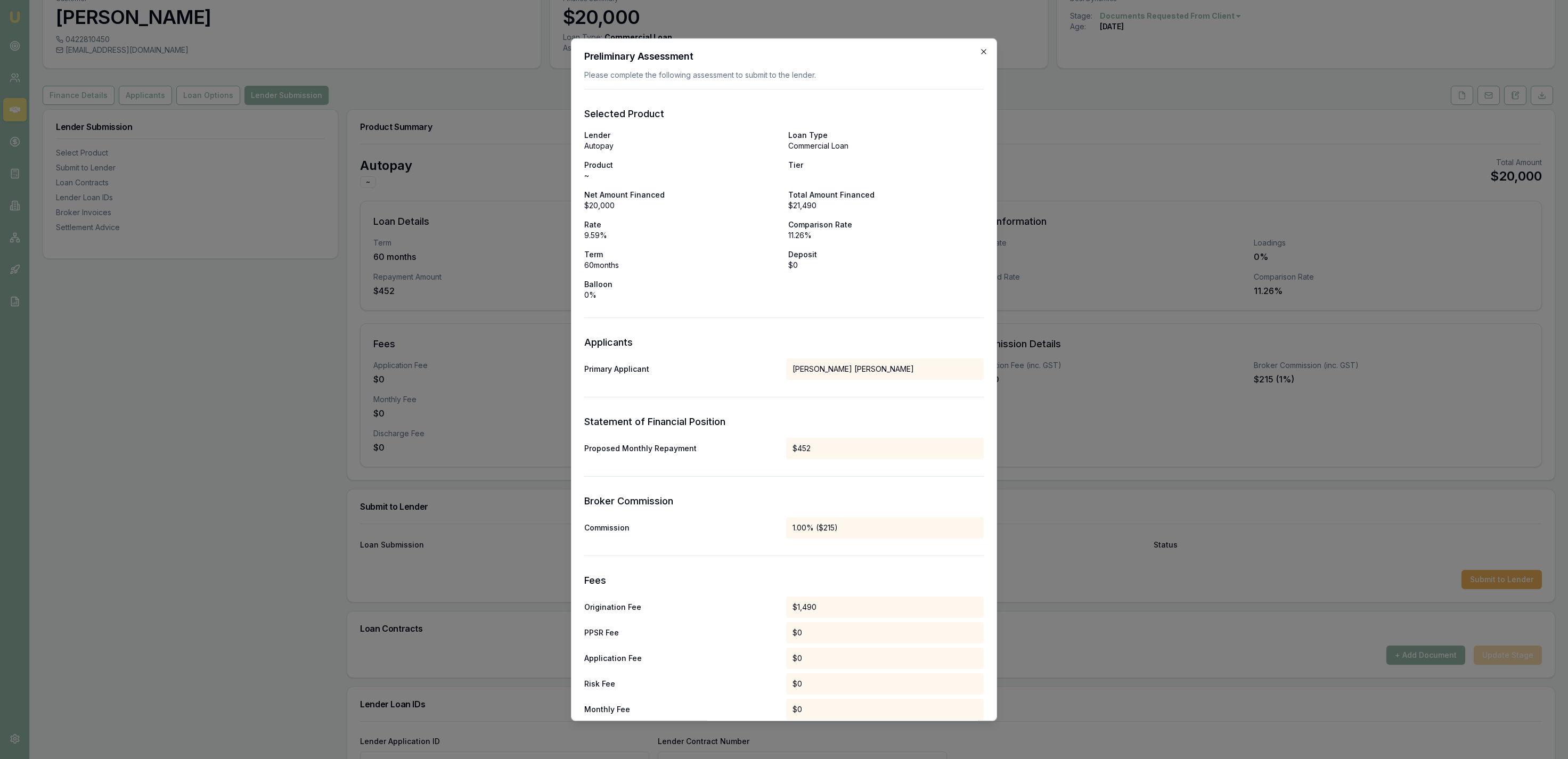
click at [984, 53] on icon "button" at bounding box center [984, 51] width 9 height 9
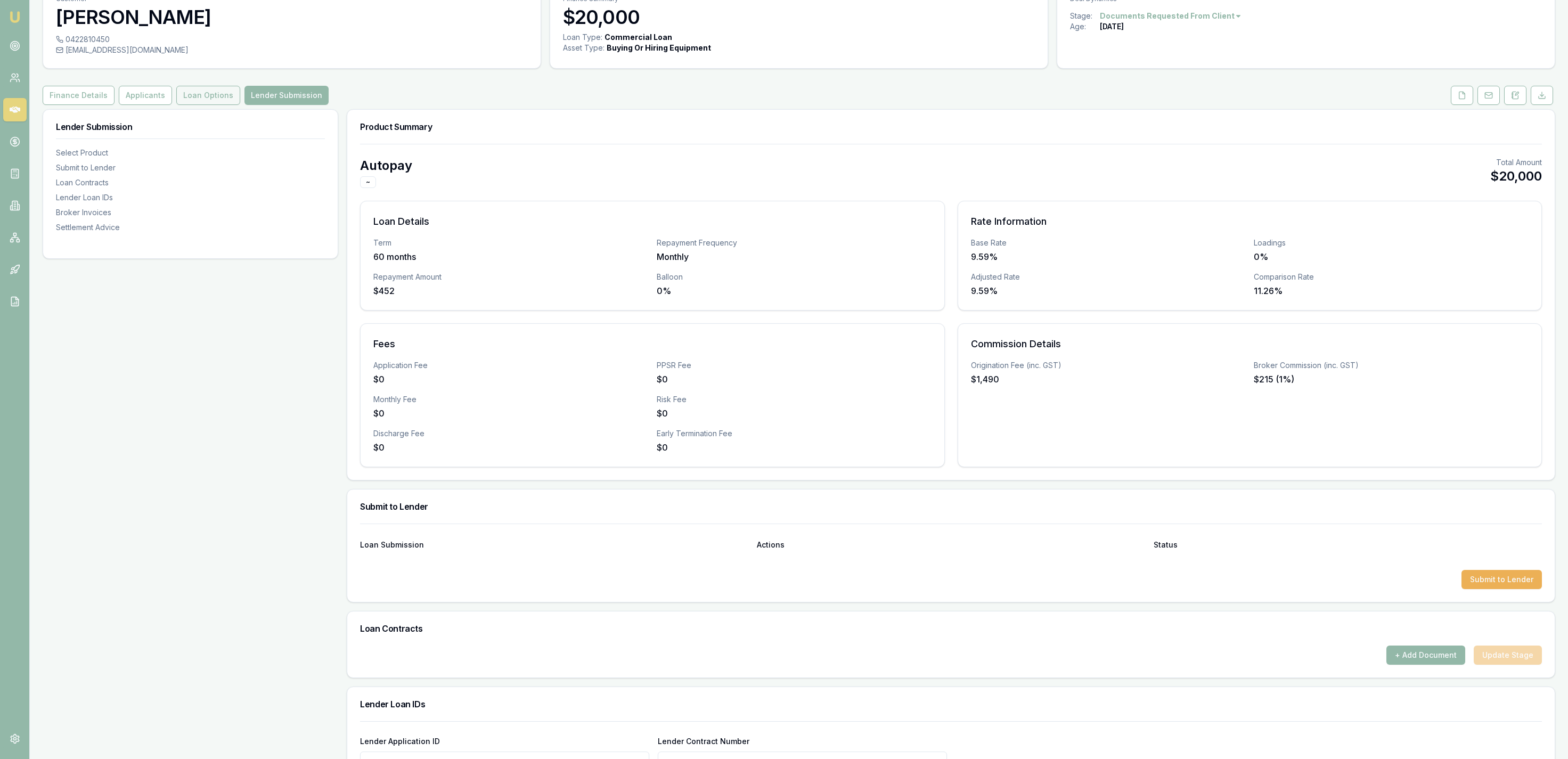
click at [191, 102] on button "Loan Options" at bounding box center [208, 96] width 64 height 19
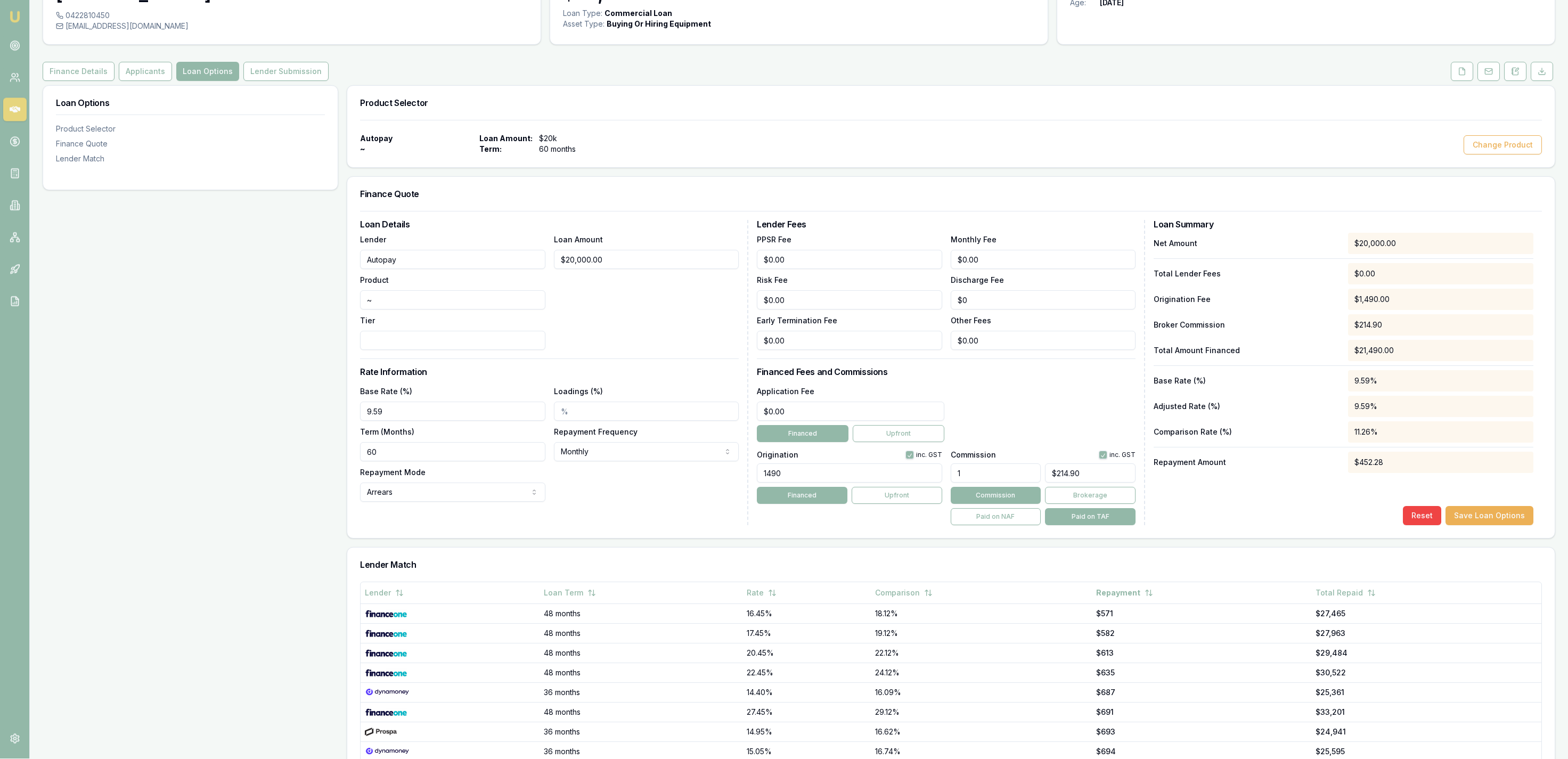
scroll to position [87, 0]
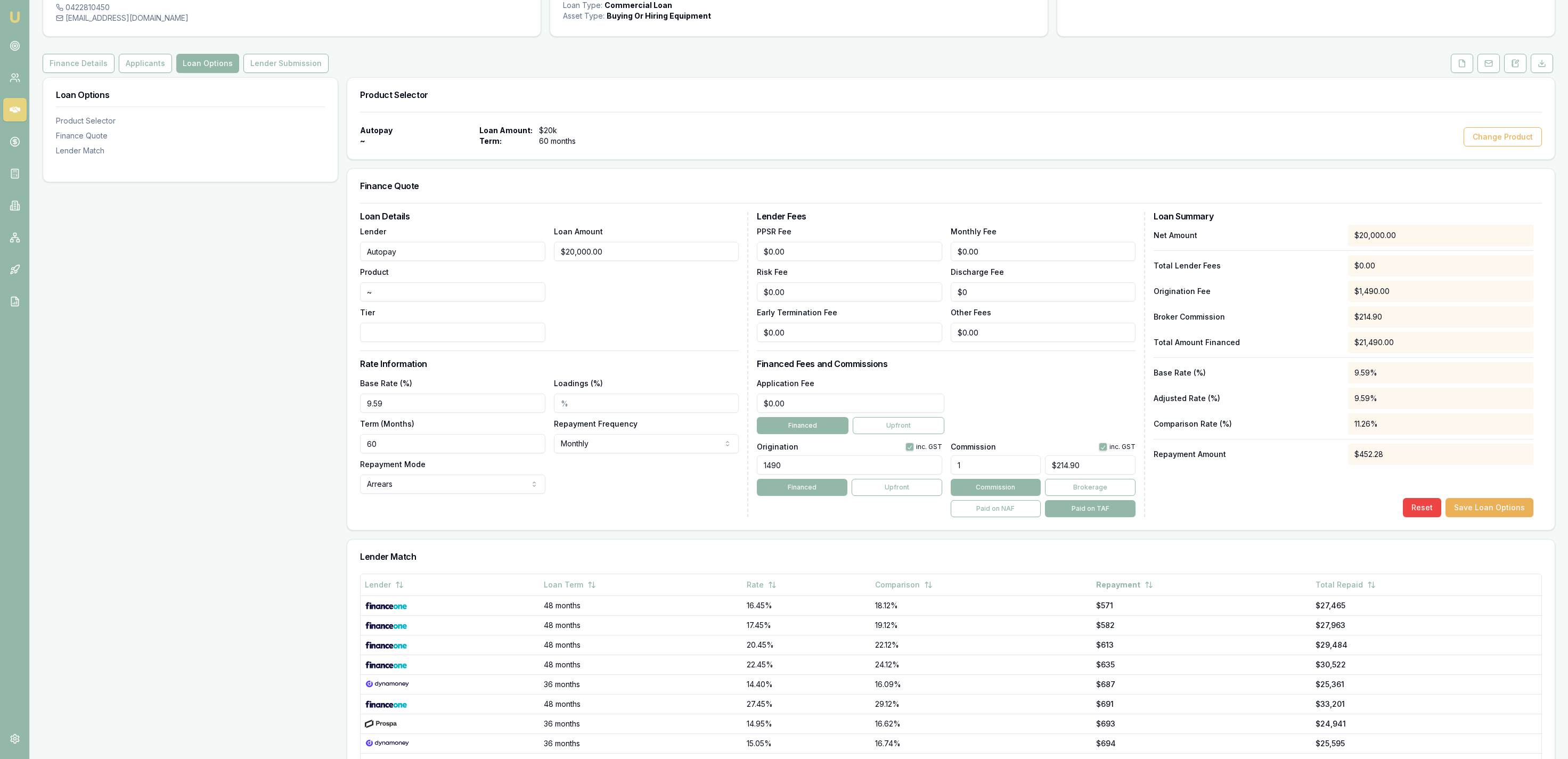
click at [391, 337] on input "Tier" at bounding box center [453, 332] width 185 height 19
type input "1"
click at [158, 385] on div "Loan Options Product Selector Finance Quote Lender Match" at bounding box center [191, 459] width 296 height 763
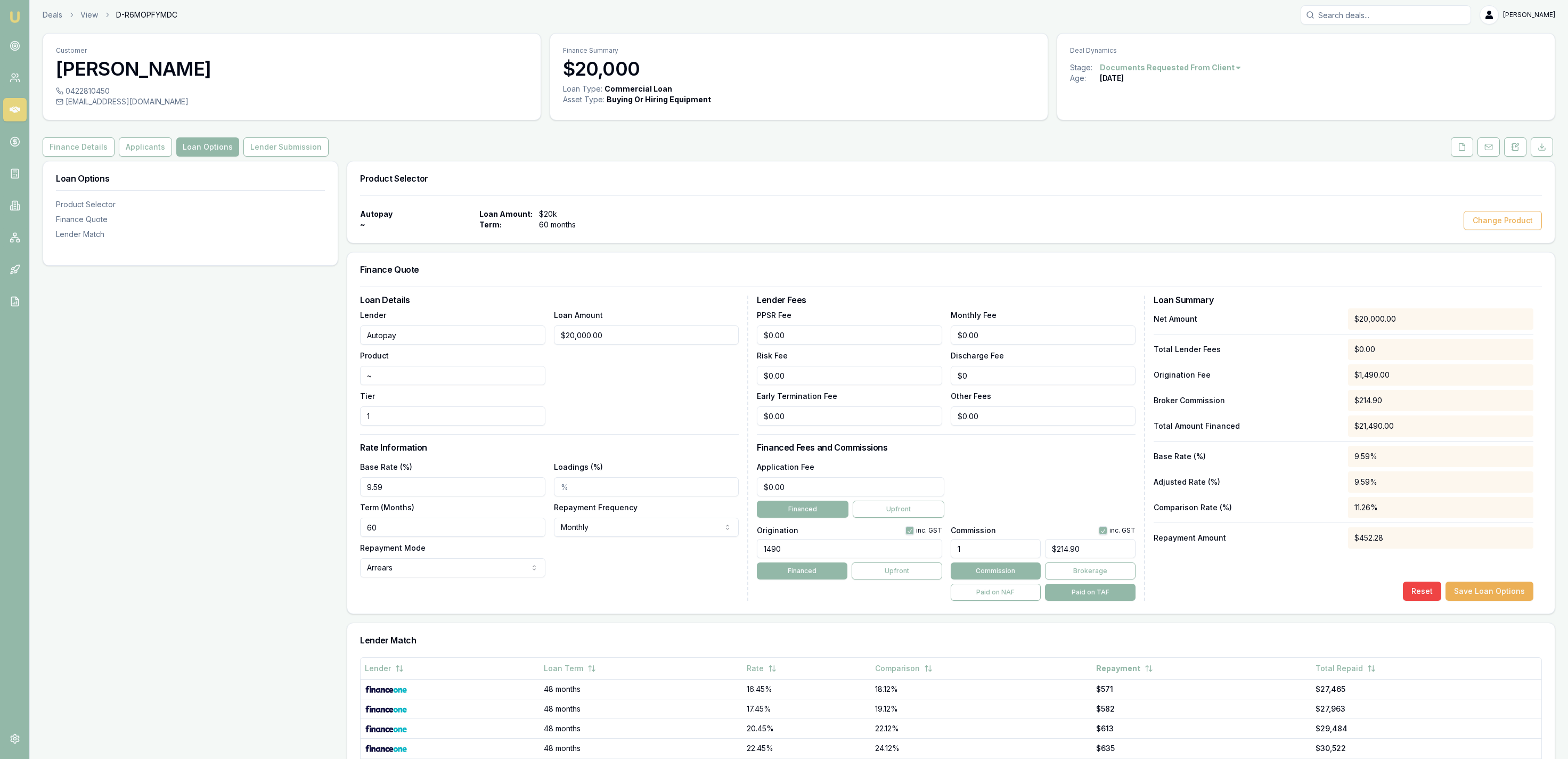
scroll to position [0, 0]
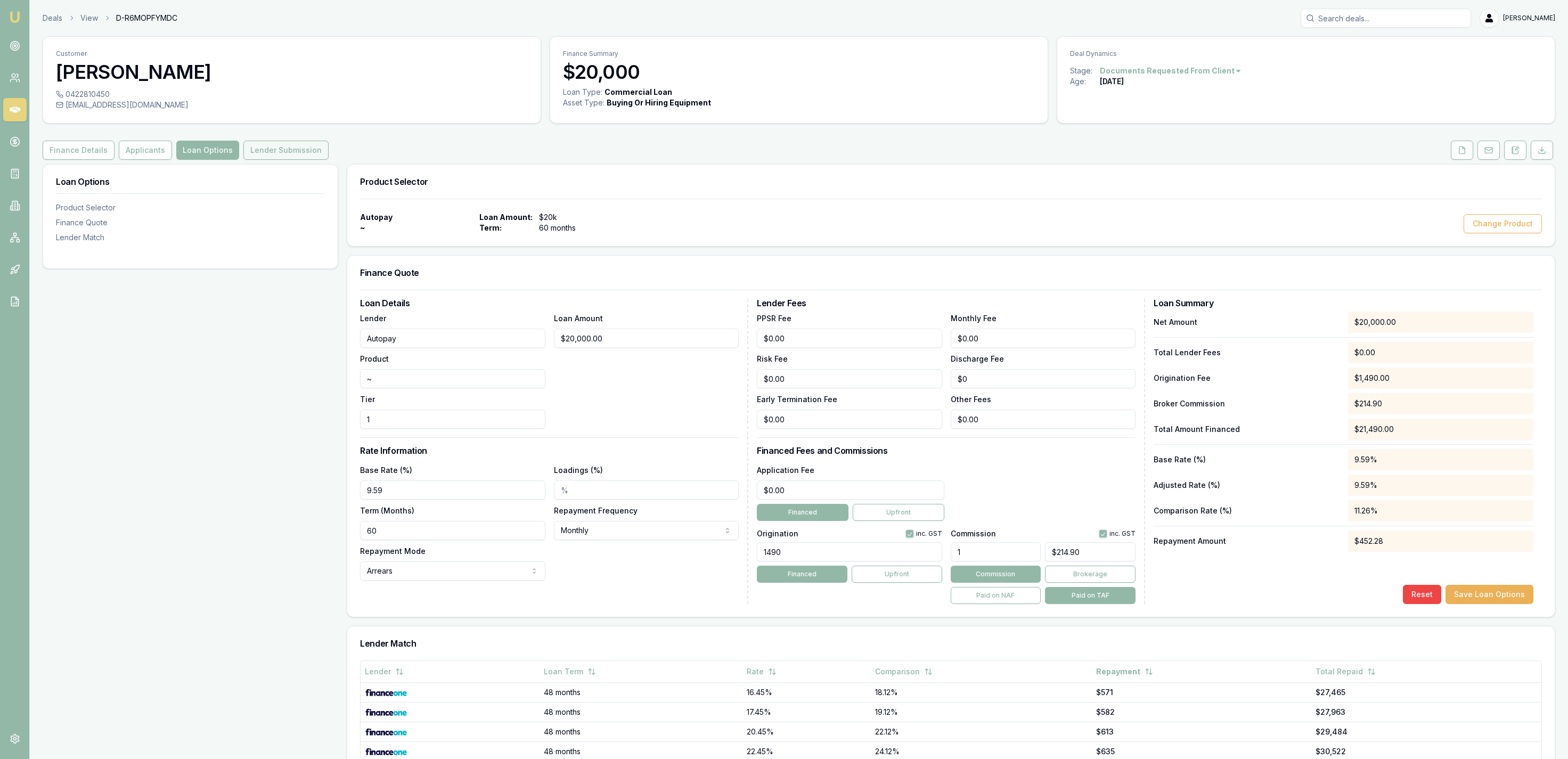
click at [291, 149] on button "Lender Submission" at bounding box center [286, 150] width 85 height 19
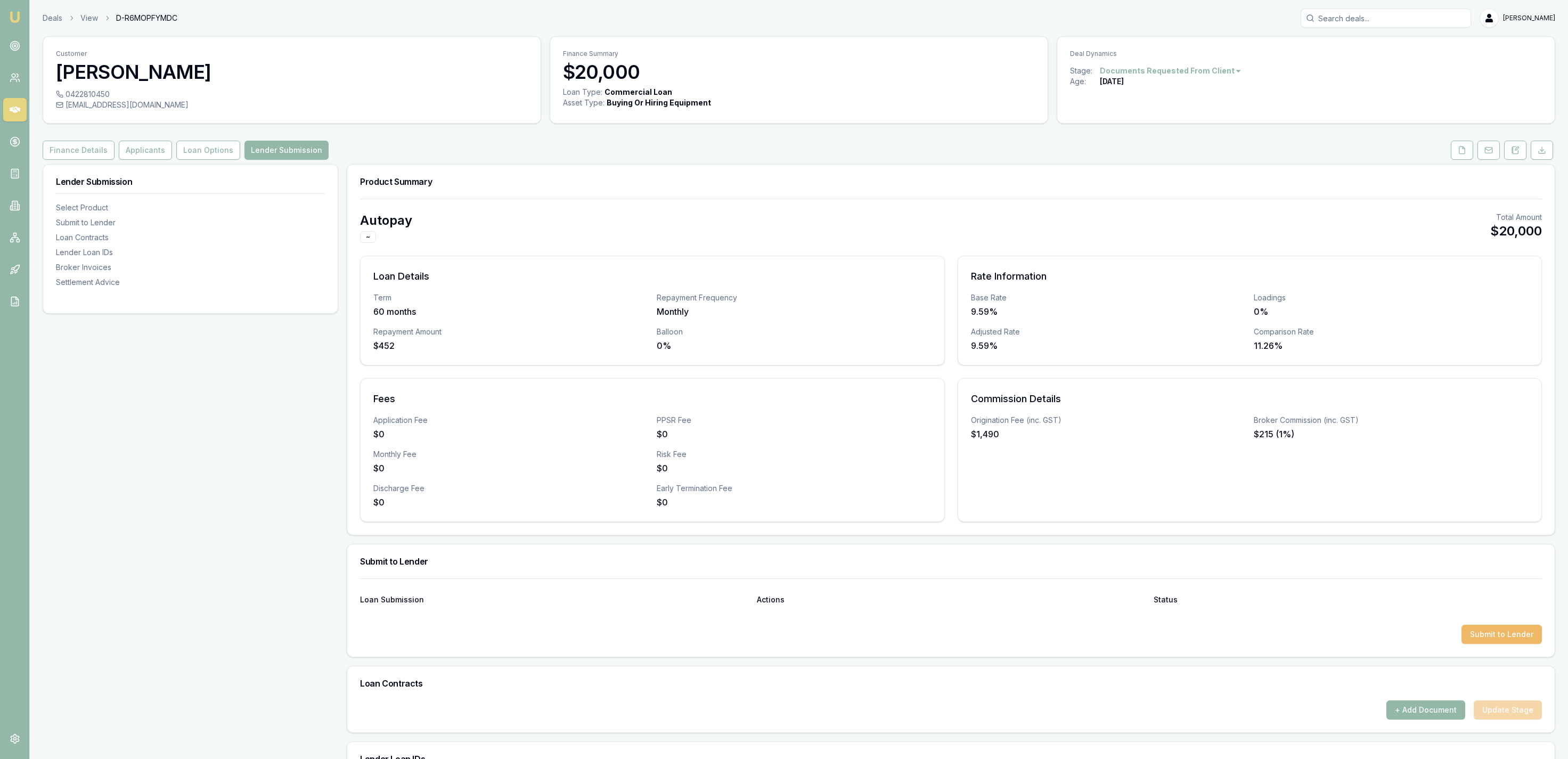
click at [1508, 634] on button "Submit to Lender" at bounding box center [1502, 634] width 80 height 19
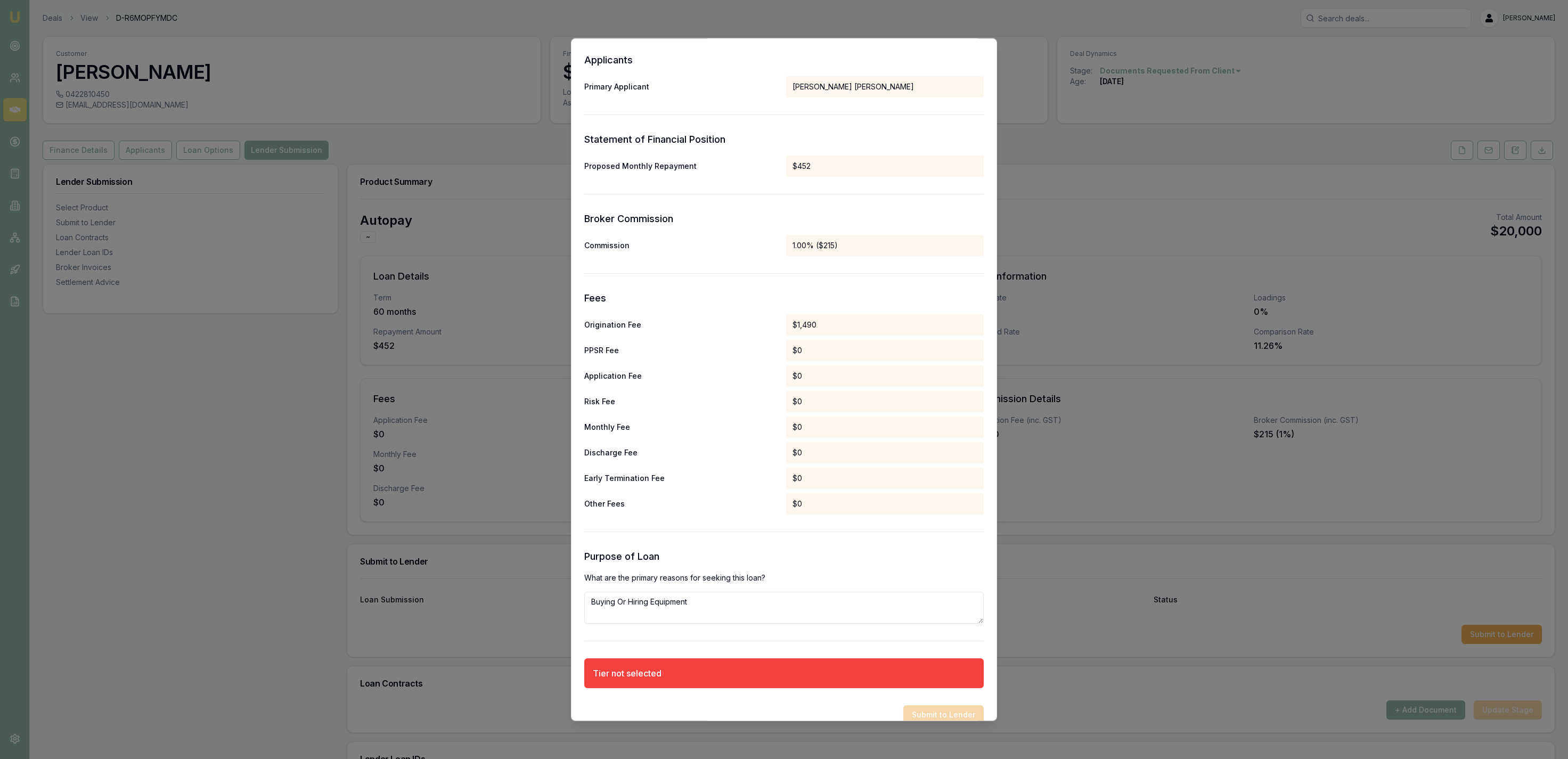
scroll to position [299, 0]
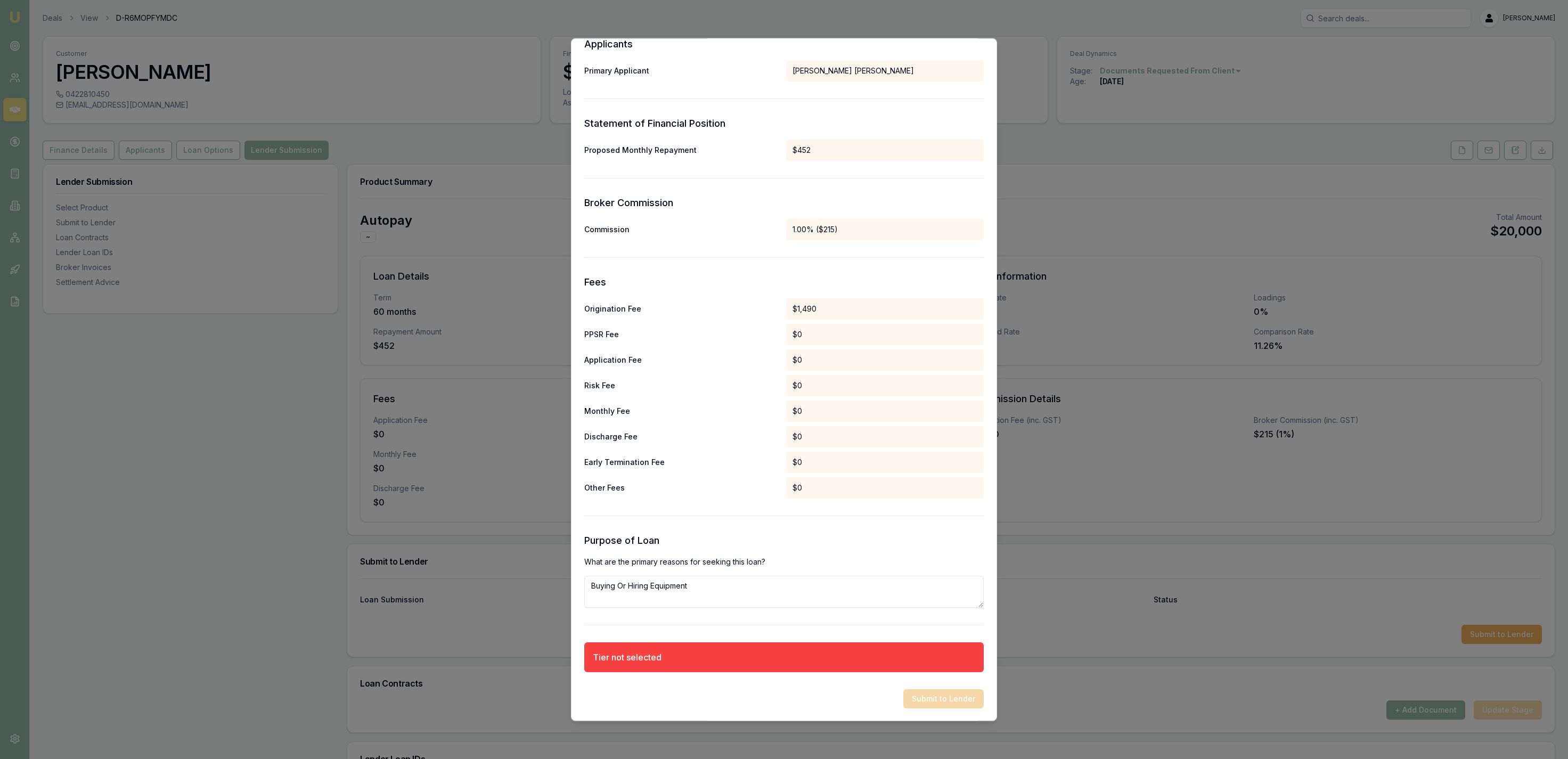
click at [739, 599] on textarea "Buying Or Hiring Equipment" at bounding box center [784, 591] width 399 height 32
click at [1212, 601] on body "Emu Broker Deals View D-R6MOPFYMDC Jackson Fanfulla Toggle Menu Customer Dylan …" at bounding box center [784, 379] width 1568 height 759
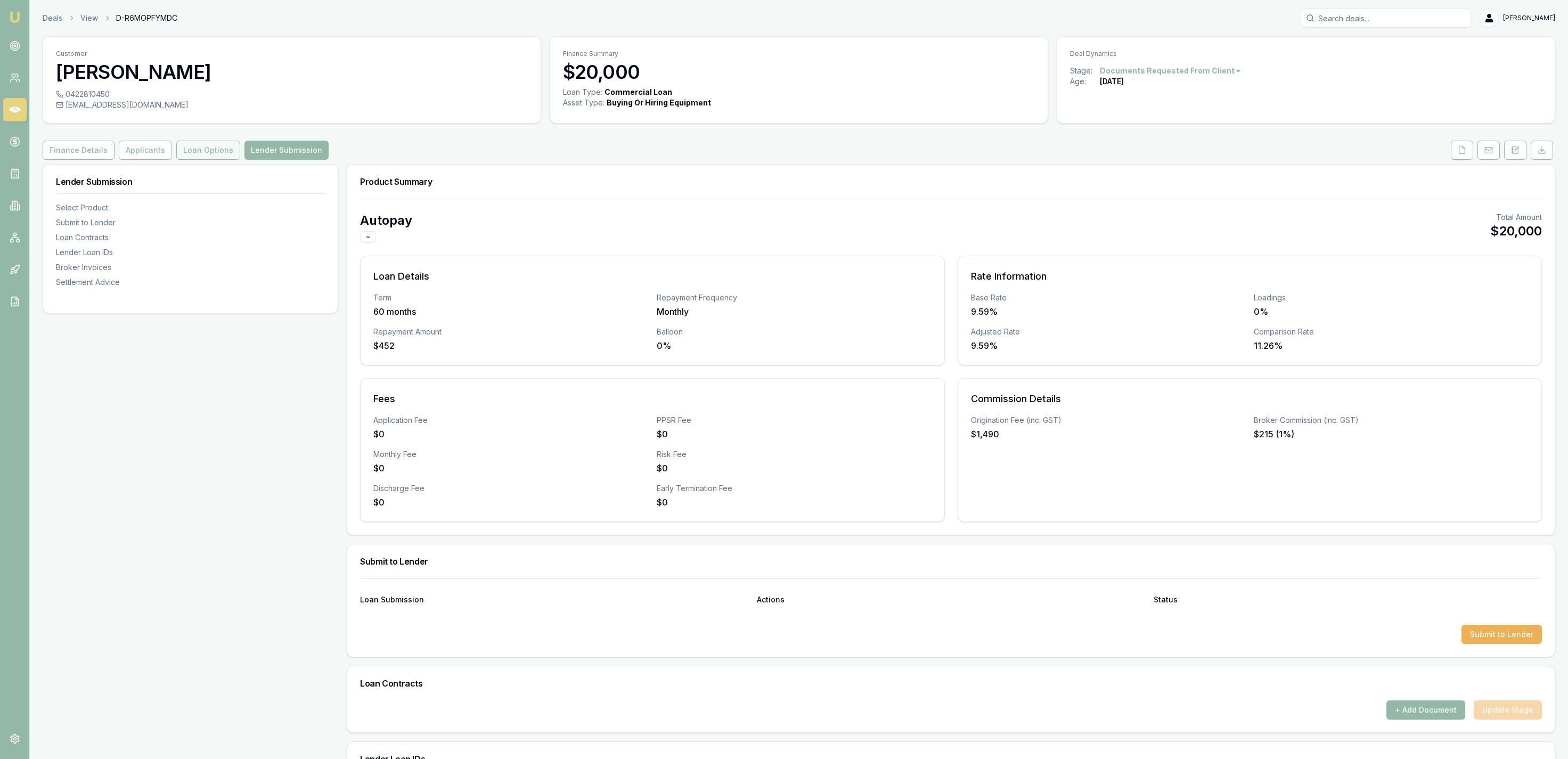
click at [201, 147] on button "Loan Options" at bounding box center [208, 150] width 64 height 19
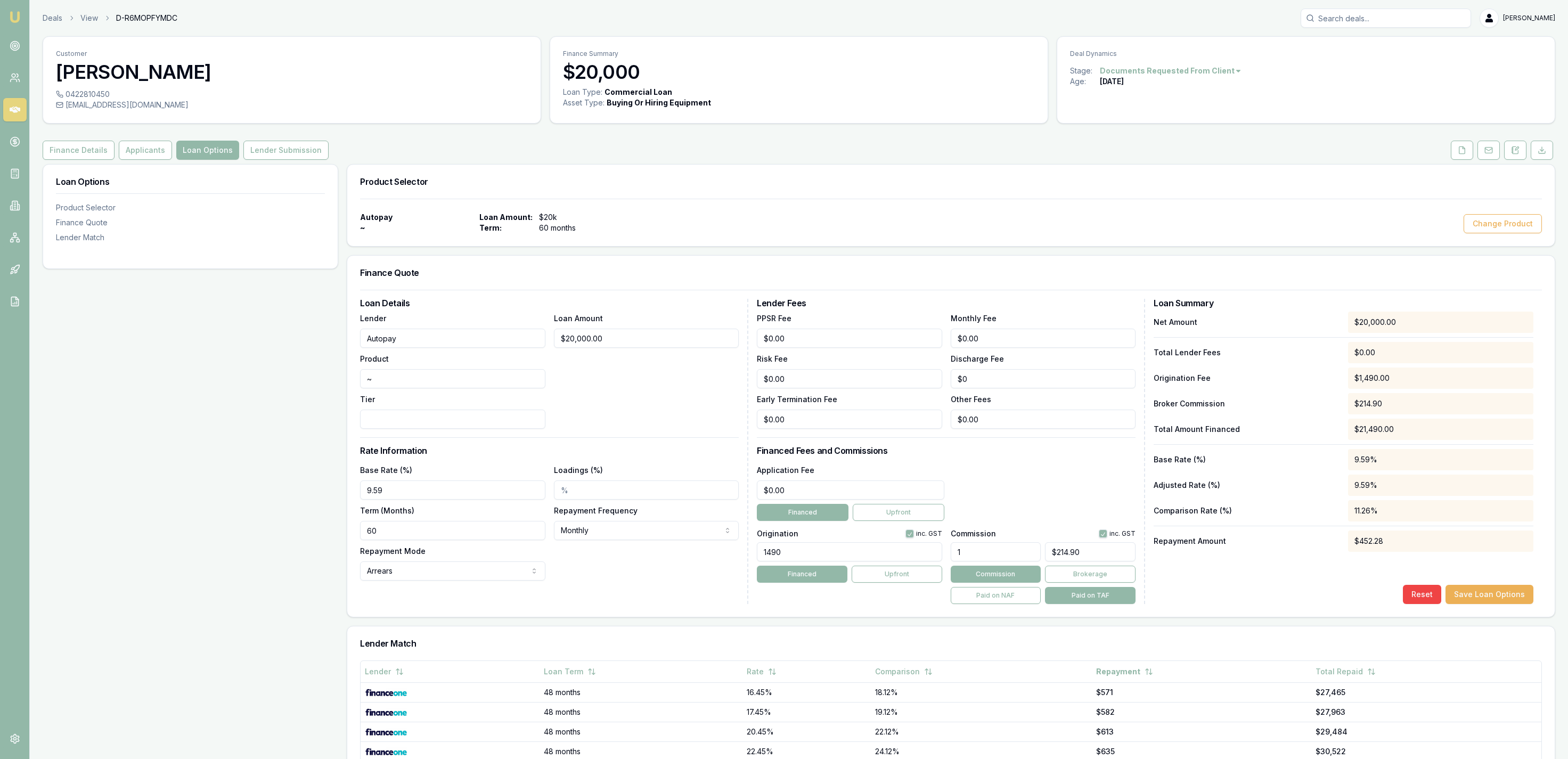
click at [410, 424] on input "Tier" at bounding box center [453, 419] width 185 height 19
type input "1"
click at [249, 476] on div "Loan Options Product Selector Finance Quote Lender Match" at bounding box center [191, 546] width 296 height 763
click at [1501, 592] on button "Save Loan Options" at bounding box center [1489, 595] width 88 height 19
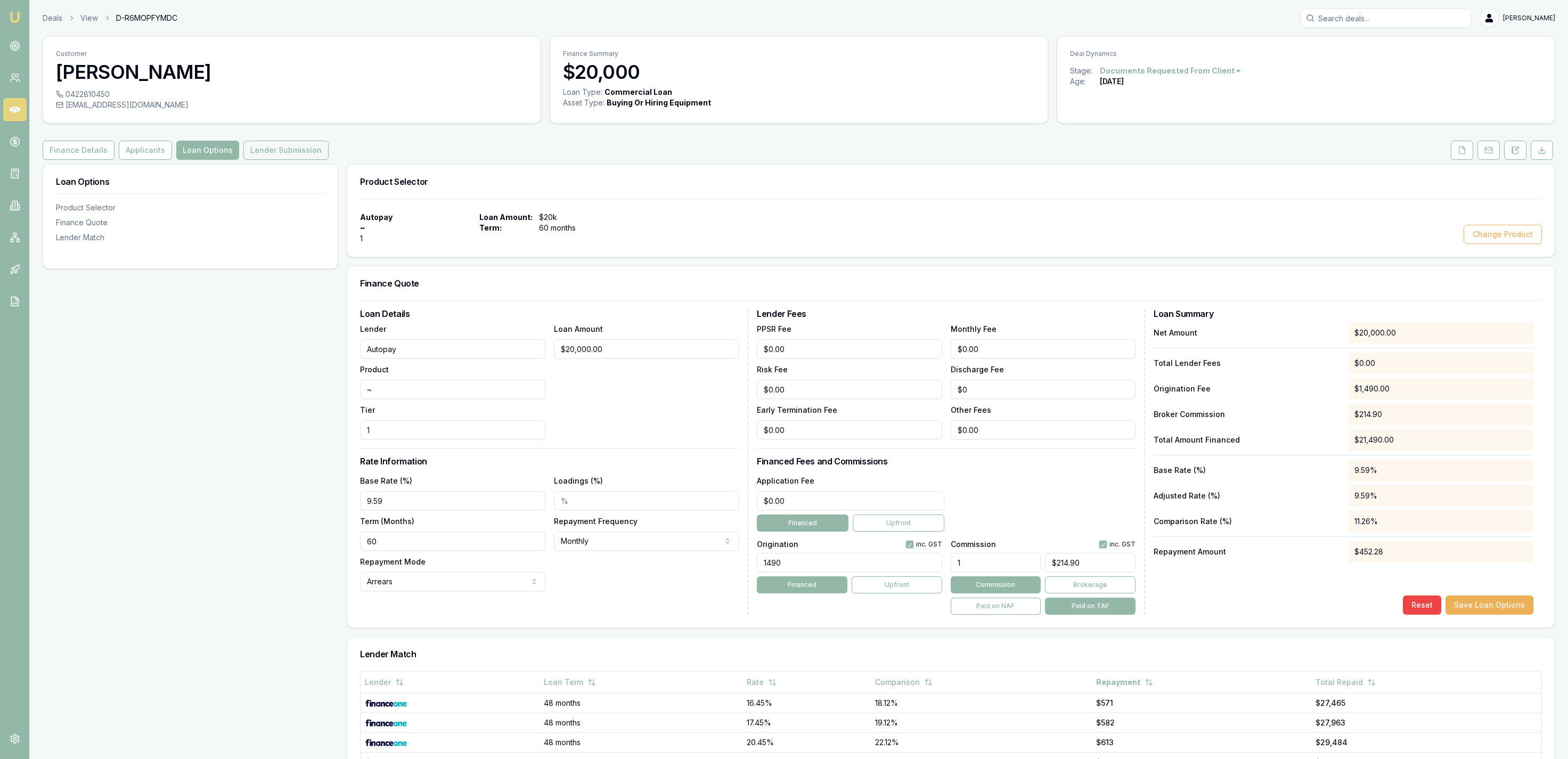
click at [302, 153] on button "Lender Submission" at bounding box center [286, 150] width 85 height 19
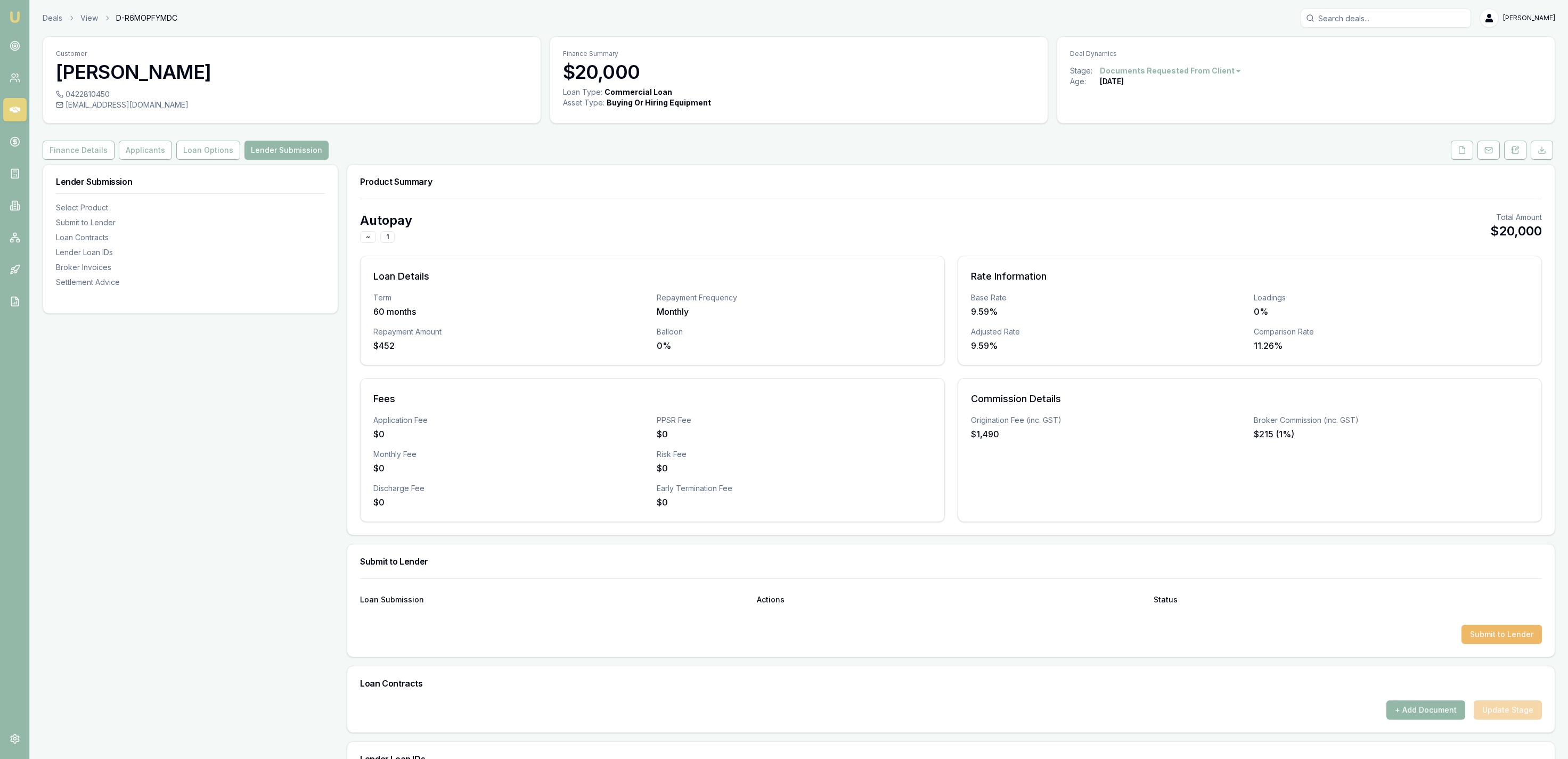
click at [1507, 636] on button "Submit to Lender" at bounding box center [1502, 634] width 80 height 19
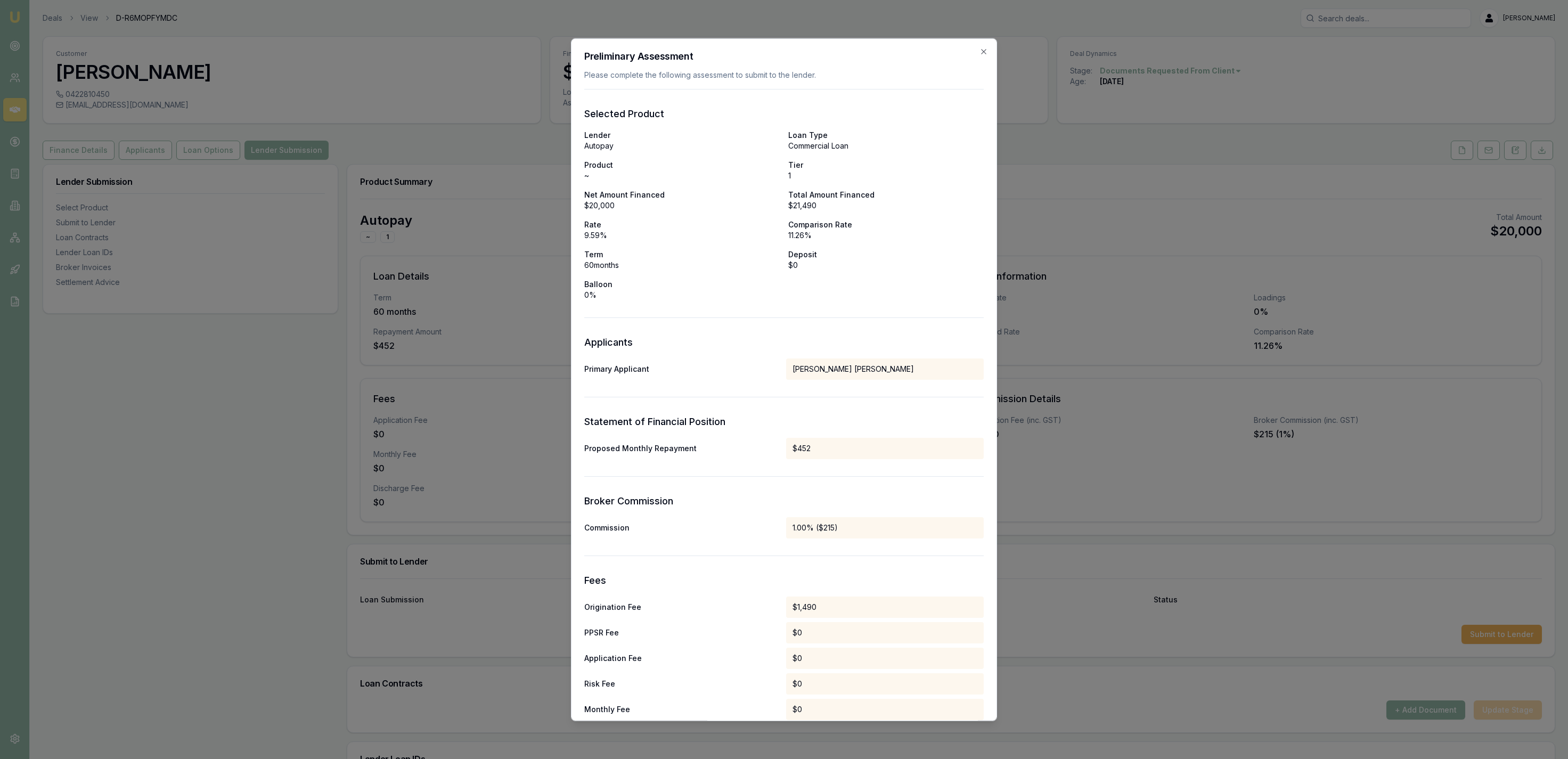
scroll to position [251, 0]
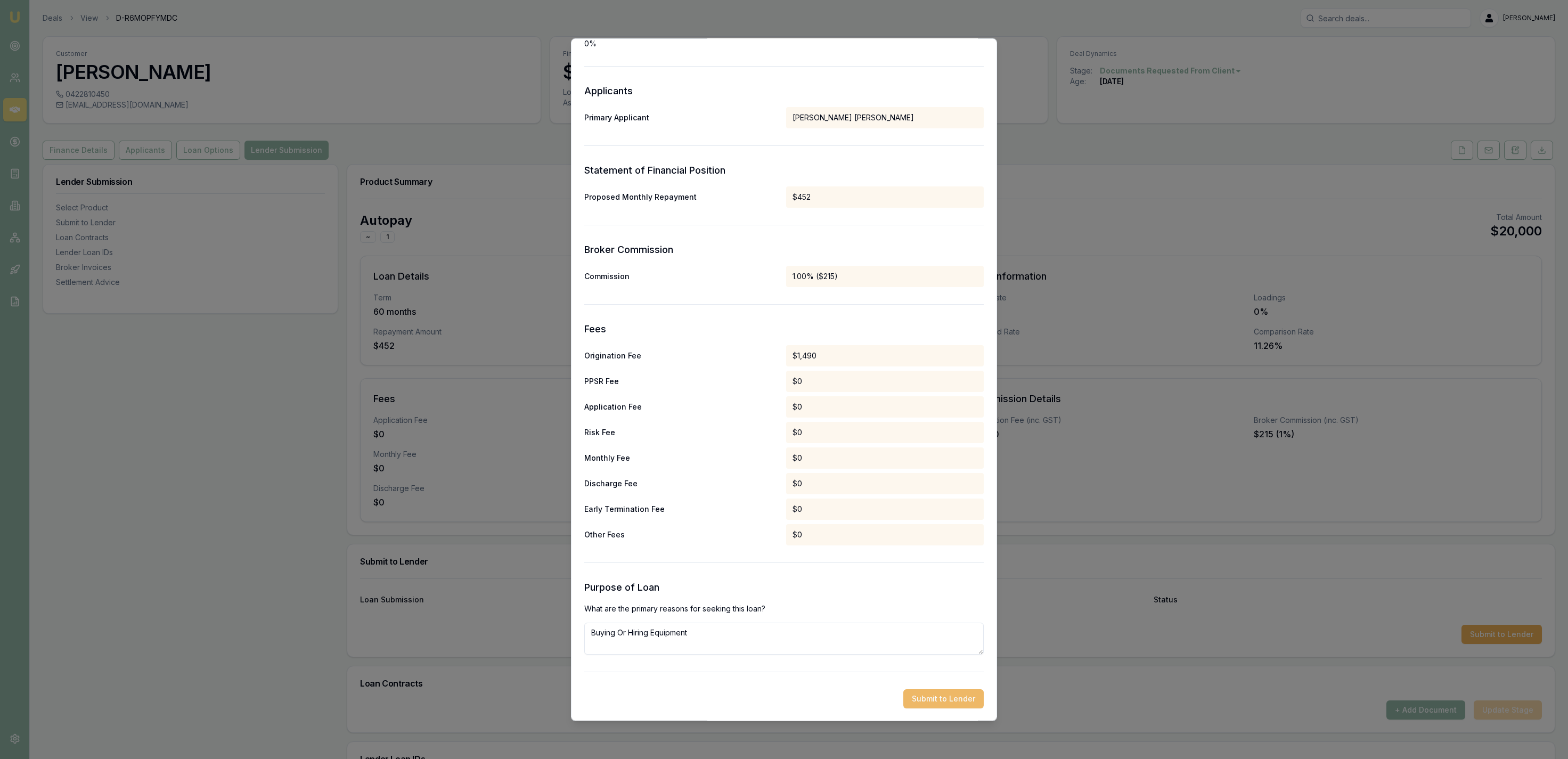
click at [937, 696] on button "Submit to Lender" at bounding box center [943, 698] width 80 height 19
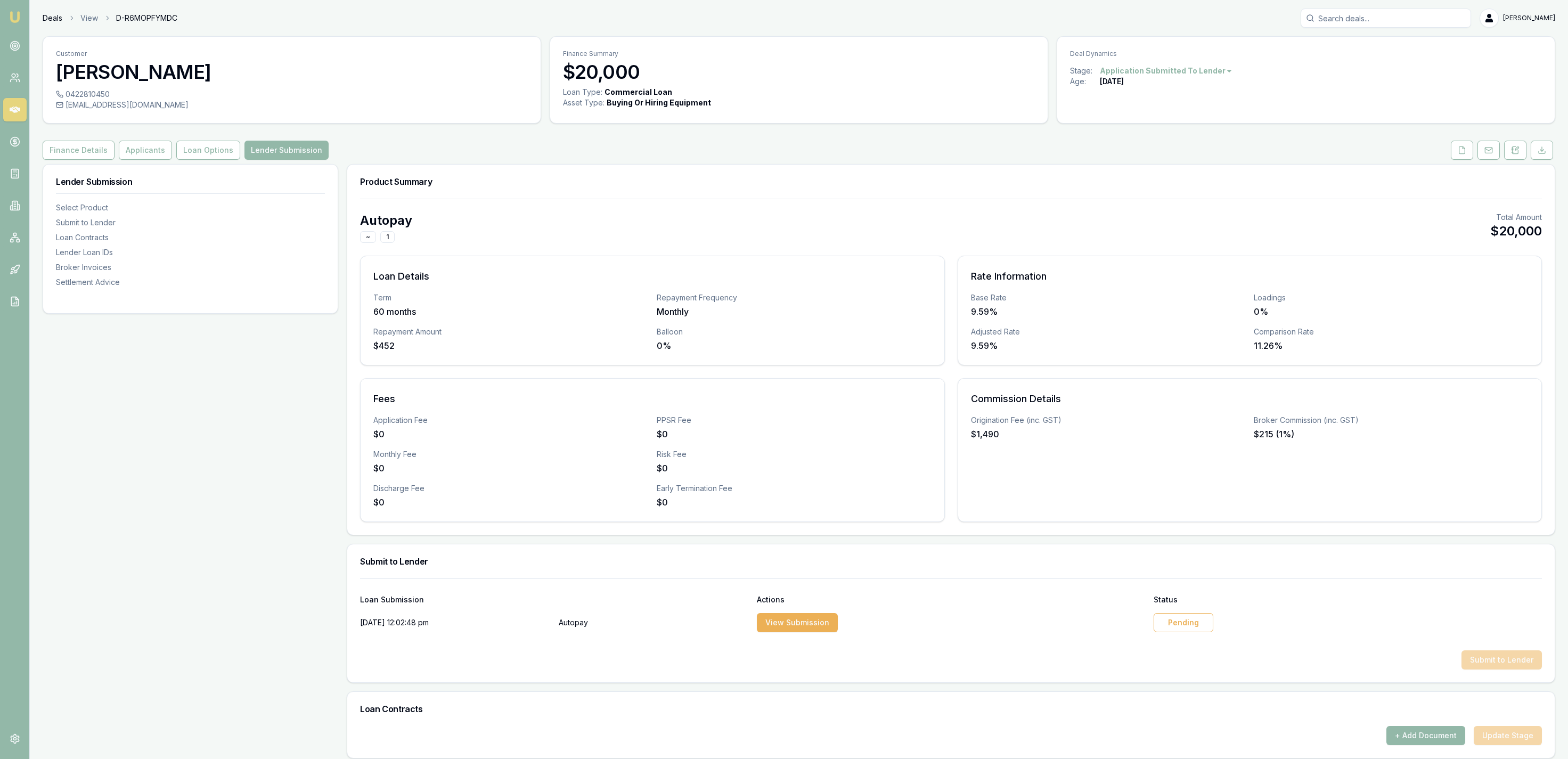
click at [46, 19] on link "Deals" at bounding box center [52, 18] width 19 height 11
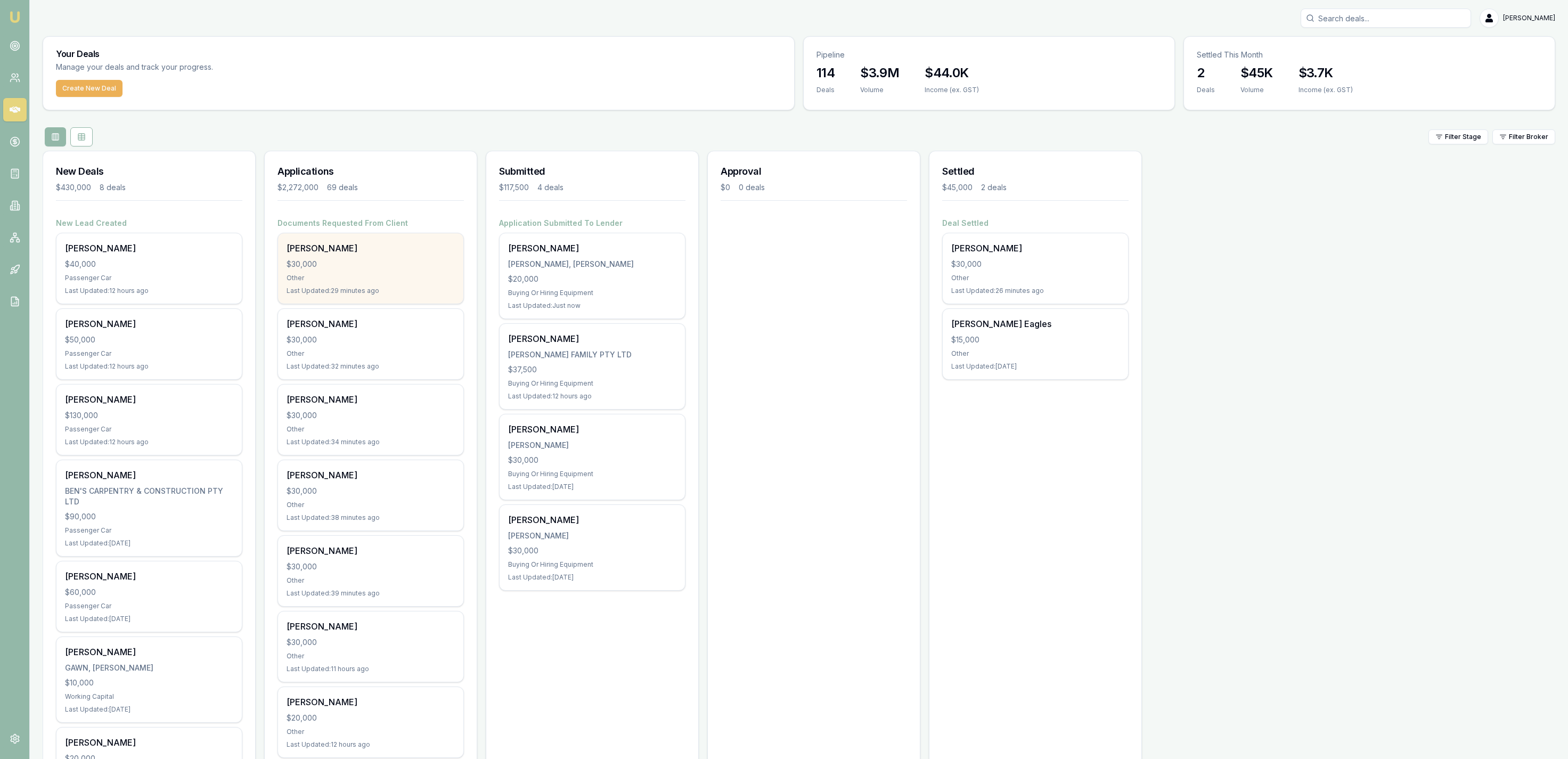
click at [449, 258] on div "[PERSON_NAME] $30,000 Other Last Updated: 29 minutes ago" at bounding box center [371, 268] width 185 height 71
click at [1399, 23] on input "Search deals" at bounding box center [1386, 18] width 170 height 19
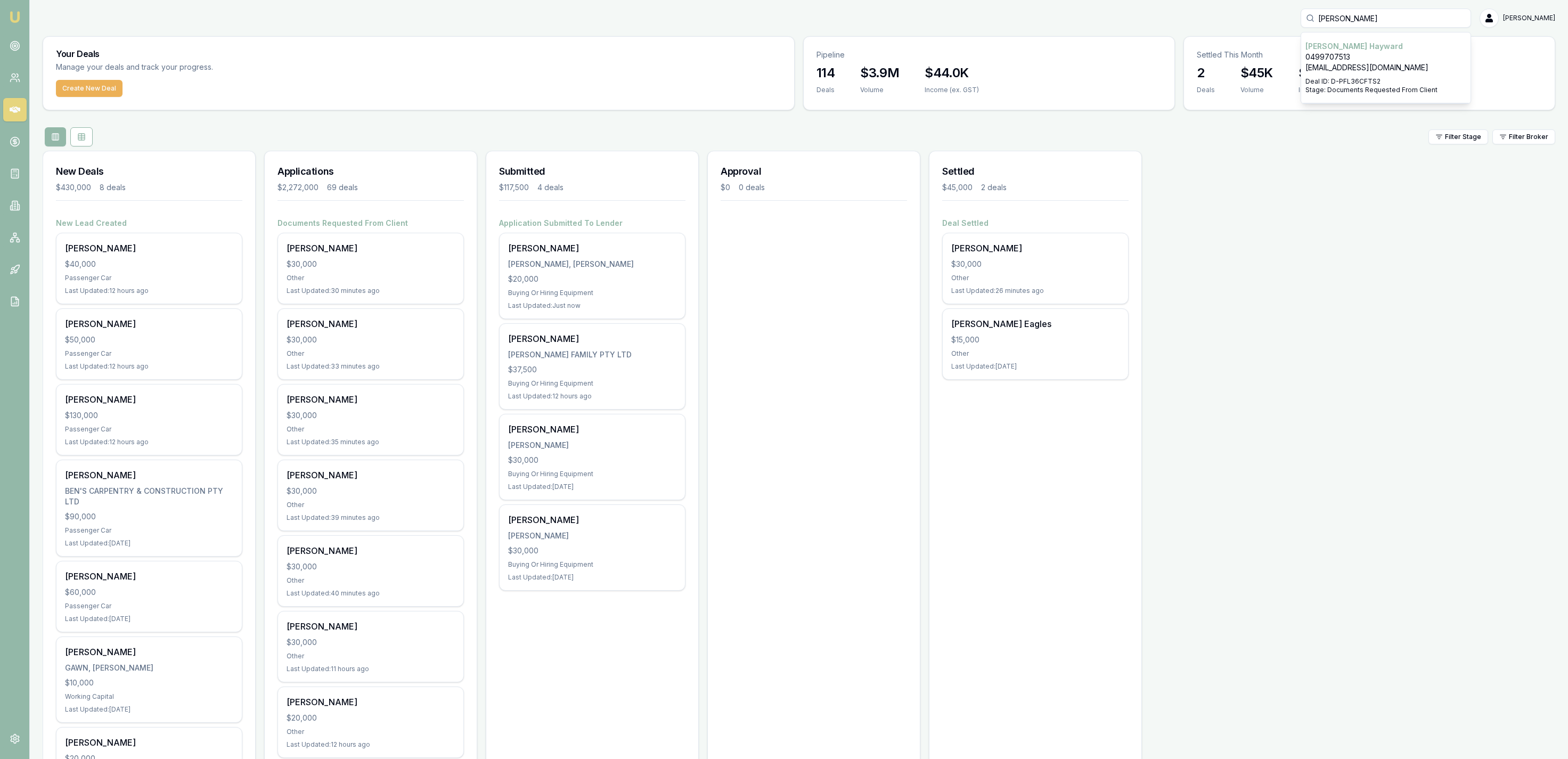
type input "[PERSON_NAME]"
click at [1418, 54] on p "0499707513" at bounding box center [1386, 57] width 161 height 11
